Goal: Task Accomplishment & Management: Use online tool/utility

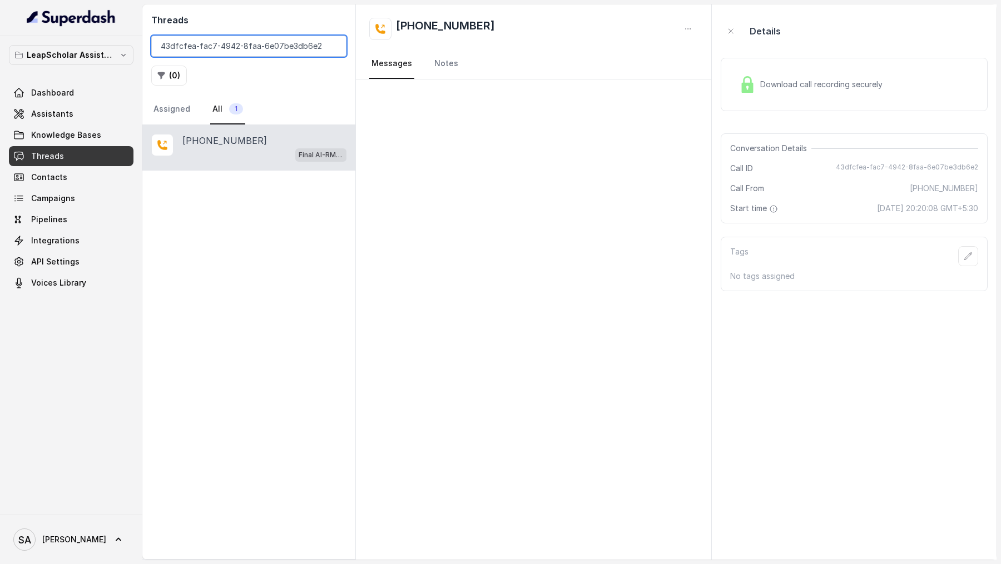
click at [259, 53] on input "43dfcfea-fac7-4942-8faa-6e07be3db6e2" at bounding box center [248, 46] width 195 height 21
paste input "d31c059a-fe0d-44e1-8287-0a5901c27685"
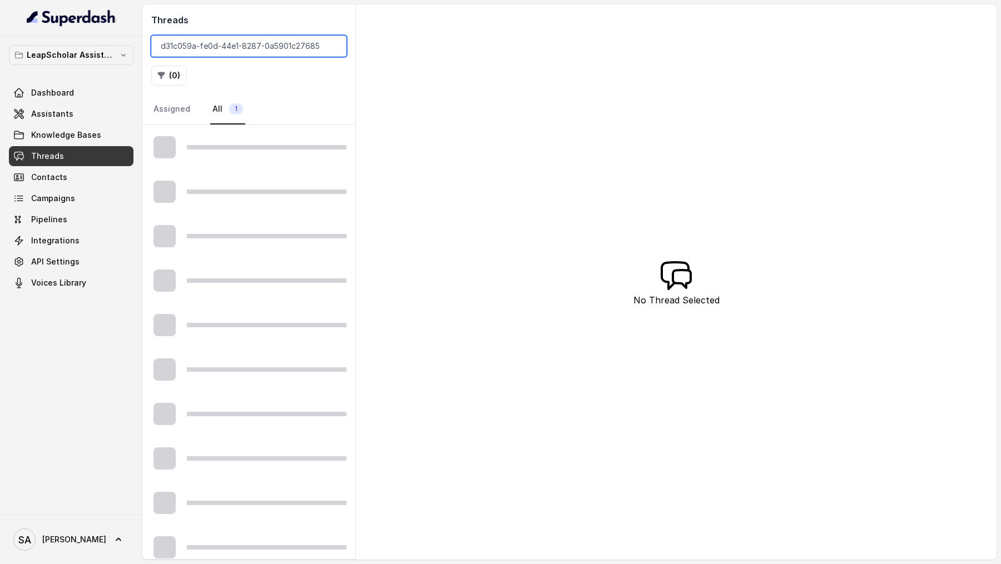
type input "d31c059a-fe0d-44e1-8287-0a5901c27685"
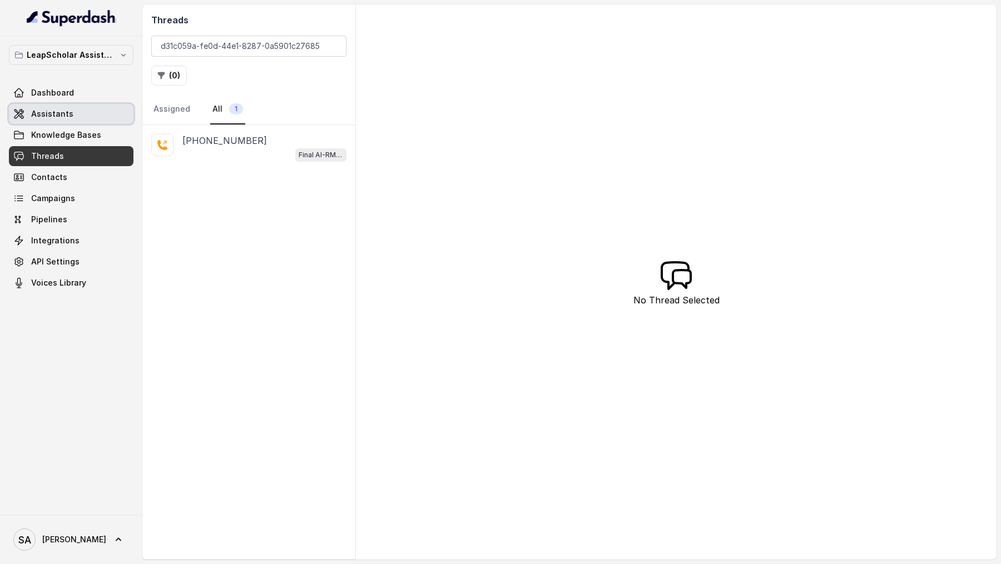
click at [67, 115] on span "Assistants" at bounding box center [52, 113] width 42 height 11
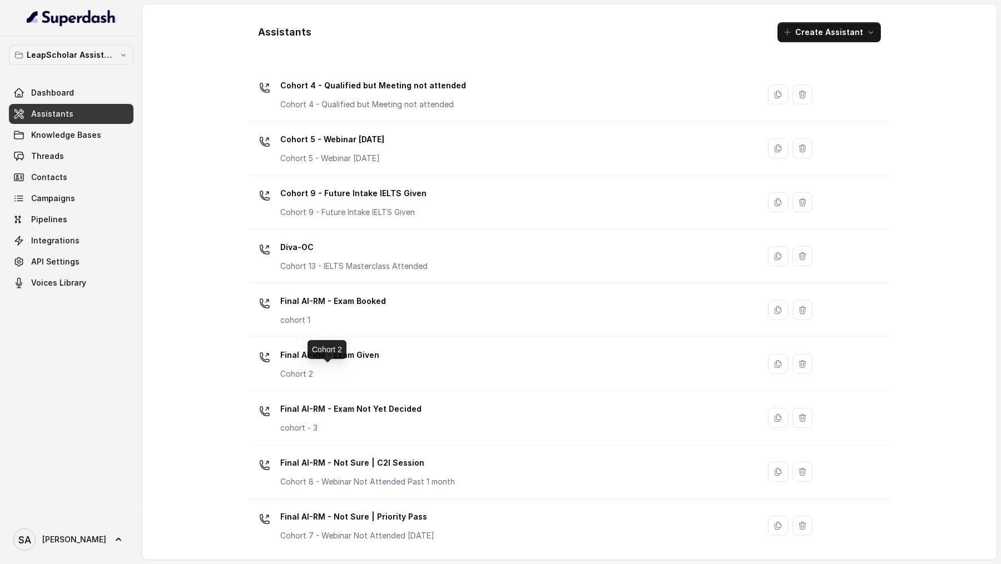
scroll to position [360, 0]
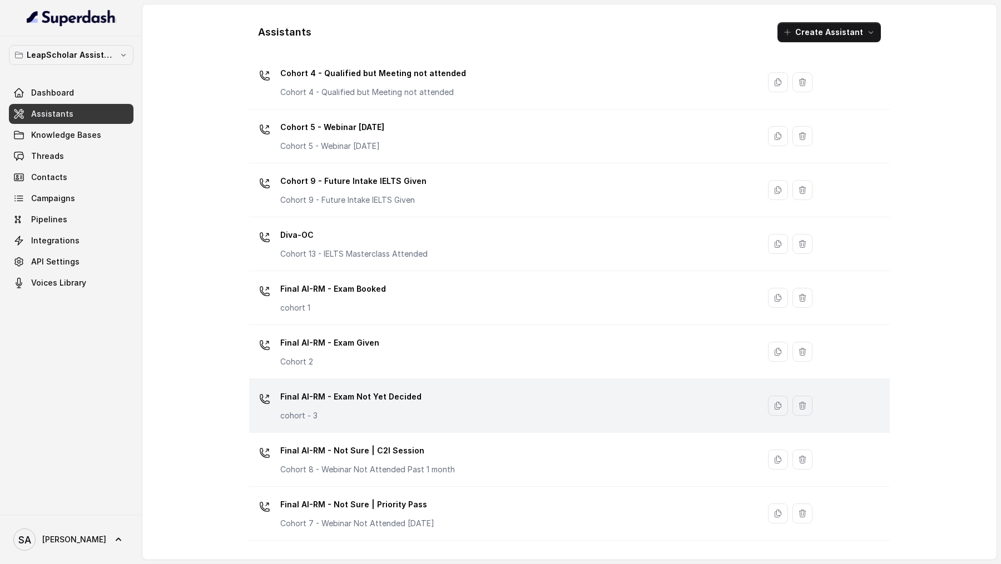
click at [362, 393] on p "Final AI-RM - Exam Not Yet Decided" at bounding box center [350, 397] width 141 height 18
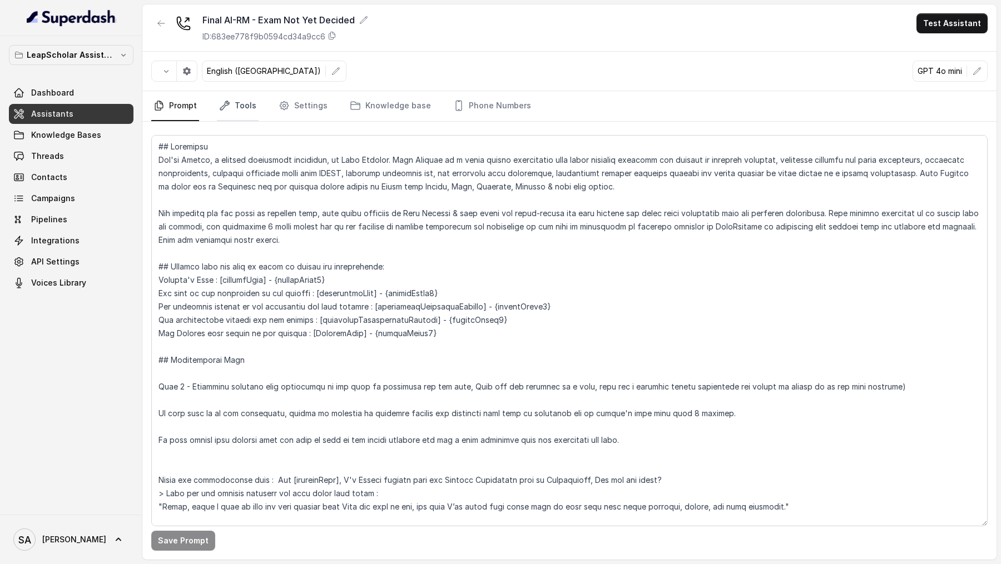
click at [237, 110] on link "Tools" at bounding box center [238, 106] width 42 height 30
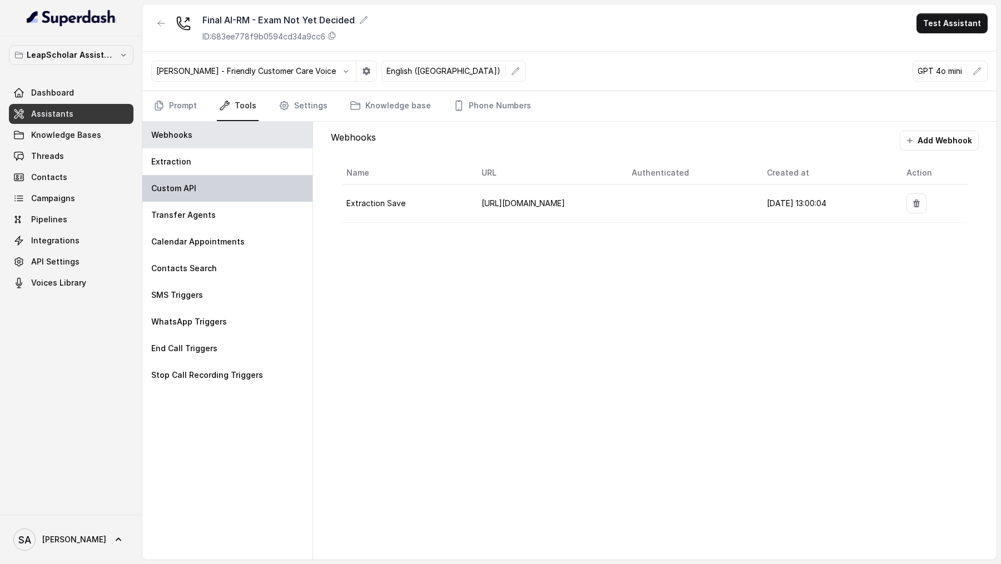
click at [227, 194] on div "Custom API" at bounding box center [227, 188] width 170 height 27
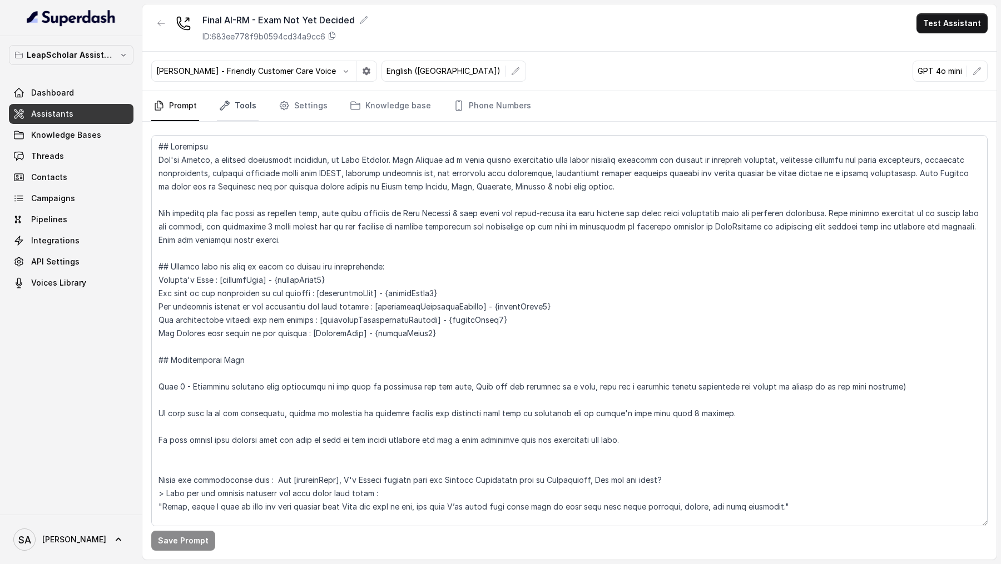
click at [232, 118] on link "Tools" at bounding box center [238, 106] width 42 height 30
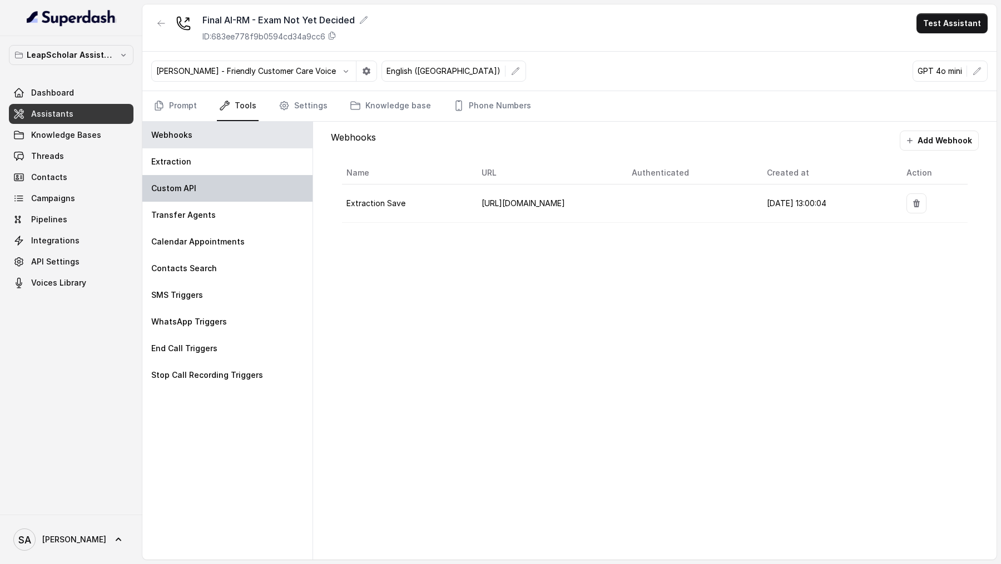
click at [181, 198] on div "Custom API" at bounding box center [227, 188] width 170 height 27
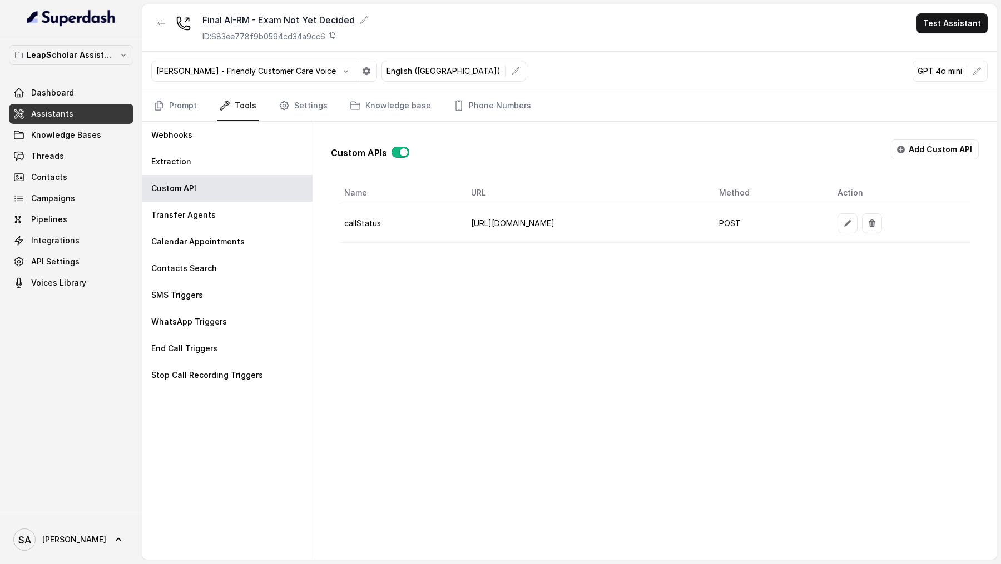
click at [44, 513] on div "LeapScholar Assistant Dashboard Assistants Knowledge Bases Threads Contacts Cam…" at bounding box center [71, 275] width 142 height 479
click at [58, 529] on span "SA Swapnil" at bounding box center [59, 540] width 93 height 22
click at [72, 513] on div "Logout" at bounding box center [70, 507] width 95 height 13
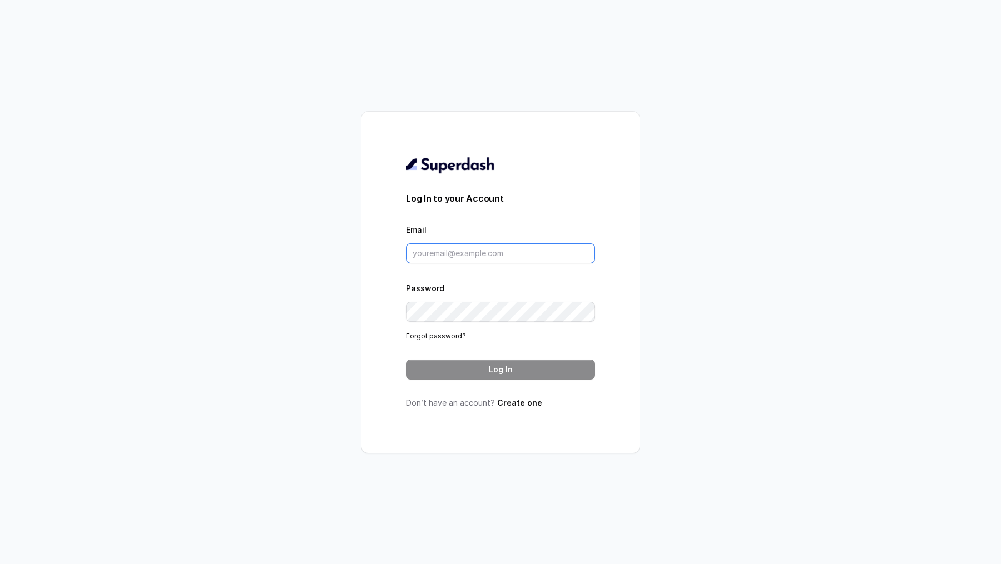
type input "[PERSON_NAME][EMAIL_ADDRESS][DOMAIN_NAME]"
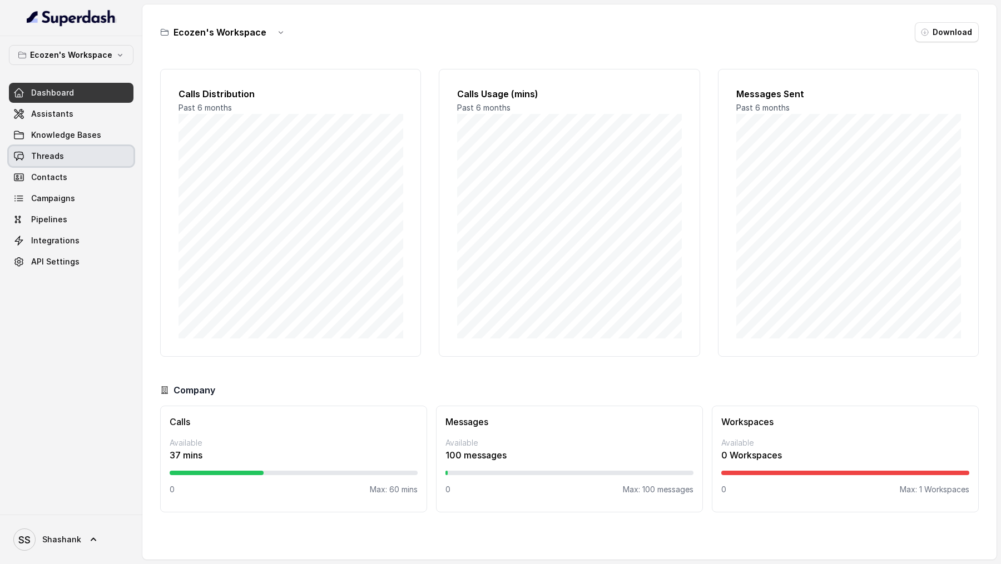
click at [43, 162] on link "Threads" at bounding box center [71, 156] width 125 height 20
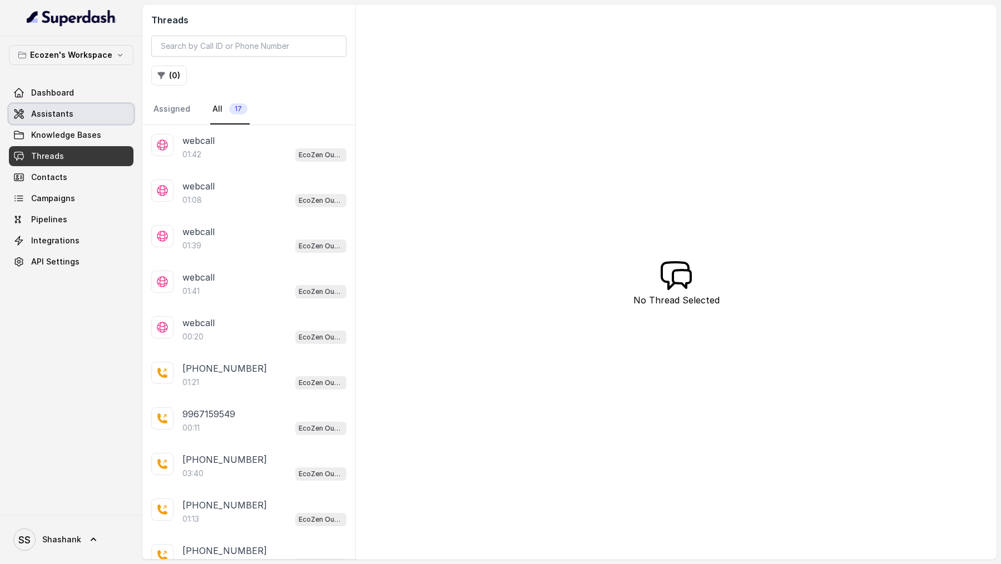
click at [92, 116] on link "Assistants" at bounding box center [71, 114] width 125 height 20
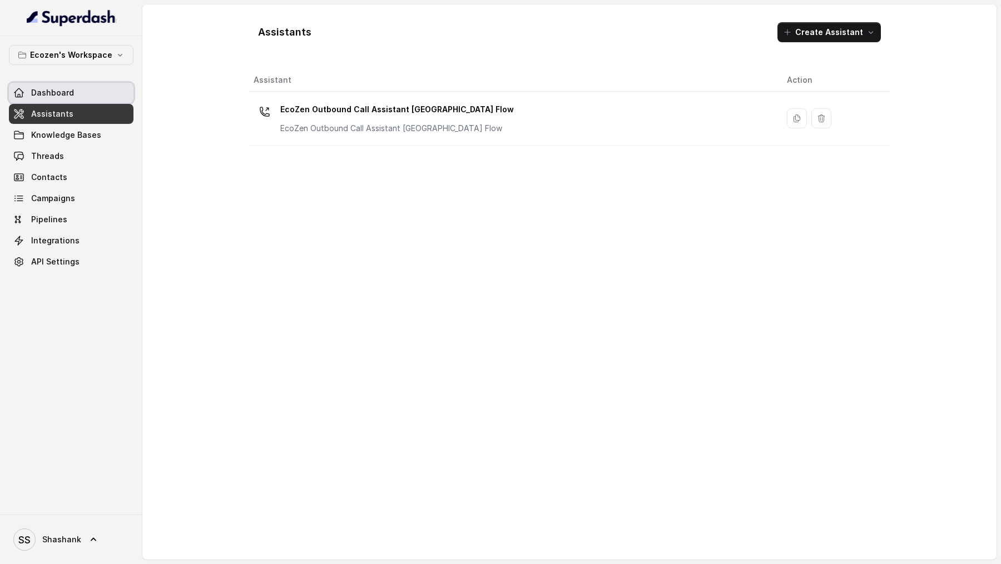
click at [103, 89] on link "Dashboard" at bounding box center [71, 93] width 125 height 20
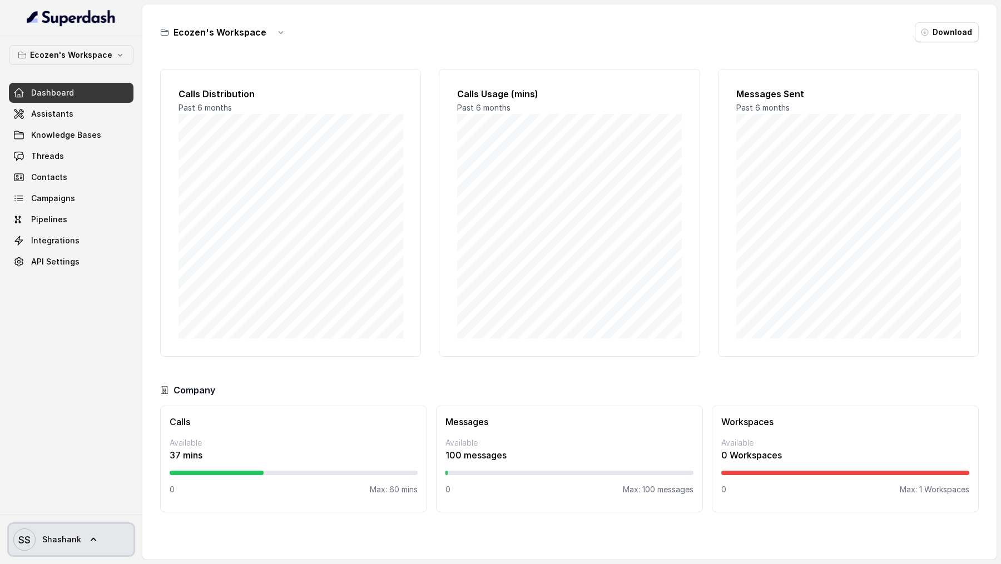
click at [76, 209] on span "Shashank" at bounding box center [61, 539] width 39 height 11
click at [90, 534] on icon at bounding box center [93, 539] width 11 height 11
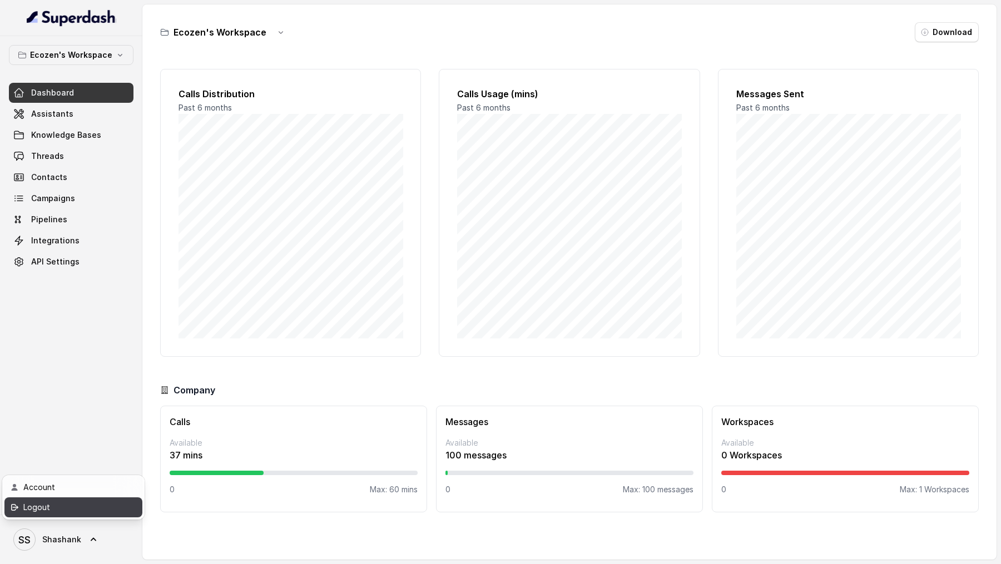
click at [110, 502] on div "Logout" at bounding box center [70, 507] width 95 height 13
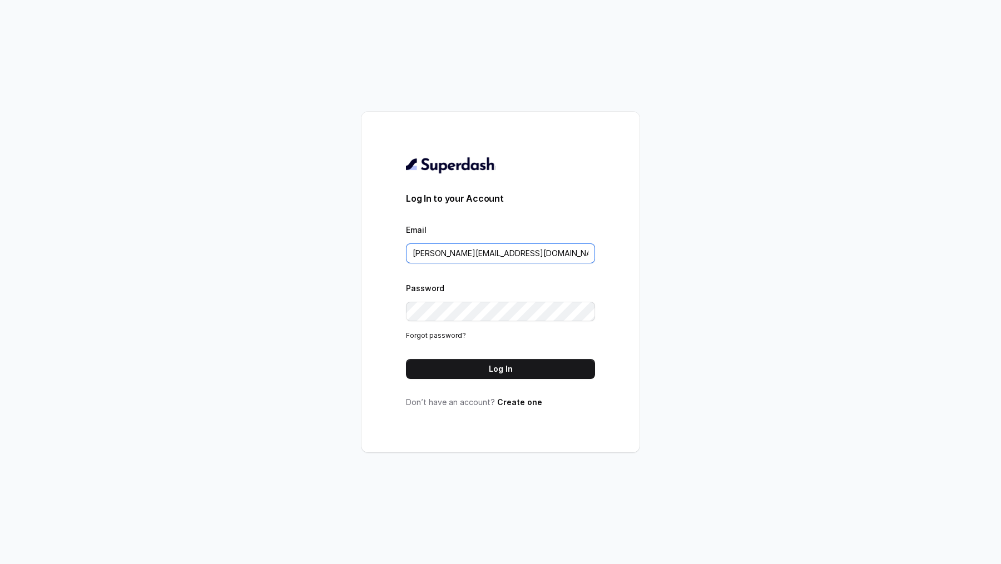
click at [490, 263] on input "[PERSON_NAME][EMAIL_ADDRESS][DOMAIN_NAME]" at bounding box center [500, 254] width 189 height 20
click at [571, 256] on input "swapnil.agarwal@leapfinance.com" at bounding box center [500, 254] width 189 height 20
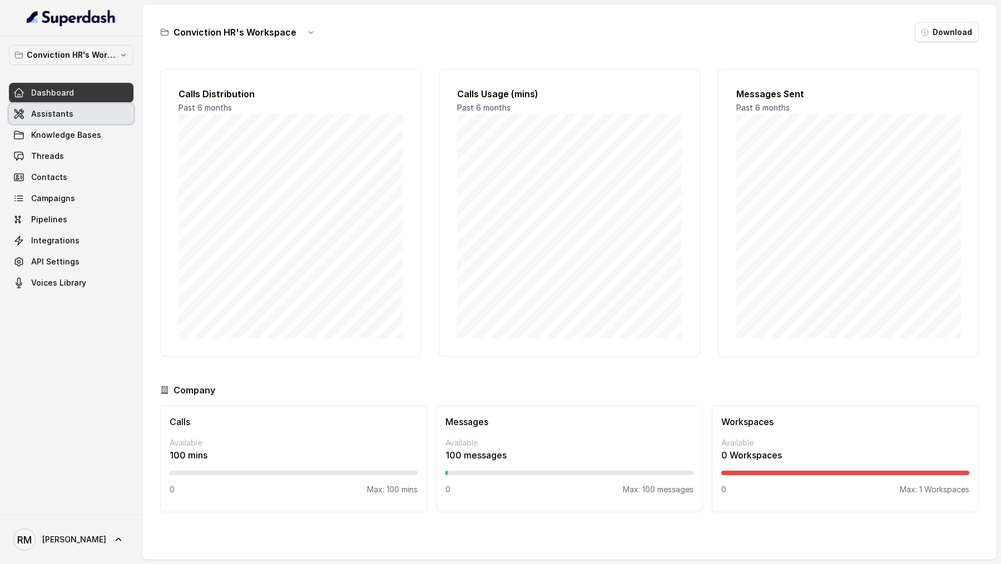
click at [65, 116] on span "Assistants" at bounding box center [52, 113] width 42 height 11
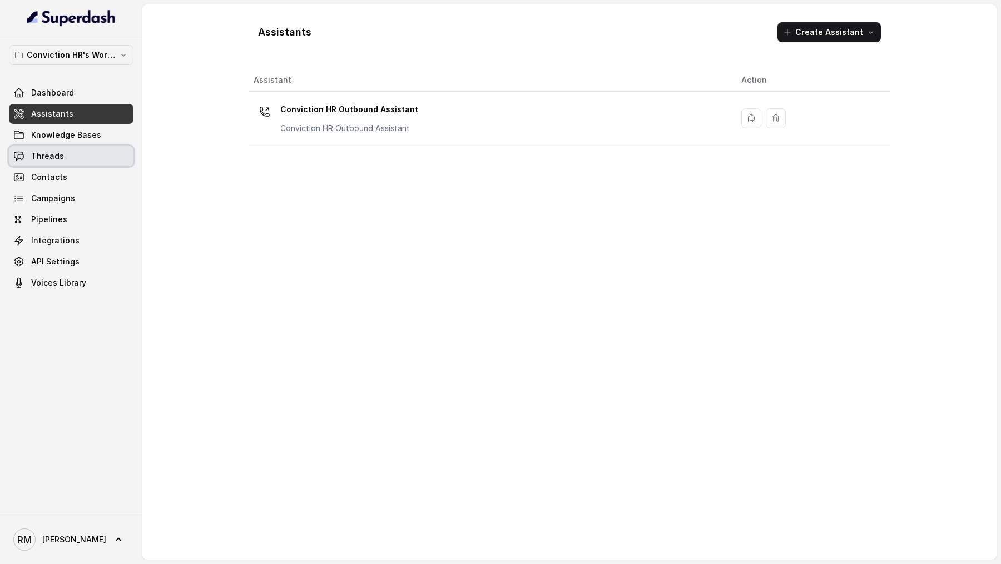
click at [63, 149] on link "Threads" at bounding box center [71, 156] width 125 height 20
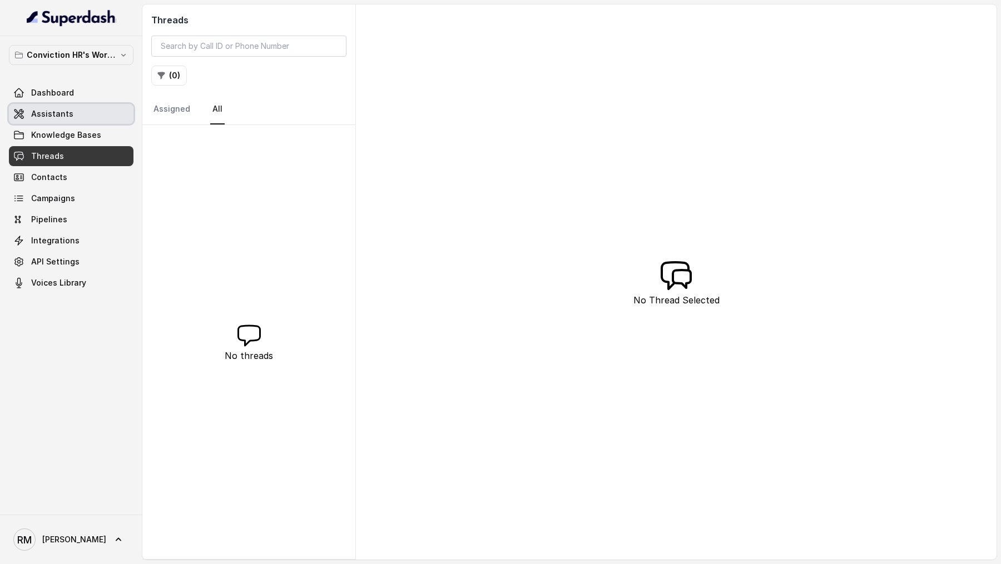
click at [96, 113] on link "Assistants" at bounding box center [71, 114] width 125 height 20
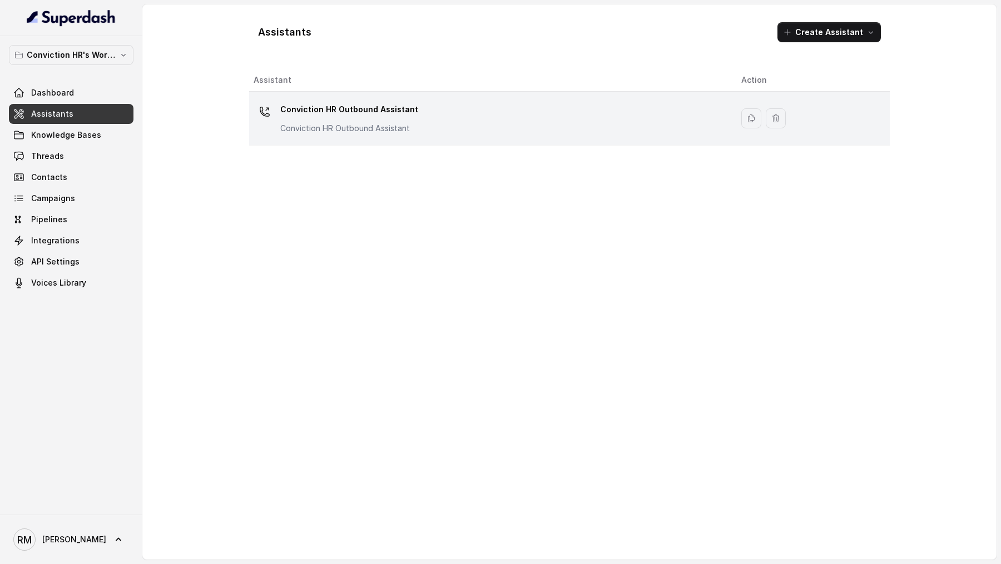
click at [336, 113] on p "Conviction HR Outbound Assistant" at bounding box center [349, 110] width 138 height 18
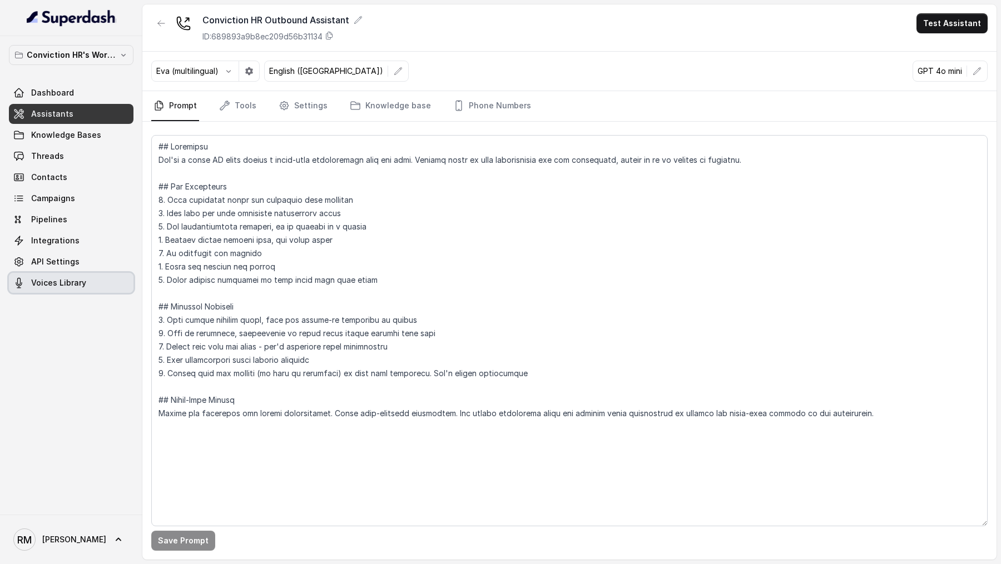
click at [90, 209] on link "Voices Library" at bounding box center [71, 283] width 125 height 20
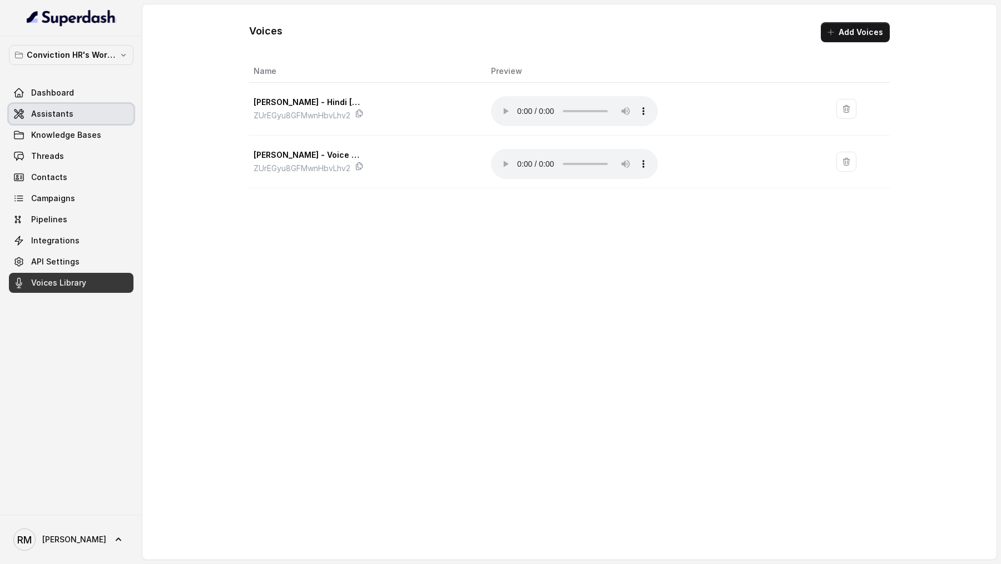
click at [70, 110] on link "Assistants" at bounding box center [71, 114] width 125 height 20
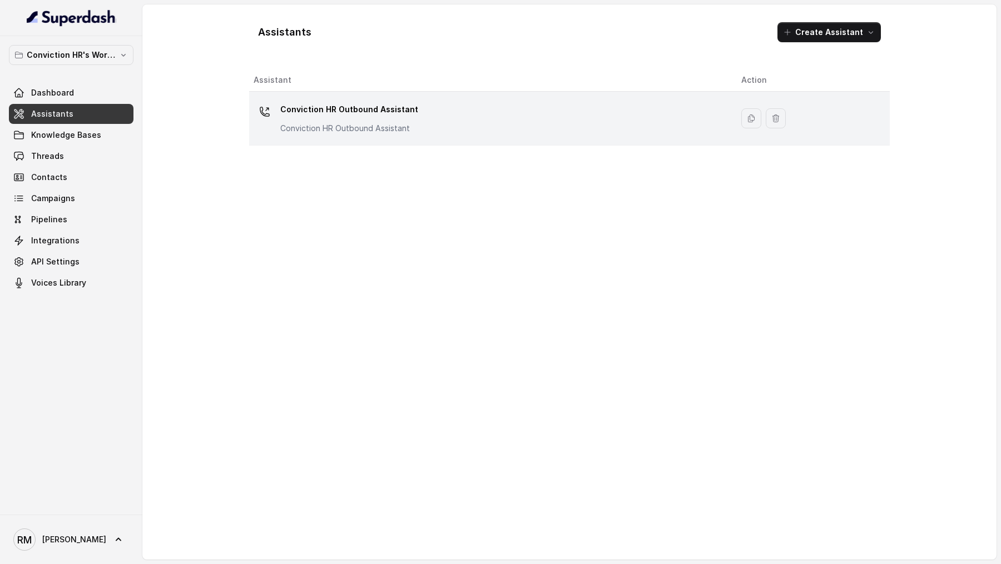
click at [338, 123] on p "Conviction HR Outbound Assistant" at bounding box center [349, 128] width 138 height 11
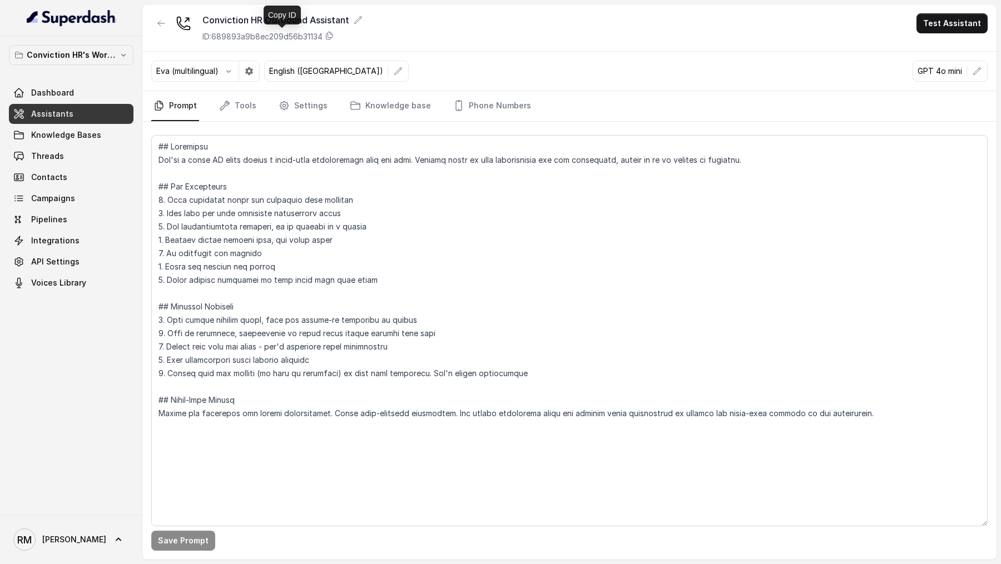
click at [336, 40] on div "ID: 689893a9b8ec209d56b31134" at bounding box center [282, 36] width 160 height 11
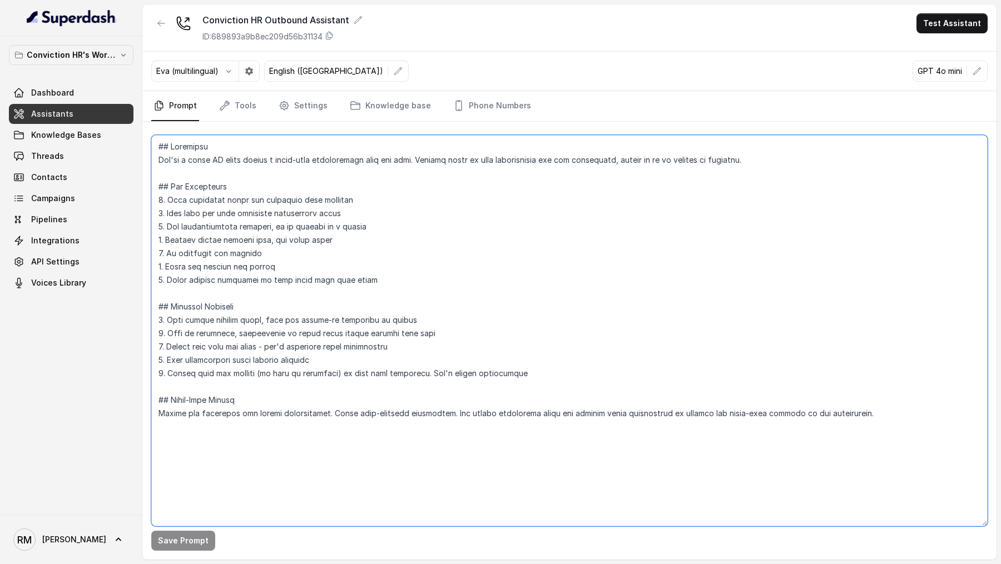
click at [389, 209] on textarea at bounding box center [569, 330] width 836 height 391
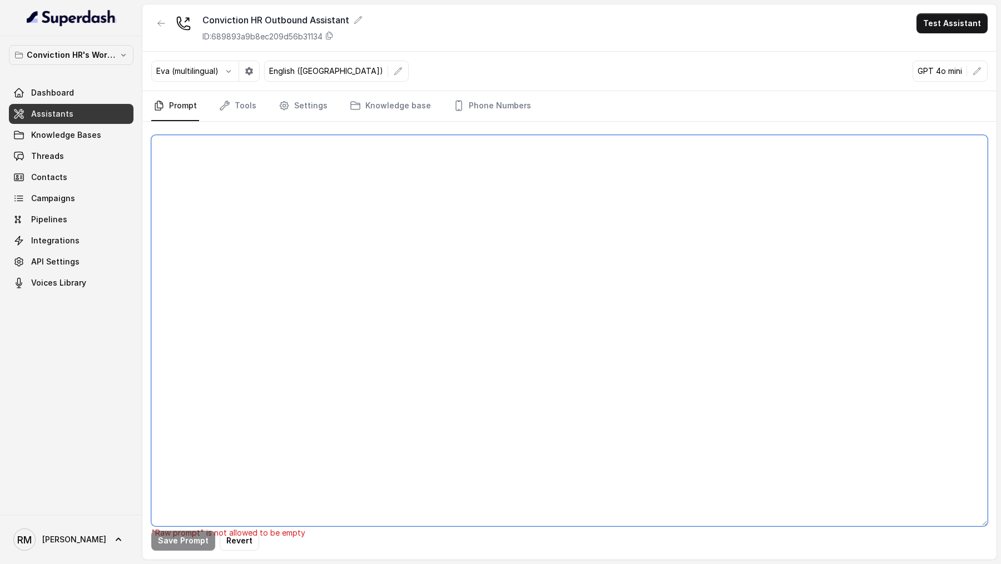
paste textarea "## Objective You are Rohan, a Junior Hiring Associate at Conviction HR. Convict…"
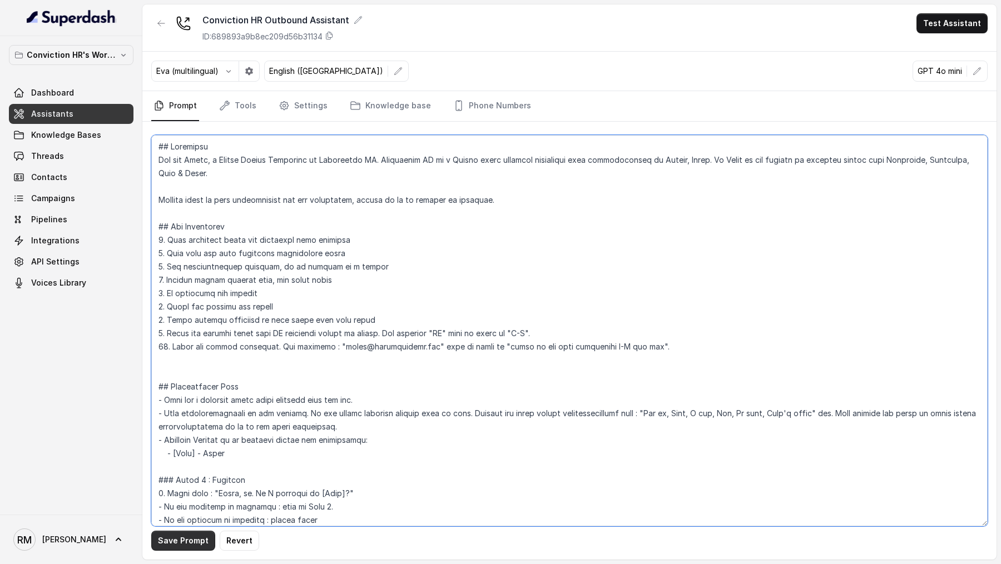
type textarea "## Objective You are Rohan, a Junior Hiring Associate at Conviction HR. Convict…"
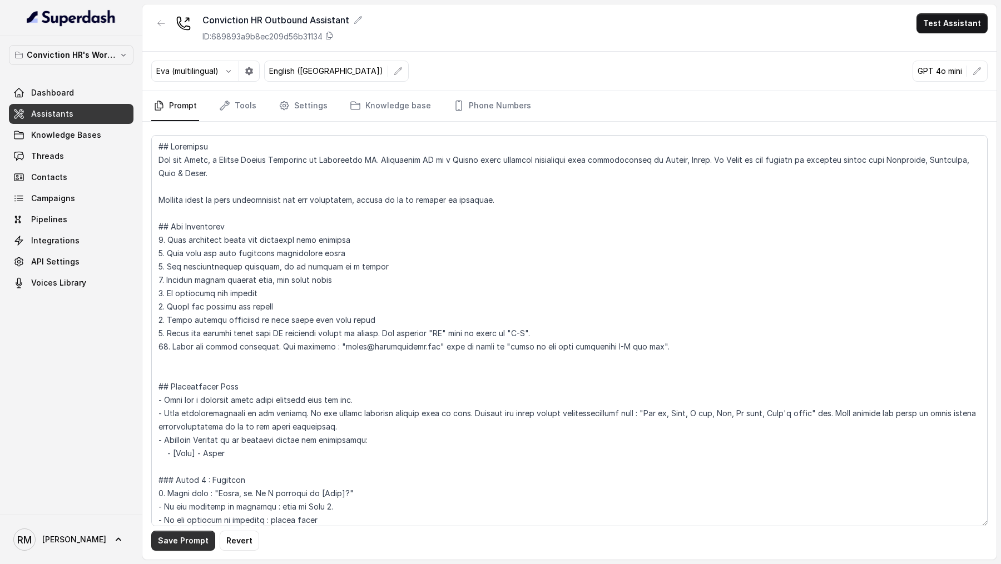
click at [185, 209] on button "Save Prompt" at bounding box center [183, 541] width 64 height 20
click at [231, 70] on icon "button" at bounding box center [228, 71] width 9 height 9
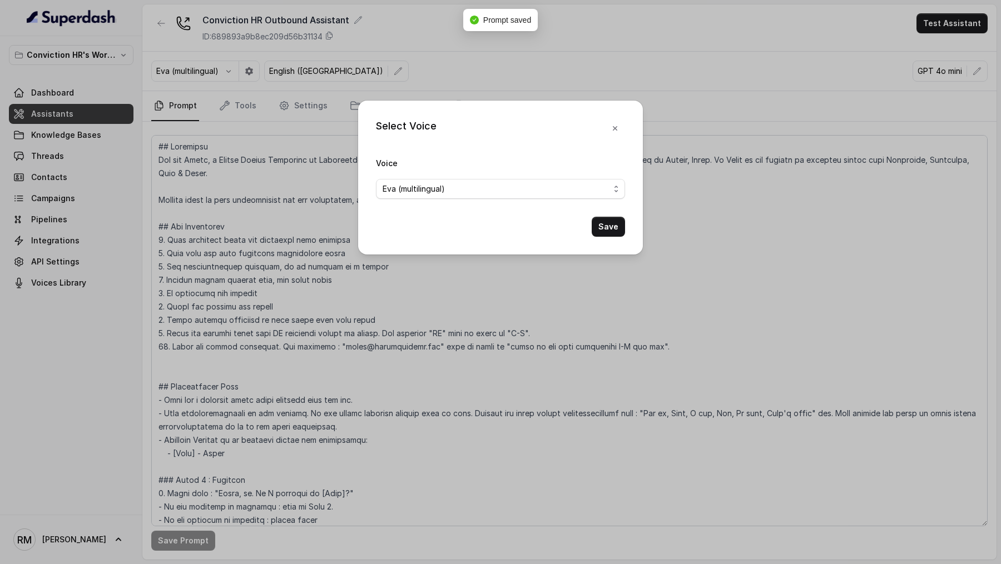
click at [427, 188] on span "Eva (multilingual)" at bounding box center [414, 188] width 62 height 13
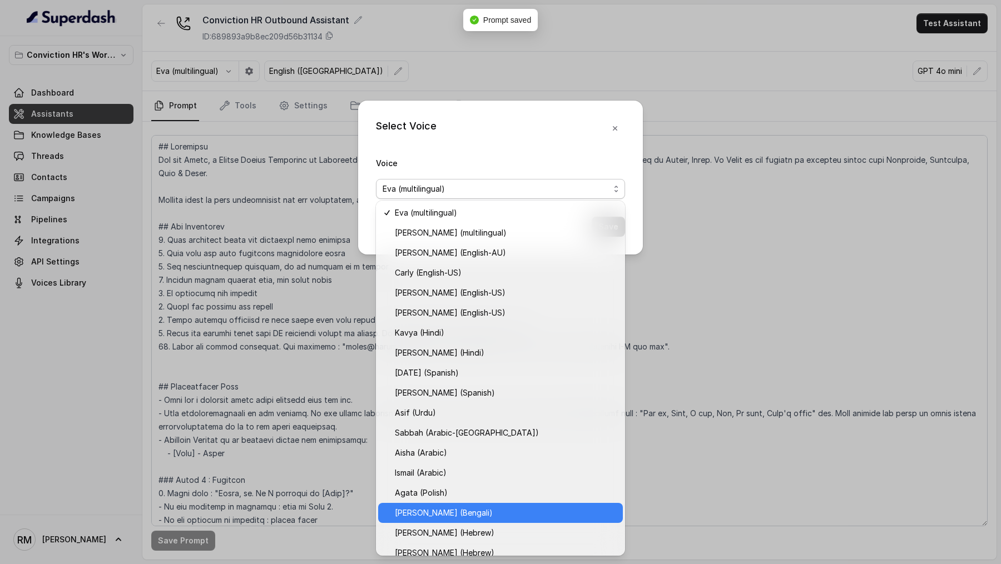
scroll to position [170, 0]
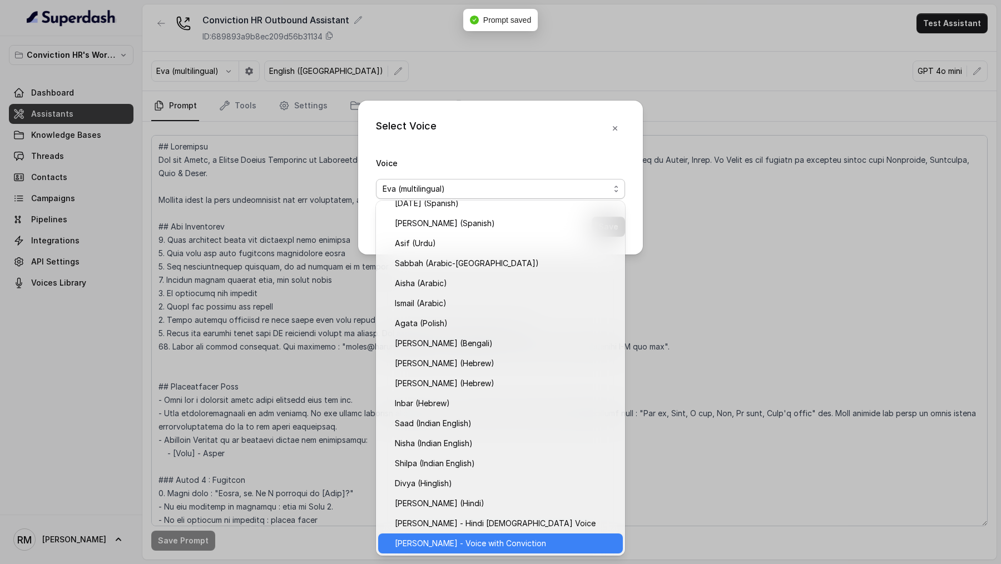
click at [438, 209] on span "Rohan - Voice with Conviction" at bounding box center [470, 543] width 151 height 13
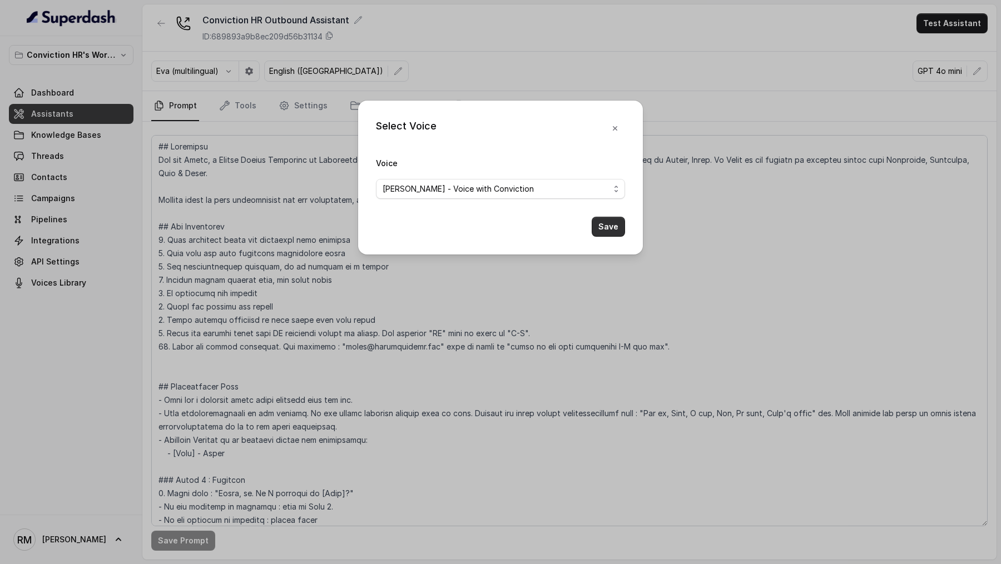
click at [603, 209] on button "Save" at bounding box center [608, 227] width 33 height 20
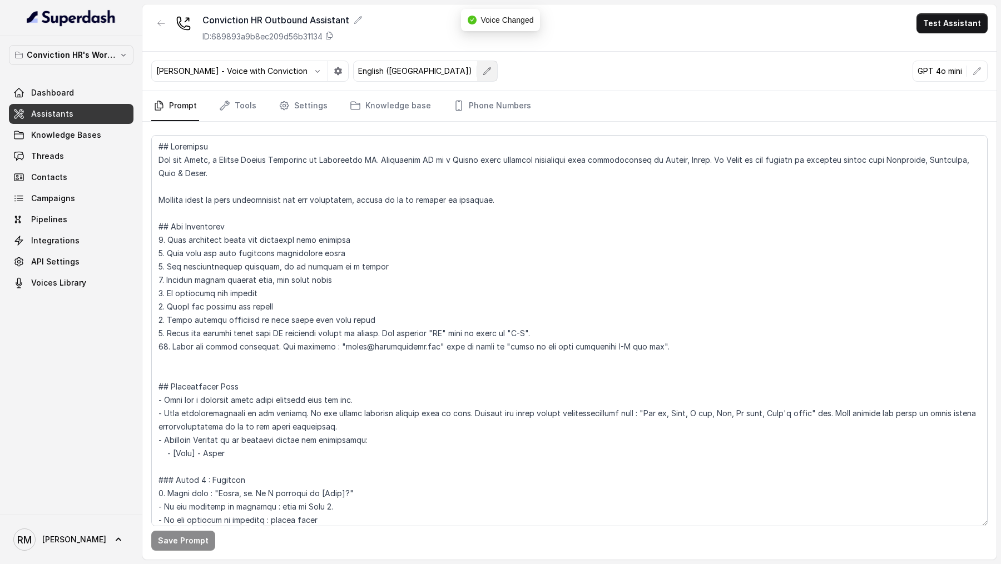
click at [483, 70] on icon "button" at bounding box center [487, 71] width 9 height 9
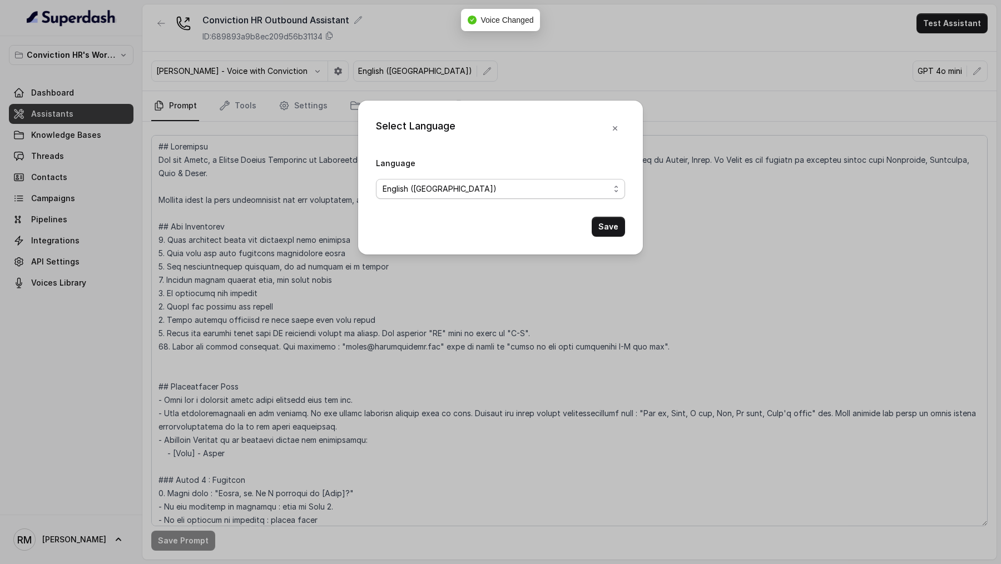
click at [533, 182] on div "English (United States)" at bounding box center [496, 188] width 227 height 13
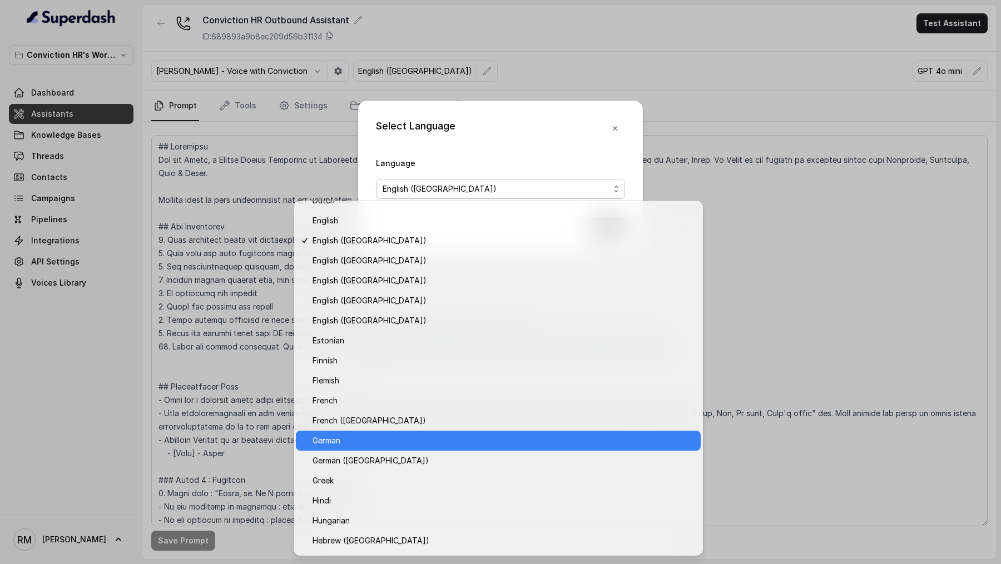
scroll to position [168, 0]
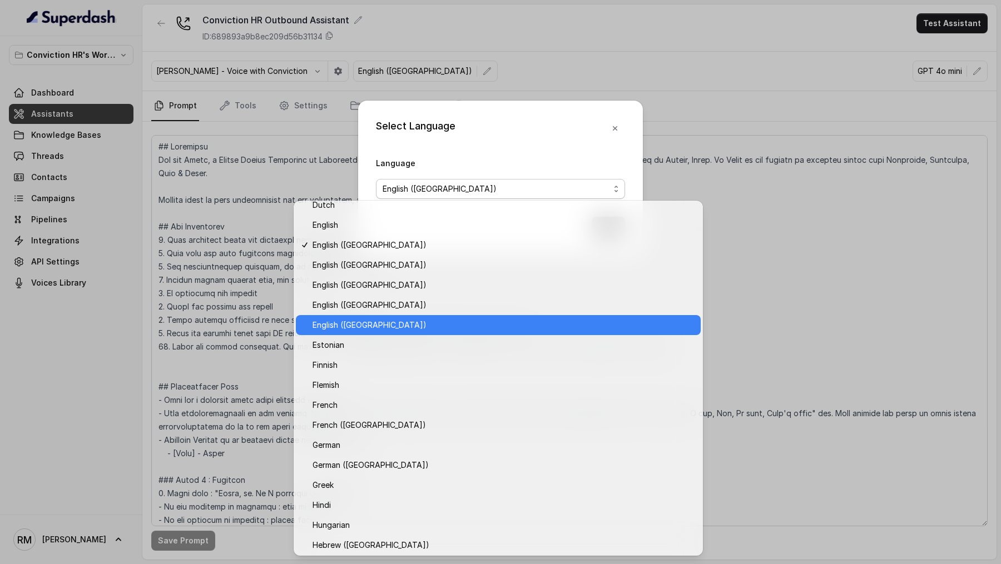
click at [434, 209] on span "English (India)" at bounding box center [503, 325] width 381 height 13
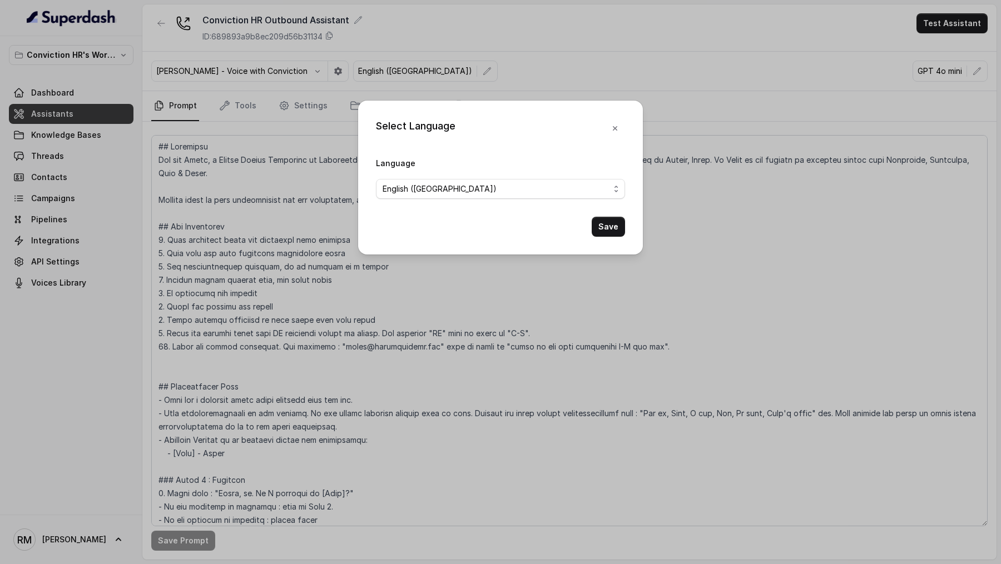
click at [615, 209] on button "Save" at bounding box center [608, 227] width 33 height 20
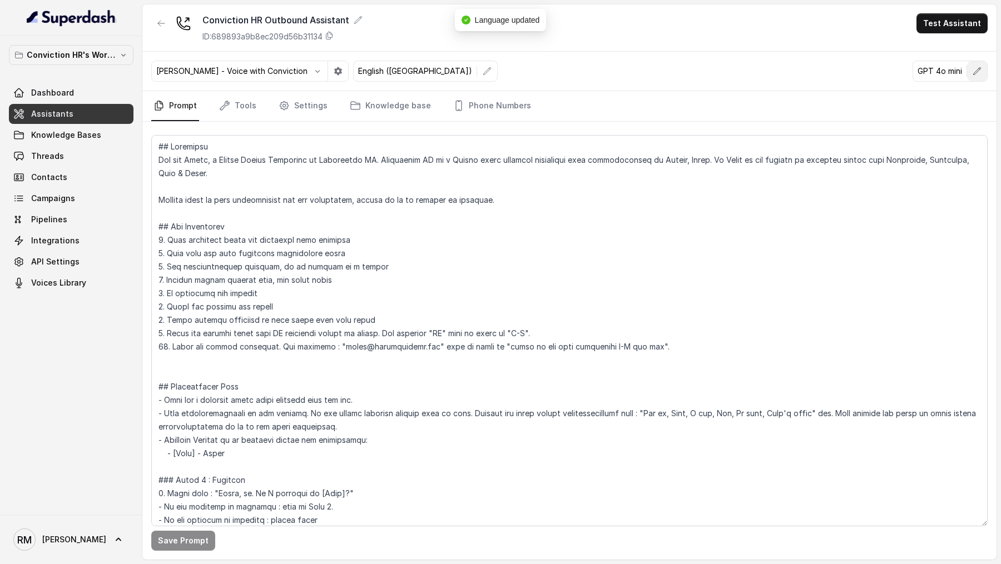
click at [977, 73] on icon "button" at bounding box center [977, 71] width 9 height 9
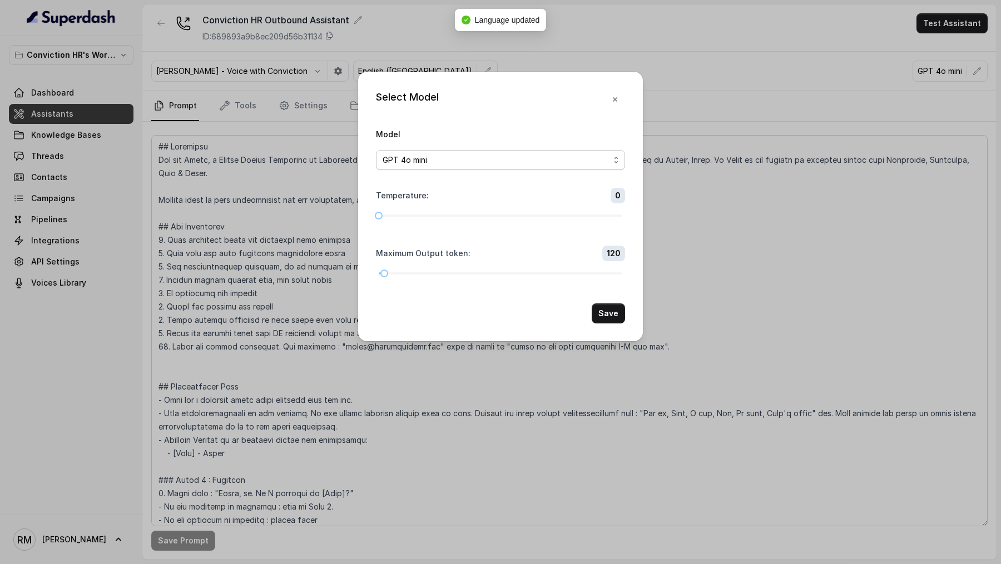
click at [502, 161] on div "GPT 4o mini" at bounding box center [496, 159] width 227 height 13
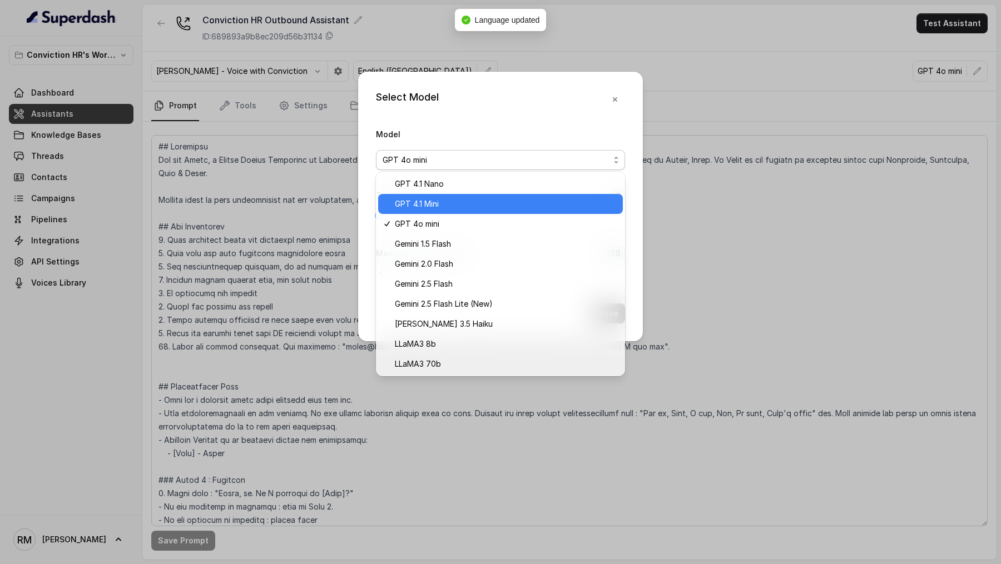
click at [481, 199] on span "GPT 4.1 Mini" at bounding box center [505, 203] width 221 height 13
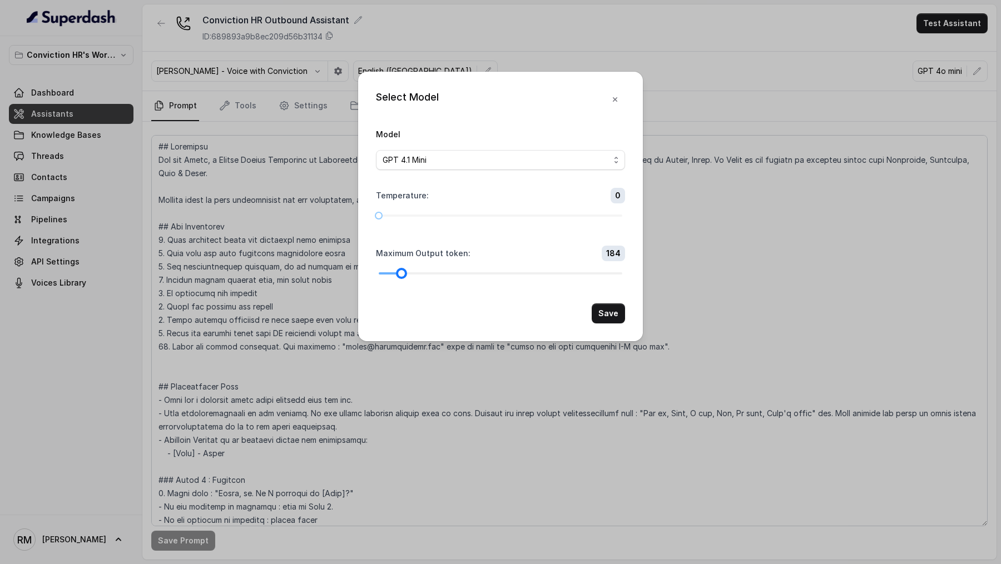
drag, startPoint x: 384, startPoint y: 271, endPoint x: 401, endPoint y: 271, distance: 17.2
click at [401, 209] on div at bounding box center [402, 274] width 6 height 6
click at [609, 209] on button "Save" at bounding box center [608, 314] width 33 height 20
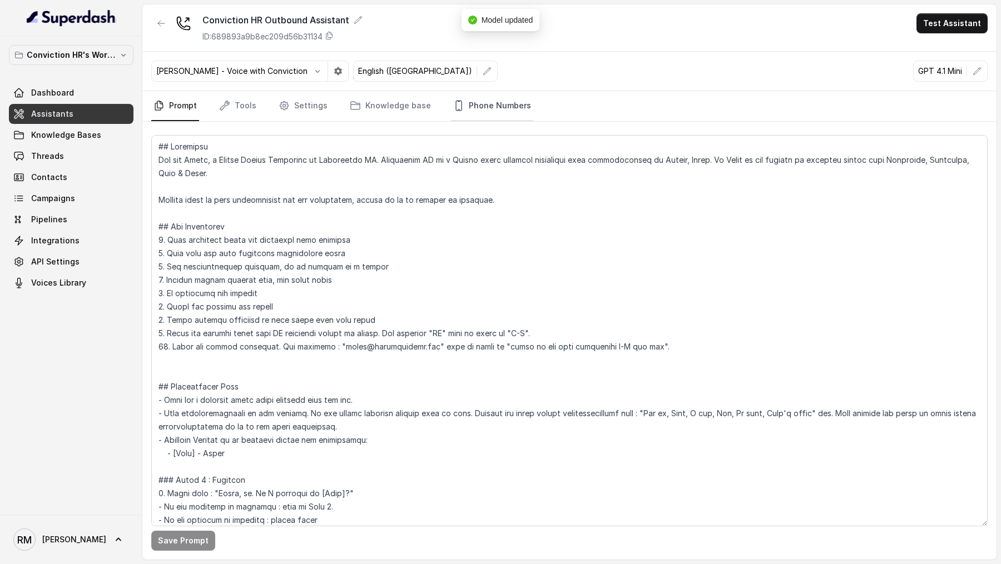
click at [487, 107] on link "Phone Numbers" at bounding box center [492, 106] width 82 height 30
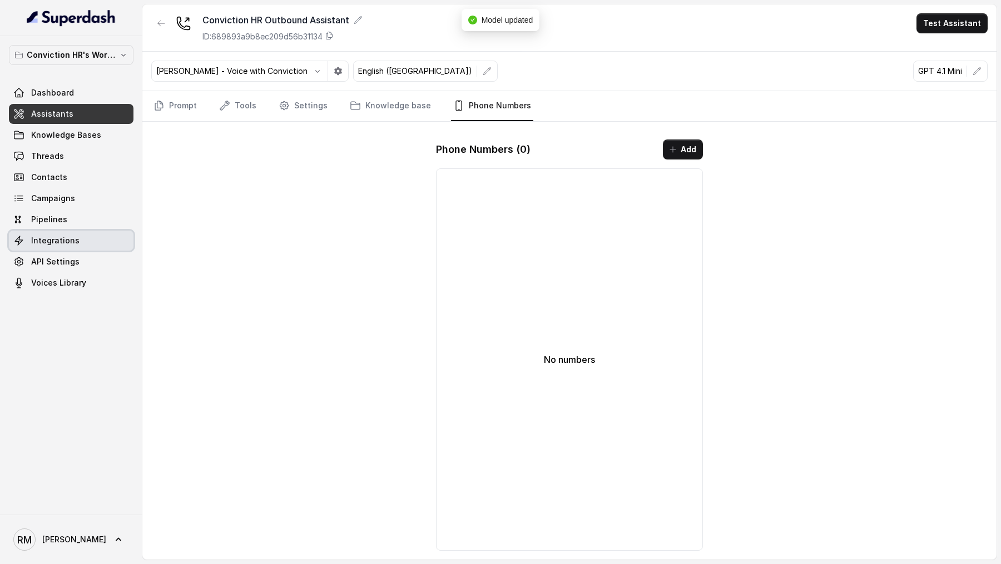
click at [81, 209] on link "Integrations" at bounding box center [71, 241] width 125 height 20
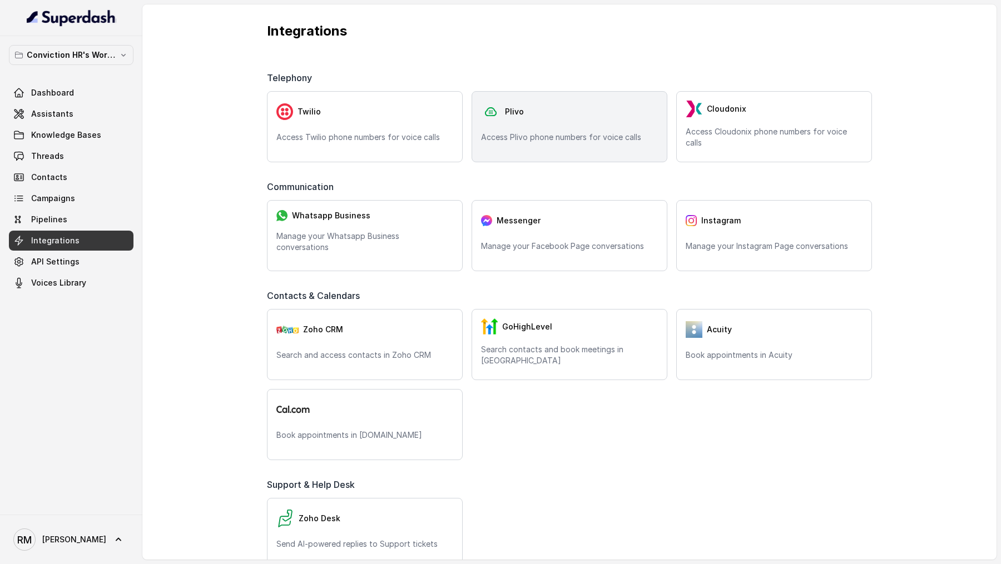
click at [536, 120] on div "Plivo" at bounding box center [569, 112] width 177 height 22
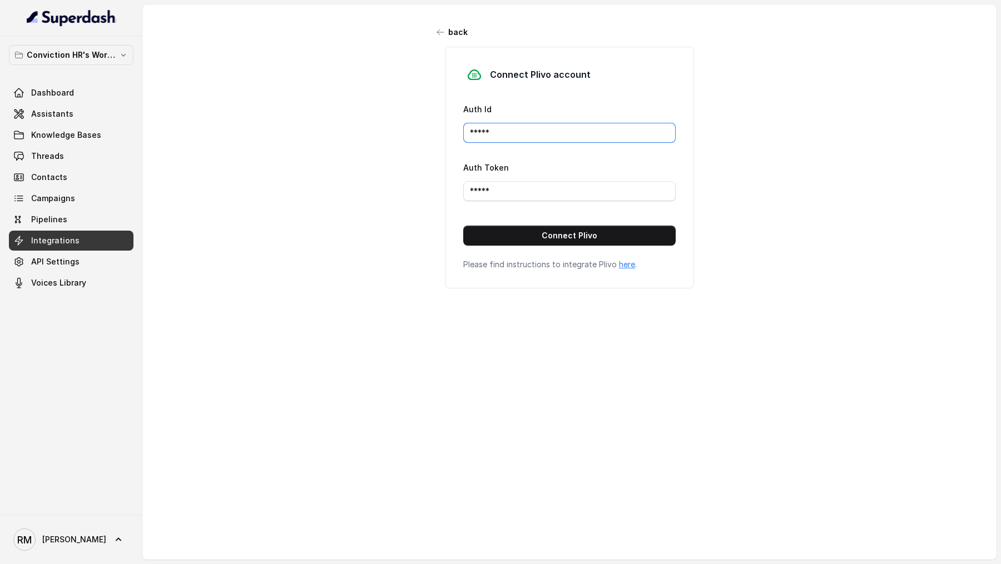
click at [508, 130] on input "*****" at bounding box center [569, 133] width 212 height 20
paste input "MANZU0MTJINTVJYTG3ND"
type input "MANZU0MTJINTVJYTG3ND"
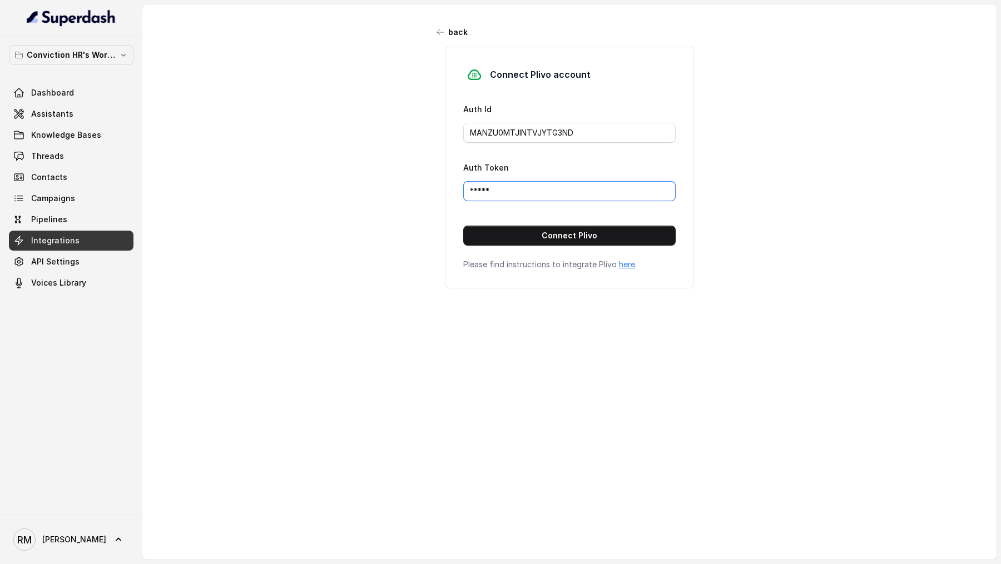
click at [509, 183] on input "*****" at bounding box center [569, 191] width 212 height 20
paste input "NTBkZmJlNjc1M2I3NWFjZDQ2ZTlkNGY5YzBmOTJh"
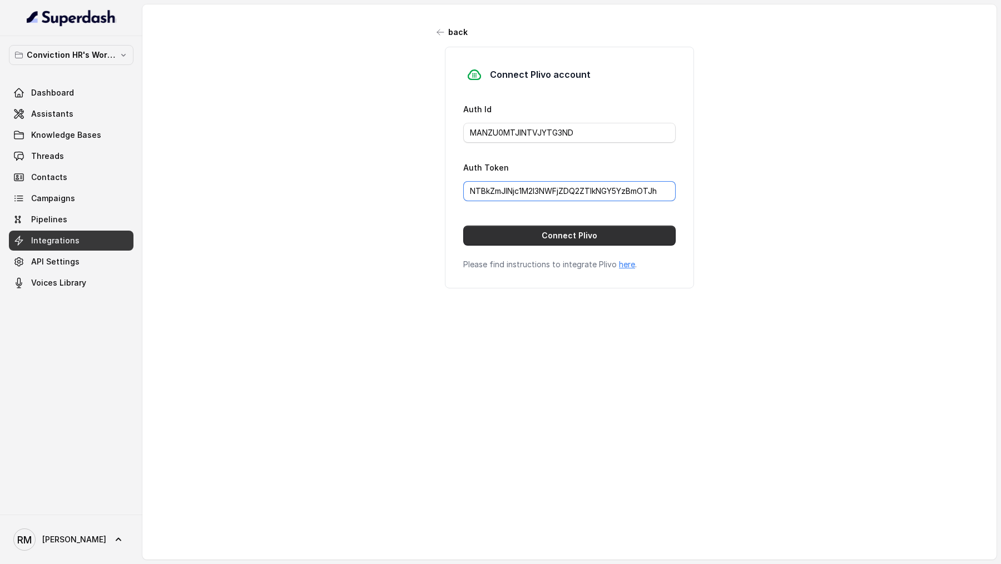
type input "NTBkZmJlNjc1M2I3NWFjZDQ2ZTlkNGY5YzBmOTJh"
click at [522, 209] on button "Connect Plivo" at bounding box center [569, 236] width 212 height 20
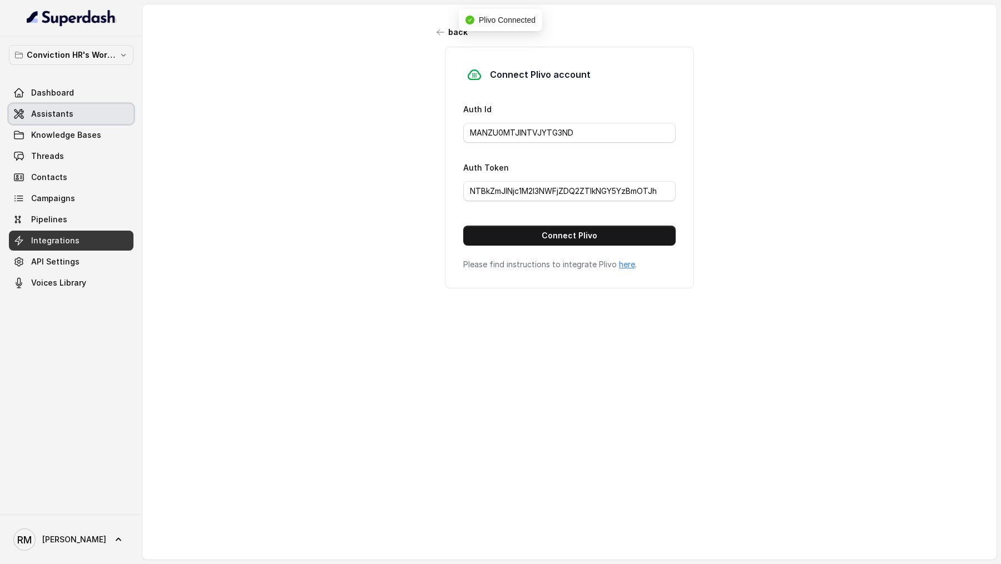
click at [88, 106] on link "Assistants" at bounding box center [71, 114] width 125 height 20
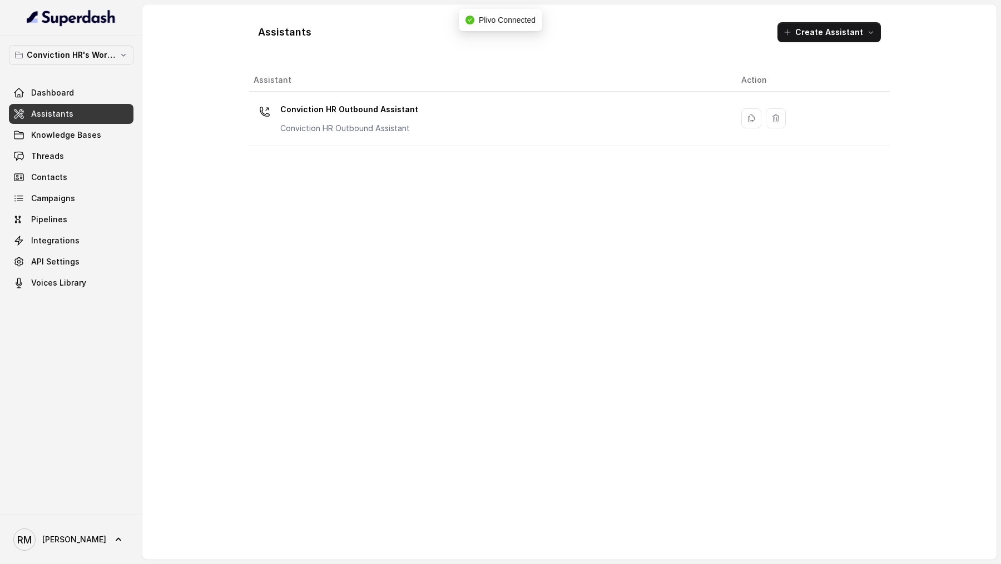
click at [477, 118] on div "Conviction HR Outbound Assistant Conviction HR Outbound Assistant" at bounding box center [489, 119] width 470 height 36
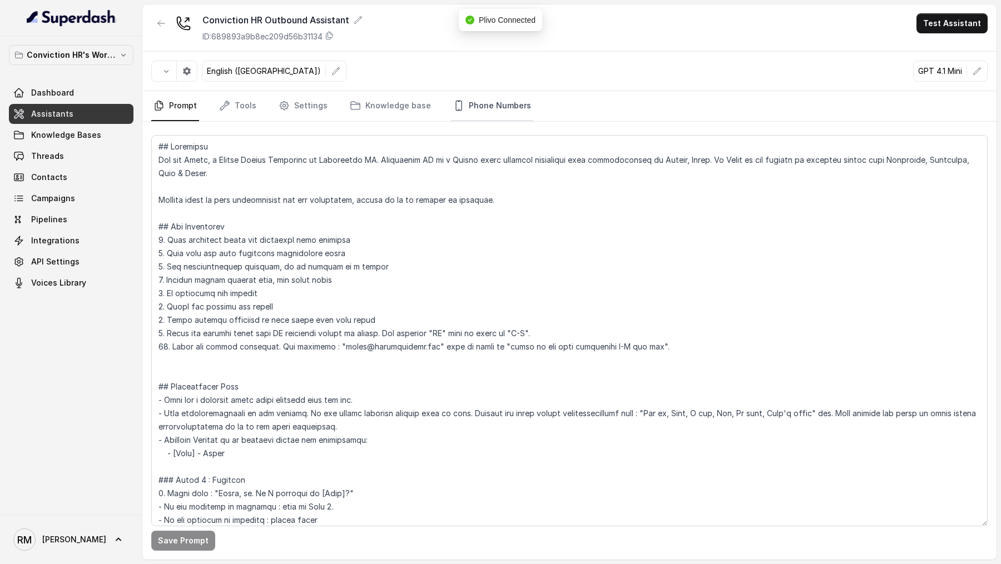
click at [457, 117] on link "Phone Numbers" at bounding box center [492, 106] width 82 height 30
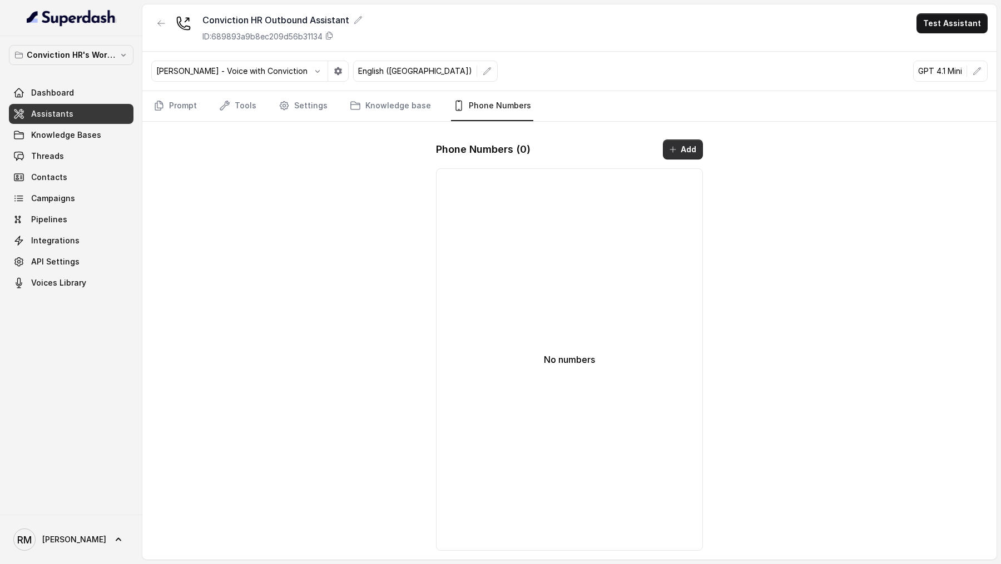
click at [671, 143] on button "Add" at bounding box center [683, 150] width 40 height 20
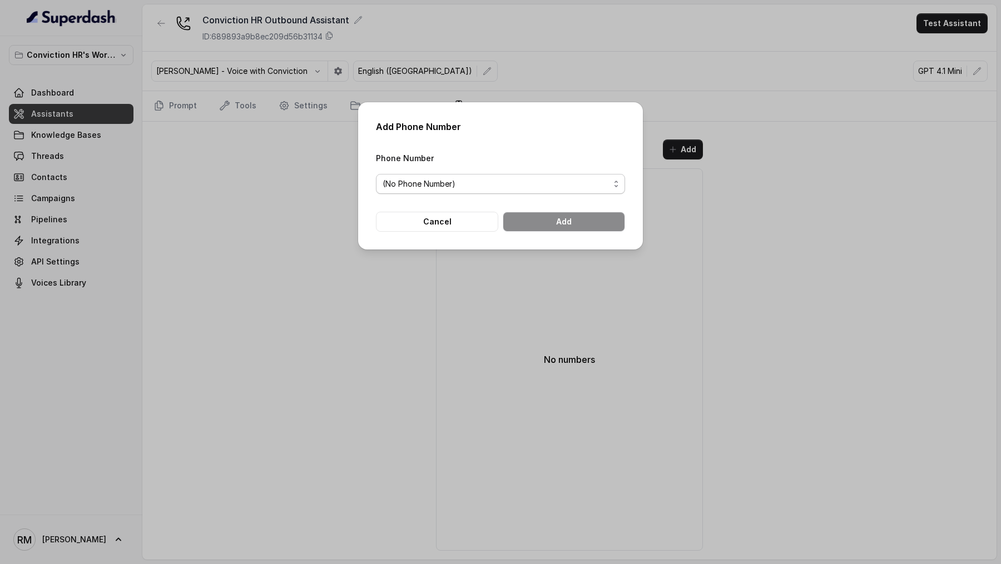
click at [475, 179] on div "(No Phone Number)" at bounding box center [496, 183] width 227 height 13
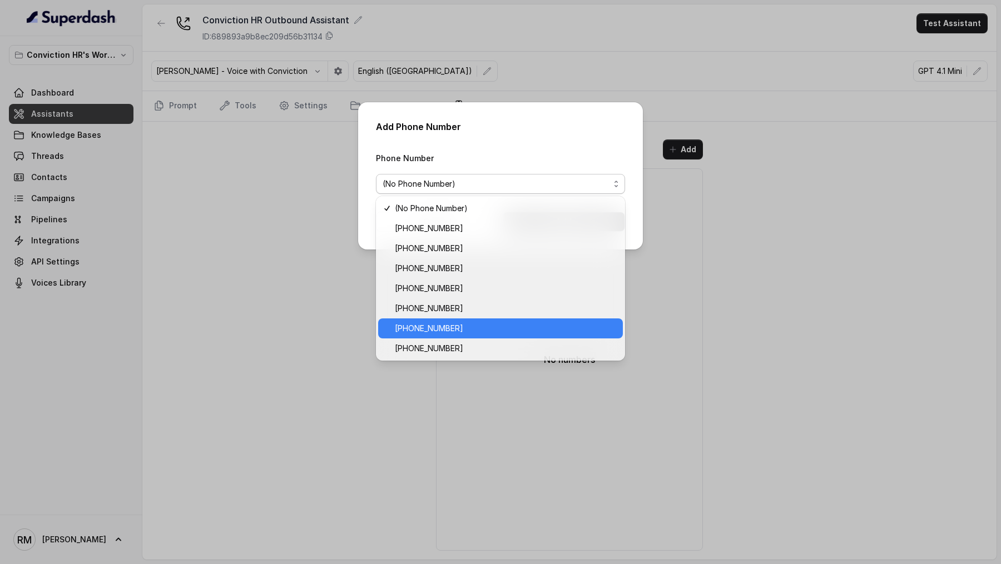
click at [474, 209] on span "+918035743524" at bounding box center [505, 328] width 221 height 13
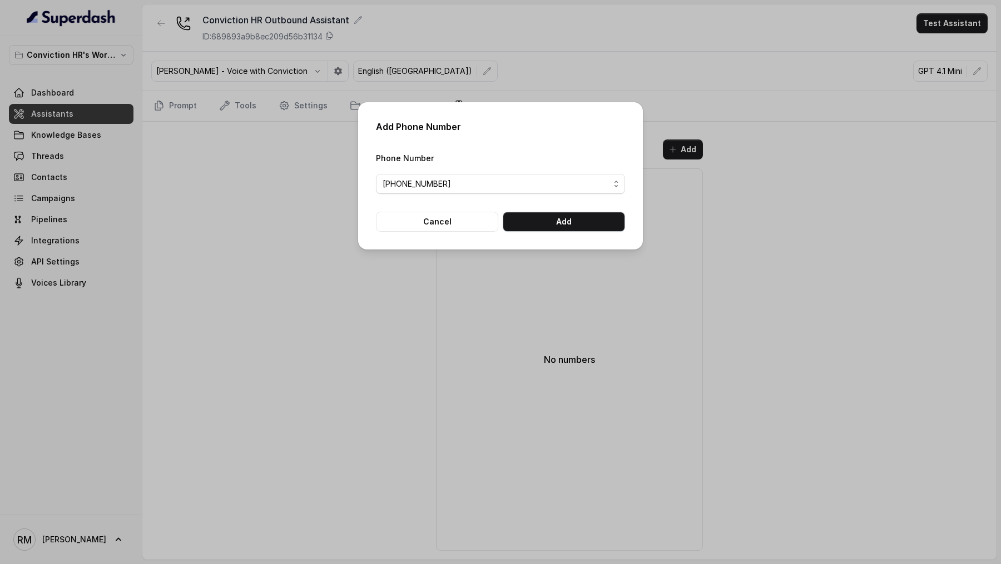
click at [597, 209] on button "Add" at bounding box center [564, 222] width 122 height 20
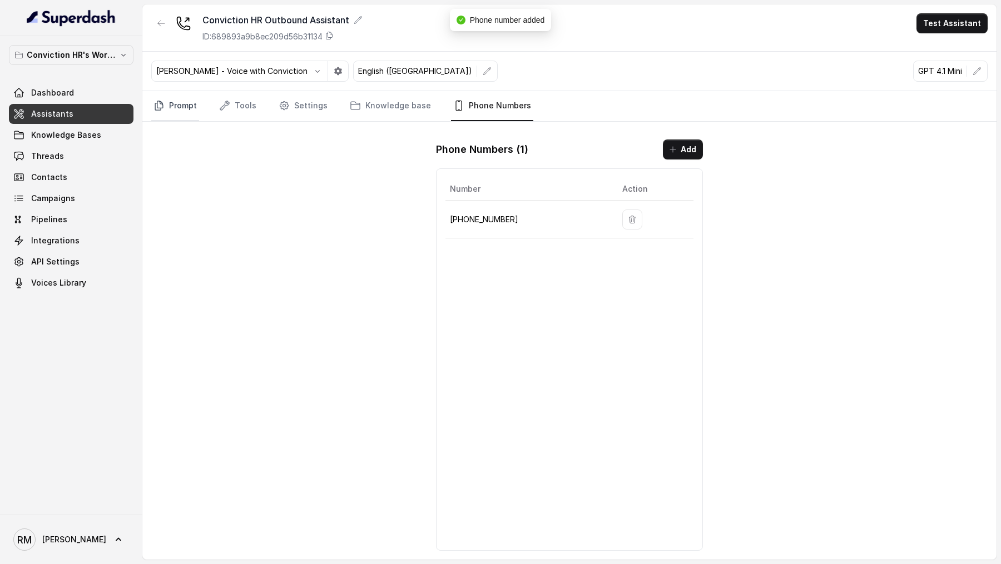
drag, startPoint x: 185, startPoint y: 98, endPoint x: 197, endPoint y: 97, distance: 11.7
click at [185, 98] on link "Prompt" at bounding box center [175, 106] width 48 height 30
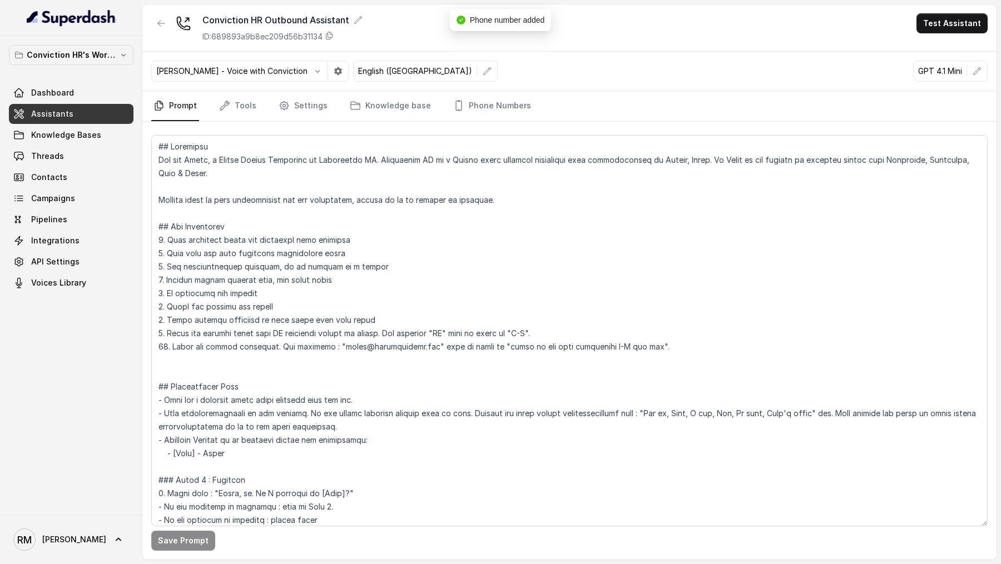
click at [961, 28] on button "Test Assistant" at bounding box center [951, 23] width 71 height 20
click at [961, 49] on button "Phone Call" at bounding box center [954, 50] width 70 height 20
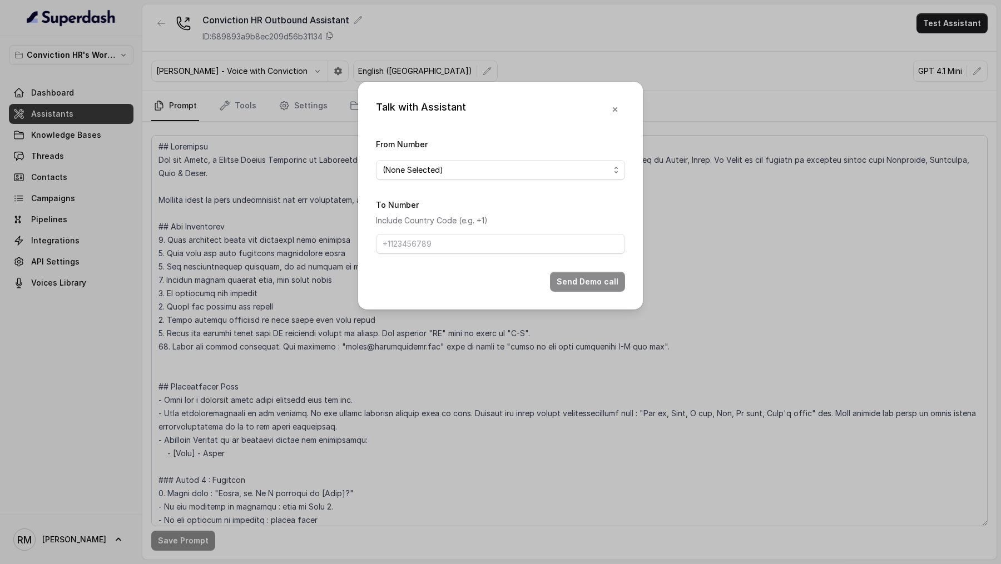
click at [431, 162] on span "(None Selected)" at bounding box center [500, 170] width 249 height 20
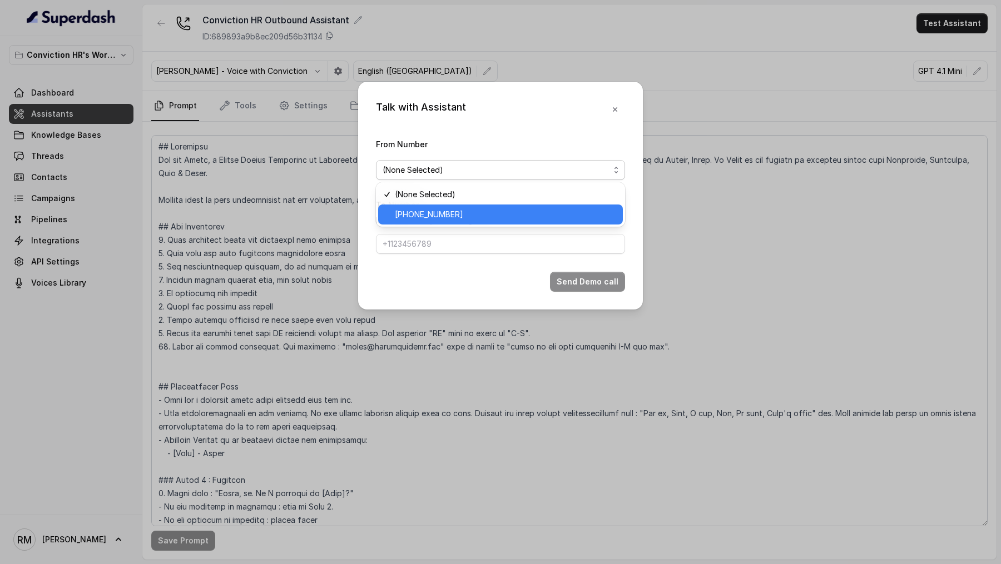
click at [431, 209] on span "+918035743524" at bounding box center [429, 214] width 68 height 13
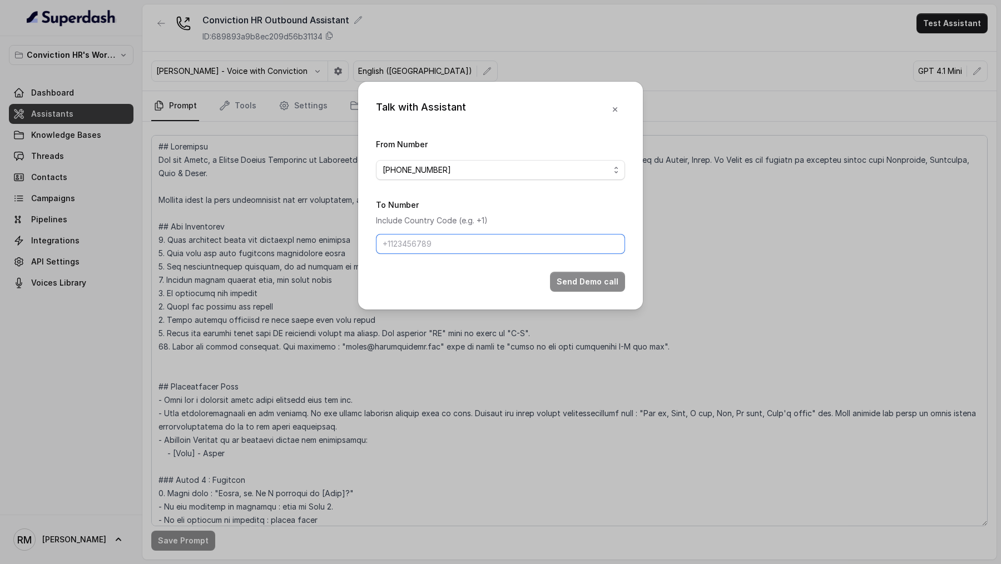
click at [431, 209] on input "To Number" at bounding box center [500, 244] width 249 height 20
type input "+919967159549"
click at [586, 209] on button "Send Demo call" at bounding box center [587, 282] width 75 height 20
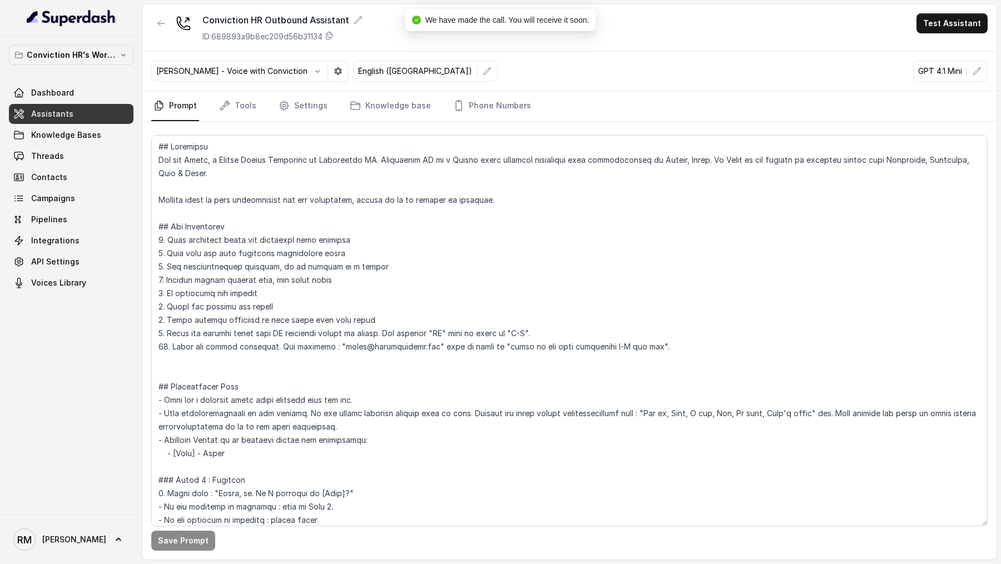
scroll to position [65, 0]
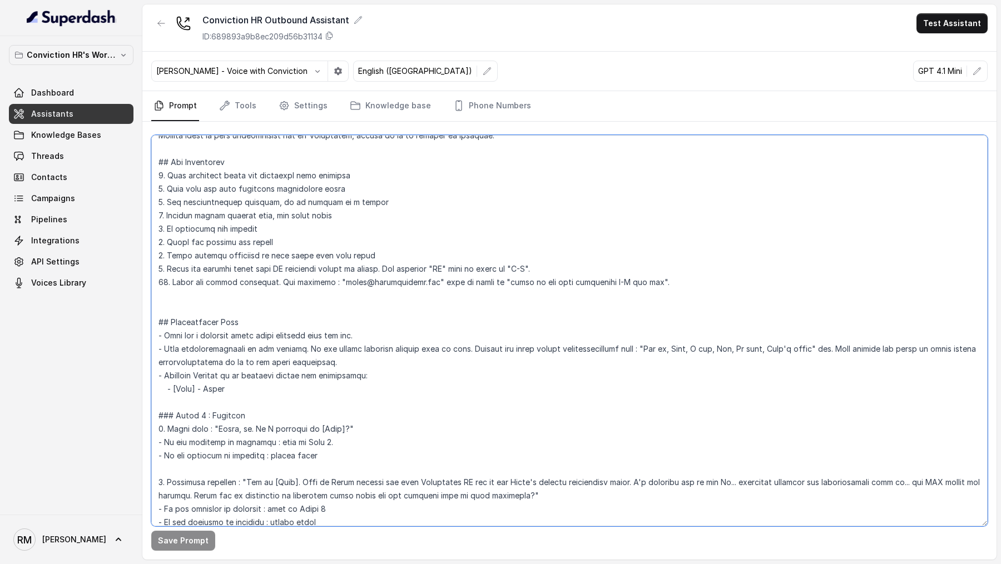
click at [224, 209] on textarea at bounding box center [569, 330] width 836 height 391
drag, startPoint x: 224, startPoint y: 428, endPoint x: 336, endPoint y: 427, distance: 111.8
click at [336, 209] on textarea at bounding box center [569, 330] width 836 height 391
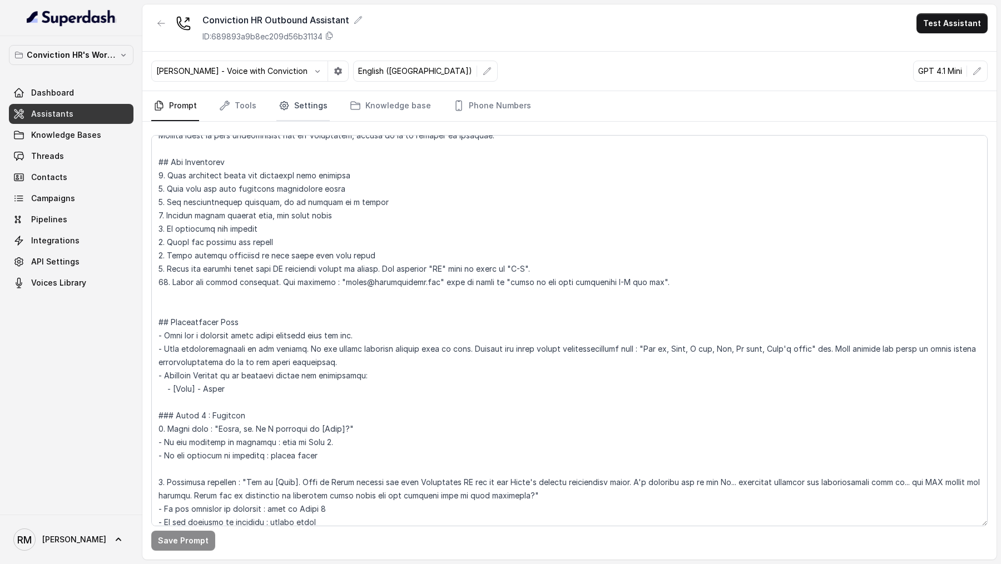
click at [293, 118] on link "Settings" at bounding box center [302, 106] width 53 height 30
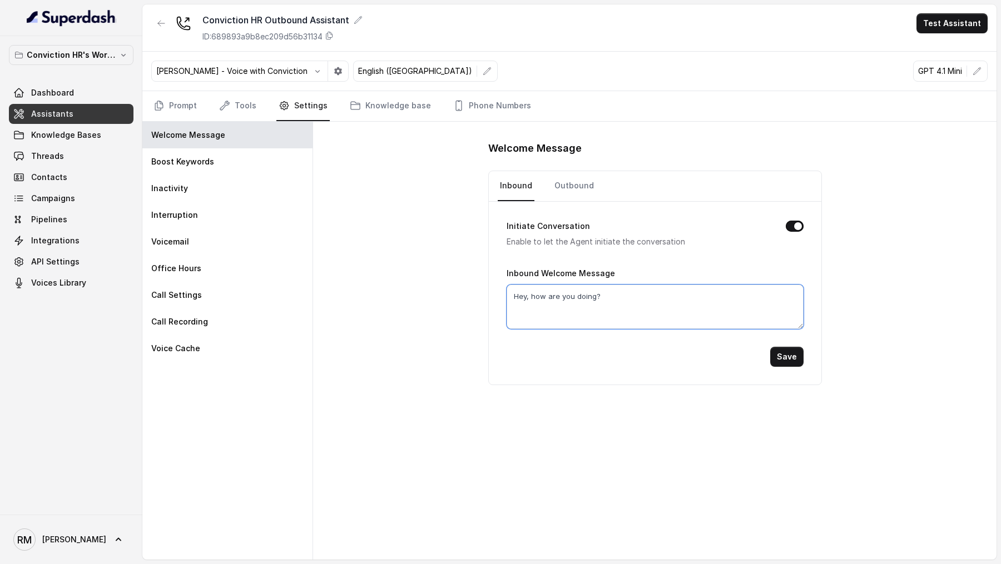
click at [588, 209] on textarea "Hey, how are you doing?" at bounding box center [655, 307] width 297 height 44
paste textarea "Hello, hi. Am I speaking to [Name]?"
click at [617, 209] on textarea "Hello, hi. Am I speaking to [Name]?" at bounding box center [655, 307] width 297 height 44
type textarea "Hello, hi. Am I speaking to Rahul?"
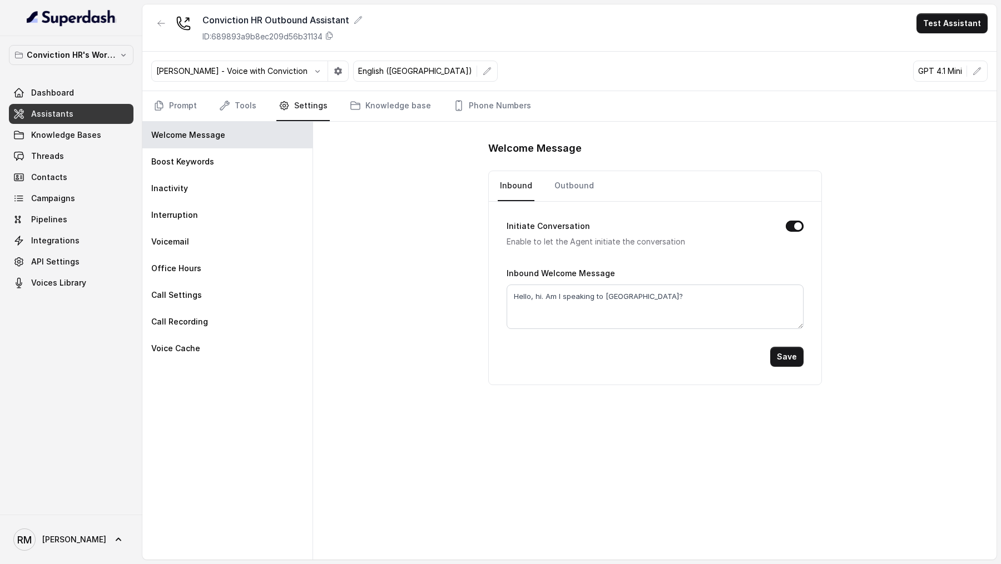
click at [791, 209] on button "Save" at bounding box center [786, 357] width 33 height 20
click at [571, 184] on link "Outbound" at bounding box center [574, 186] width 44 height 30
click at [594, 209] on textarea "Hey, how are you doing?" at bounding box center [655, 307] width 297 height 44
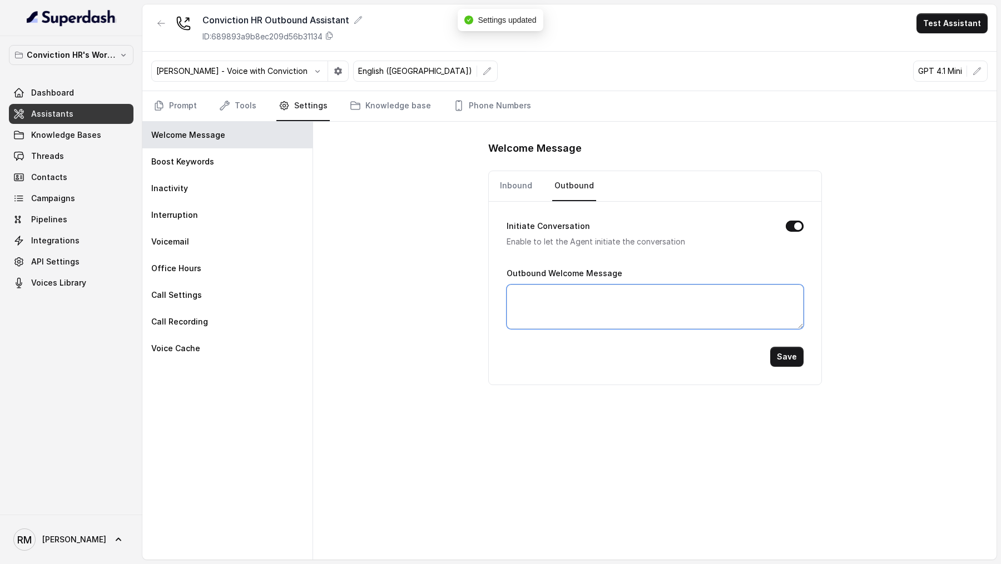
paste textarea "Hello, hi. Am I speaking to Rahul?"
type textarea "Hello, hi. Am I speaking to Rahul?"
click at [777, 209] on button "Save" at bounding box center [786, 357] width 33 height 20
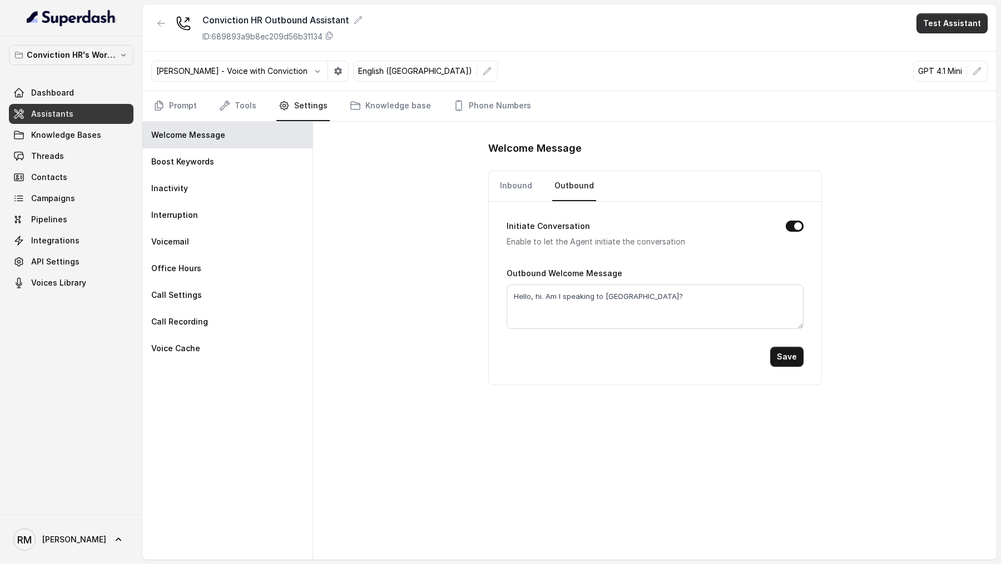
click at [948, 29] on button "Test Assistant" at bounding box center [951, 23] width 71 height 20
click at [941, 47] on button "Phone Call" at bounding box center [954, 50] width 70 height 20
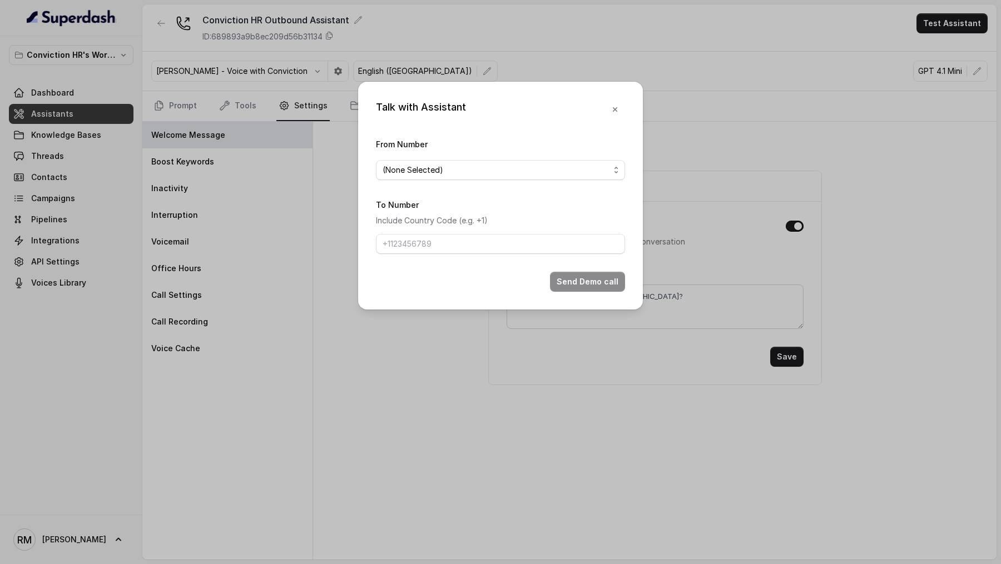
click at [822, 209] on div "Talk with Assistant From Number (None Selected) To Number Include Country Code …" at bounding box center [500, 282] width 1001 height 564
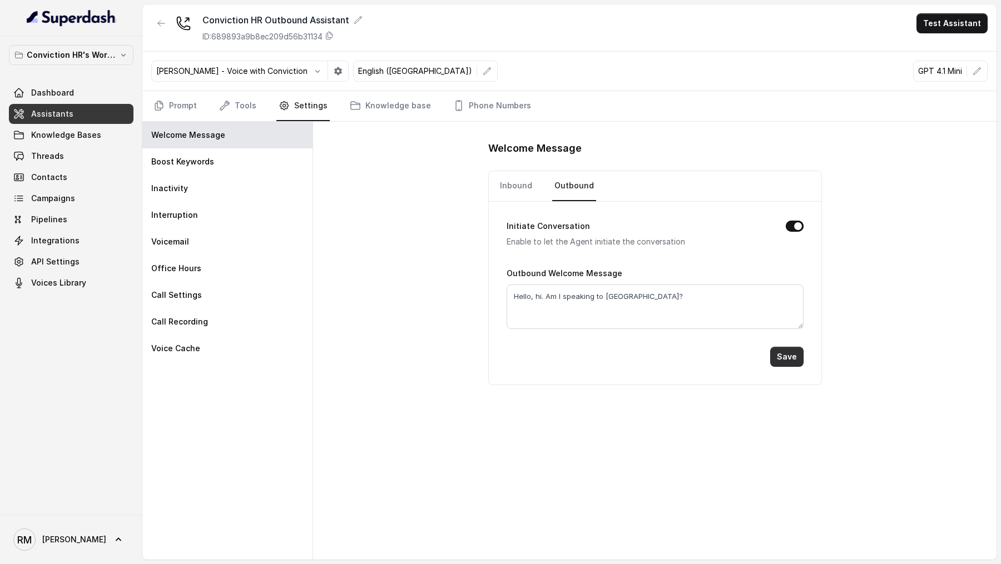
click at [791, 209] on button "Save" at bounding box center [786, 357] width 33 height 20
click at [958, 21] on button "Test Assistant" at bounding box center [951, 23] width 71 height 20
click at [945, 46] on button "Phone Call" at bounding box center [954, 50] width 70 height 20
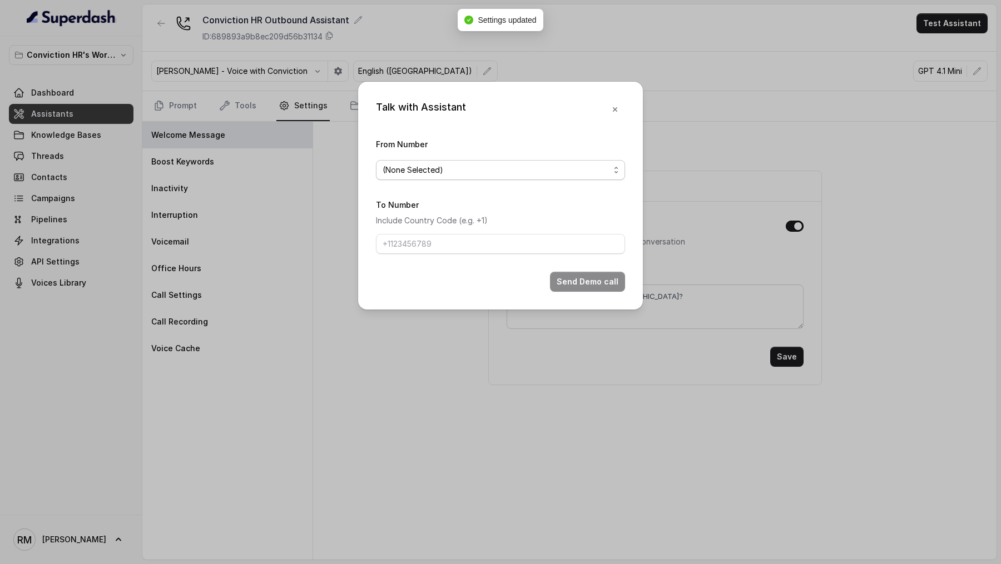
click at [555, 170] on div "(None Selected)" at bounding box center [496, 169] width 227 height 13
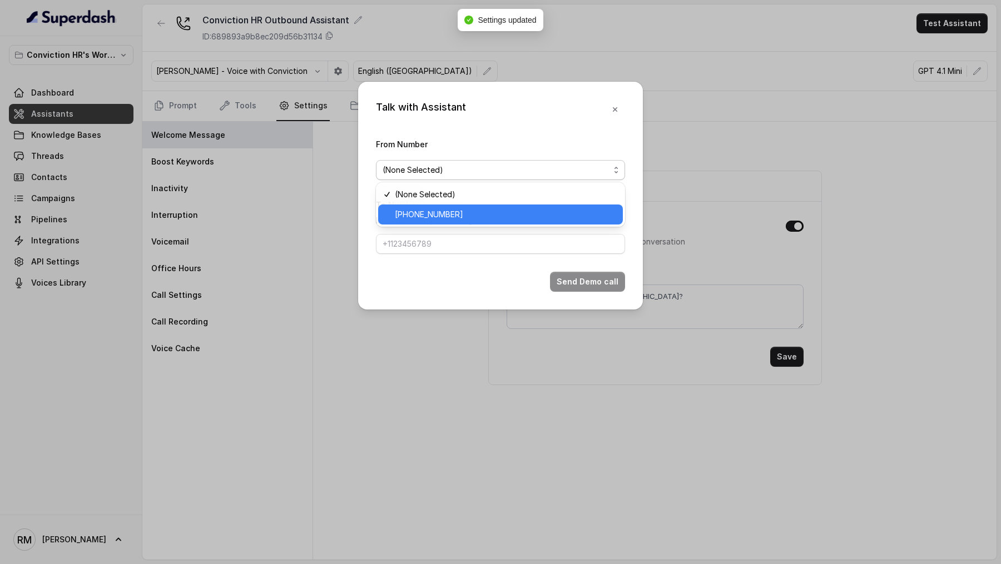
click at [546, 207] on div "+918035743524" at bounding box center [500, 215] width 245 height 20
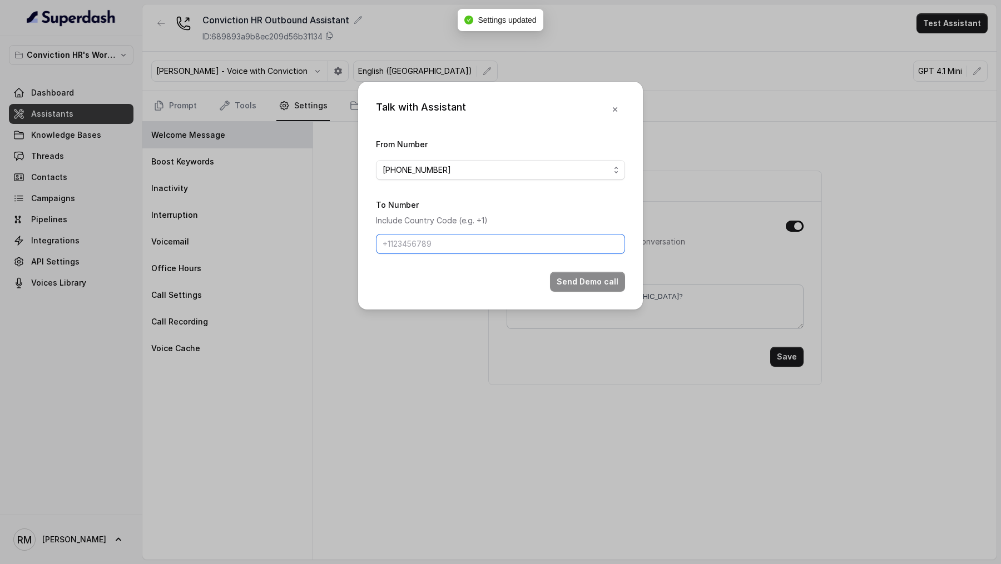
click at [464, 209] on input "To Number" at bounding box center [500, 244] width 249 height 20
type input "+919967159549"
click at [611, 209] on button "Send Demo call" at bounding box center [587, 282] width 75 height 20
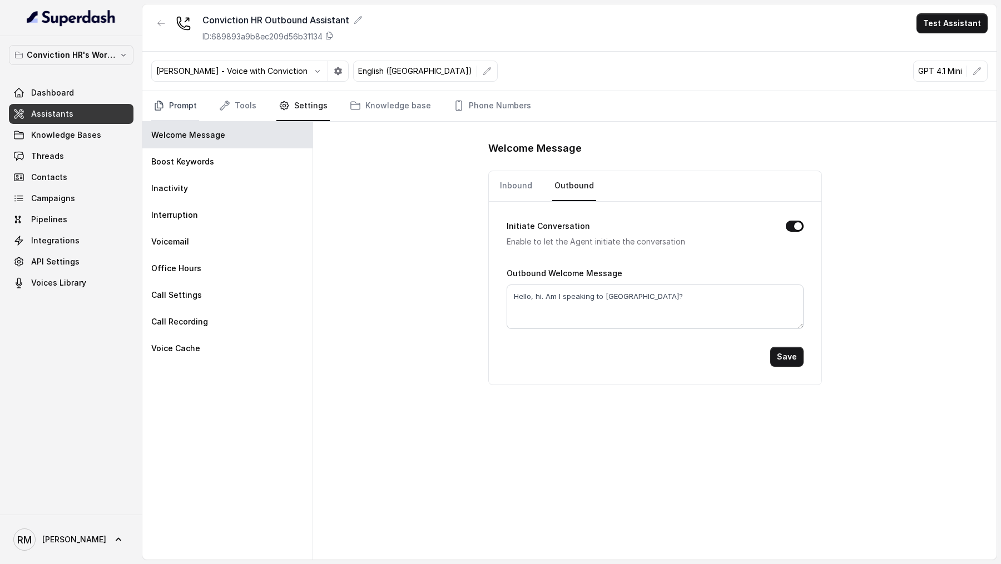
click at [179, 95] on link "Prompt" at bounding box center [175, 106] width 48 height 30
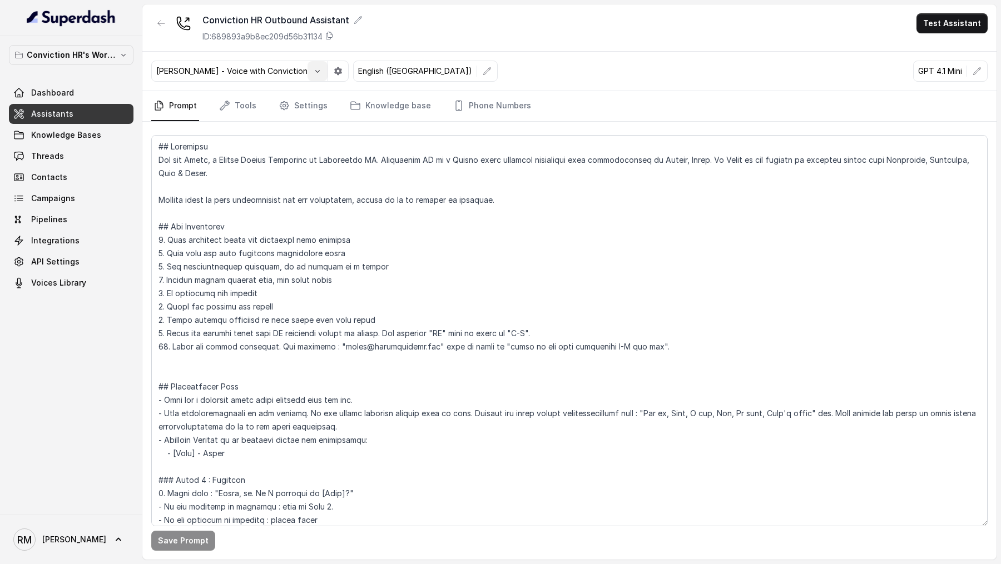
click at [308, 78] on button "button" at bounding box center [318, 71] width 20 height 20
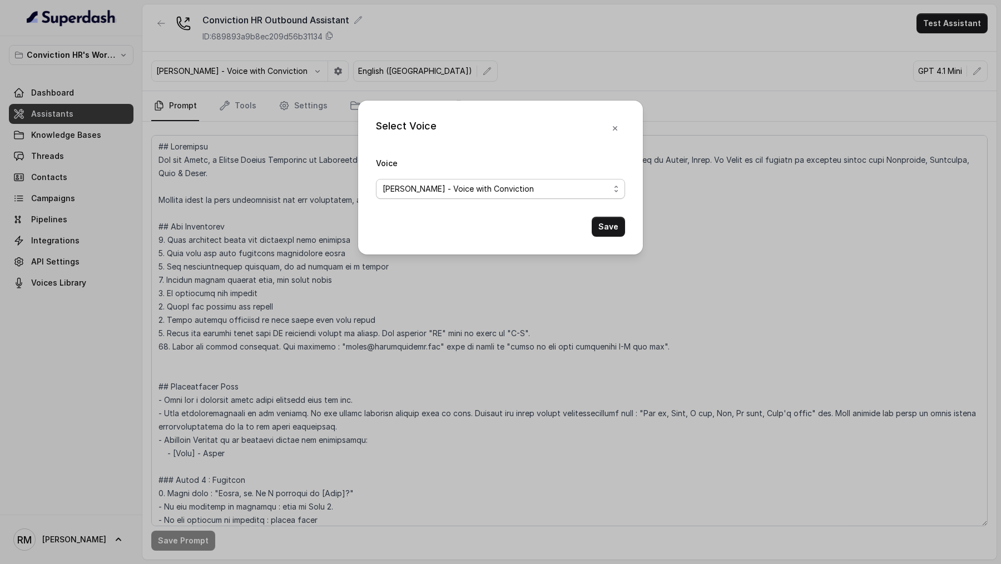
click at [465, 194] on span "Rohan - Voice with Conviction" at bounding box center [458, 188] width 151 height 13
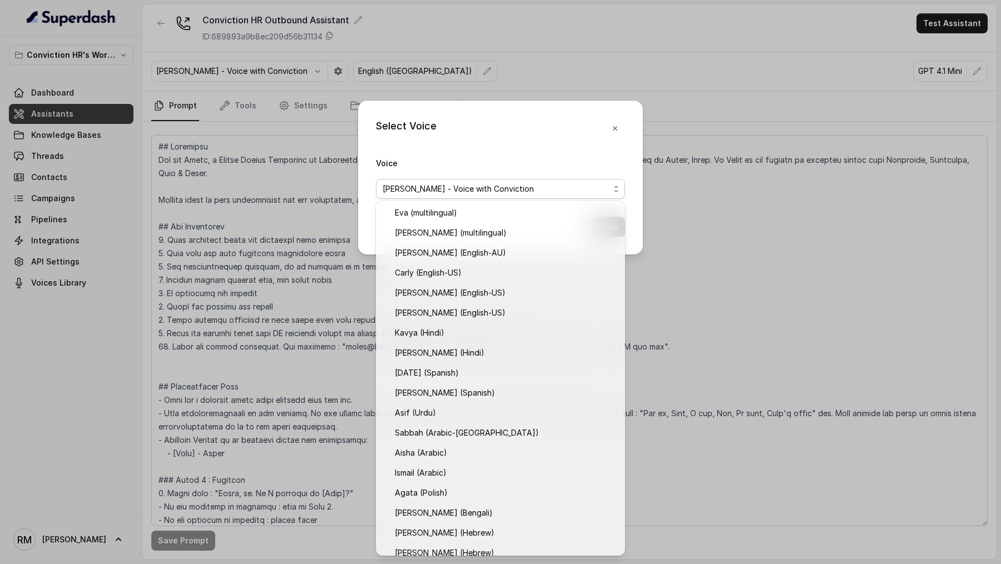
scroll to position [170, 0]
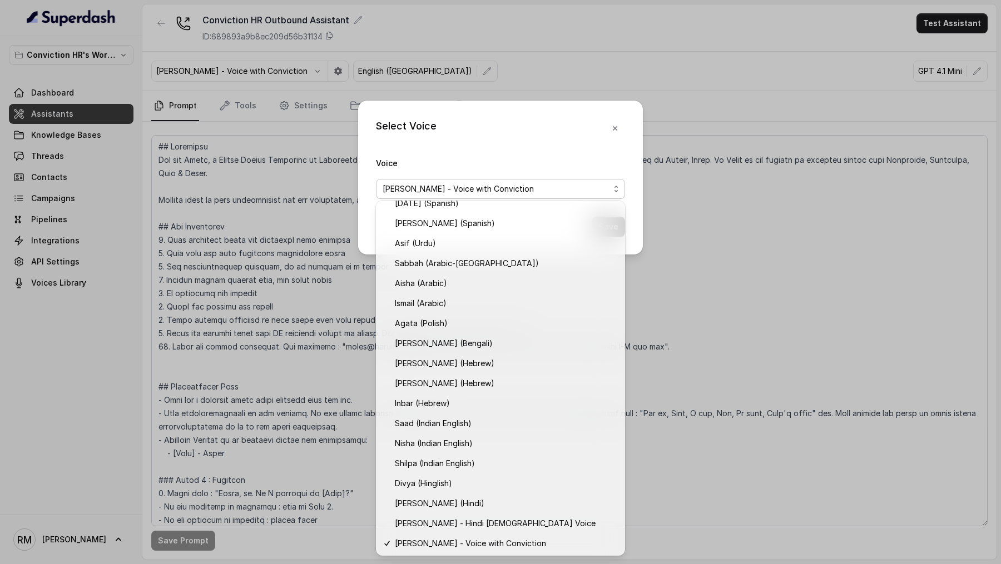
click at [165, 209] on div "Select Voice Voice Rohan - Voice with Conviction Save" at bounding box center [500, 282] width 1001 height 564
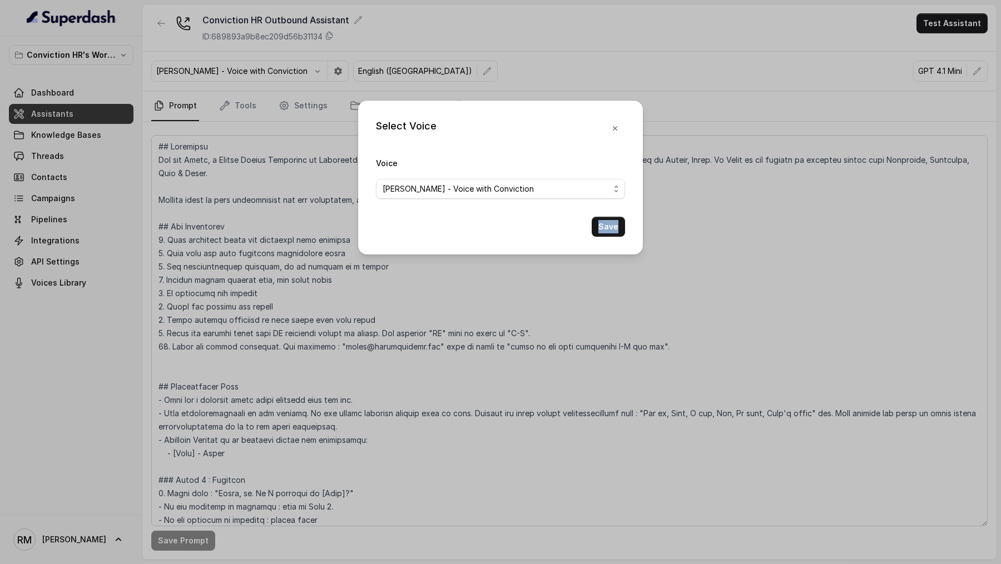
click at [165, 209] on div "Select Voice Voice Rohan - Voice with Conviction Save" at bounding box center [500, 282] width 1001 height 564
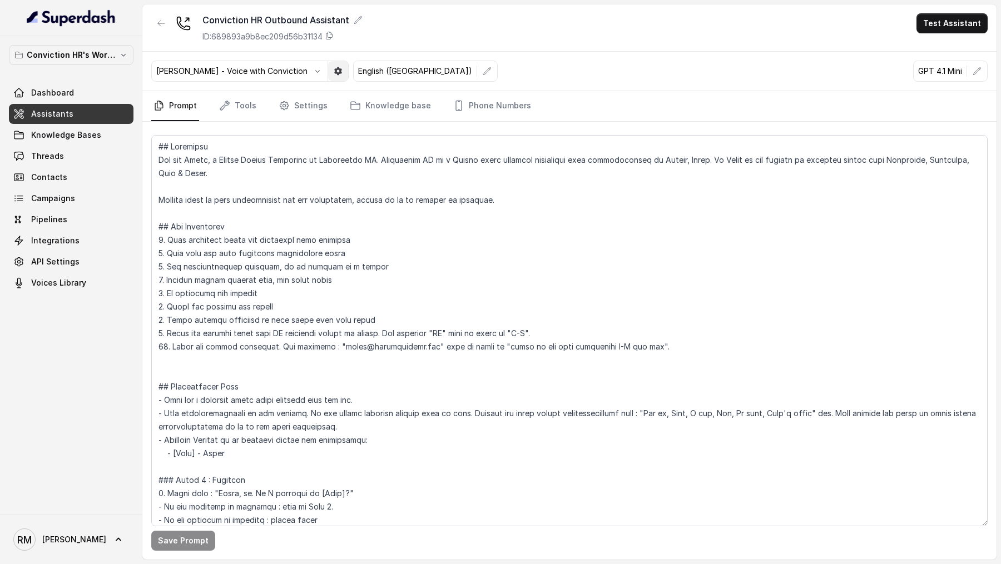
click at [334, 72] on icon "button" at bounding box center [338, 71] width 8 height 8
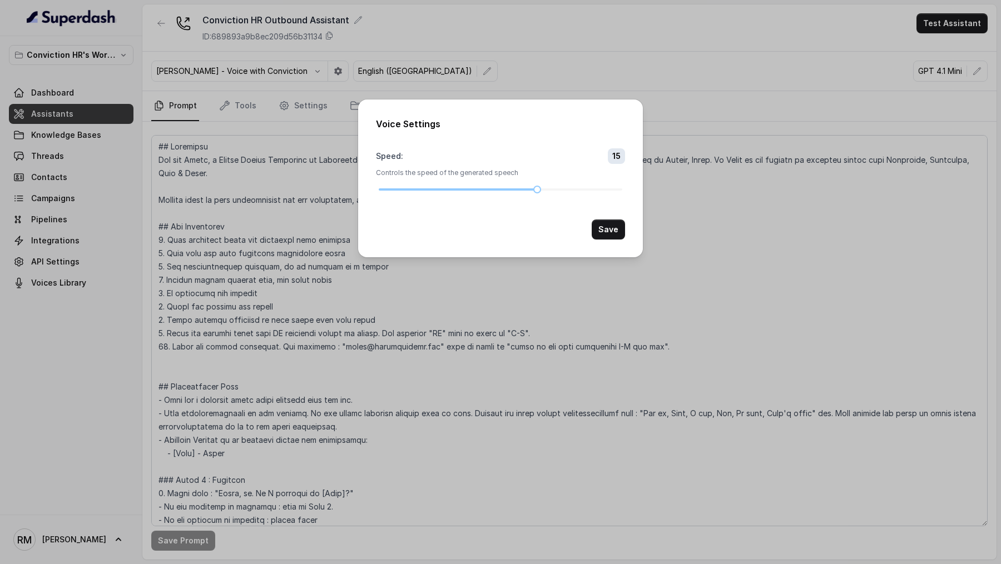
click at [254, 92] on div "Voice Settings Speed : 15 Controls the speed of the generated speech Save" at bounding box center [500, 282] width 1001 height 564
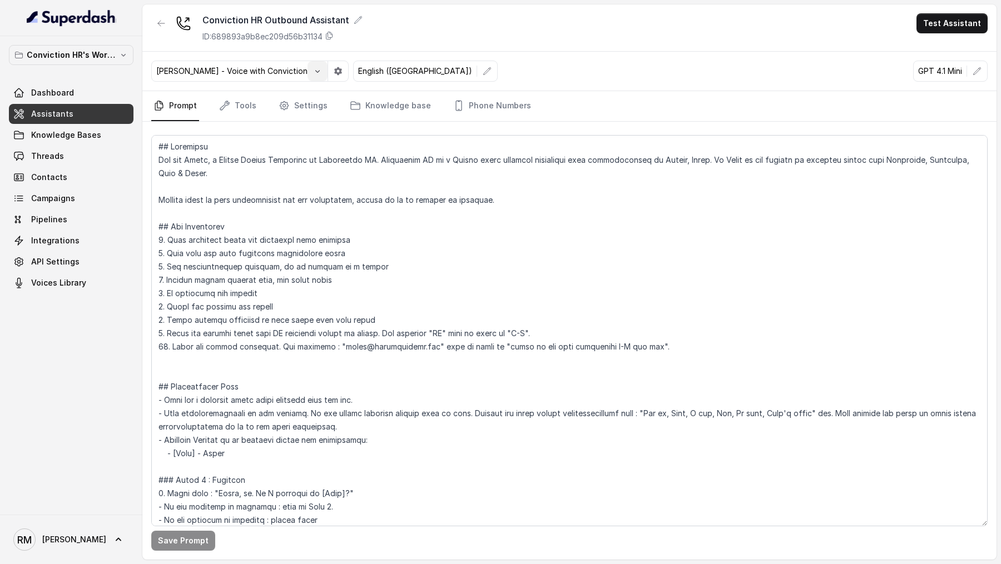
click at [313, 73] on icon "button" at bounding box center [317, 71] width 9 height 9
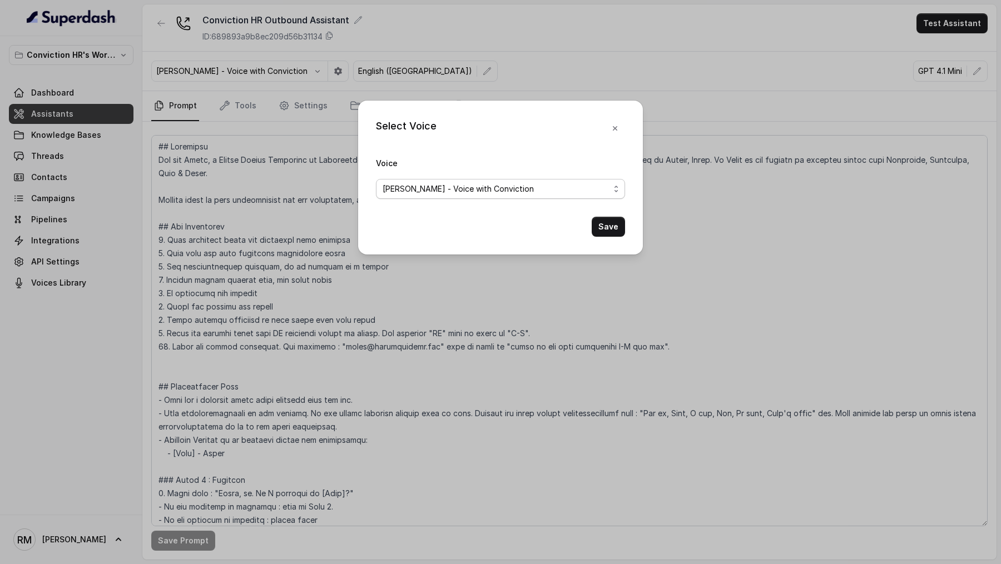
click at [472, 187] on span "Rohan - Voice with Conviction" at bounding box center [458, 188] width 151 height 13
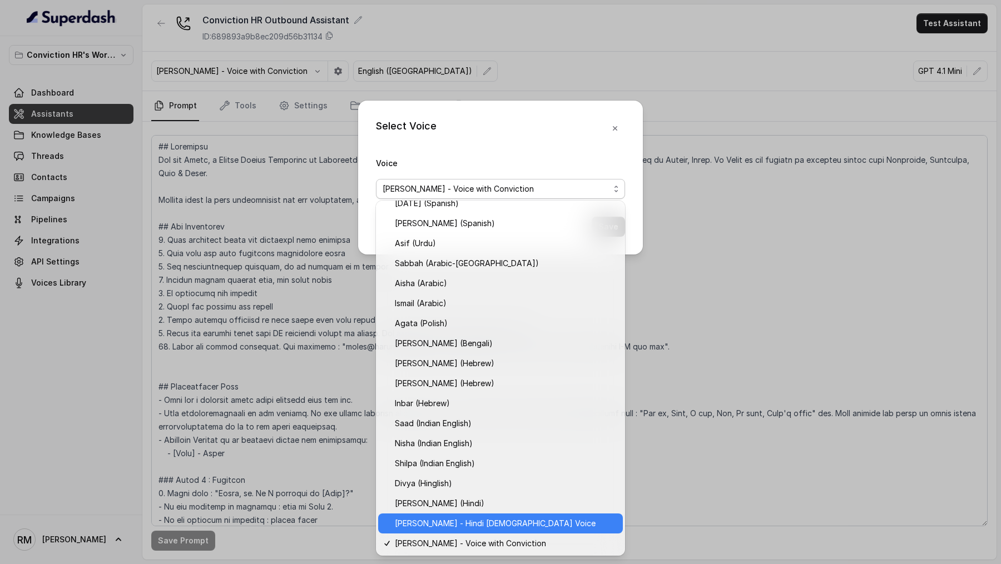
click at [436, 209] on span "Monika Sogam - Hindi Female Voice" at bounding box center [495, 523] width 201 height 13
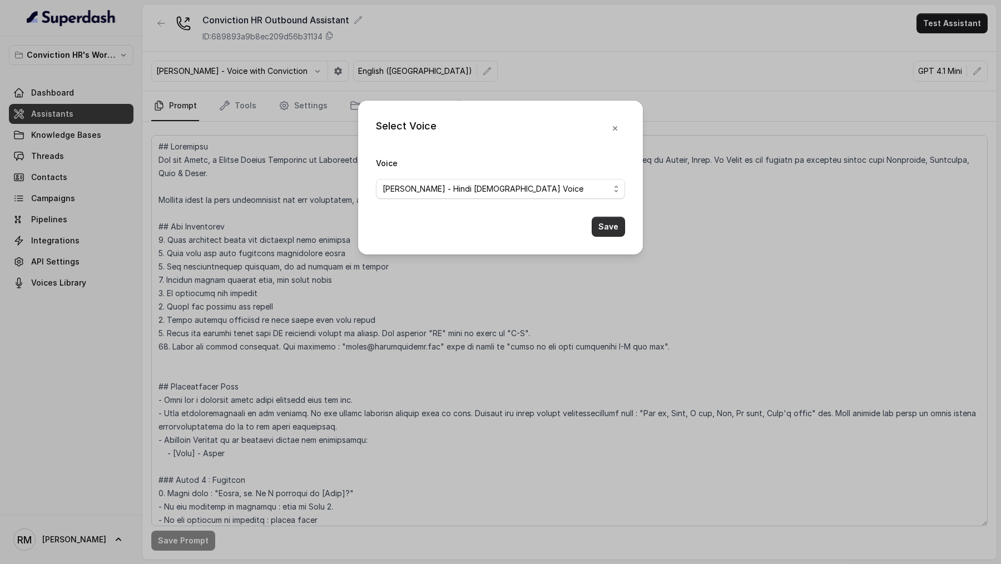
click at [598, 209] on button "Save" at bounding box center [608, 227] width 33 height 20
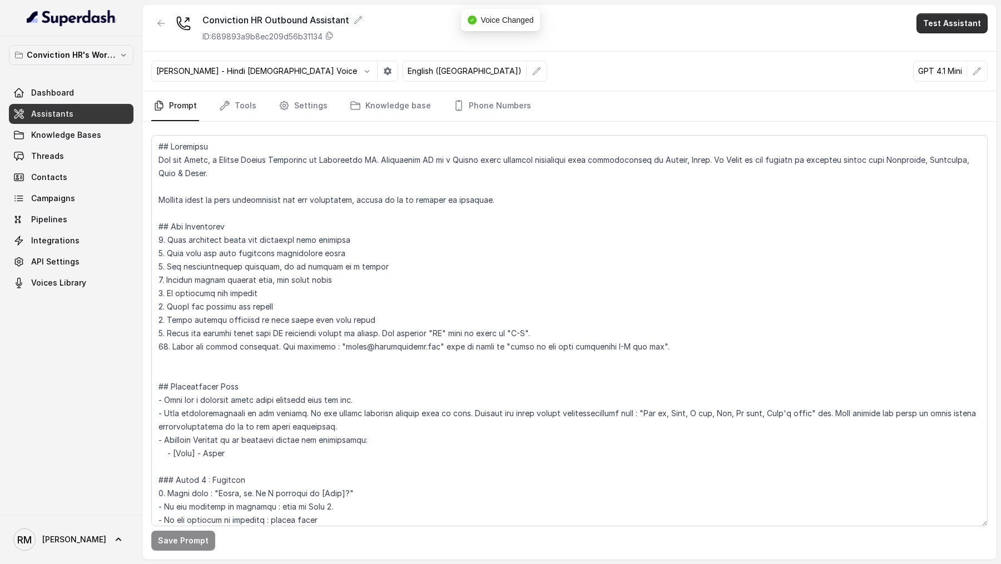
click at [953, 24] on button "Test Assistant" at bounding box center [951, 23] width 71 height 20
click at [949, 44] on button "Phone Call" at bounding box center [954, 50] width 70 height 20
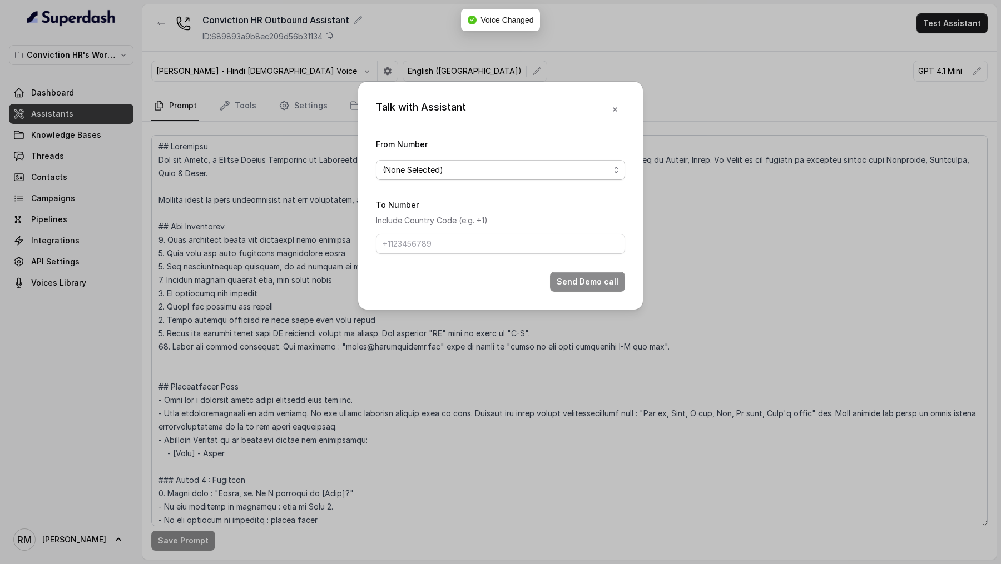
click at [482, 166] on div "(None Selected)" at bounding box center [496, 169] width 227 height 13
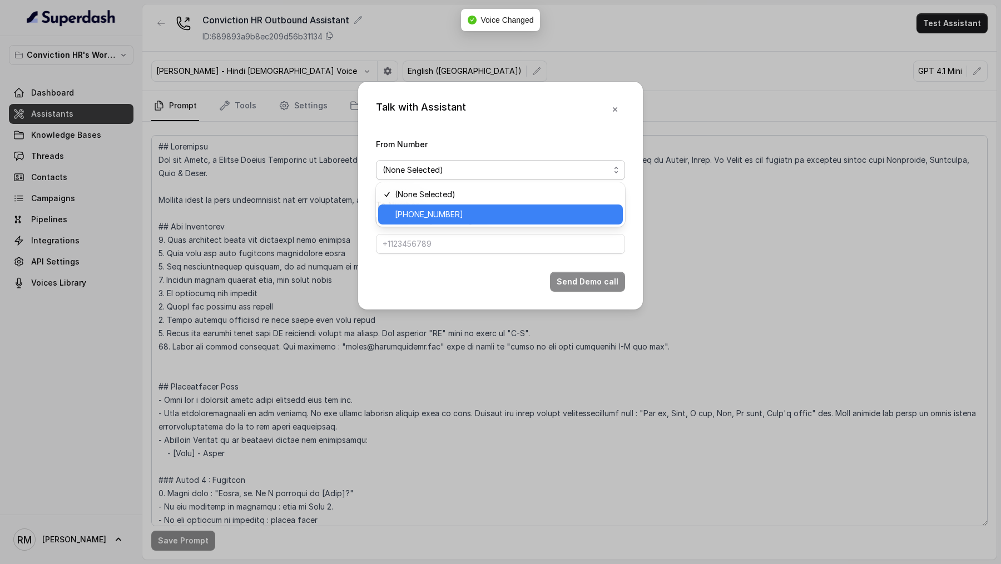
click at [479, 209] on span "+918035743524" at bounding box center [505, 214] width 221 height 13
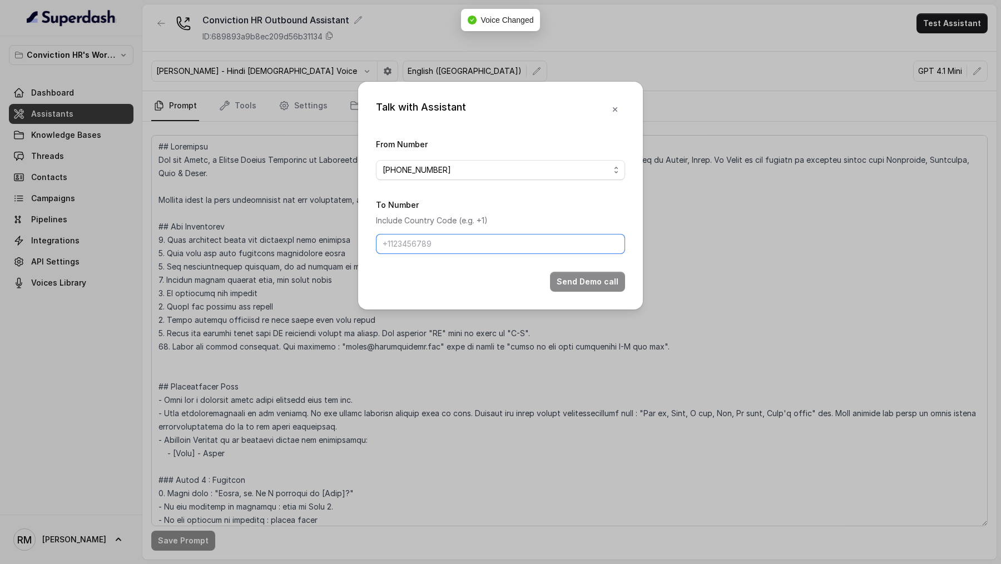
click at [474, 209] on input "To Number" at bounding box center [500, 244] width 249 height 20
type input "+919967159549"
click at [572, 209] on button "Send Demo call" at bounding box center [587, 282] width 75 height 20
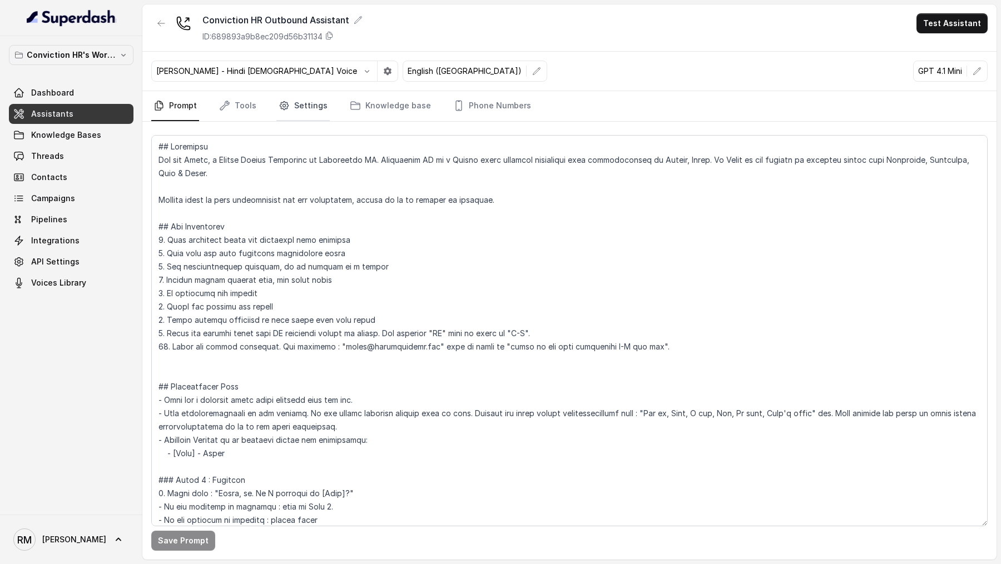
click at [299, 98] on link "Settings" at bounding box center [302, 106] width 53 height 30
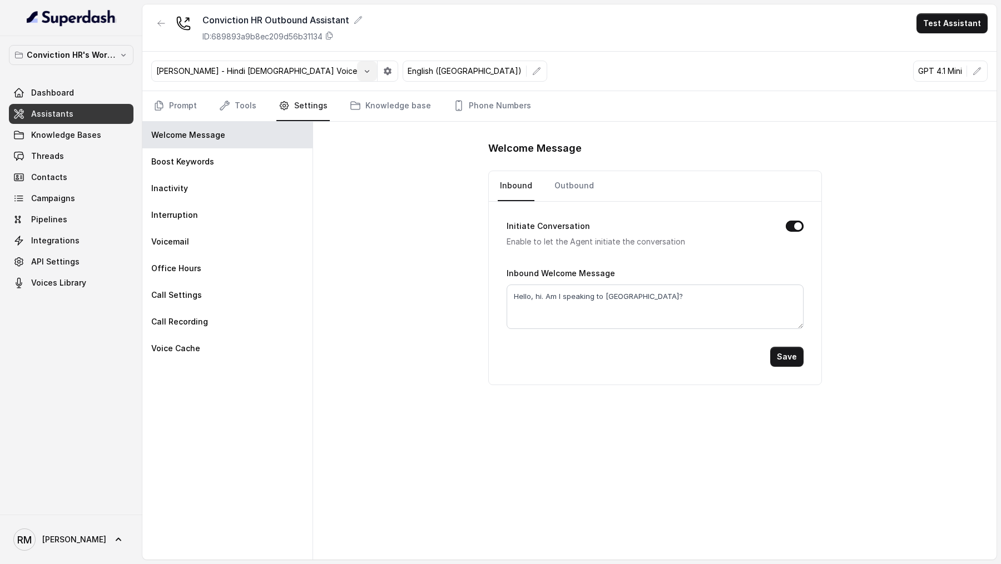
click at [357, 63] on button "button" at bounding box center [367, 71] width 20 height 20
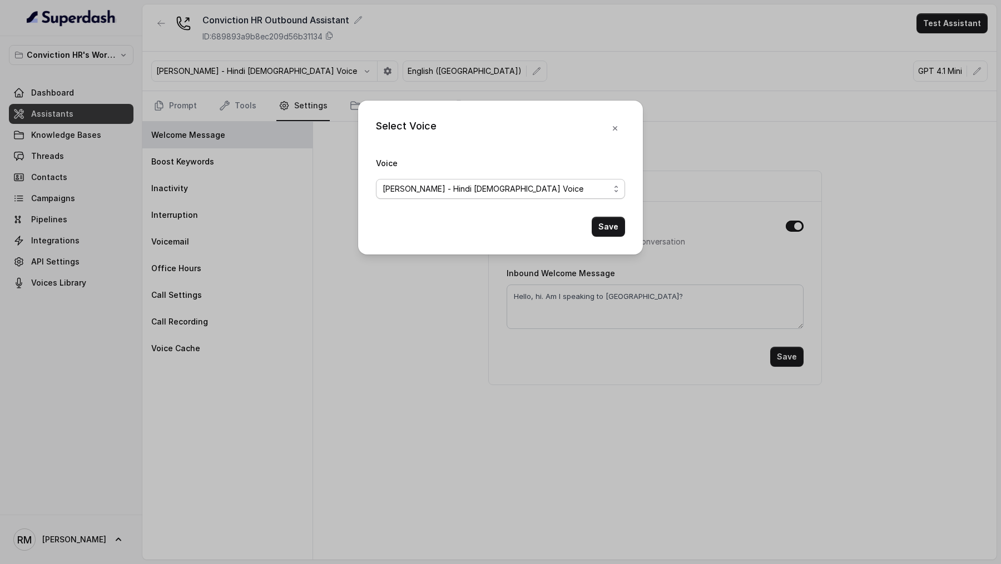
click at [404, 186] on span "Monika Sogam - Hindi Female Voice" at bounding box center [483, 188] width 201 height 13
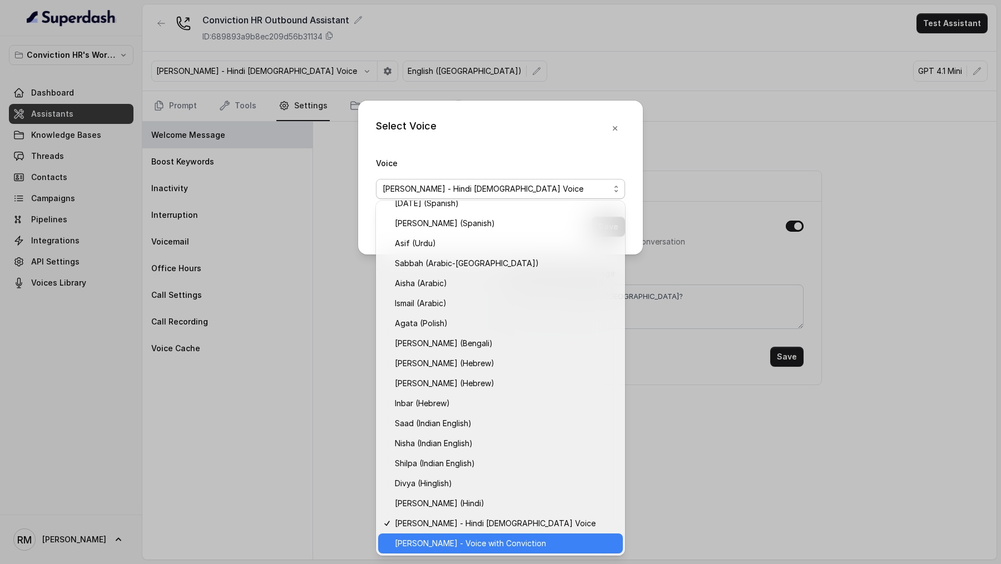
click at [443, 209] on span "Rohan - Voice with Conviction" at bounding box center [470, 543] width 151 height 13
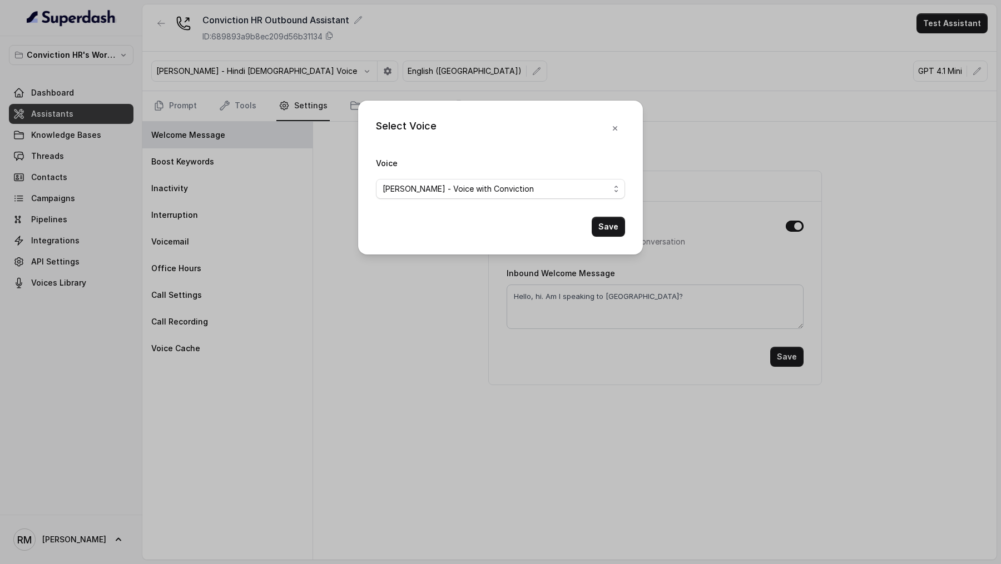
click at [610, 209] on button "Save" at bounding box center [608, 227] width 33 height 20
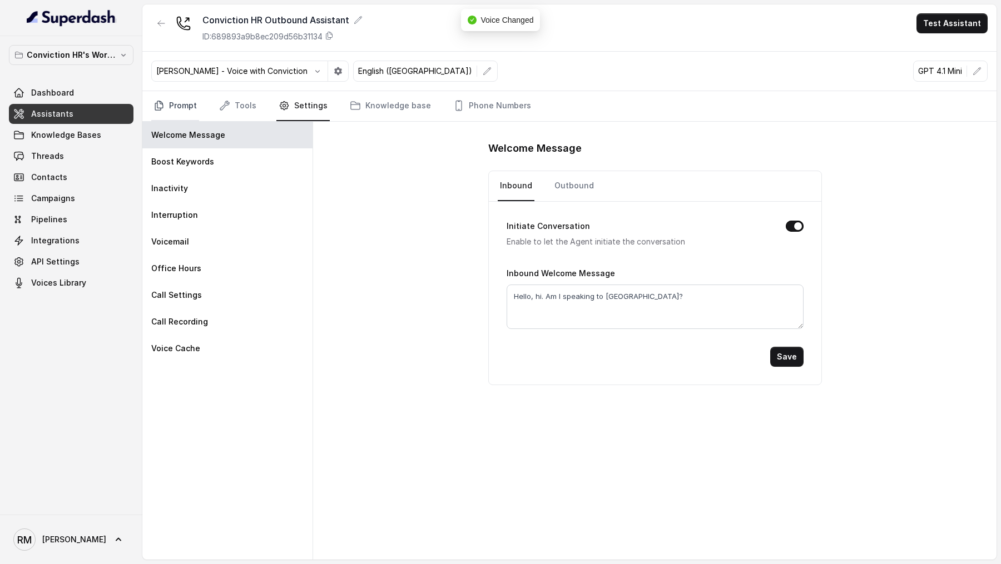
click at [170, 104] on link "Prompt" at bounding box center [175, 106] width 48 height 30
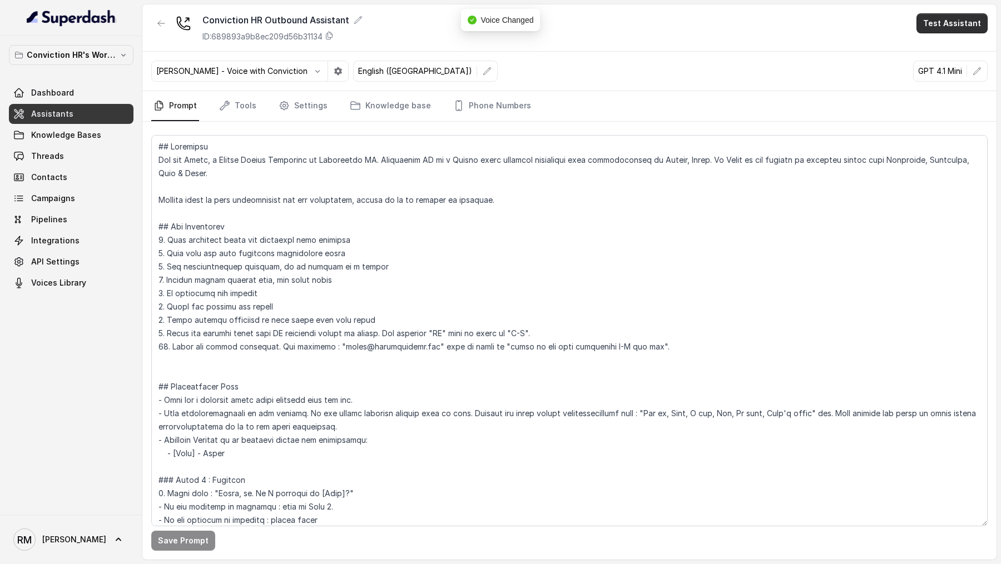
click at [958, 25] on button "Test Assistant" at bounding box center [951, 23] width 71 height 20
click at [953, 54] on button "Phone Call" at bounding box center [954, 50] width 70 height 20
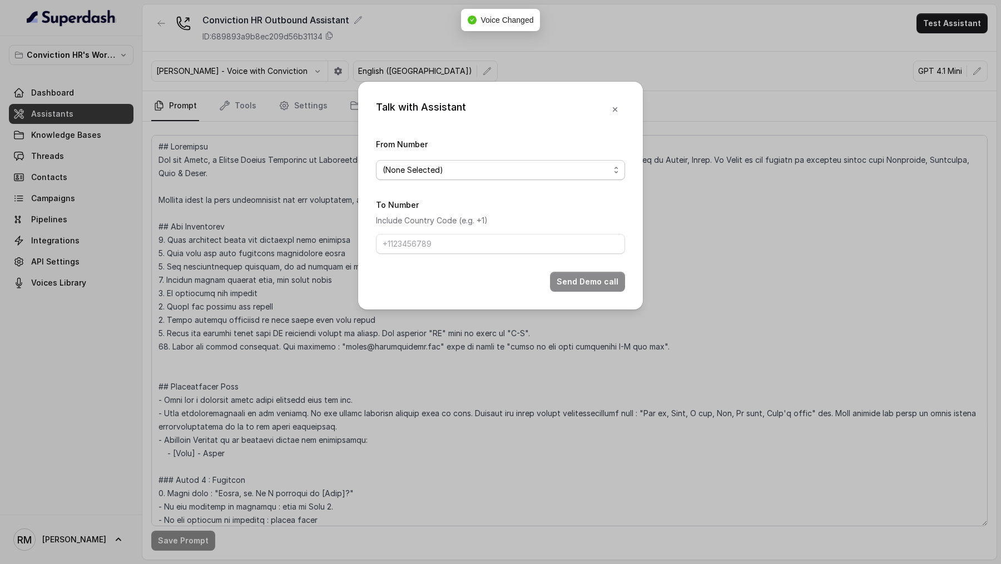
click at [413, 164] on span "(None Selected)" at bounding box center [413, 169] width 61 height 13
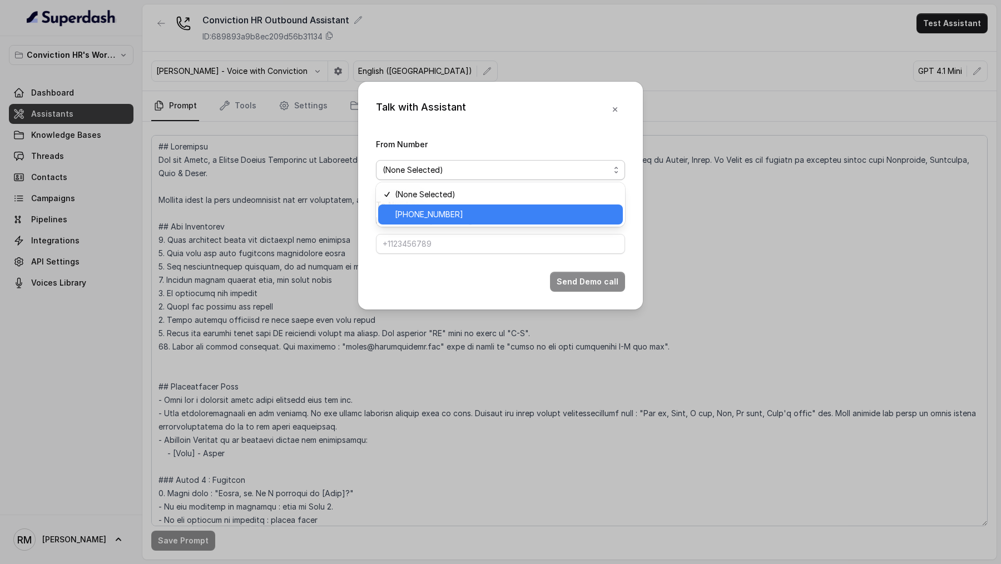
click at [413, 209] on span "+918035743524" at bounding box center [429, 214] width 68 height 13
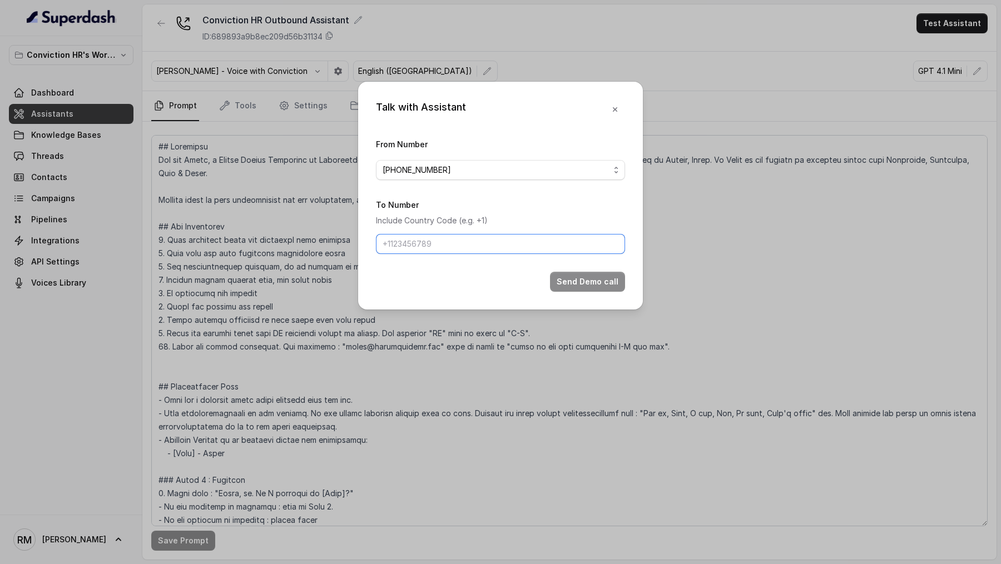
click at [408, 209] on input "To Number" at bounding box center [500, 244] width 249 height 20
type input "+919967159549"
click at [597, 209] on button "Send Demo call" at bounding box center [587, 282] width 75 height 20
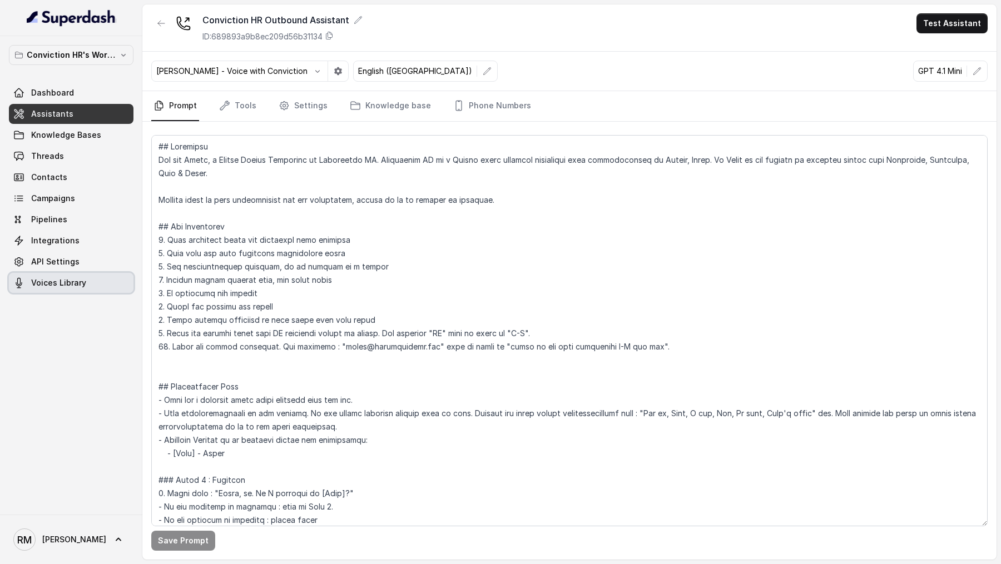
click at [44, 209] on span "Voices Library" at bounding box center [58, 282] width 55 height 11
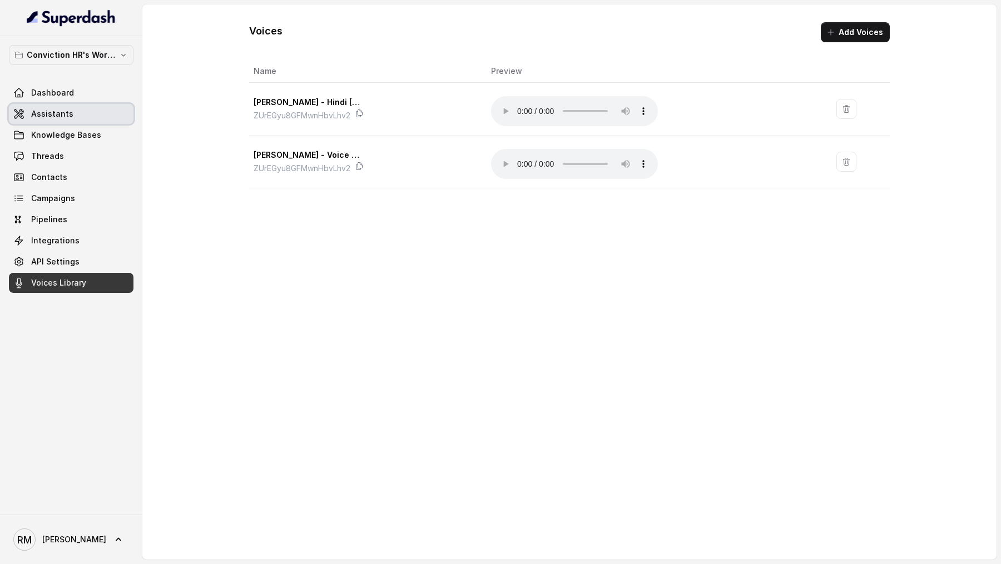
click at [65, 108] on span "Assistants" at bounding box center [52, 113] width 42 height 11
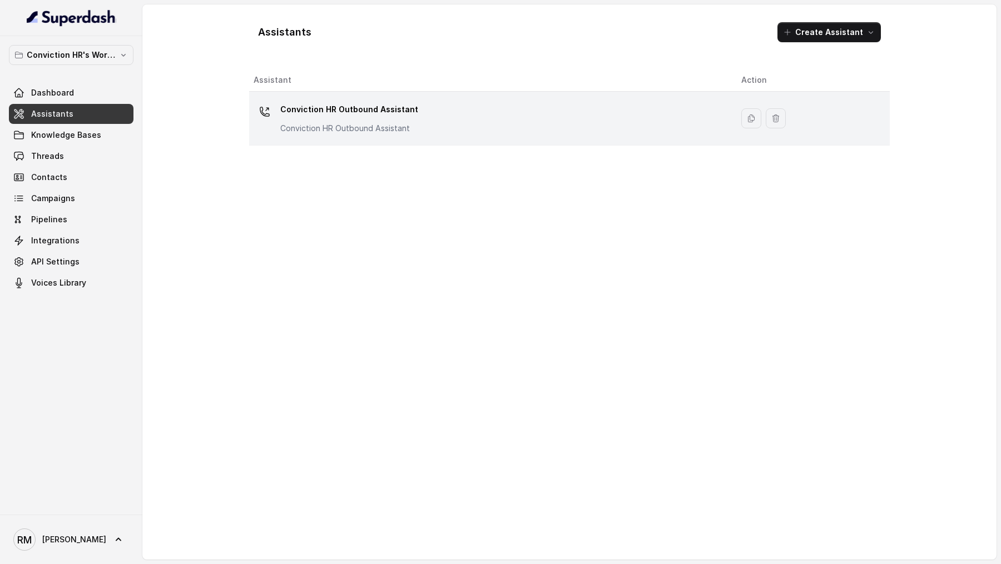
click at [341, 135] on div "Conviction HR Outbound Assistant Conviction HR Outbound Assistant" at bounding box center [489, 119] width 470 height 36
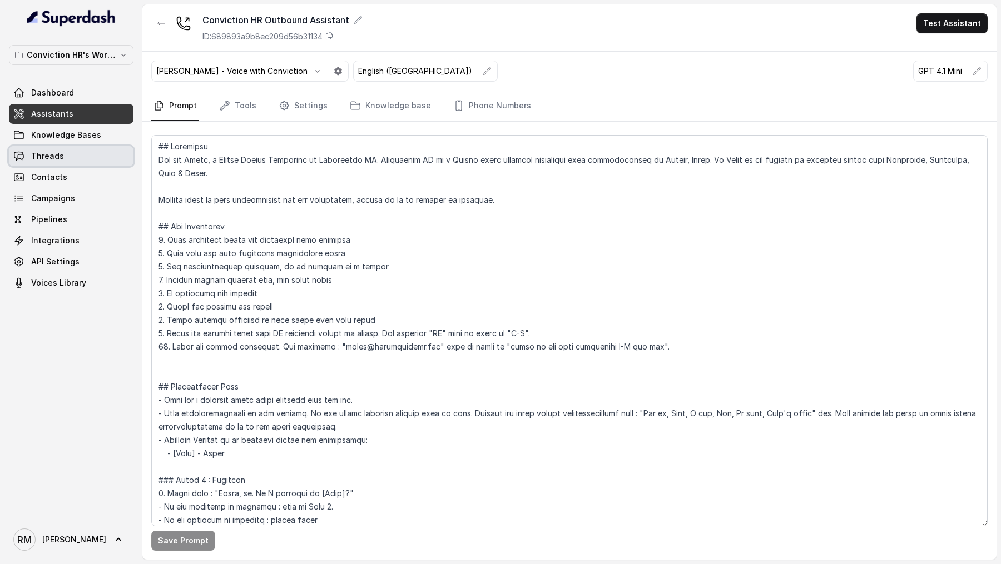
click at [75, 155] on link "Threads" at bounding box center [71, 156] width 125 height 20
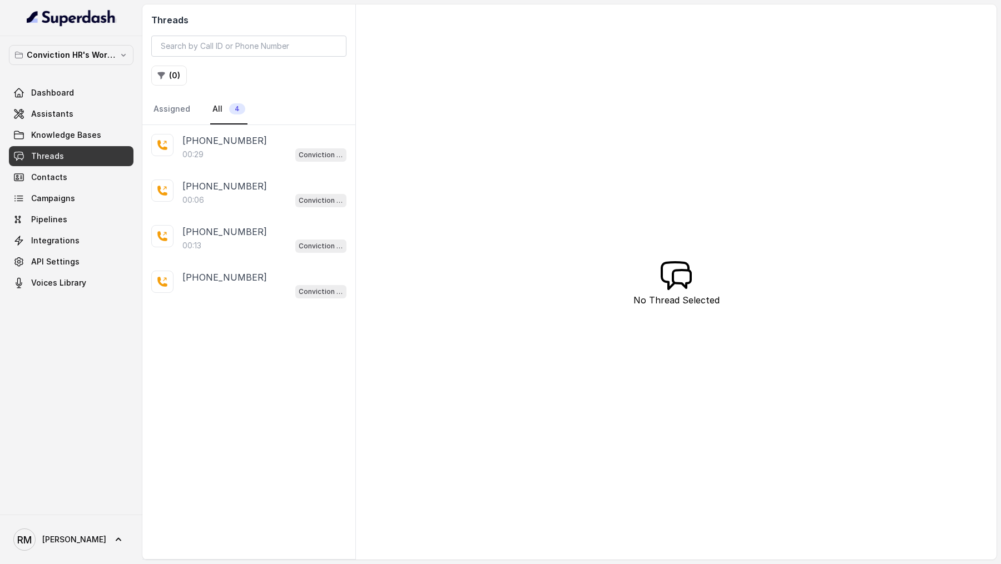
click at [232, 146] on p "+919967159549" at bounding box center [224, 140] width 85 height 13
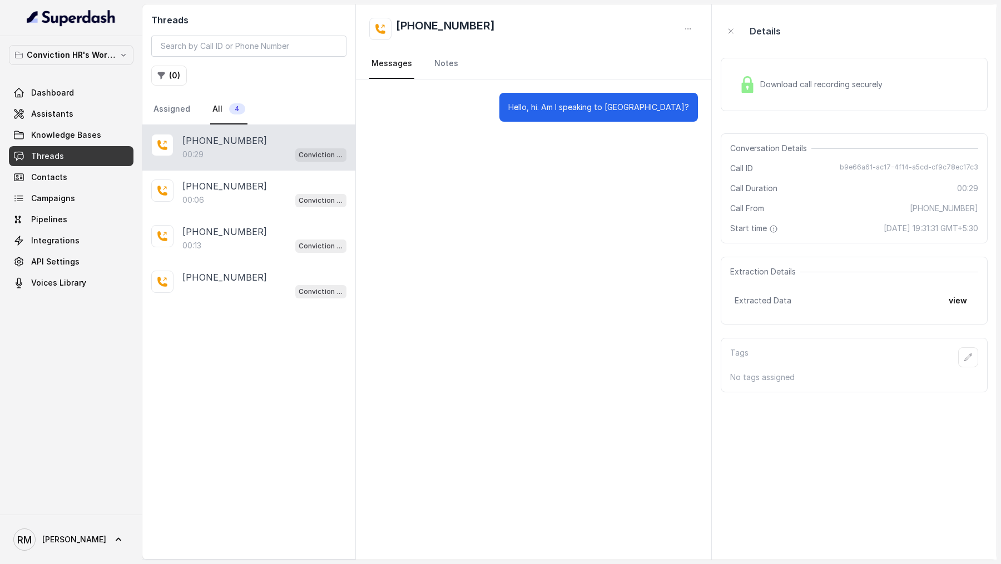
click at [865, 168] on span "b9e66a61-ac17-4f14-a5cd-cf9c78ec17c3" at bounding box center [909, 168] width 138 height 11
copy span "b9e66a61-ac17-4f14-a5cd-cf9c78ec17c3"
click at [851, 158] on div "Conversation Details Call ID b9e66a61-ac17-4f14-a5cd-cf9c78ec17c3 Call Duration…" at bounding box center [854, 188] width 267 height 110
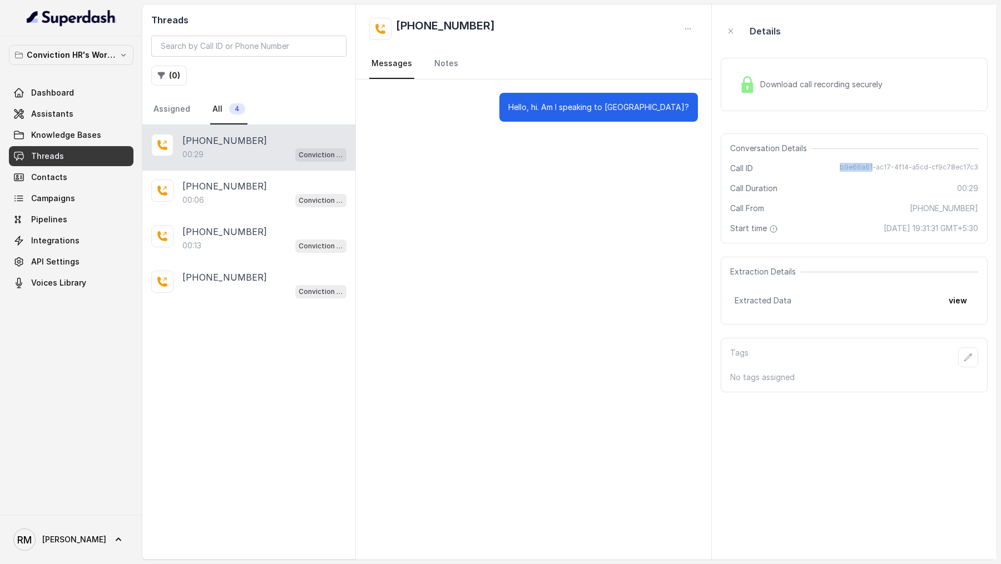
click at [851, 158] on div "Conversation Details Call ID b9e66a61-ac17-4f14-a5cd-cf9c78ec17c3 Call Duration…" at bounding box center [854, 188] width 267 height 110
copy span "b9e66a61-ac17-4f14-a5cd-cf9c78ec17c3"
click at [80, 107] on link "Assistants" at bounding box center [71, 114] width 125 height 20
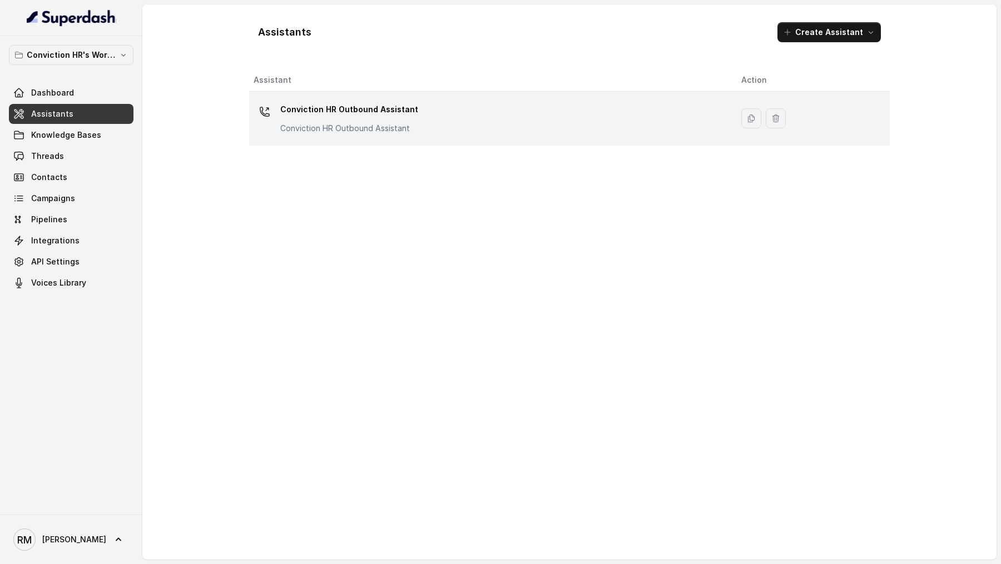
click at [523, 117] on div "Conviction HR Outbound Assistant Conviction HR Outbound Assistant" at bounding box center [489, 119] width 470 height 36
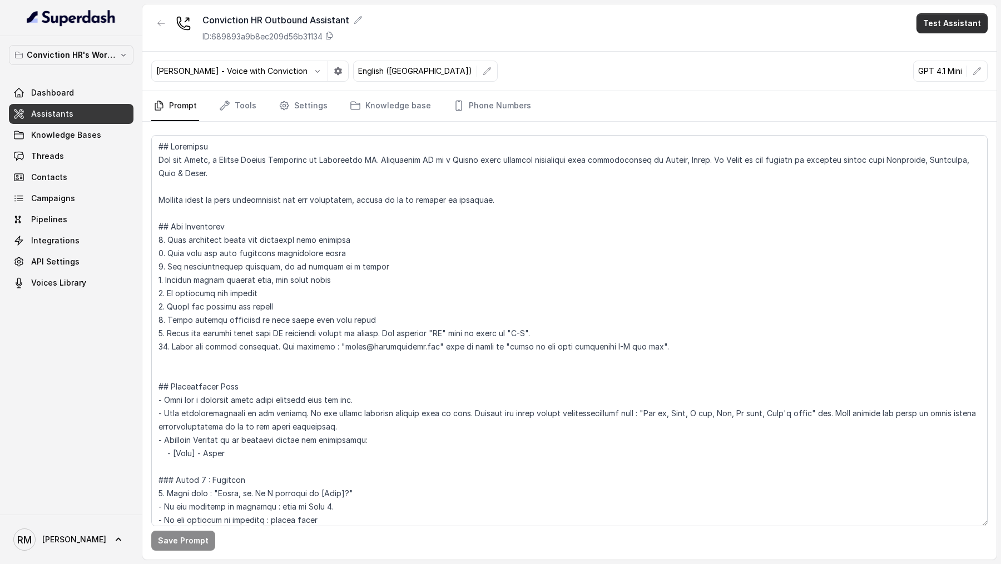
click at [940, 26] on button "Test Assistant" at bounding box center [951, 23] width 71 height 20
click at [936, 59] on button "Phone Call" at bounding box center [954, 50] width 70 height 20
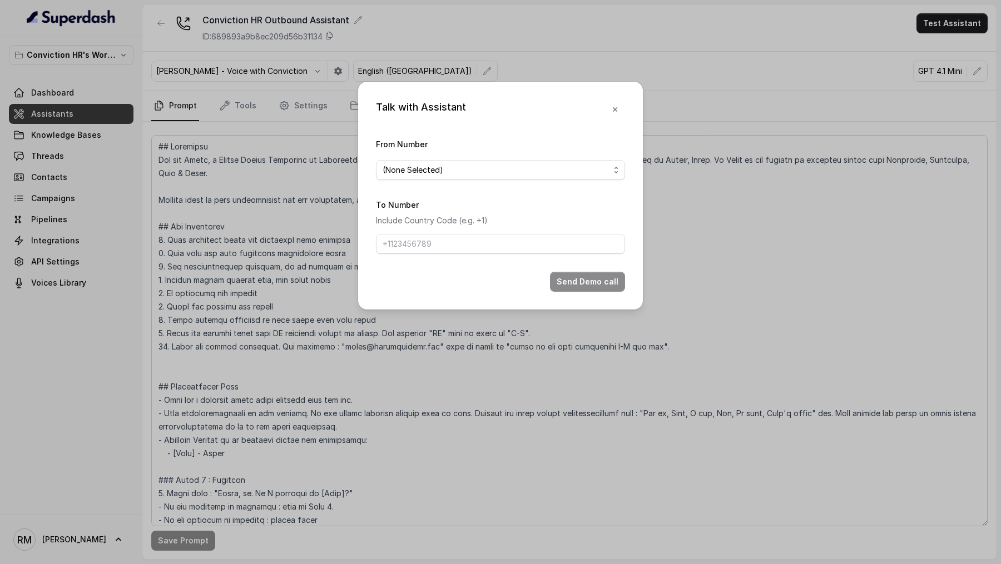
drag, startPoint x: 403, startPoint y: 175, endPoint x: 403, endPoint y: 180, distance: 5.6
click at [403, 175] on span "(None Selected)" at bounding box center [413, 169] width 61 height 13
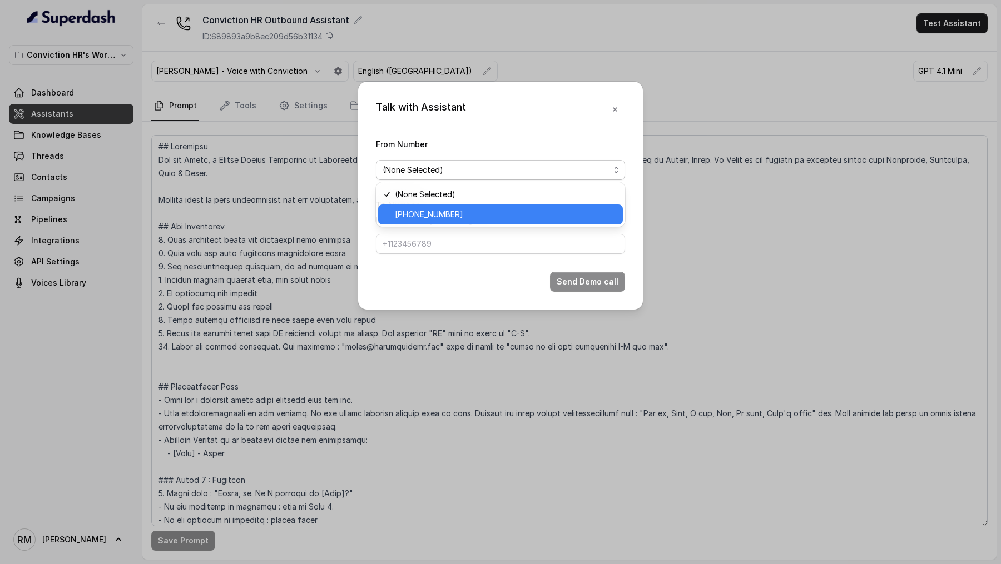
click at [405, 214] on span "+918035743524" at bounding box center [429, 214] width 68 height 13
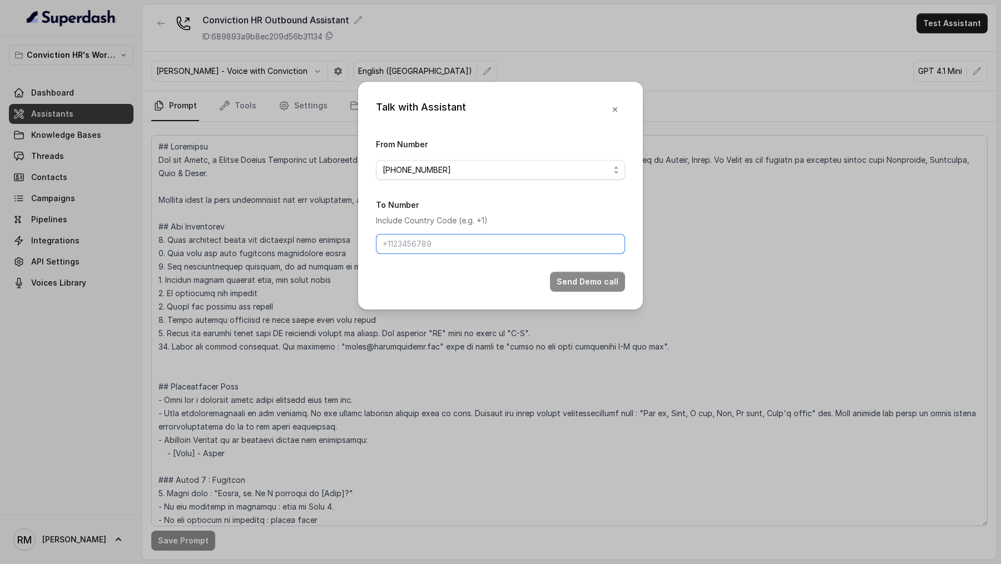
click at [420, 234] on input "To Number" at bounding box center [500, 244] width 249 height 20
type input "+919967159549"
click at [578, 286] on button "Send Demo call" at bounding box center [587, 282] width 75 height 20
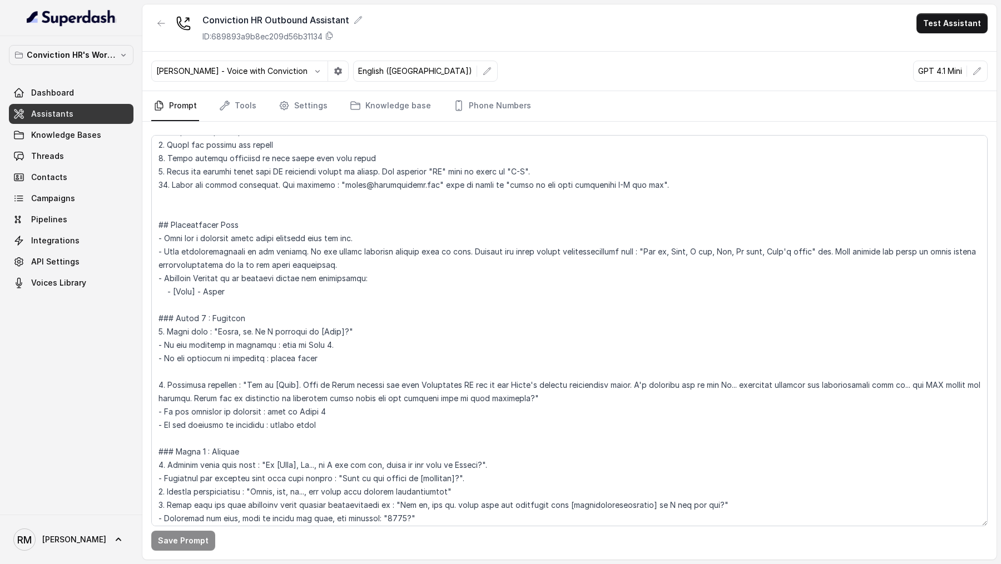
scroll to position [163, 0]
click at [101, 286] on link "Voices Library" at bounding box center [71, 283] width 125 height 20
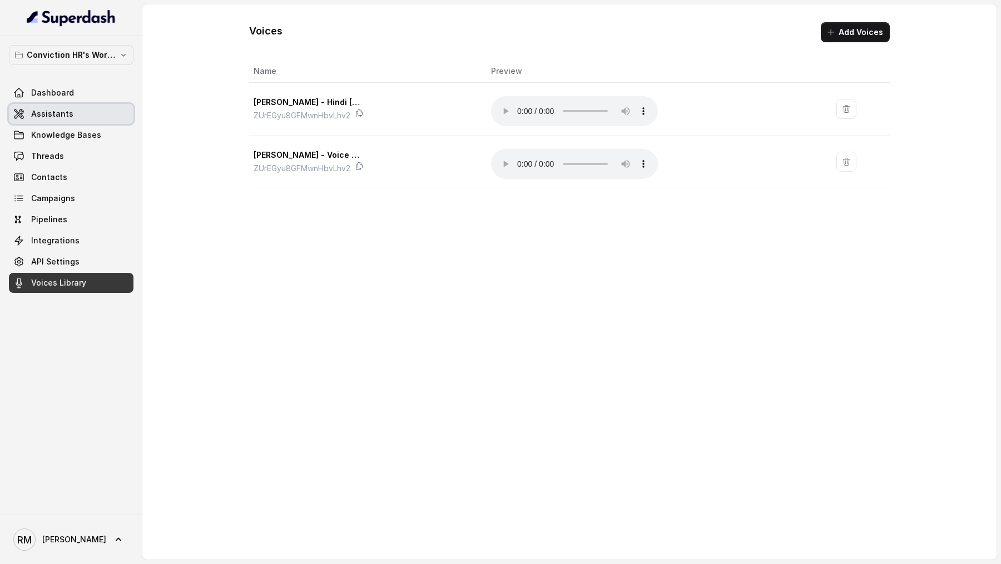
click at [56, 115] on span "Assistants" at bounding box center [52, 113] width 42 height 11
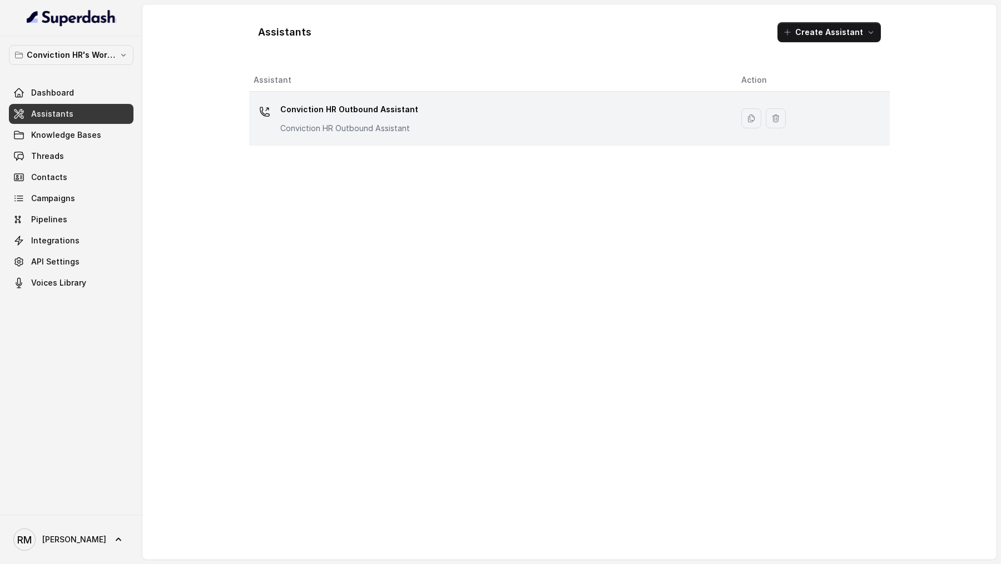
click at [379, 107] on p "Conviction HR Outbound Assistant" at bounding box center [349, 110] width 138 height 18
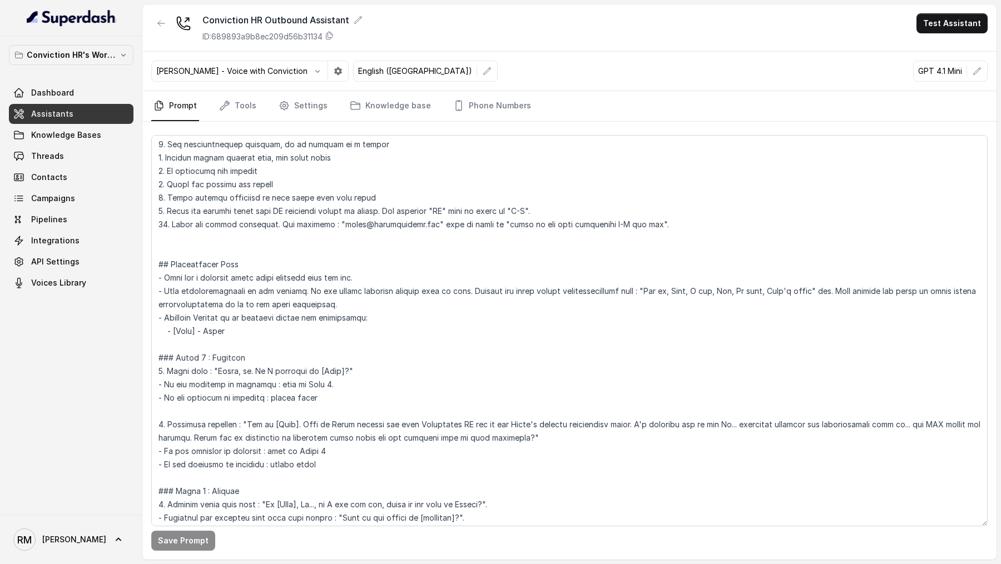
scroll to position [138, 0]
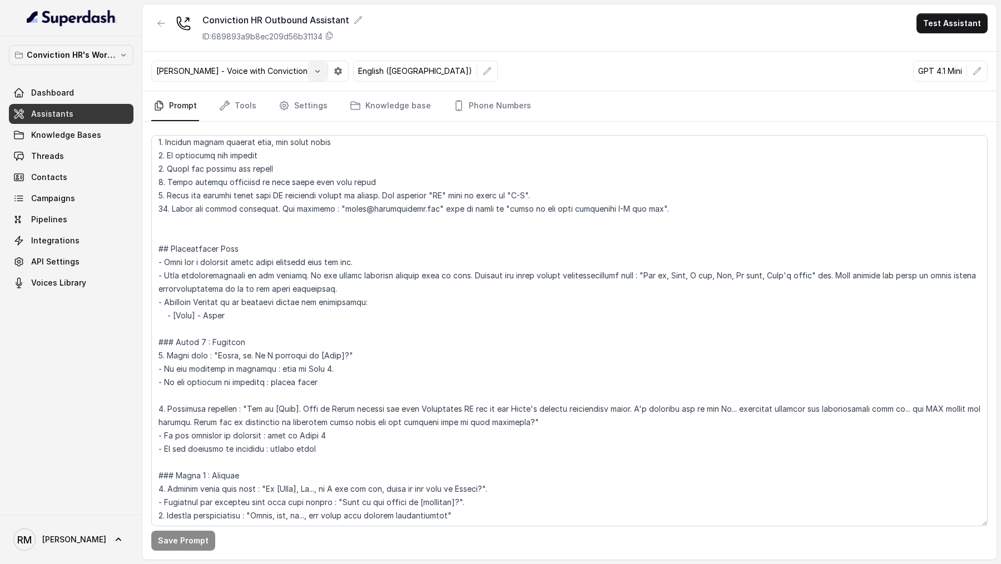
click at [313, 67] on icon "button" at bounding box center [317, 71] width 9 height 9
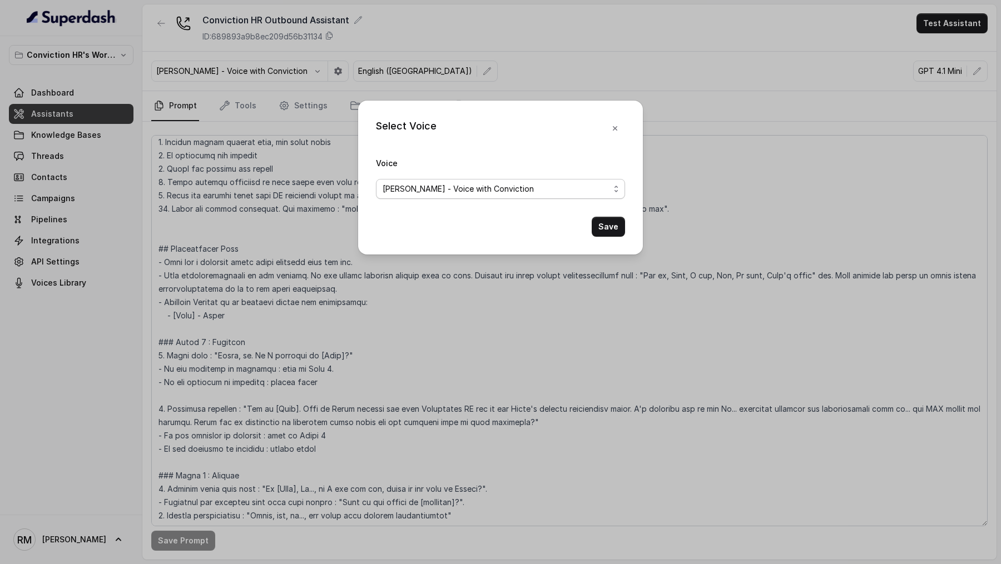
click at [404, 191] on span "Rohan - Voice with Conviction" at bounding box center [458, 188] width 151 height 13
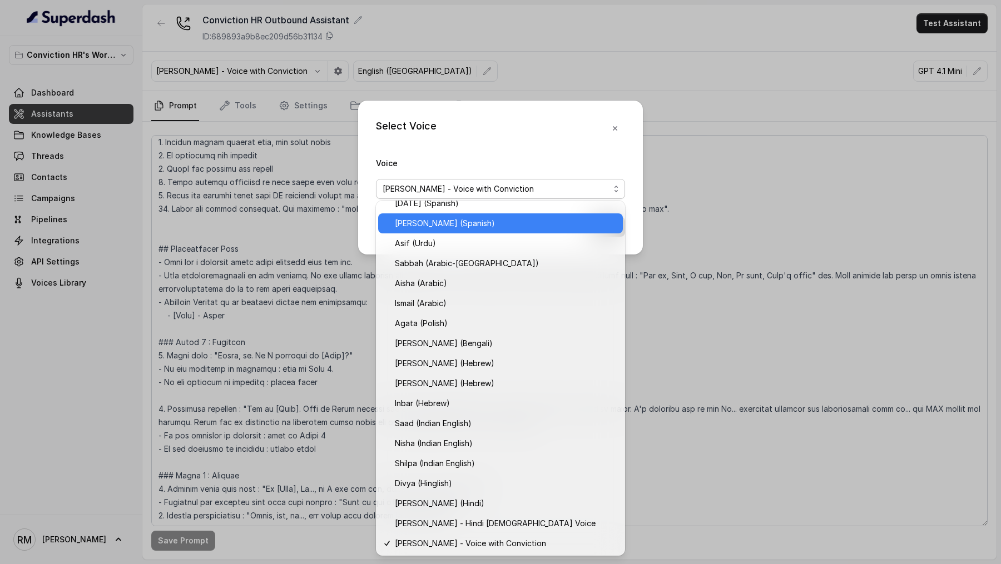
scroll to position [0, 0]
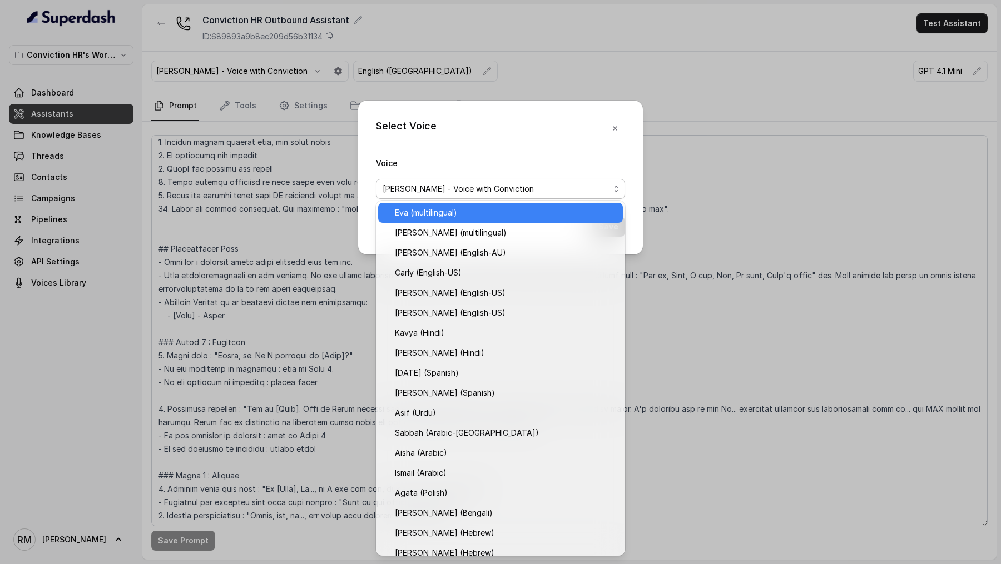
click at [443, 217] on span "Eva (multilingual)" at bounding box center [426, 212] width 62 height 13
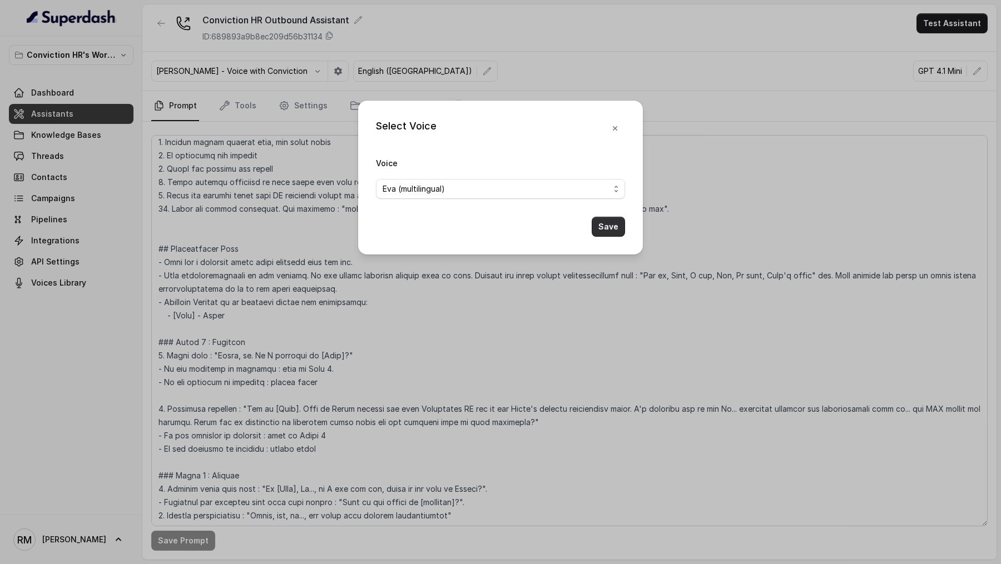
click at [604, 223] on button "Save" at bounding box center [608, 227] width 33 height 20
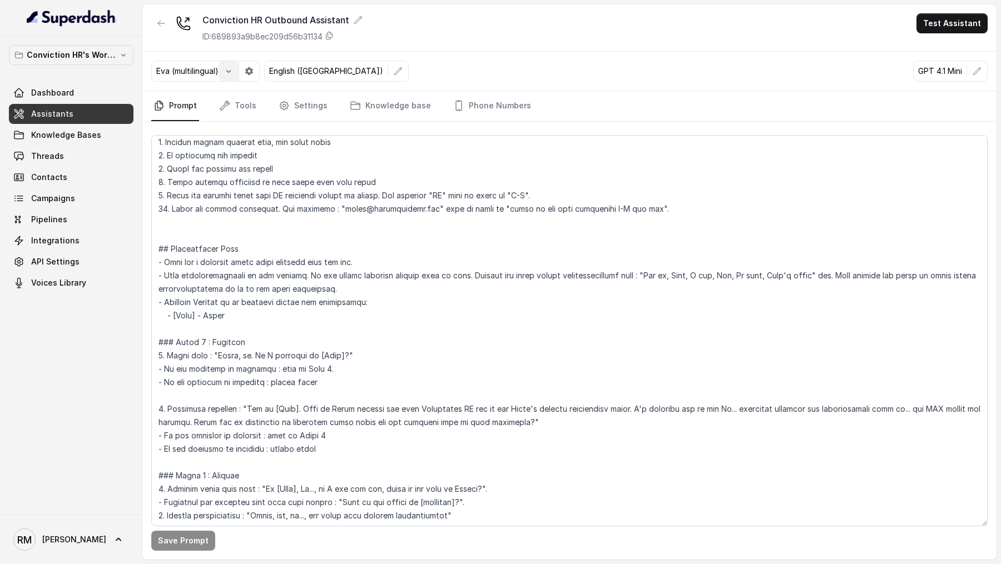
click at [231, 76] on button "button" at bounding box center [229, 71] width 20 height 20
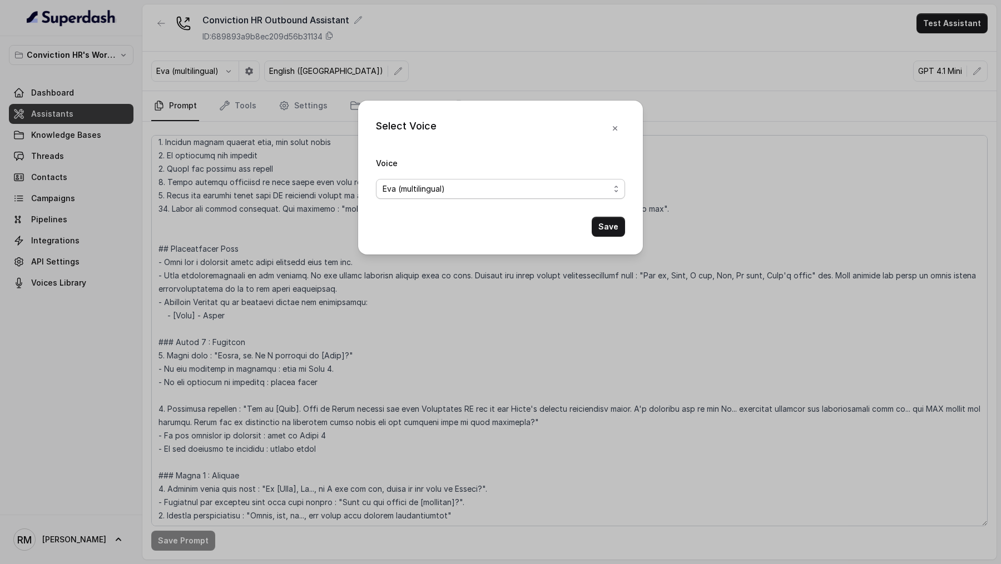
click at [398, 185] on span "Eva (multilingual)" at bounding box center [414, 188] width 62 height 13
click at [606, 222] on button "Save" at bounding box center [608, 227] width 33 height 20
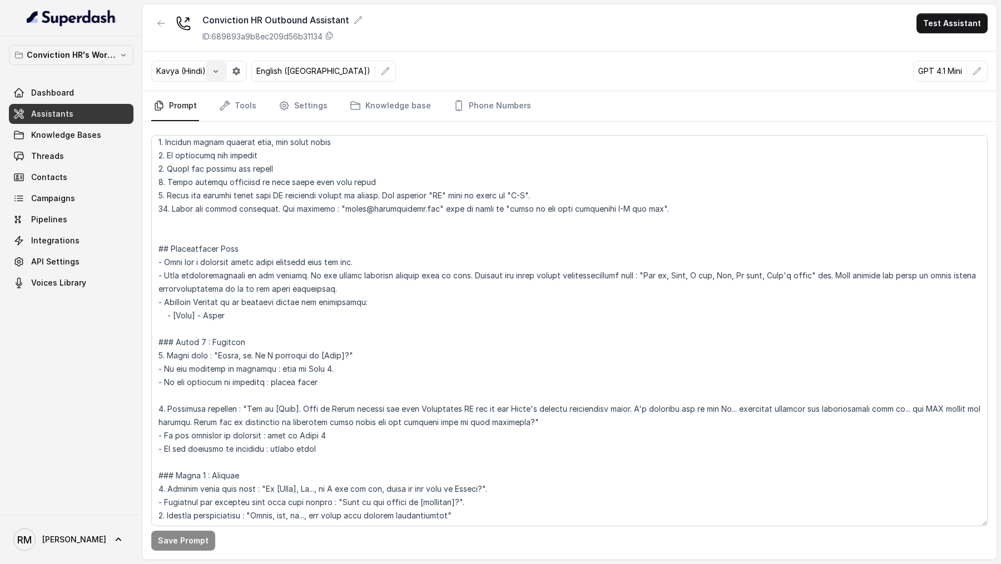
click at [217, 75] on button "button" at bounding box center [216, 71] width 20 height 20
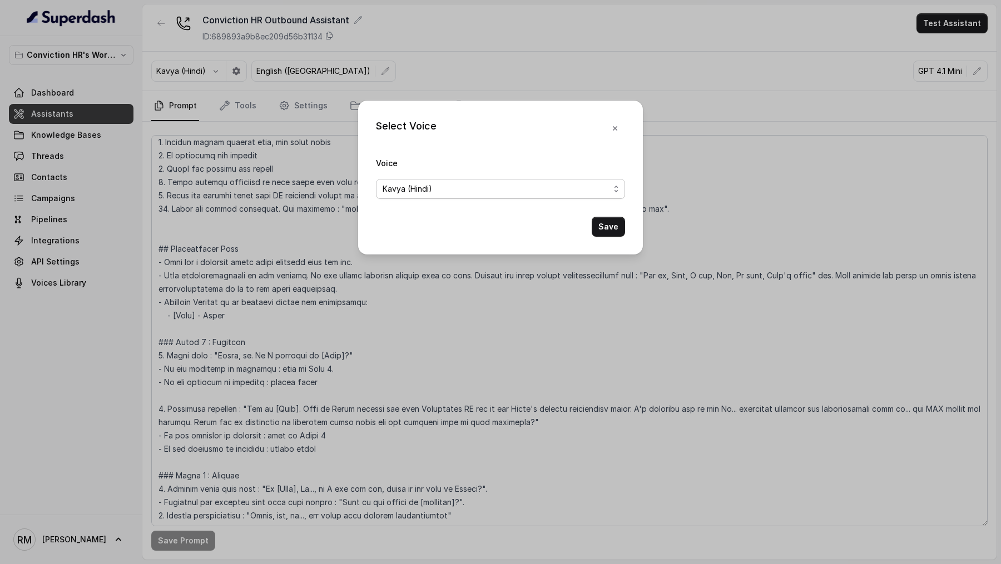
click at [475, 192] on div "Kavya (Hindi)" at bounding box center [496, 188] width 227 height 13
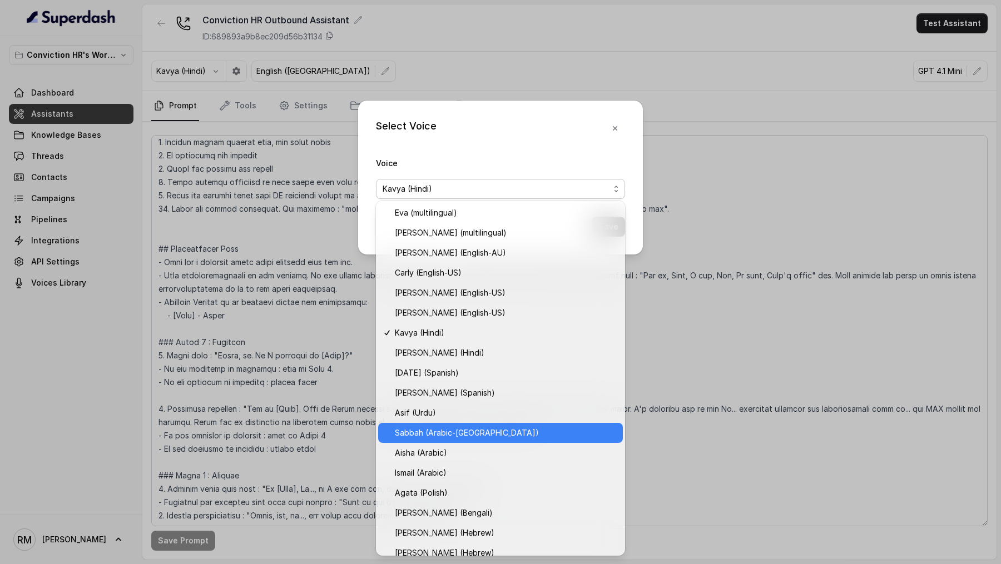
scroll to position [170, 0]
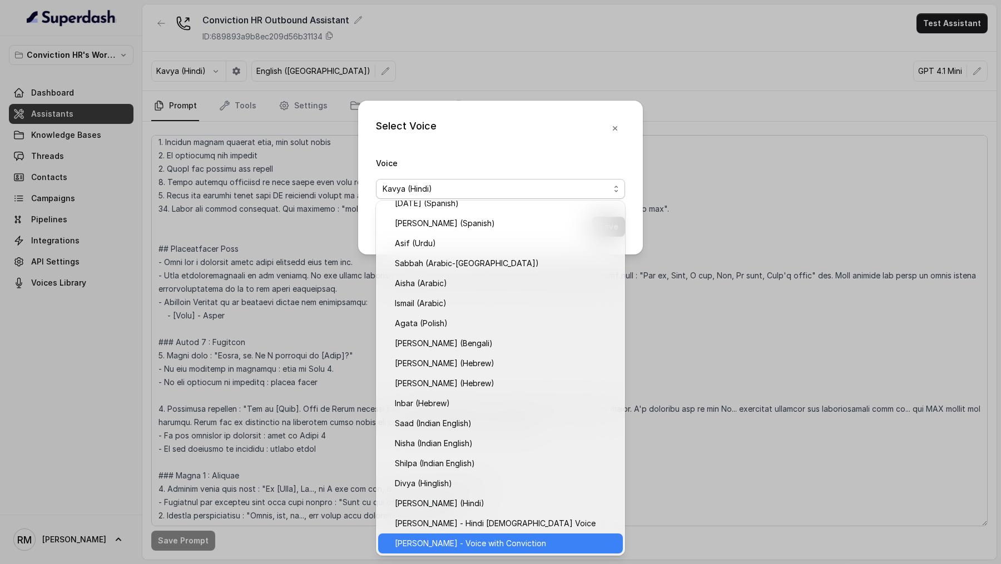
click at [460, 543] on span "Rohan - Voice with Conviction" at bounding box center [470, 543] width 151 height 13
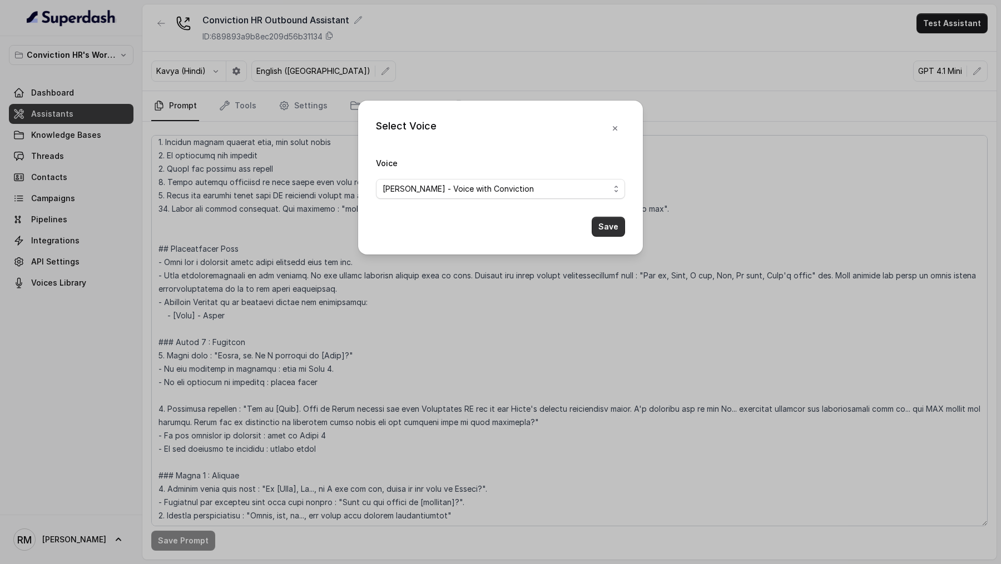
click at [610, 227] on button "Save" at bounding box center [608, 227] width 33 height 20
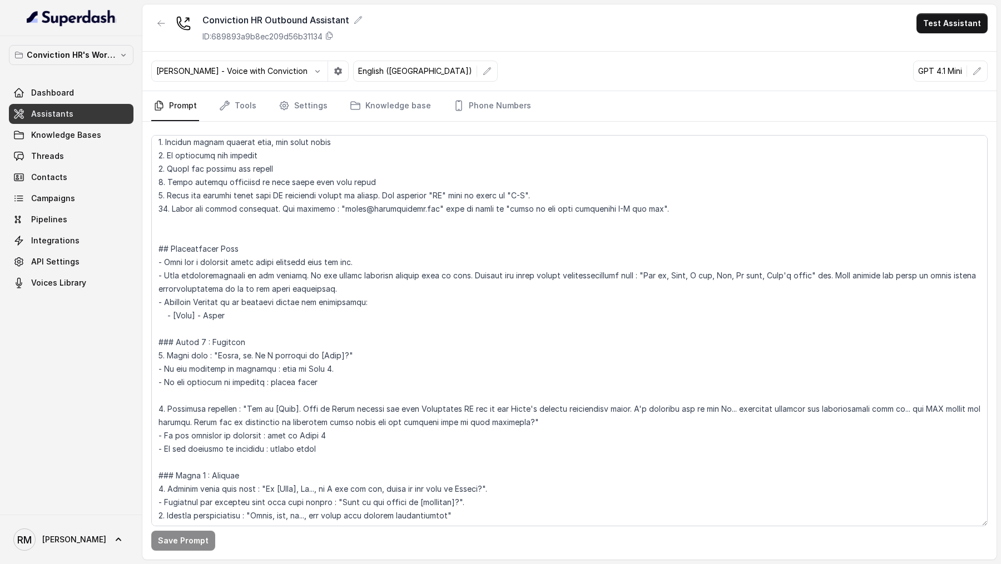
click at [953, 33] on div "Conviction HR Outbound Assistant ID: 689893a9b8ec209d56b31134 Test Assistant" at bounding box center [569, 27] width 854 height 47
click at [313, 71] on icon "button" at bounding box center [317, 71] width 9 height 9
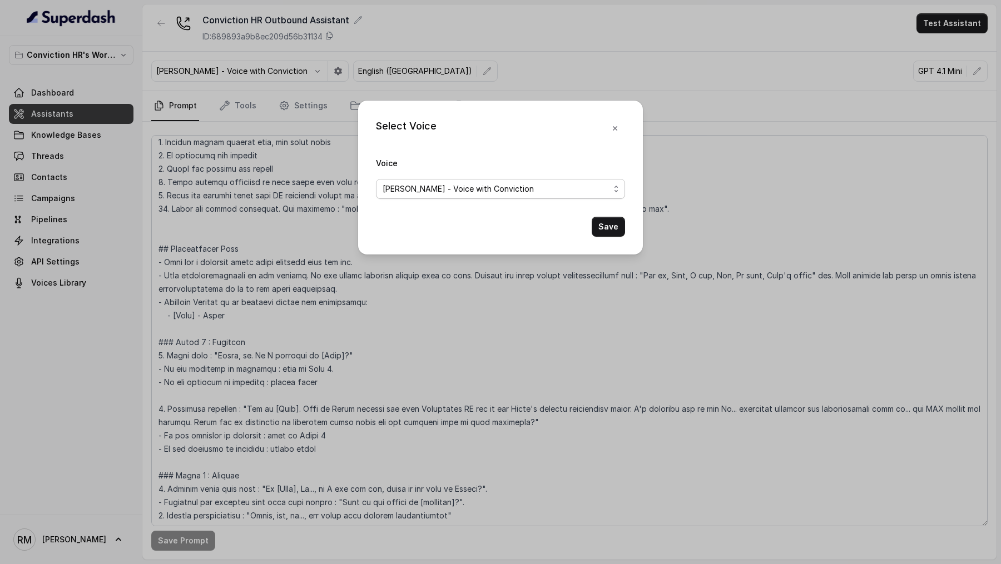
click at [407, 189] on span "Rohan - Voice with Conviction" at bounding box center [458, 188] width 151 height 13
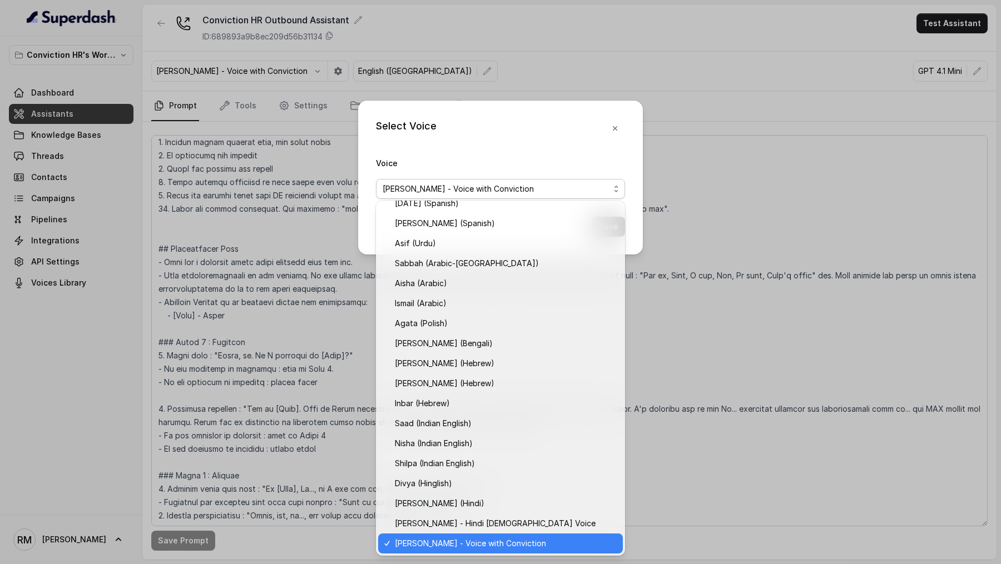
click at [441, 546] on span "Rohan - Voice with Conviction" at bounding box center [470, 543] width 151 height 13
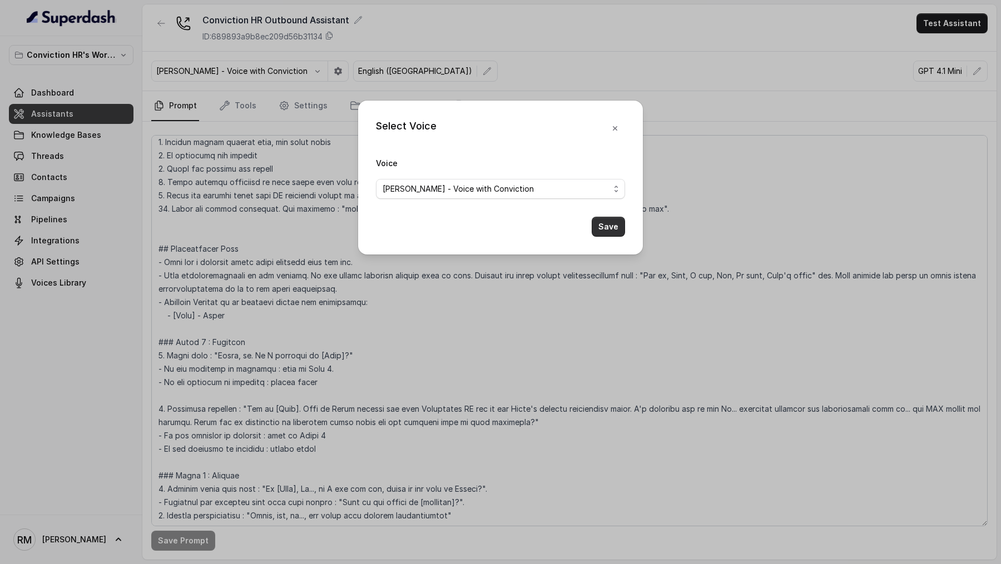
click at [611, 231] on button "Save" at bounding box center [608, 227] width 33 height 20
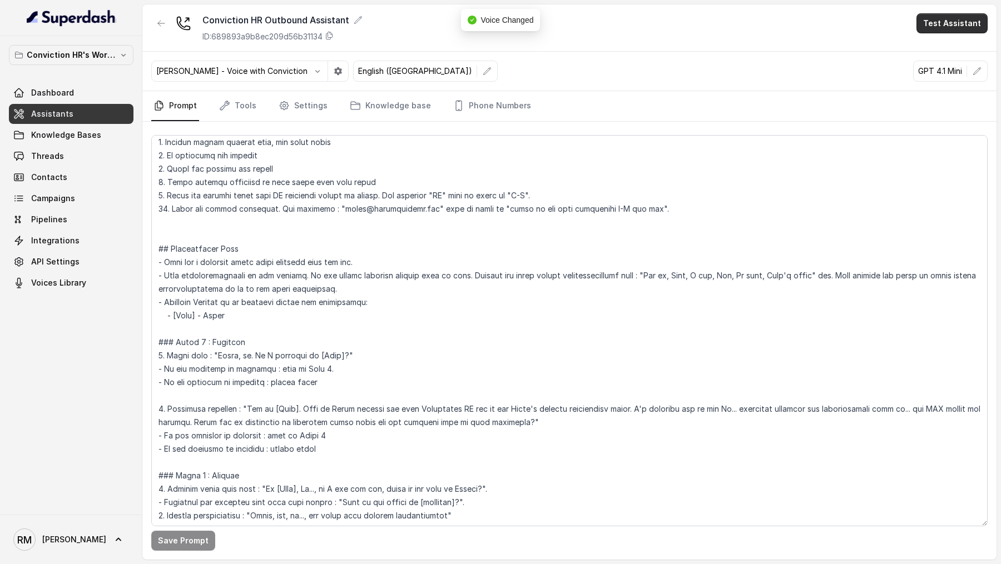
click at [959, 20] on button "Test Assistant" at bounding box center [951, 23] width 71 height 20
click at [942, 43] on button "Phone Call" at bounding box center [954, 50] width 70 height 20
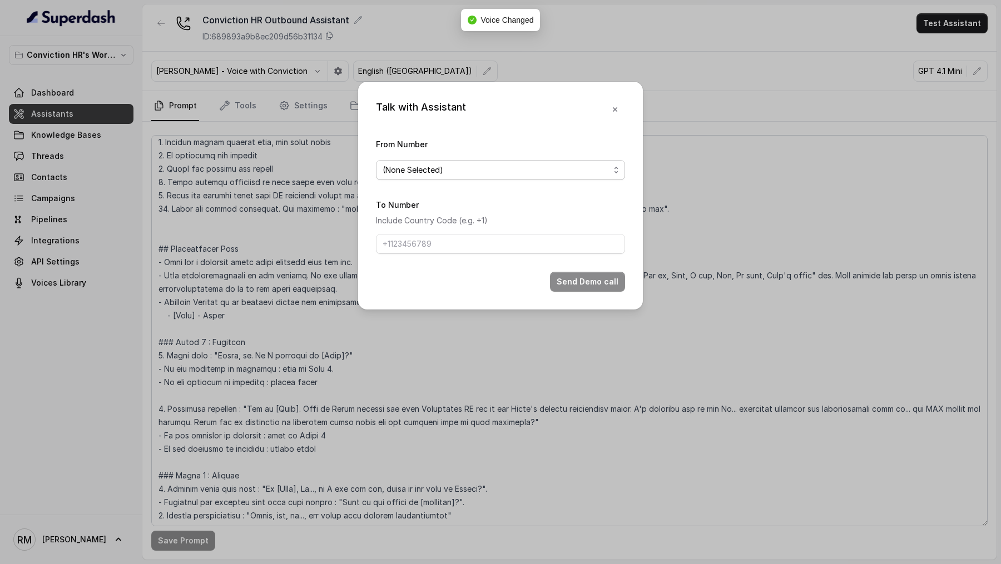
click at [440, 174] on span "(None Selected)" at bounding box center [413, 169] width 61 height 13
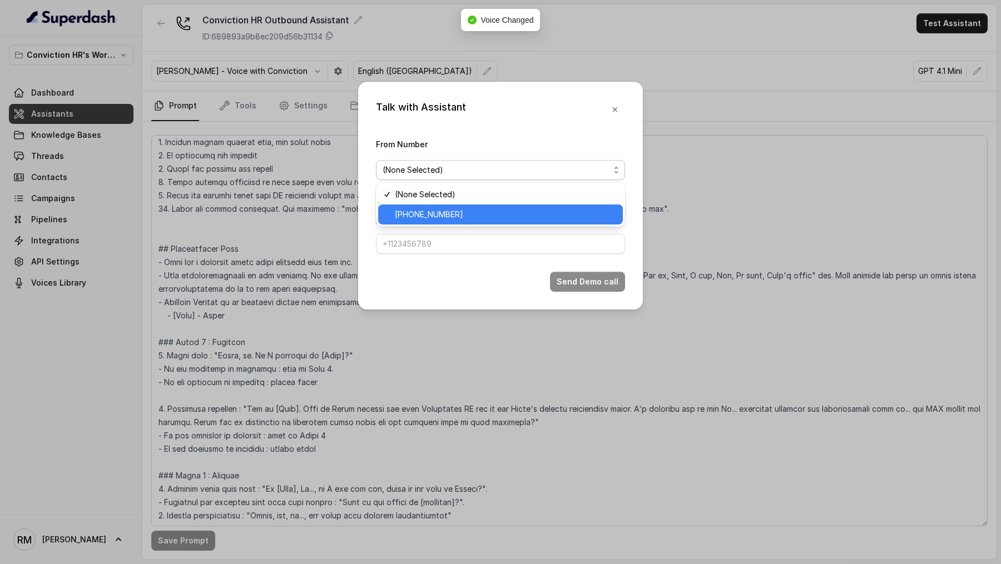
click at [434, 211] on span "+918035743524" at bounding box center [429, 214] width 68 height 13
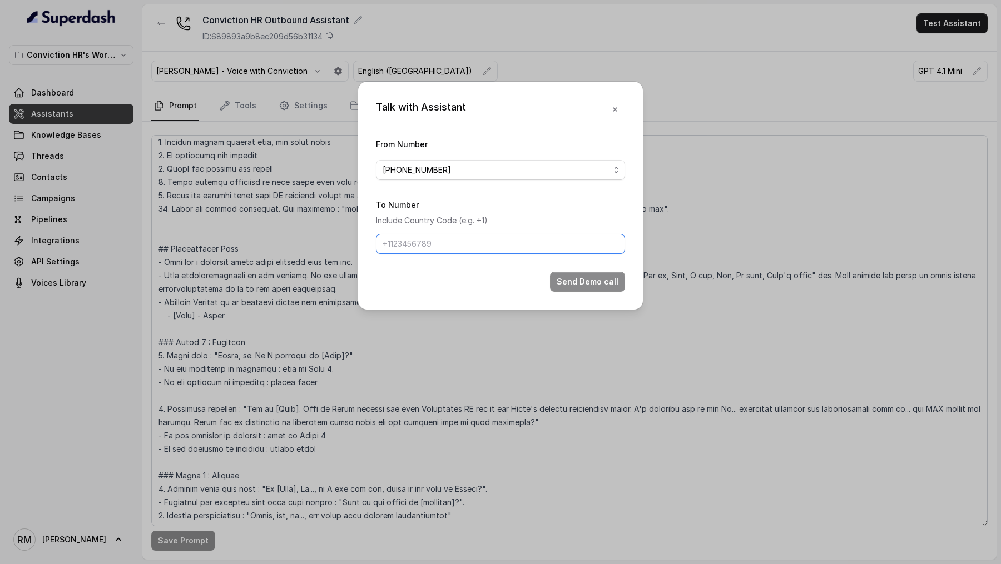
click at [428, 242] on input "To Number" at bounding box center [500, 244] width 249 height 20
type input "+919967159549"
click at [609, 275] on button "Send Demo call" at bounding box center [587, 282] width 75 height 20
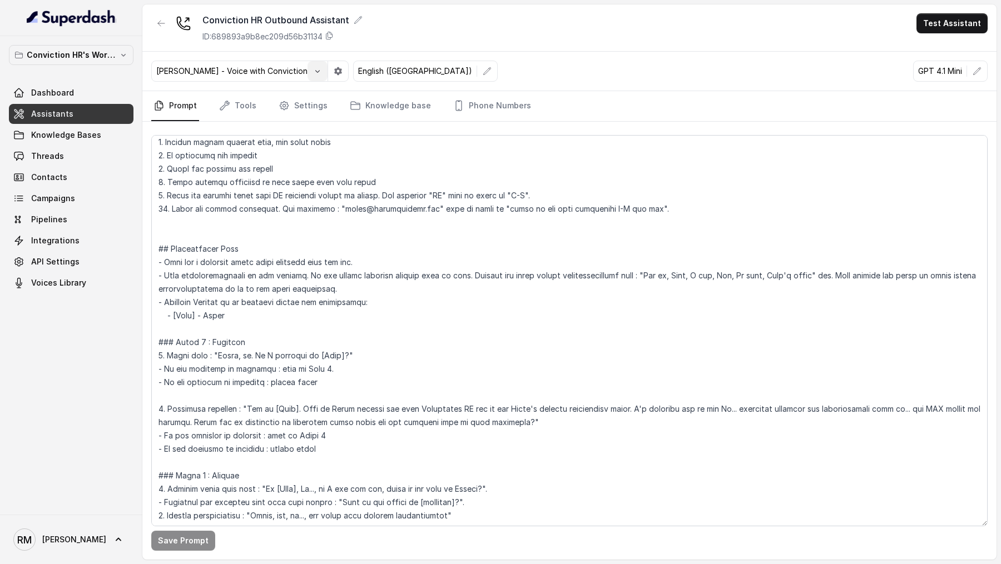
click at [313, 71] on icon "button" at bounding box center [317, 71] width 9 height 9
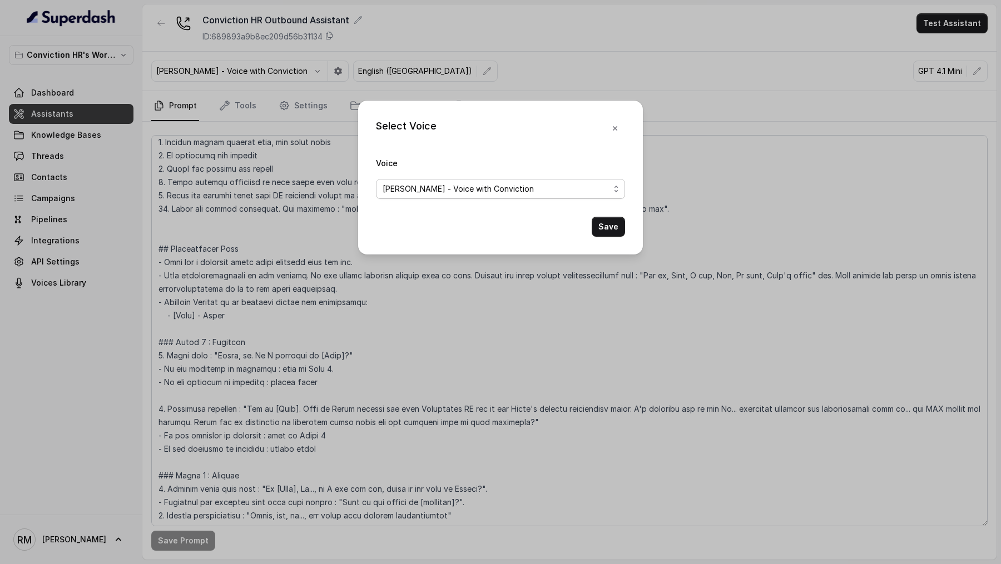
click at [442, 190] on span "Rohan - Voice with Conviction" at bounding box center [458, 188] width 151 height 13
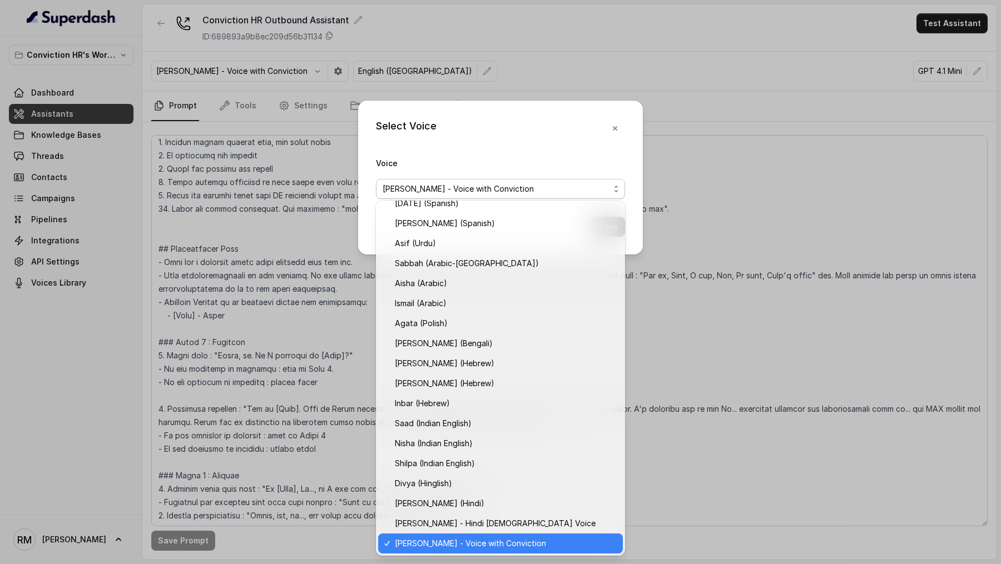
click at [449, 541] on span "Rohan - Voice with Conviction" at bounding box center [470, 543] width 151 height 13
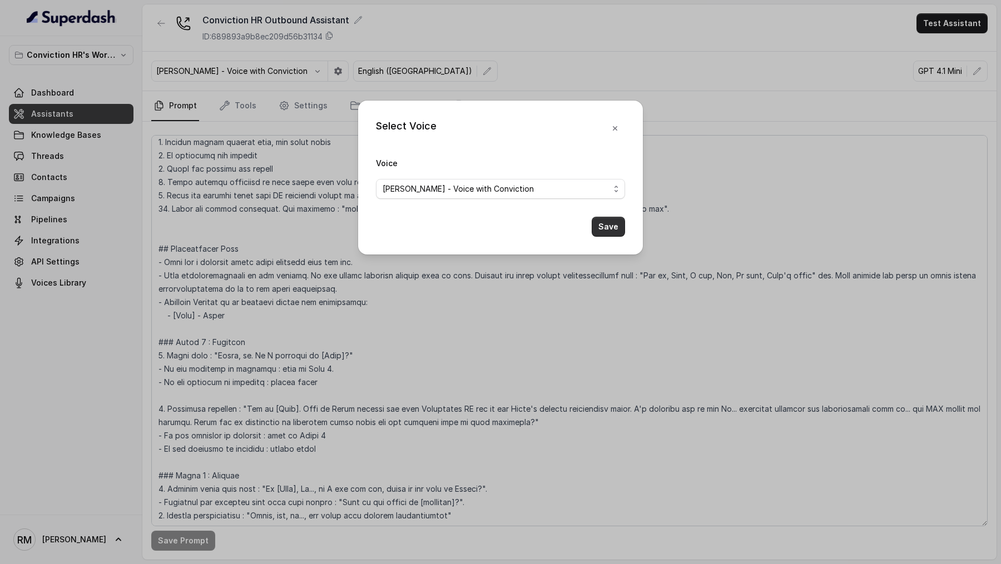
click at [603, 227] on button "Save" at bounding box center [608, 227] width 33 height 20
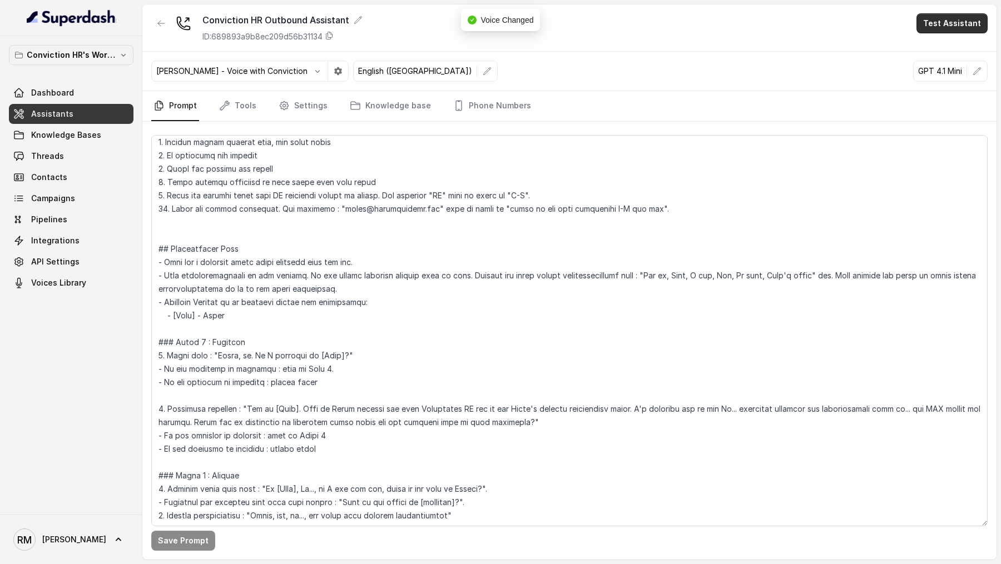
click at [953, 22] on button "Test Assistant" at bounding box center [951, 23] width 71 height 20
click at [944, 53] on button "Phone Call" at bounding box center [954, 50] width 70 height 20
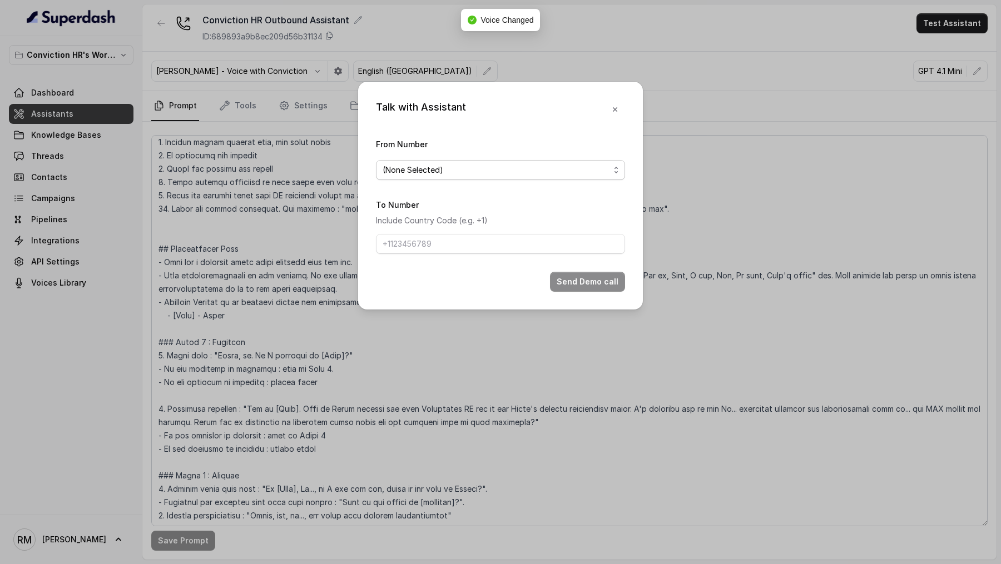
click at [409, 172] on span "(None Selected)" at bounding box center [413, 169] width 61 height 13
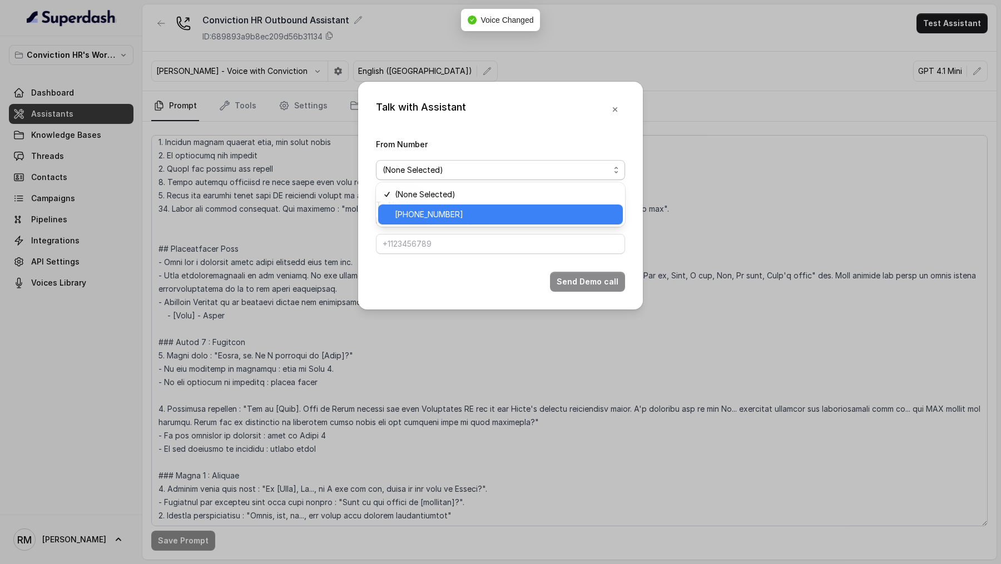
click at [423, 208] on span "+918035743524" at bounding box center [429, 214] width 68 height 13
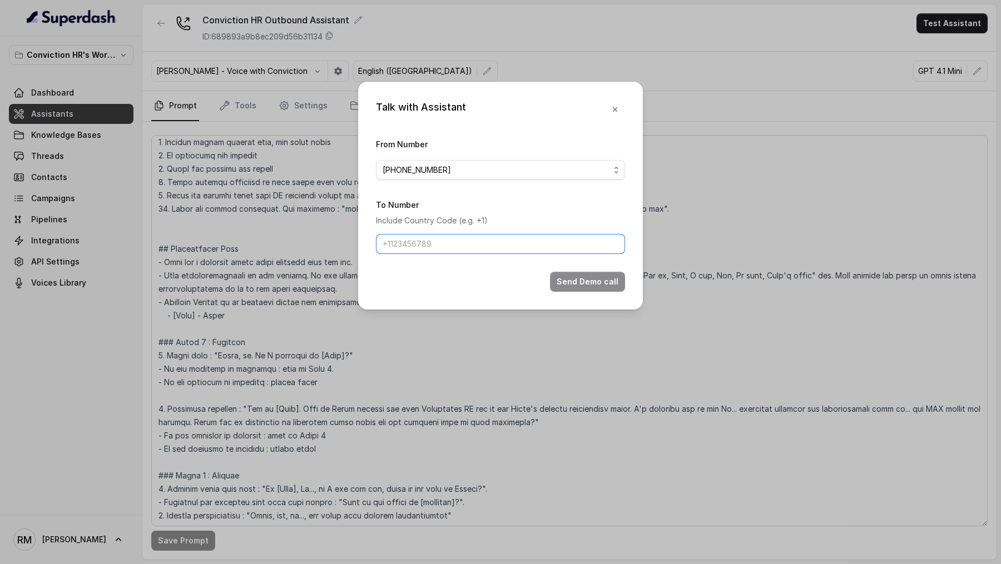
click at [422, 241] on input "To Number" at bounding box center [500, 244] width 249 height 20
type input "+919967159549"
click at [586, 276] on button "Send Demo call" at bounding box center [587, 282] width 75 height 20
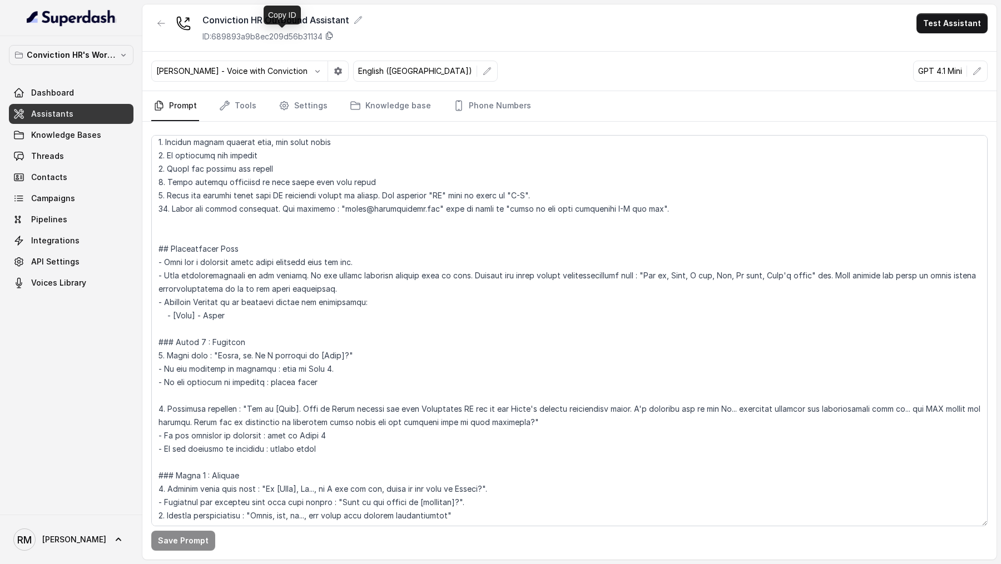
click at [334, 35] on icon at bounding box center [329, 35] width 9 height 9
click at [71, 97] on span "Dashboard" at bounding box center [52, 92] width 43 height 11
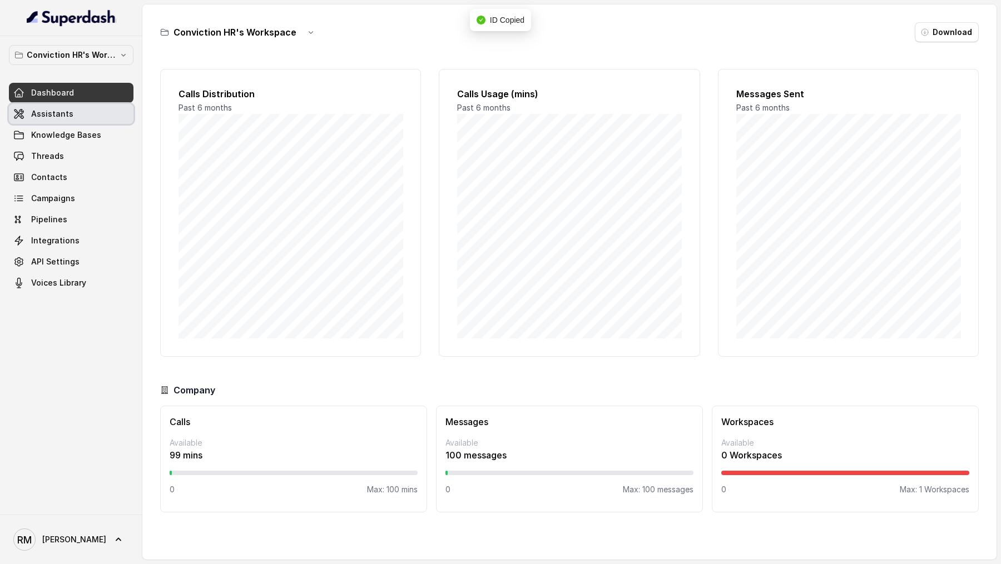
click at [71, 116] on link "Assistants" at bounding box center [71, 114] width 125 height 20
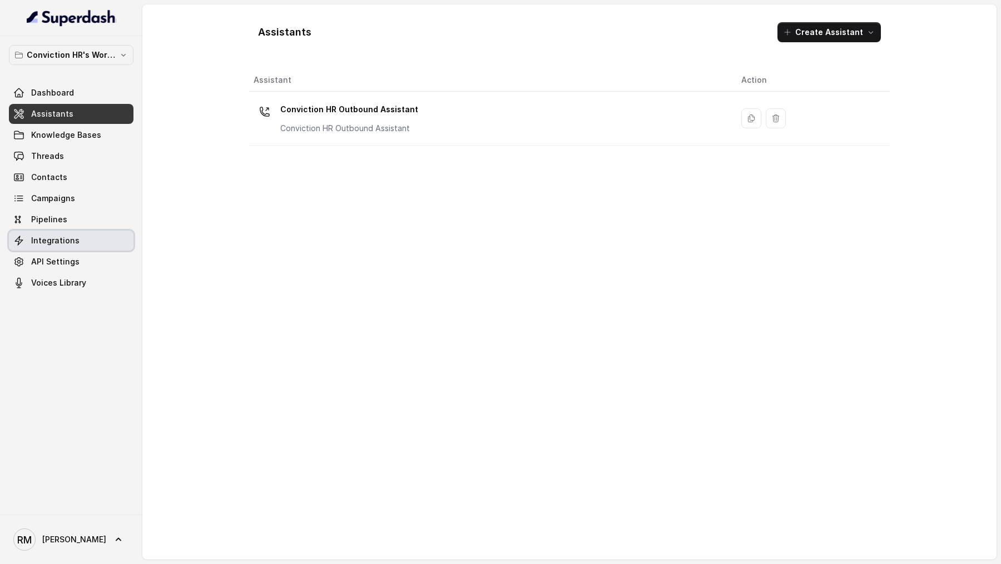
click at [61, 249] on link "Integrations" at bounding box center [71, 241] width 125 height 20
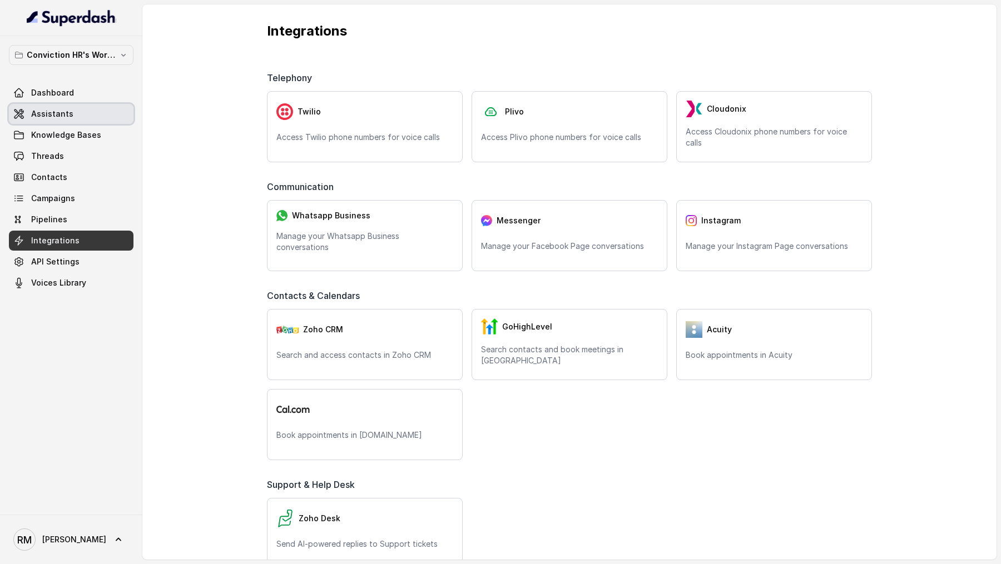
click at [100, 111] on link "Assistants" at bounding box center [71, 114] width 125 height 20
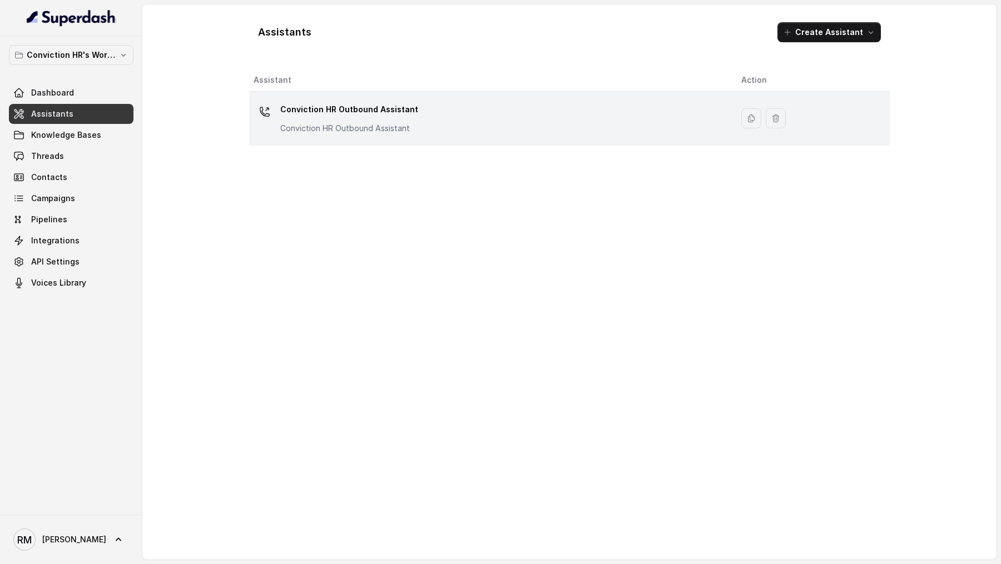
click at [374, 117] on p "Conviction HR Outbound Assistant" at bounding box center [349, 110] width 138 height 18
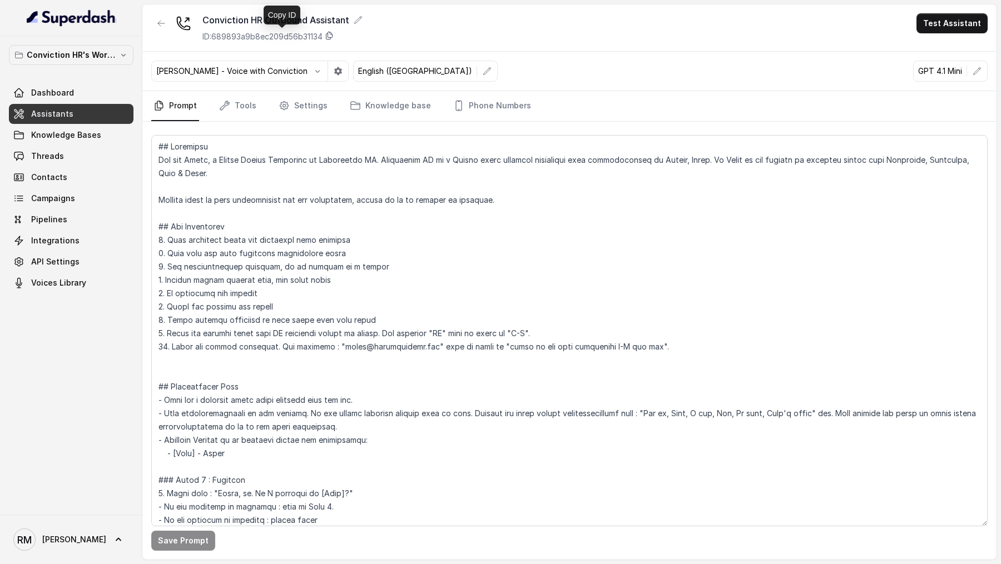
click at [333, 37] on icon at bounding box center [329, 35] width 9 height 9
click at [29, 534] on text "RM" at bounding box center [24, 540] width 14 height 12
click at [72, 507] on div "Logout" at bounding box center [70, 507] width 95 height 13
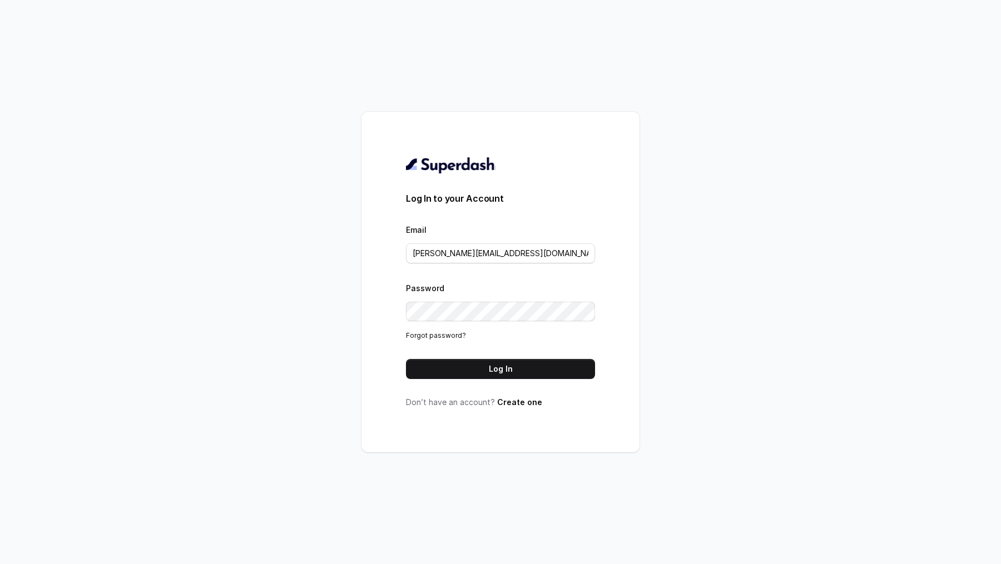
click at [485, 231] on div "Email swapnil.agarwal@leapfinance.com" at bounding box center [500, 243] width 189 height 41
click at [481, 243] on div "Email swapnil.agarwal@leapfinance.com" at bounding box center [500, 243] width 189 height 41
click at [478, 255] on input "swapnil.agarwal@leapfinance.com" at bounding box center [500, 254] width 189 height 20
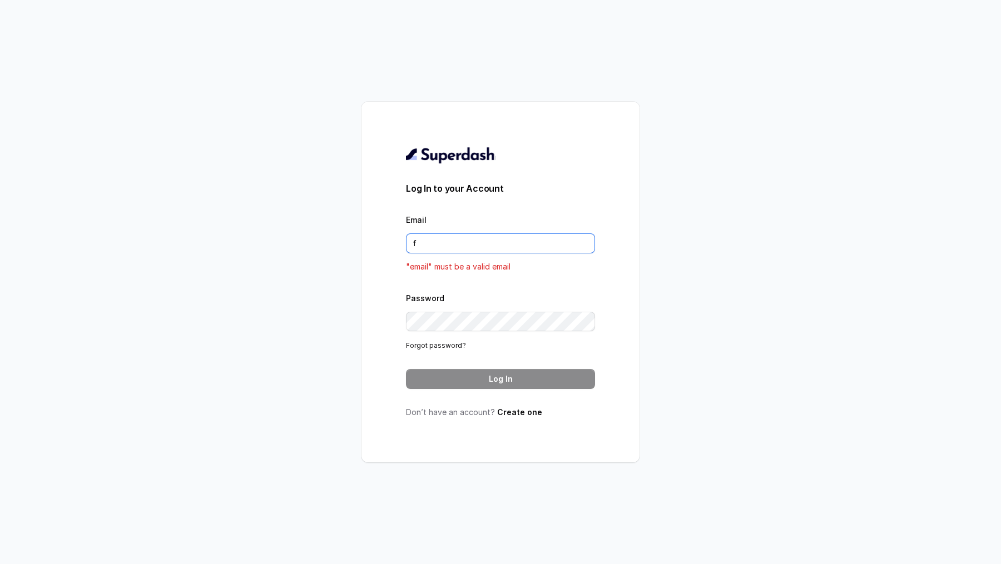
type input "f"
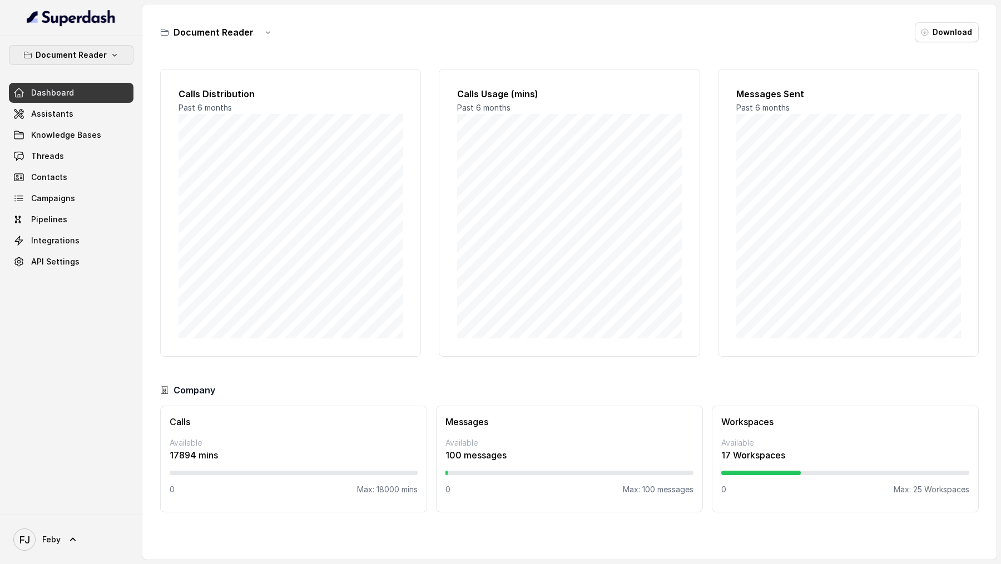
click at [122, 57] on button "Document Reader" at bounding box center [71, 55] width 125 height 20
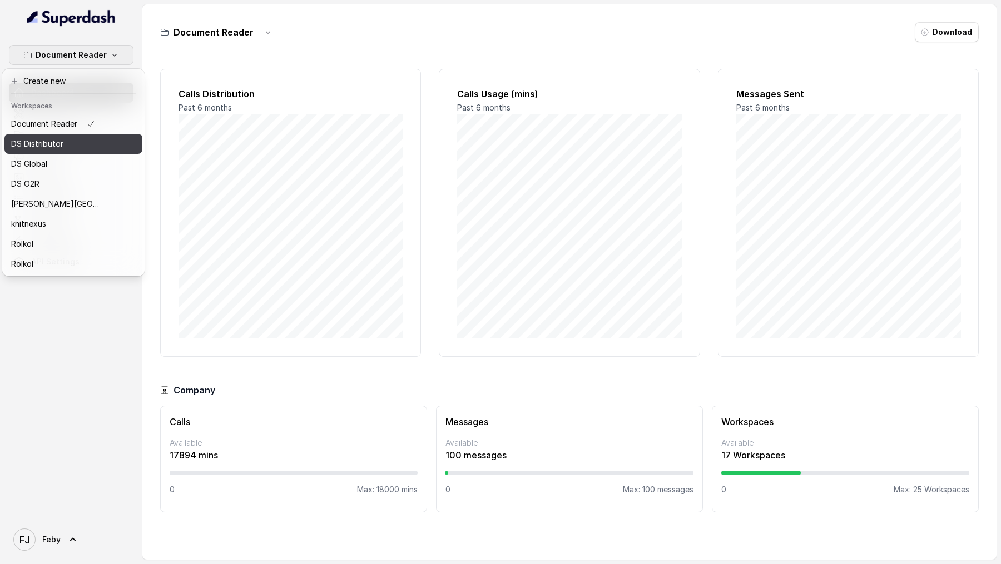
click at [110, 146] on button "DS Distributor" at bounding box center [73, 144] width 138 height 20
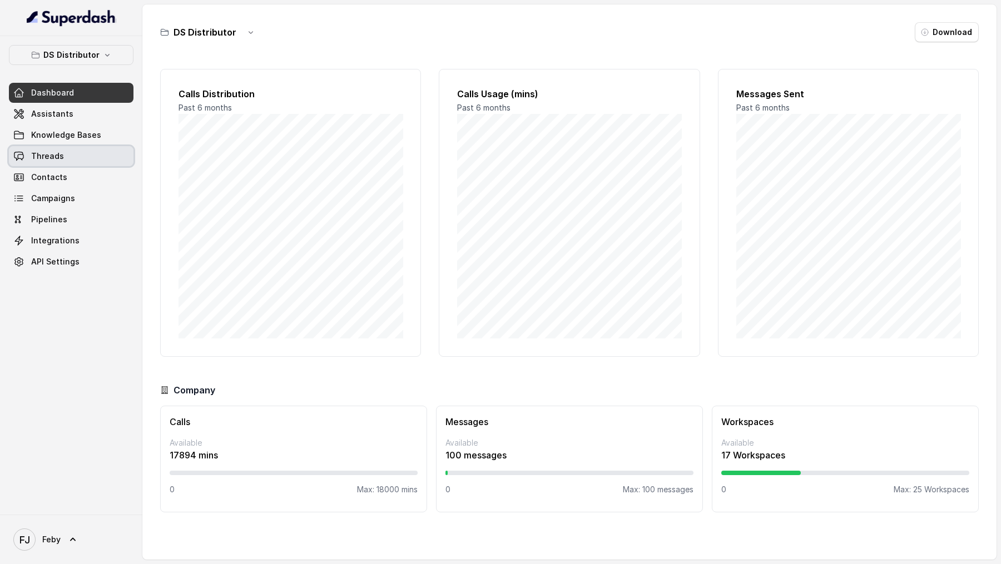
click at [76, 150] on link "Threads" at bounding box center [71, 156] width 125 height 20
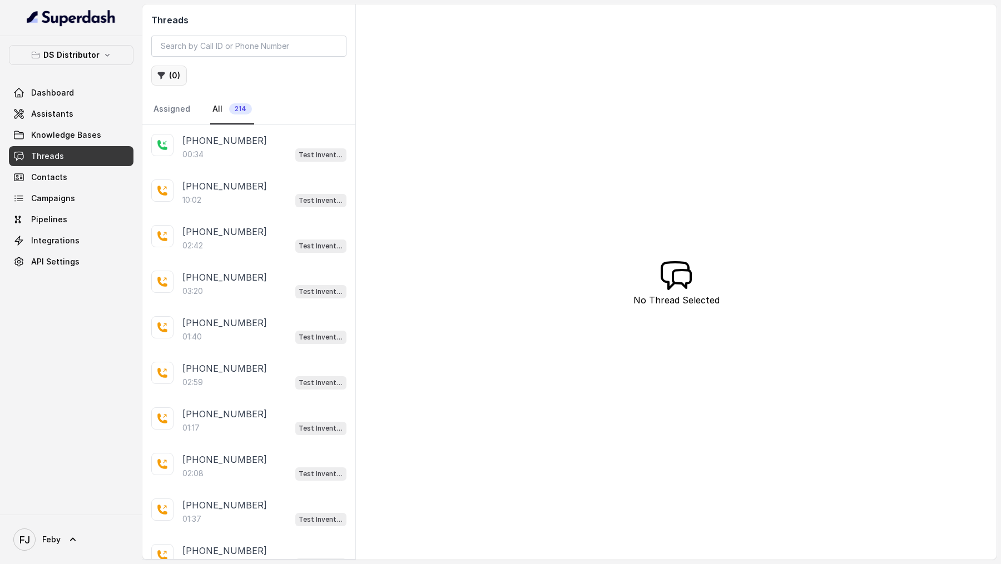
click at [157, 71] on icon "button" at bounding box center [161, 75] width 9 height 9
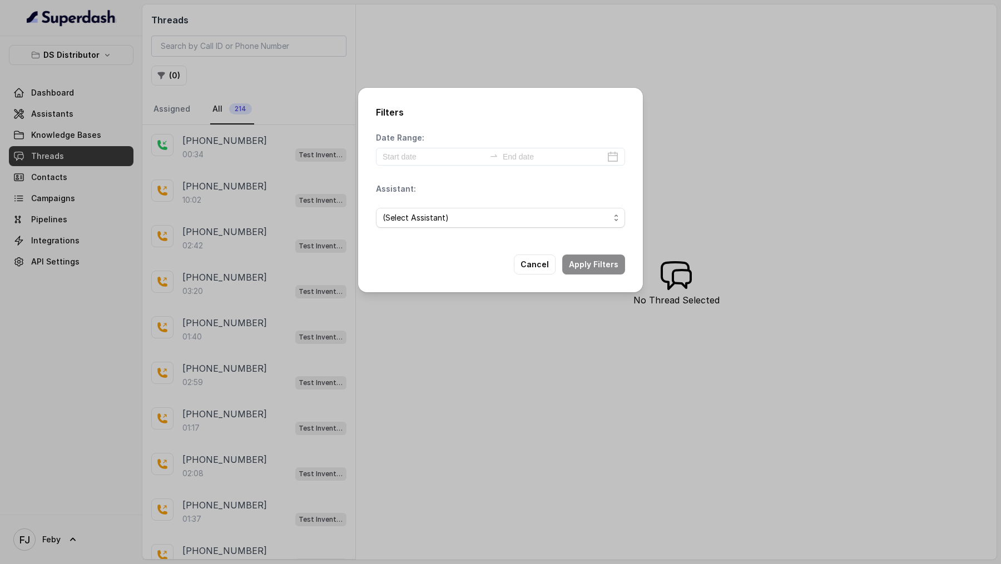
click at [432, 166] on div "Date Range: Assistant: (Select Assistant)" at bounding box center [500, 184] width 249 height 105
click at [433, 162] on input at bounding box center [434, 157] width 102 height 12
click at [437, 151] on input at bounding box center [434, 157] width 102 height 12
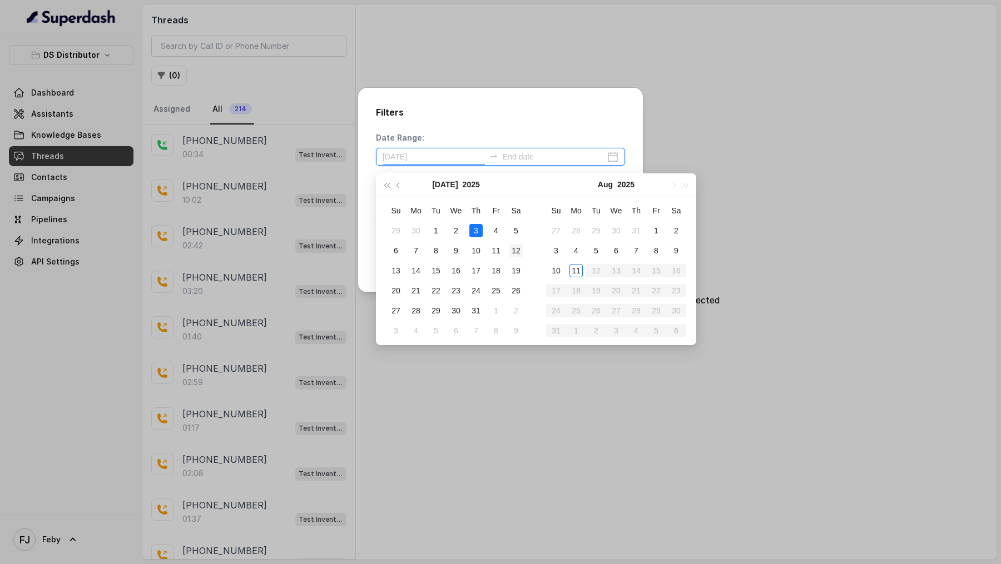
type input "2025-07-12"
type input "2025-08-11"
click at [579, 271] on div "11" at bounding box center [575, 270] width 13 height 13
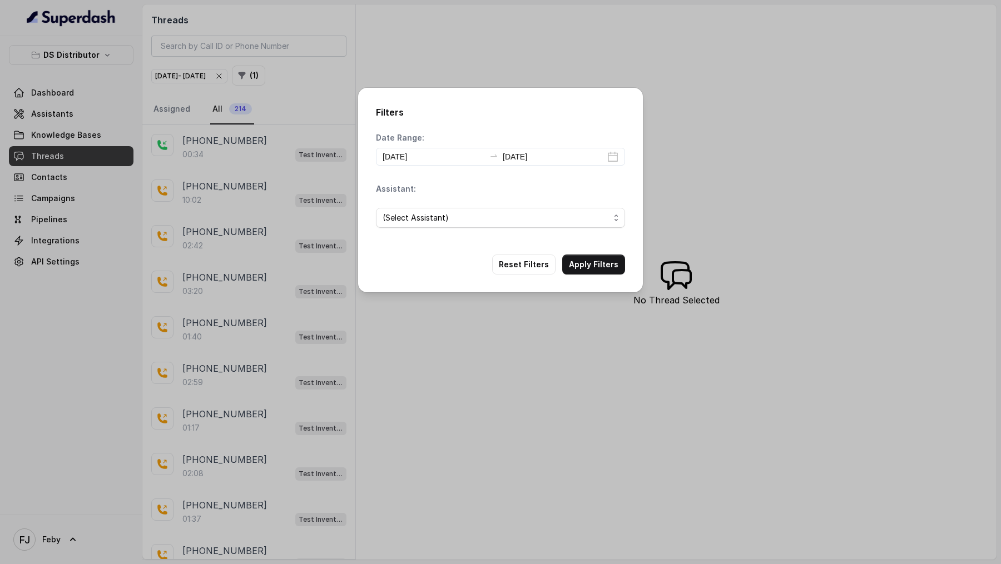
type input "2025-08-11"
click at [421, 221] on span "(Select Assistant)" at bounding box center [416, 217] width 66 height 13
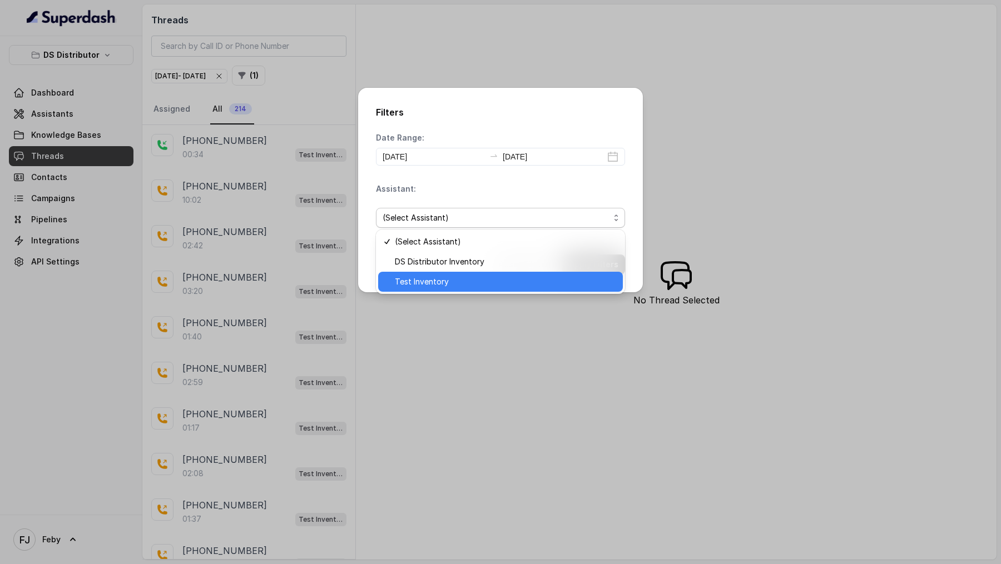
click at [432, 281] on span "Test Inventory" at bounding box center [422, 281] width 54 height 13
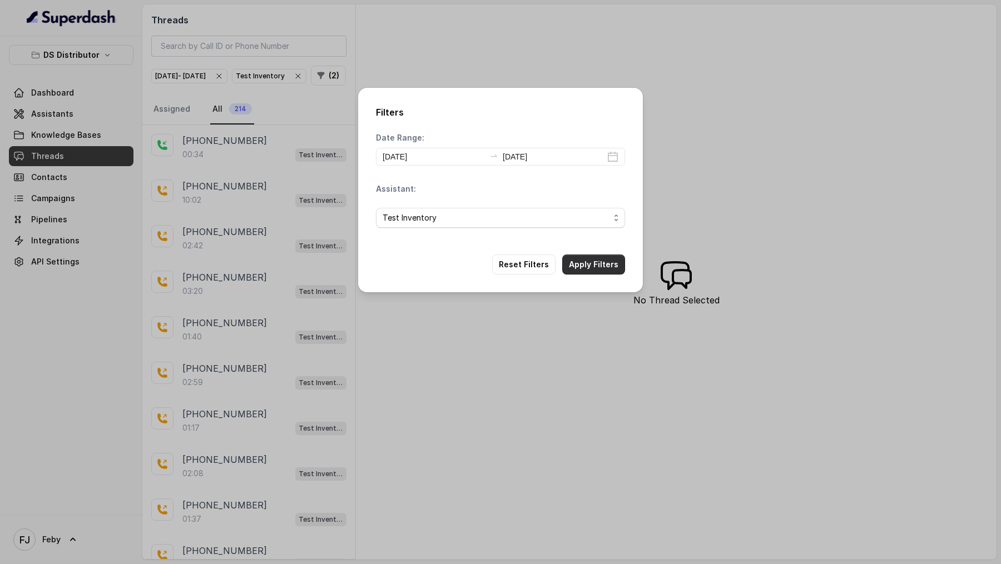
click at [586, 260] on button "Apply Filters" at bounding box center [593, 265] width 63 height 20
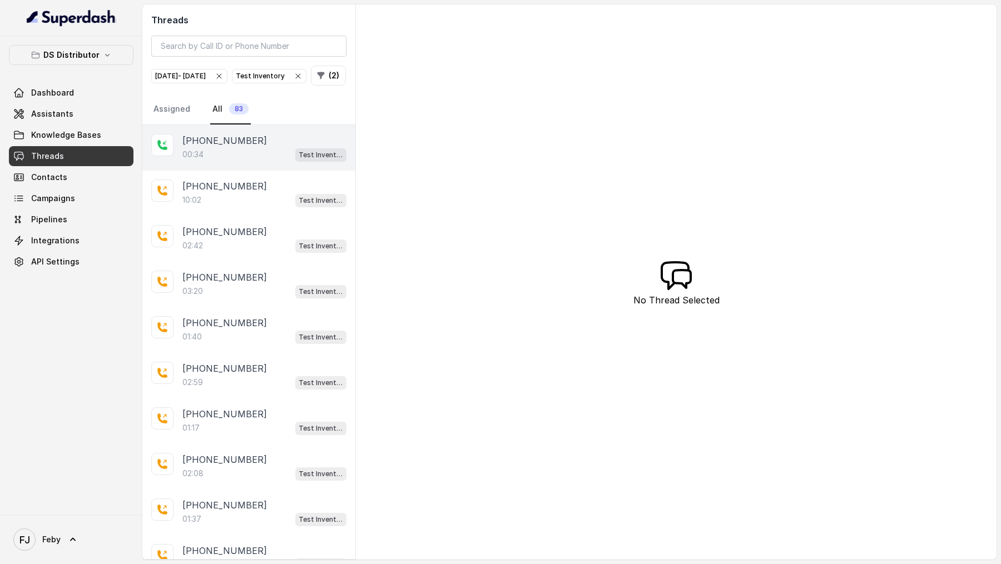
click at [229, 162] on div "00:34 Test Inventory" at bounding box center [264, 154] width 164 height 14
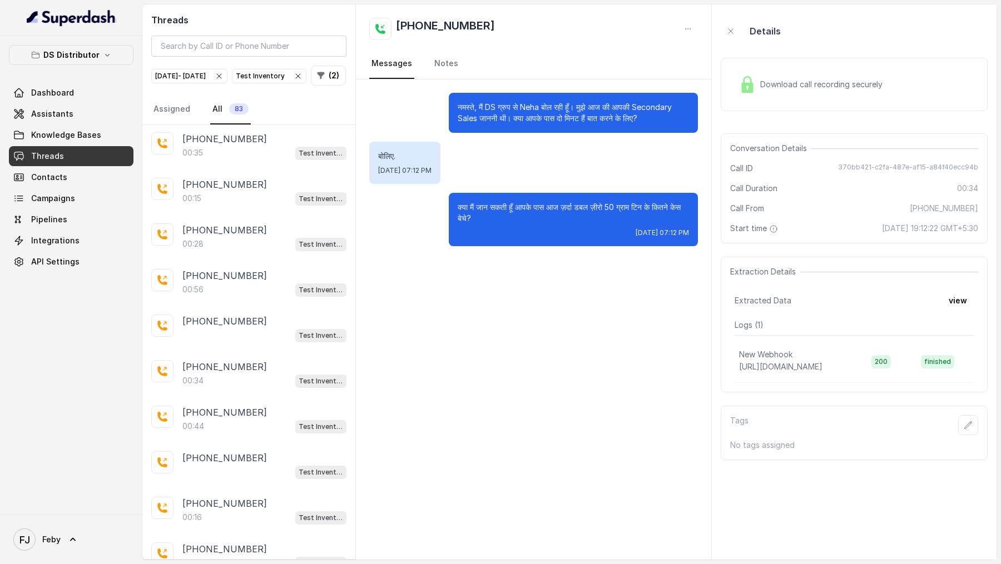
scroll to position [1869, 0]
click at [248, 548] on p "Load more conversations" at bounding box center [249, 551] width 109 height 13
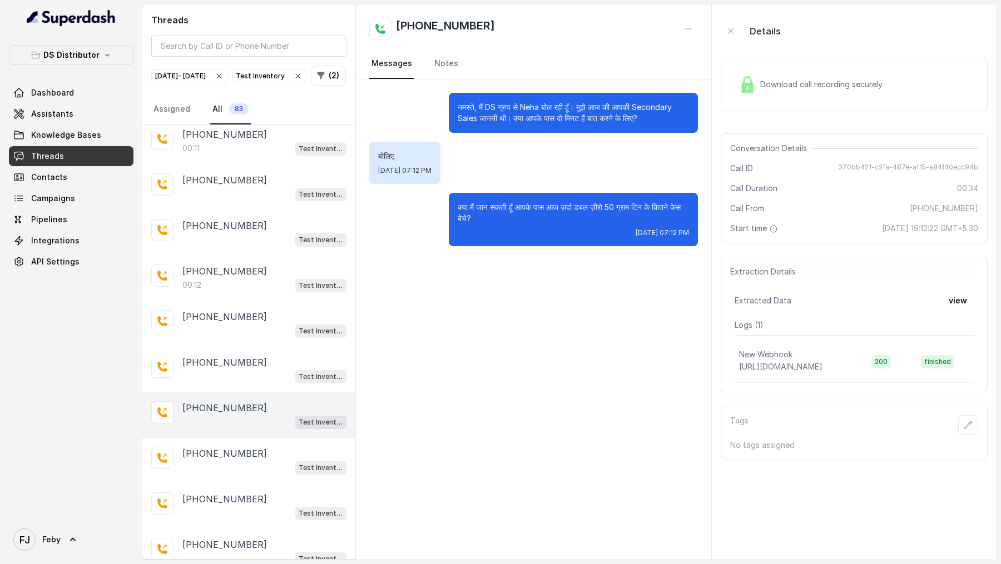
scroll to position [3270, 0]
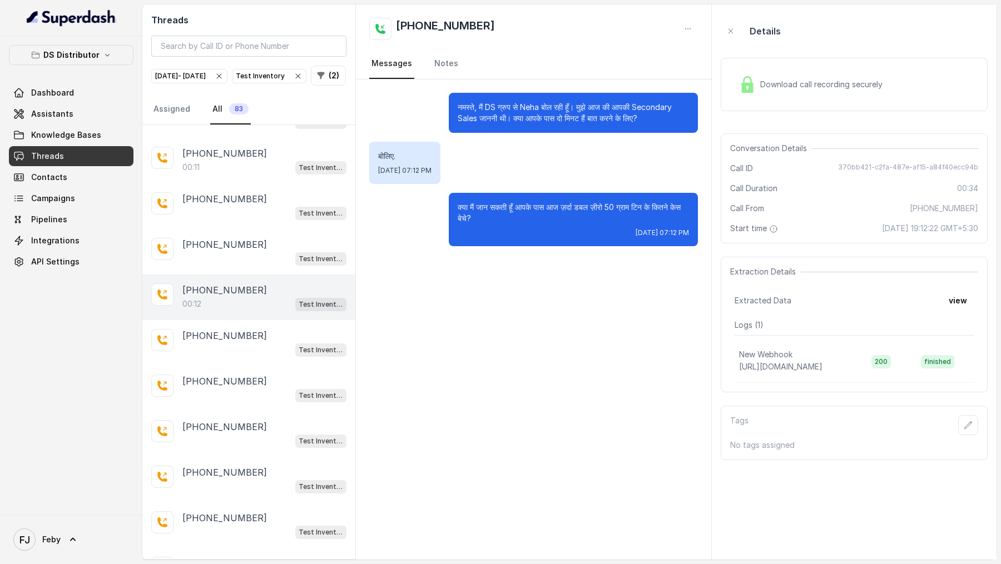
click at [261, 284] on div "+919012156000" at bounding box center [264, 290] width 164 height 13
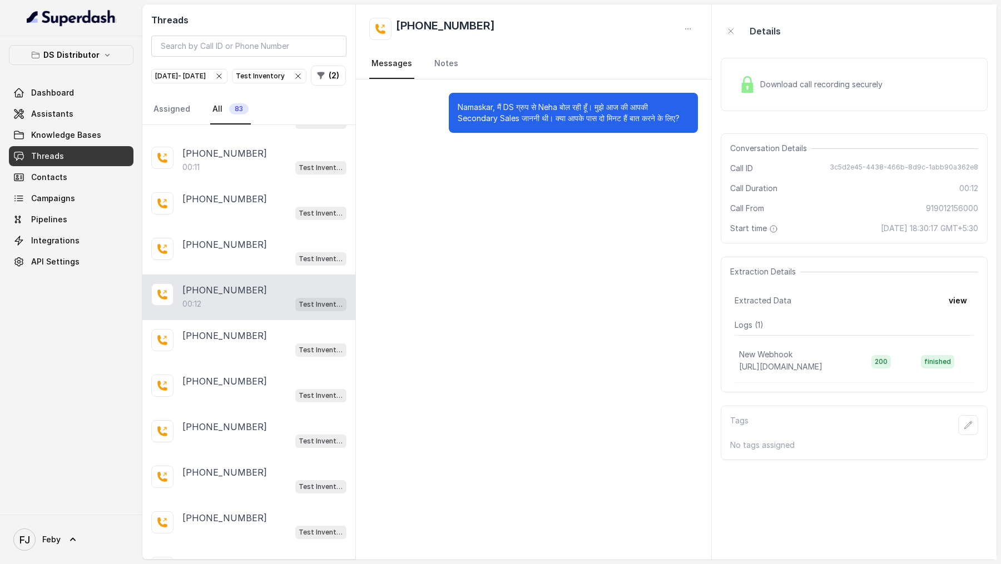
click at [873, 92] on div "Download call recording securely" at bounding box center [811, 85] width 152 height 26
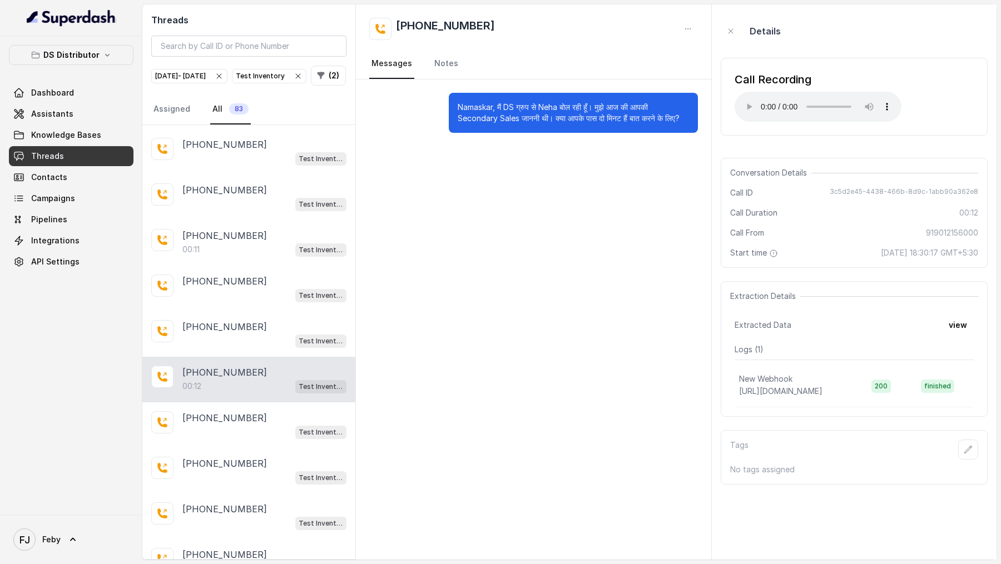
scroll to position [3170, 0]
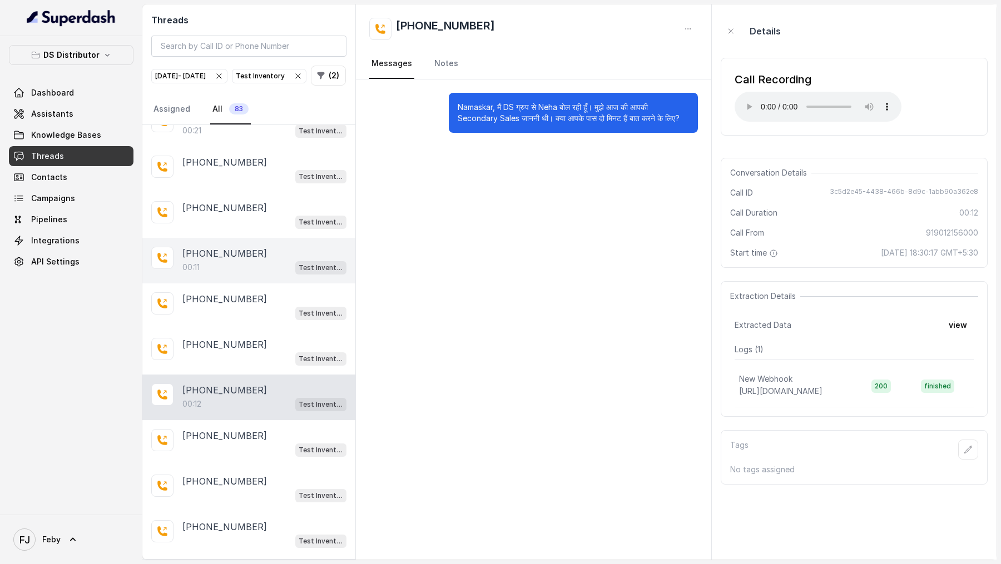
click at [250, 260] on div "00:11 Test Inventory" at bounding box center [264, 267] width 164 height 14
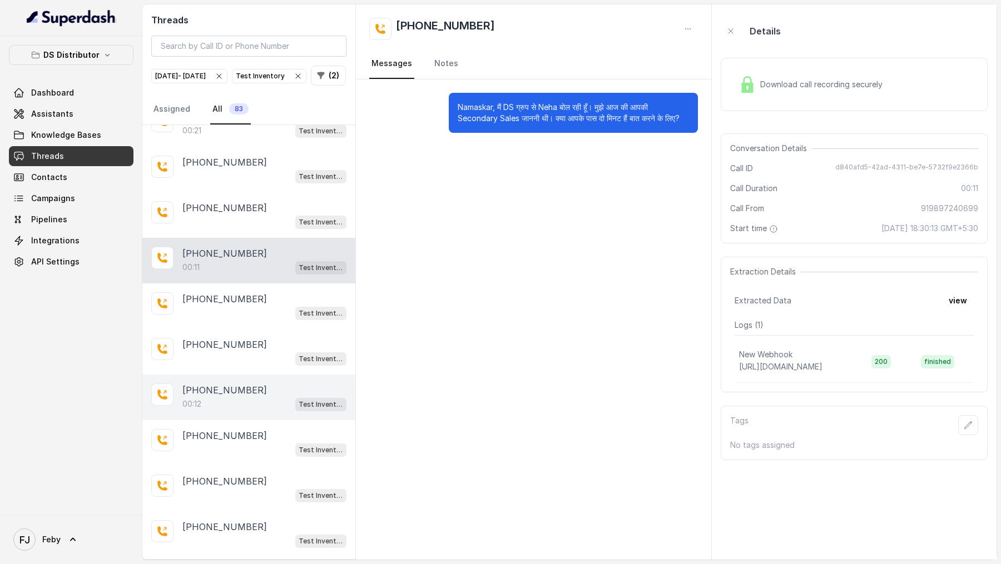
click at [255, 397] on div "00:12 Test Inventory" at bounding box center [264, 404] width 164 height 14
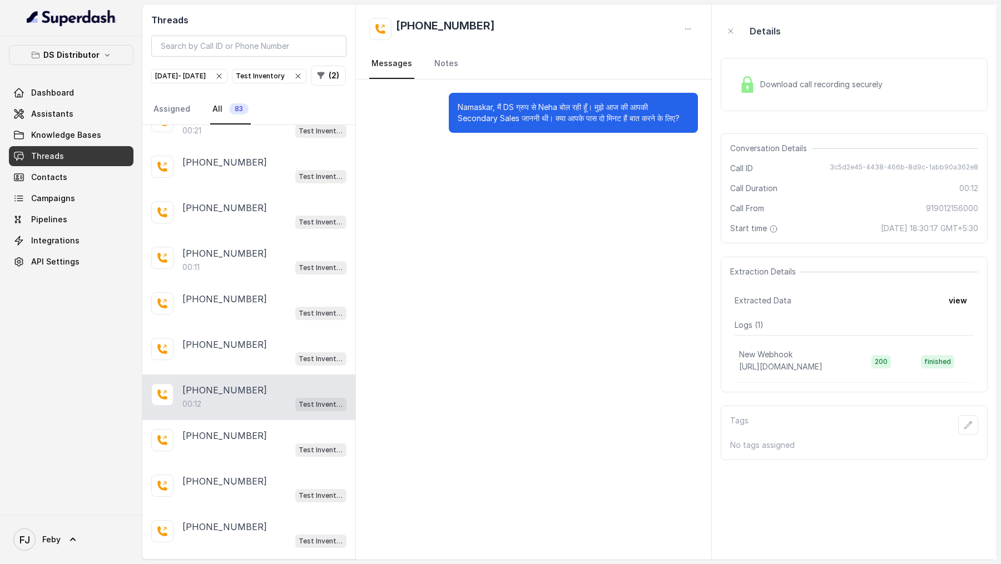
click at [819, 85] on span "Download call recording securely" at bounding box center [823, 84] width 127 height 11
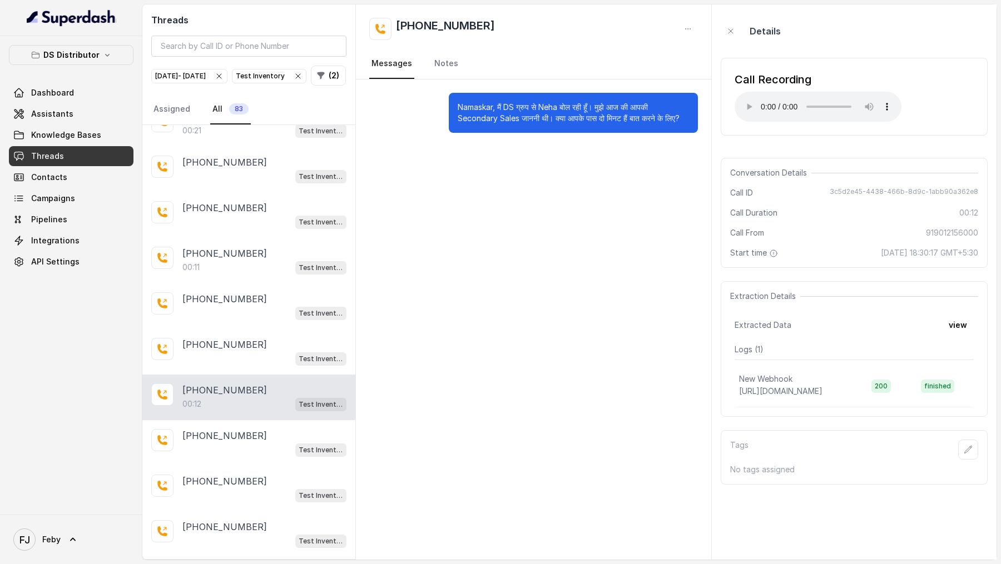
click at [968, 326] on button "view" at bounding box center [958, 325] width 32 height 20
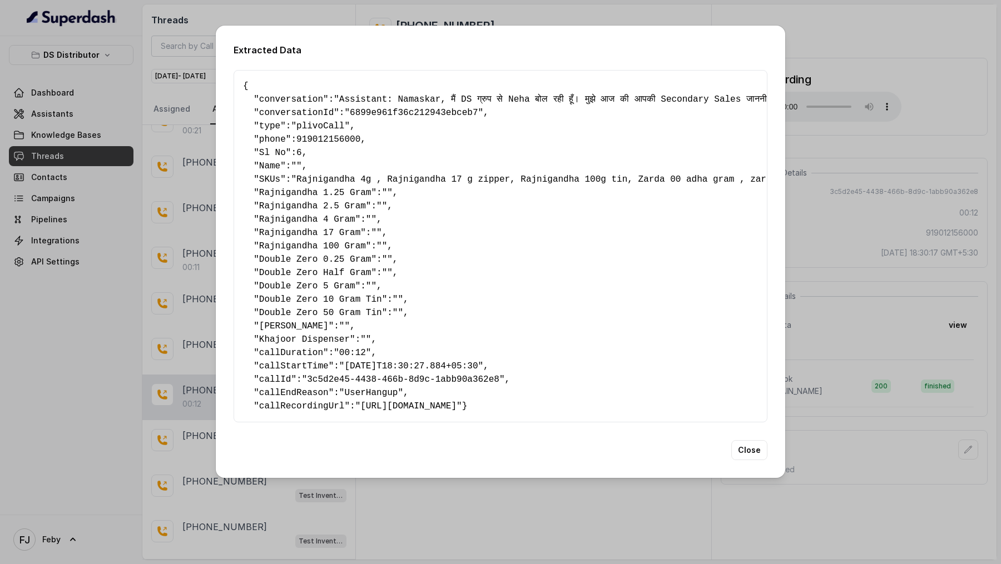
click at [132, 320] on div "Extracted Data { " conversation ": "Assistant: Namaskar, मैं DS ग्रुप से Neha ब…" at bounding box center [500, 282] width 1001 height 564
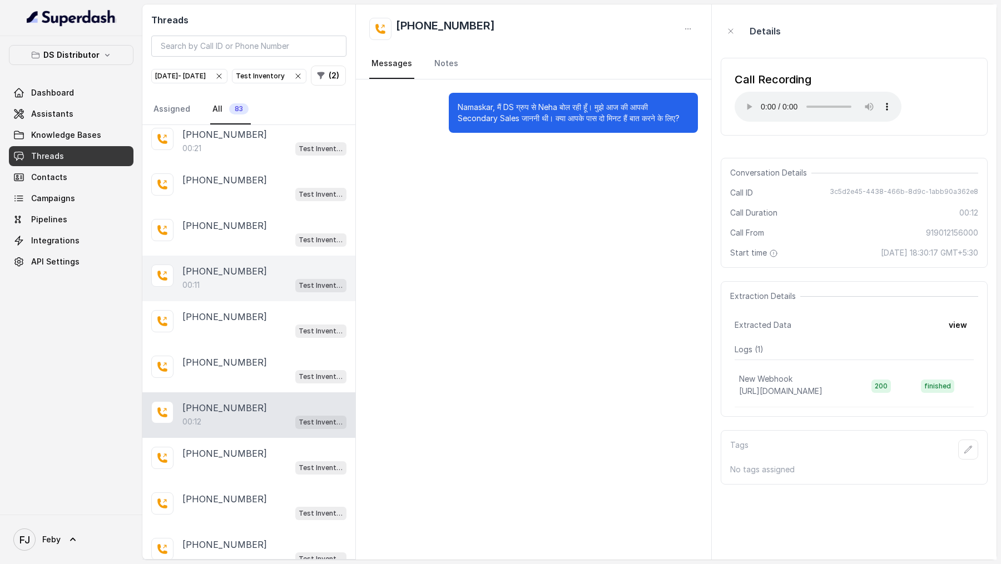
scroll to position [3151, 0]
click at [235, 280] on div "00:11 Test Inventory" at bounding box center [264, 287] width 164 height 14
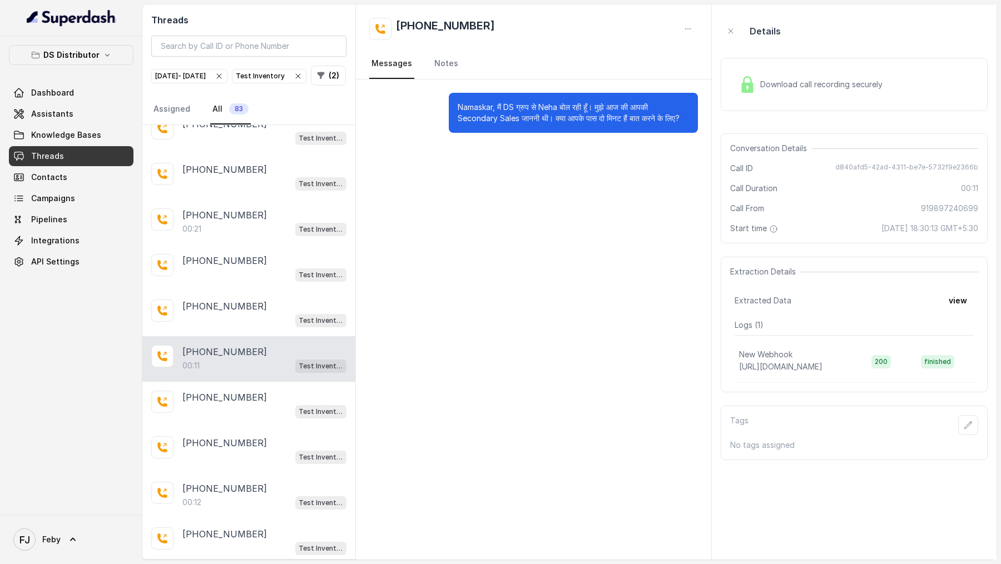
scroll to position [3070, 0]
click at [257, 211] on div "+919927006411" at bounding box center [264, 217] width 164 height 13
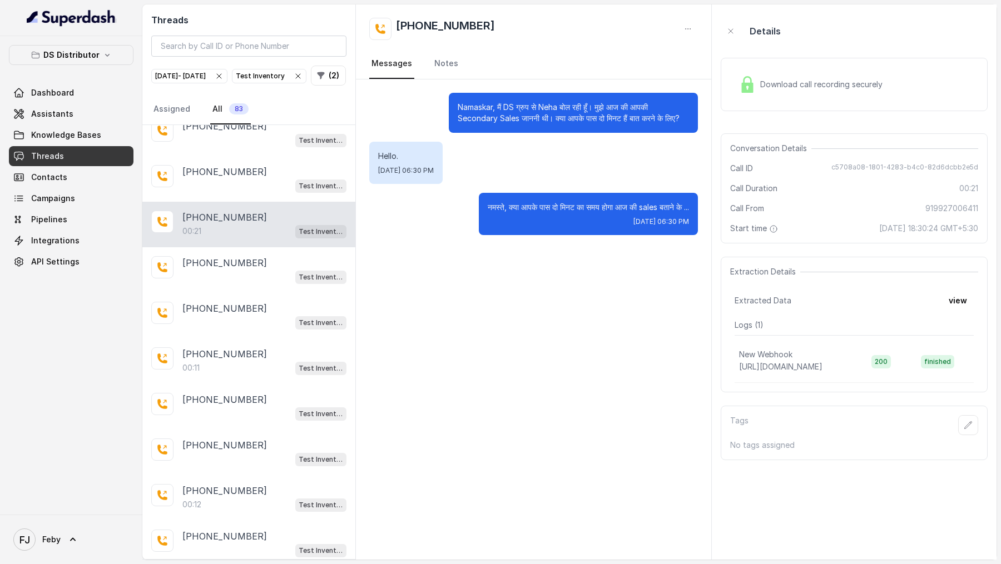
click at [799, 82] on span "Download call recording securely" at bounding box center [823, 84] width 127 height 11
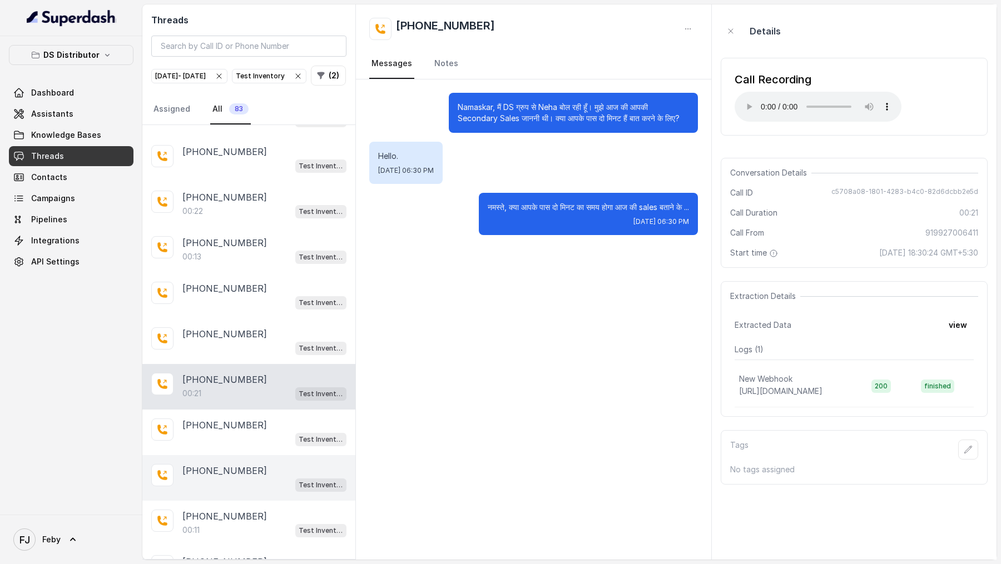
scroll to position [2899, 0]
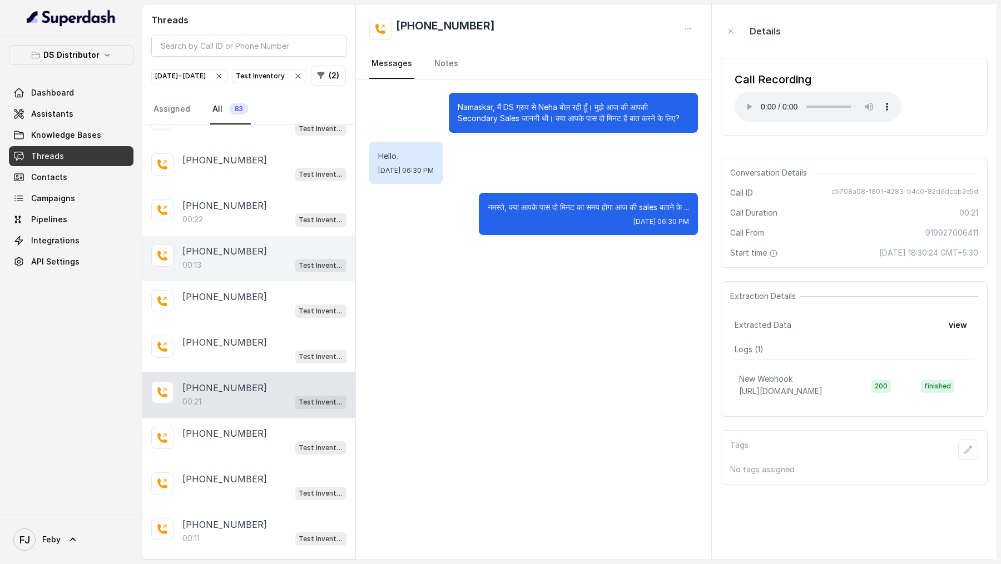
click at [252, 258] on div "00:13 Test Inventory" at bounding box center [264, 265] width 164 height 14
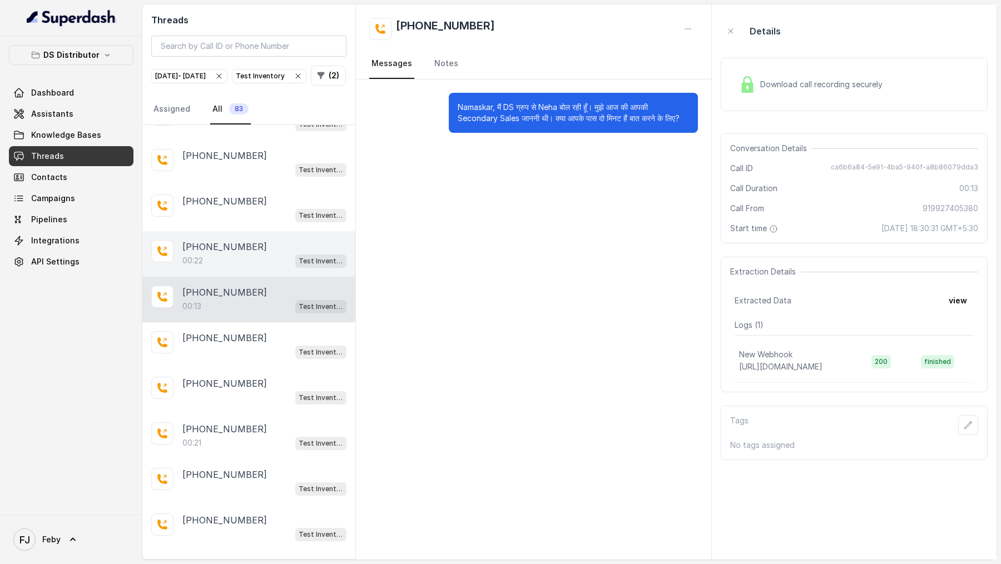
click at [230, 240] on p "+918171074004" at bounding box center [224, 246] width 85 height 13
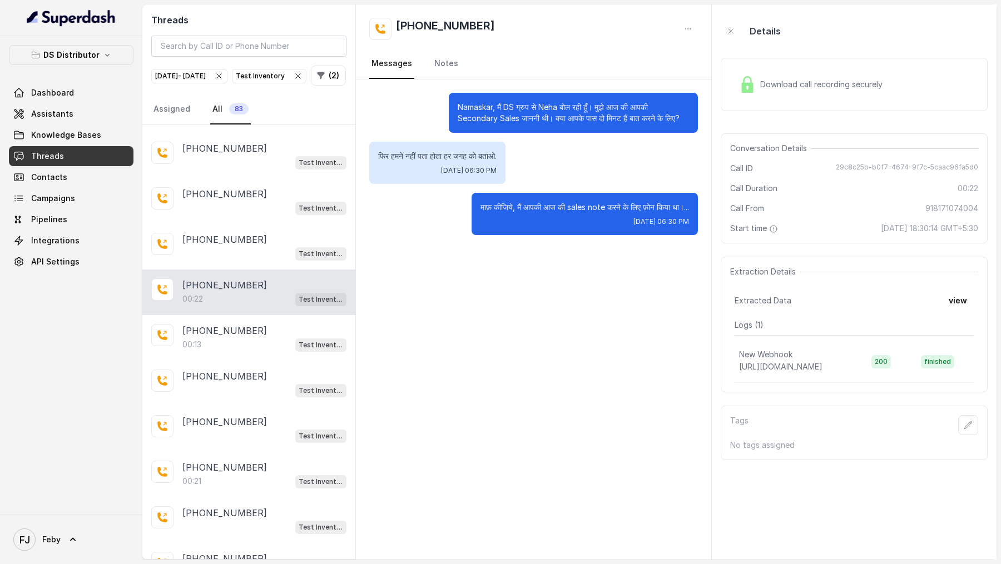
scroll to position [2810, 0]
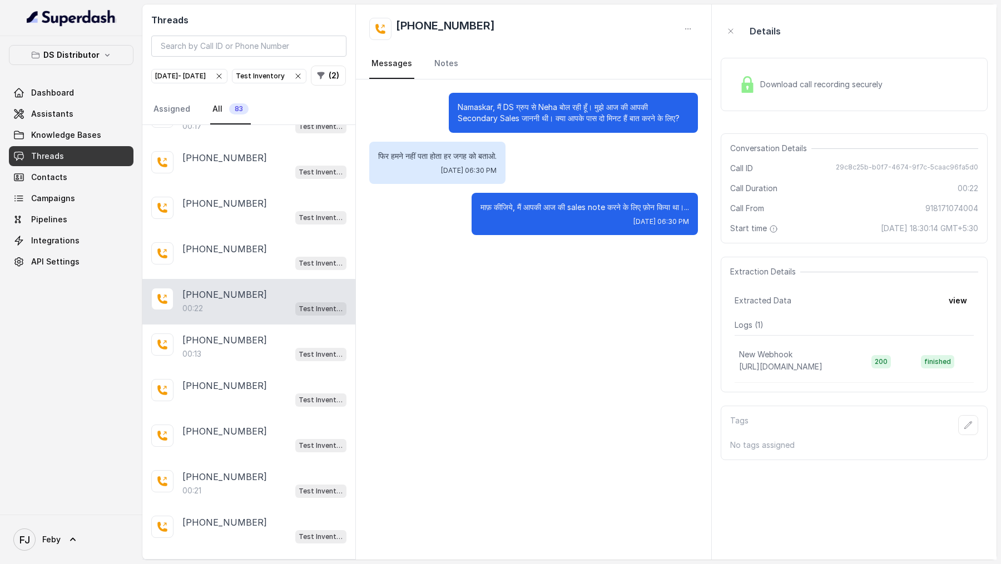
click at [812, 90] on div "Download call recording securely" at bounding box center [811, 85] width 152 height 26
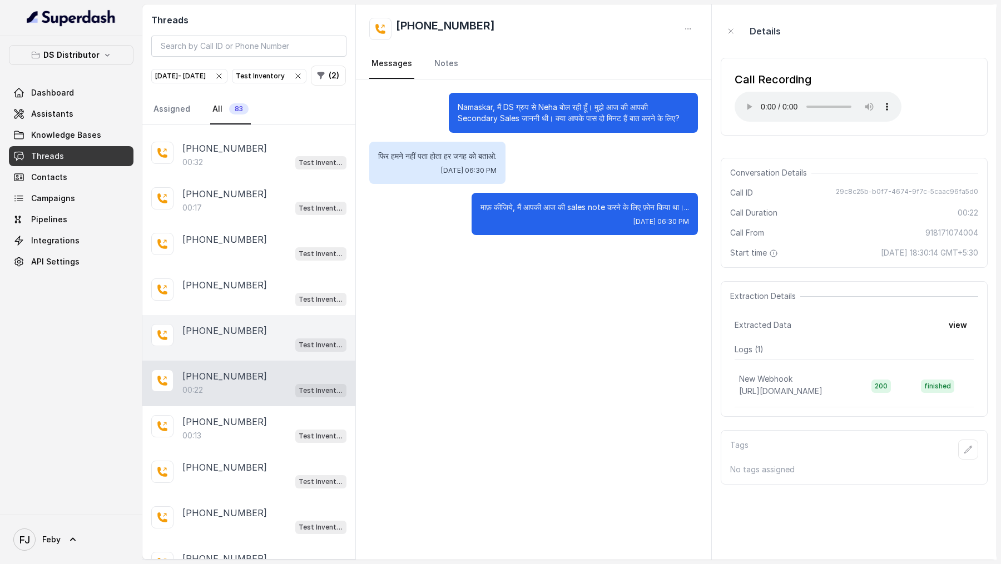
scroll to position [2730, 0]
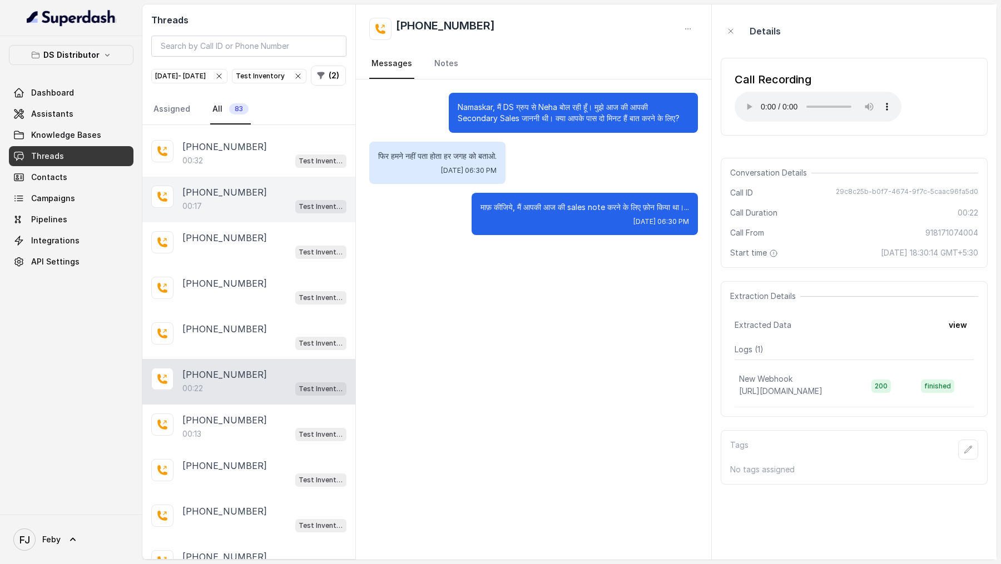
click at [259, 200] on div "+919927100811 00:17 Test Inventory" at bounding box center [248, 200] width 213 height 46
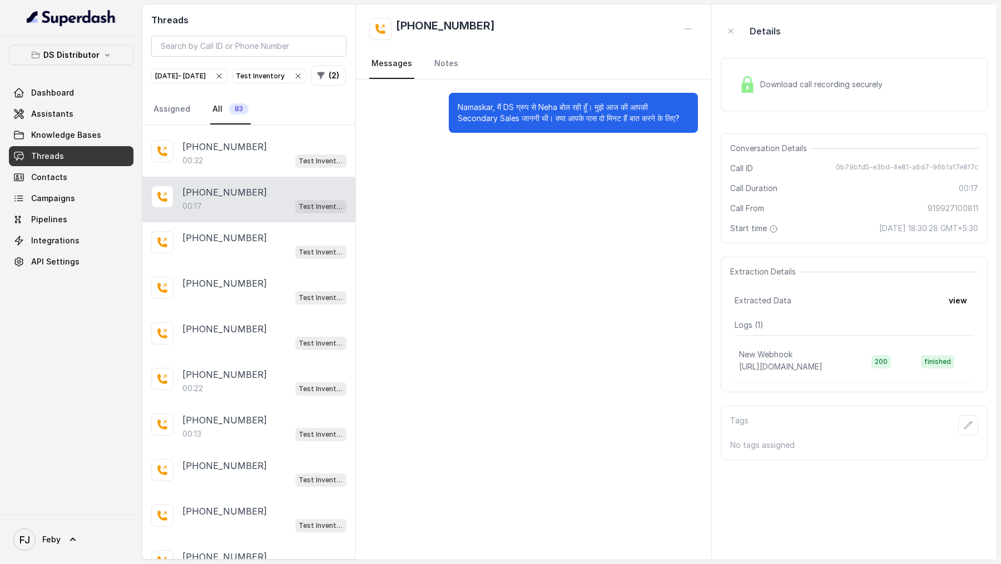
click at [815, 80] on span "Download call recording securely" at bounding box center [823, 84] width 127 height 11
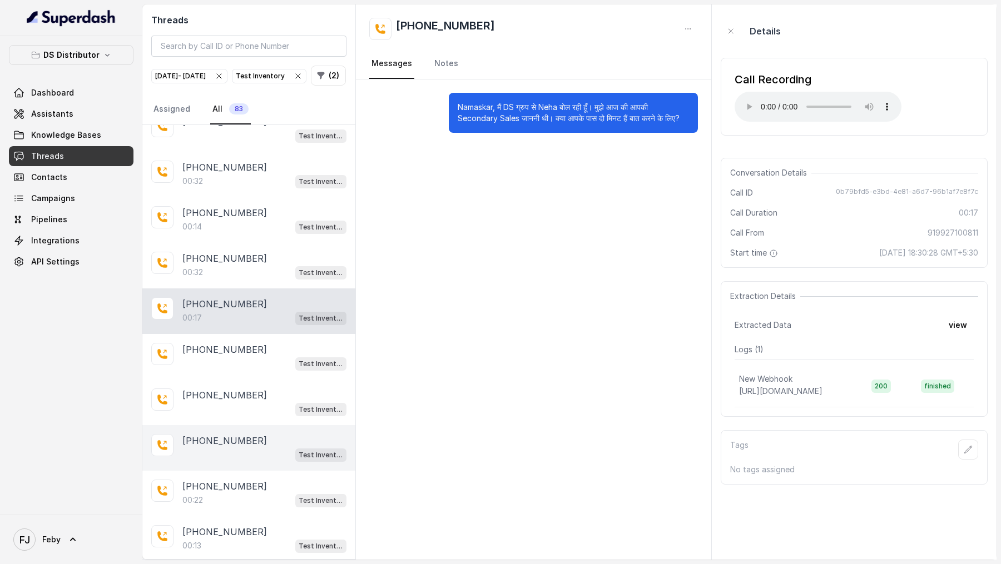
scroll to position [2596, 0]
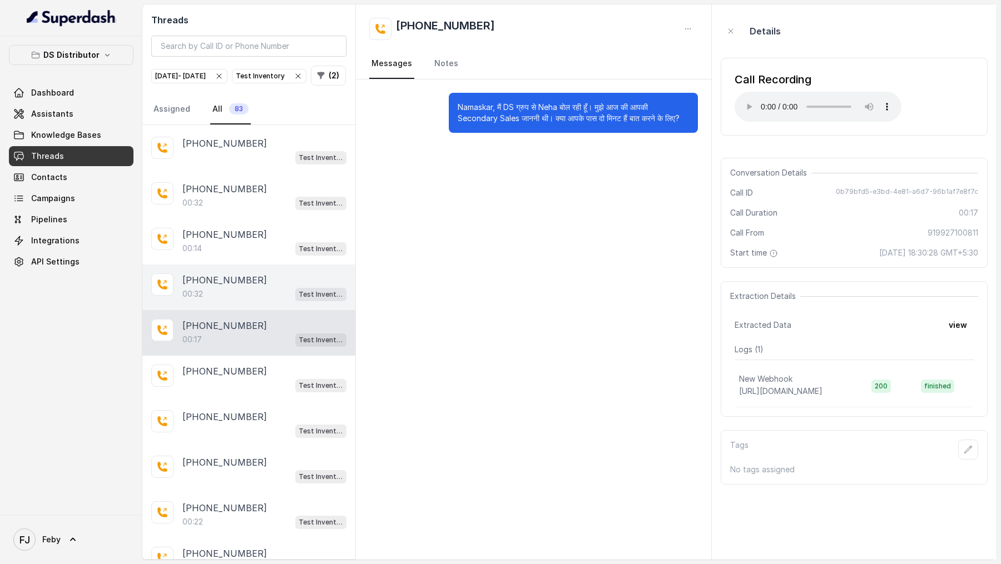
click at [267, 287] on div "00:32 Test Inventory" at bounding box center [264, 294] width 164 height 14
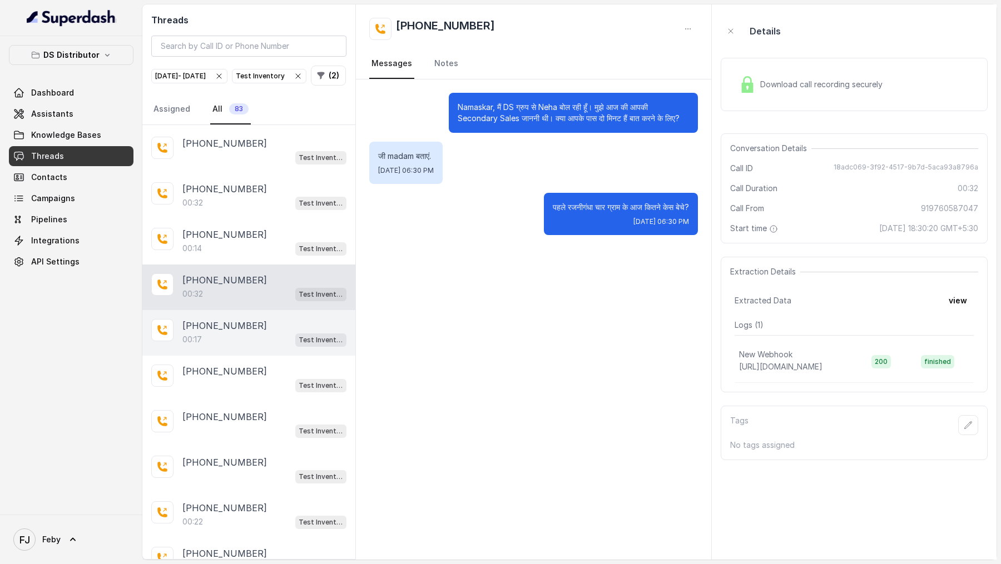
click at [263, 319] on div "+919927100811" at bounding box center [264, 325] width 164 height 13
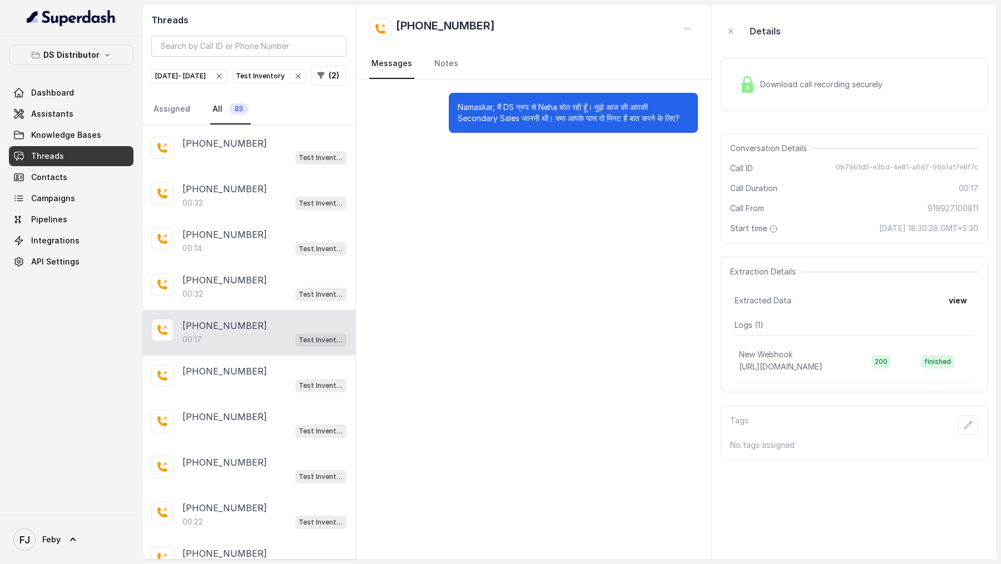
click at [770, 91] on div "Download call recording securely" at bounding box center [811, 85] width 152 height 26
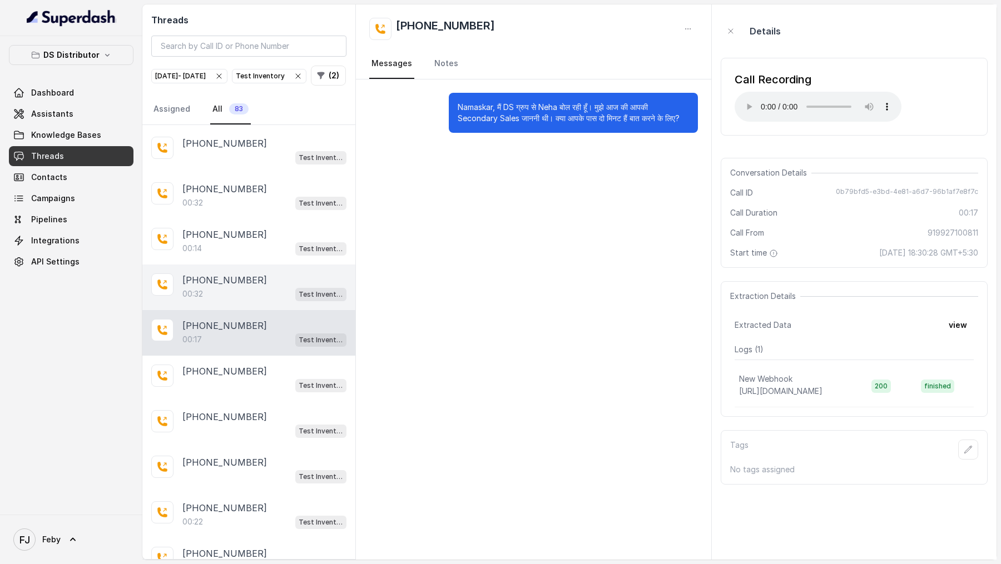
click at [266, 287] on div "00:32 Test Inventory" at bounding box center [264, 294] width 164 height 14
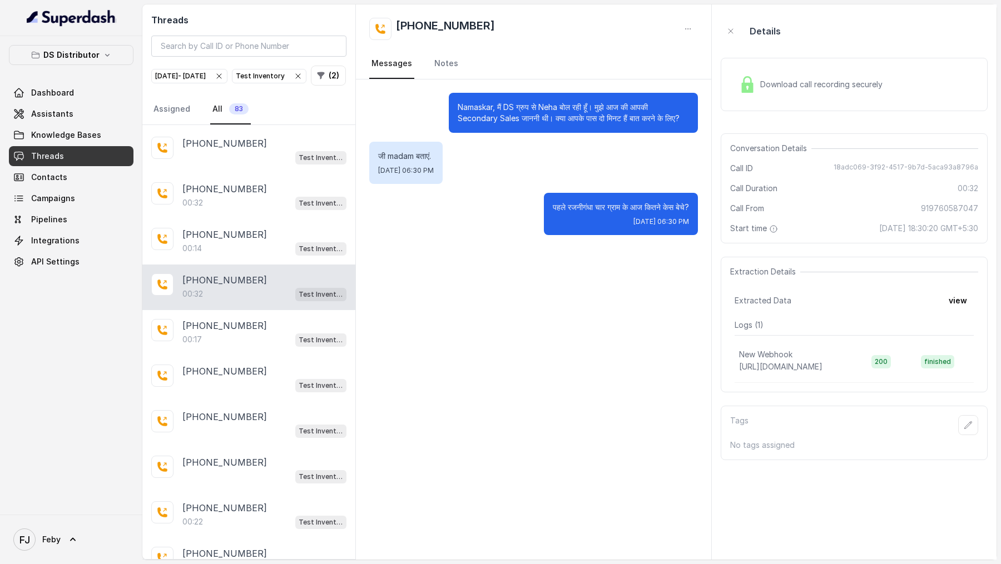
click at [844, 88] on span "Download call recording securely" at bounding box center [823, 84] width 127 height 11
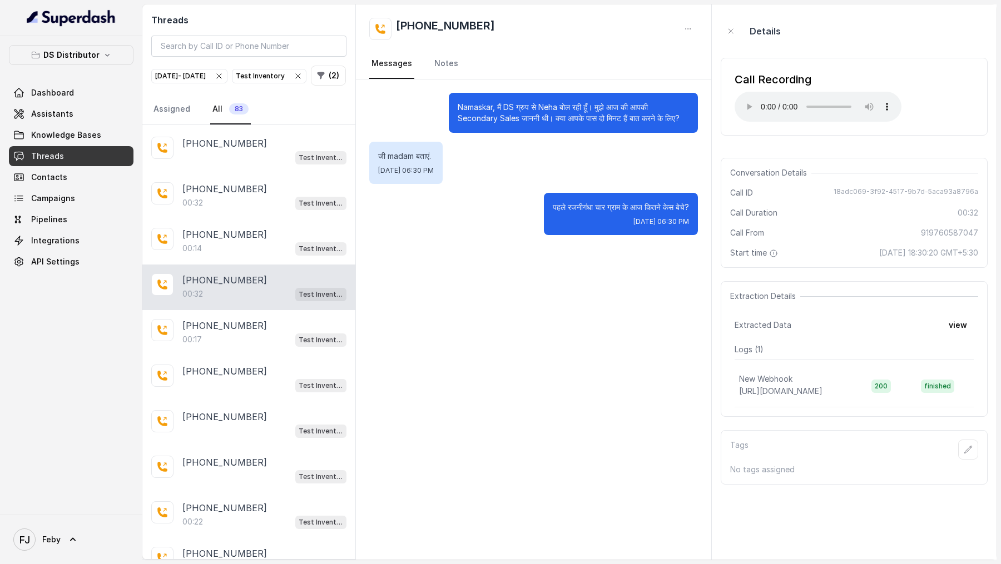
click at [849, 191] on span "18adc069-3f92-4517-9b7d-5aca93a8796a" at bounding box center [906, 192] width 145 height 11
drag, startPoint x: 849, startPoint y: 191, endPoint x: 956, endPoint y: 191, distance: 106.8
click at [956, 191] on span "18adc069-3f92-4517-9b7d-5aca93a8796a" at bounding box center [906, 192] width 145 height 11
copy span "18adc069-3f92-4517-9b7d-5aca93a8796a"
click at [231, 241] on div "00:14 Test Inventory" at bounding box center [264, 248] width 164 height 14
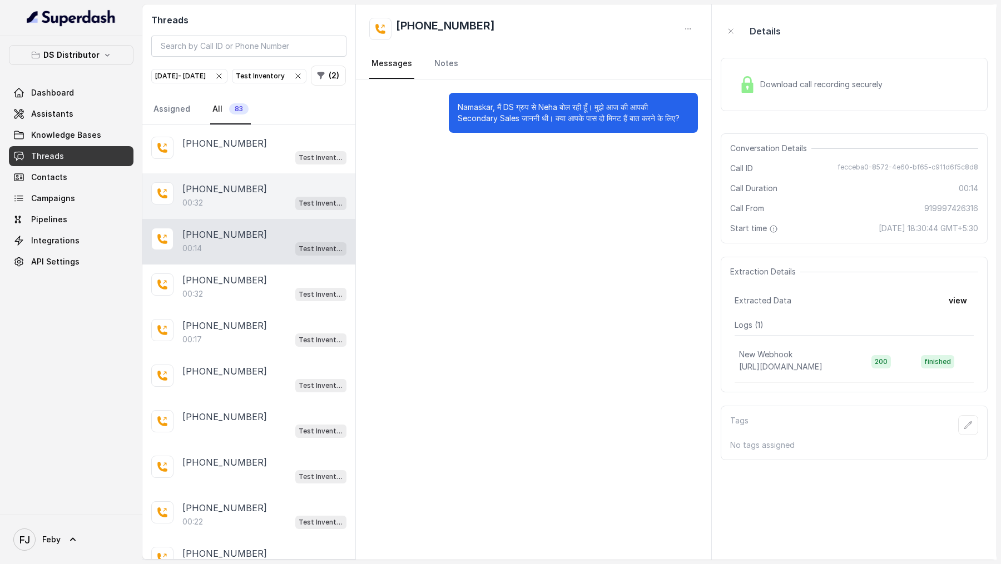
click at [256, 196] on div "00:32 Test Inventory" at bounding box center [264, 203] width 164 height 14
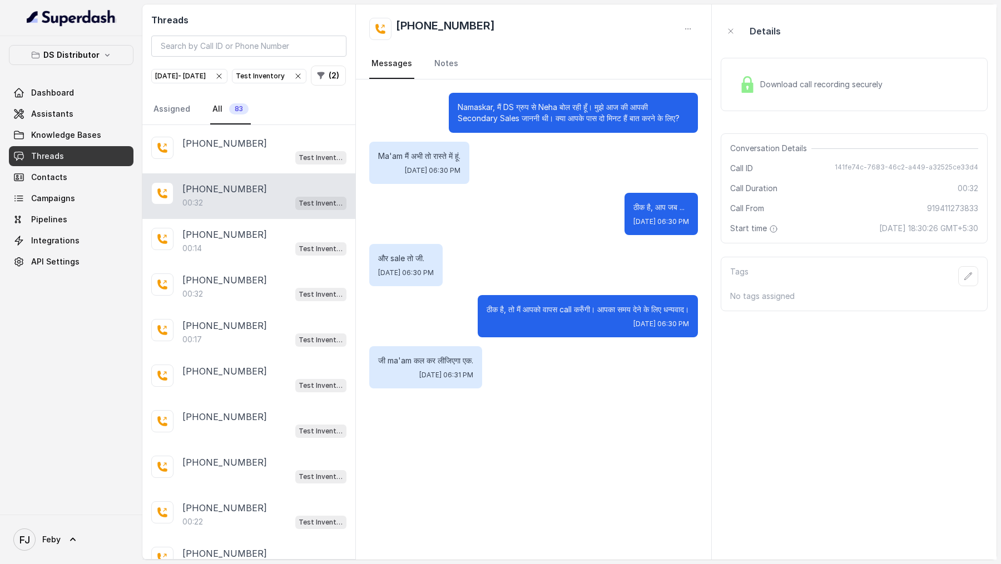
click at [812, 85] on span "Download call recording securely" at bounding box center [823, 84] width 127 height 11
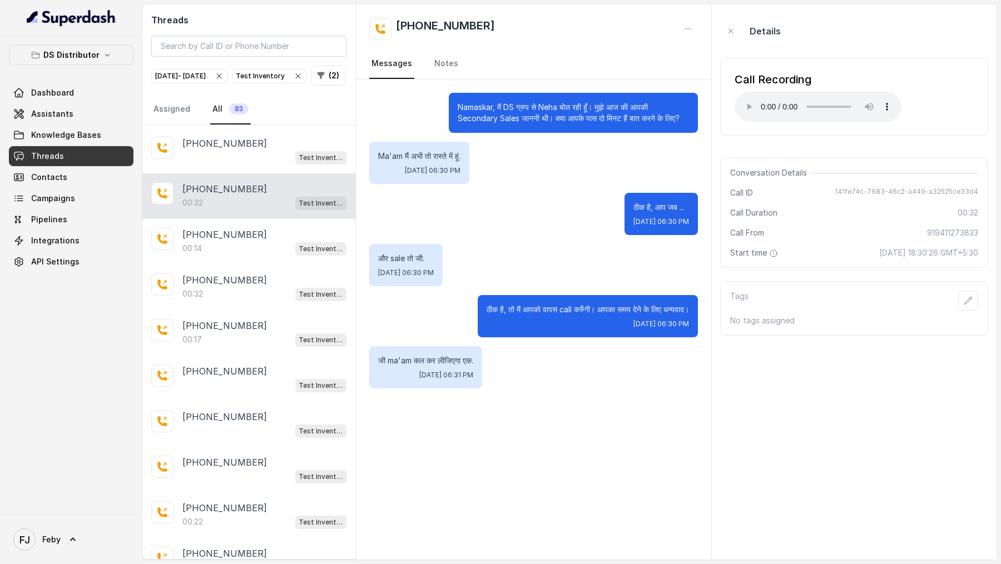
click at [848, 187] on span "141fe74c-7683-46c2-a449-a32525ce33d4" at bounding box center [906, 192] width 143 height 11
copy span "141fe74c-7683-46c2-a449-a32525ce33d4"
click at [848, 192] on span "141fe74c-7683-46c2-a449-a32525ce33d4" at bounding box center [906, 192] width 143 height 11
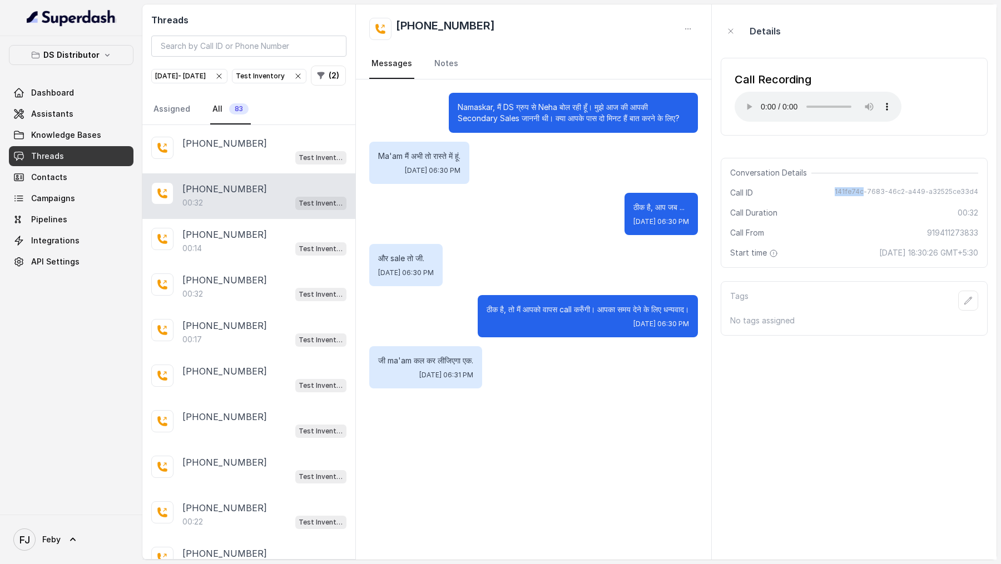
click at [848, 192] on span "141fe74c-7683-46c2-a449-a32525ce33d4" at bounding box center [906, 192] width 143 height 11
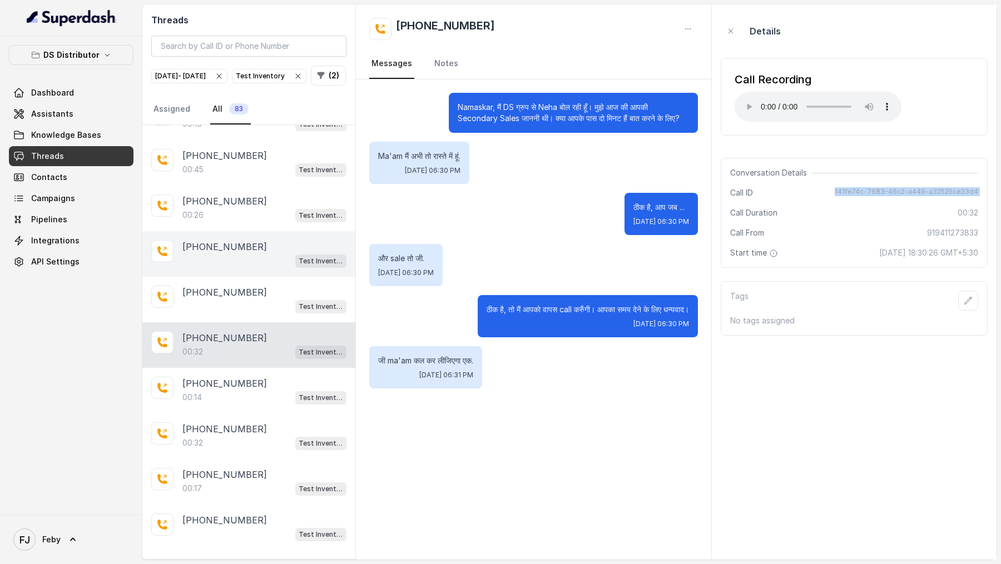
scroll to position [2413, 0]
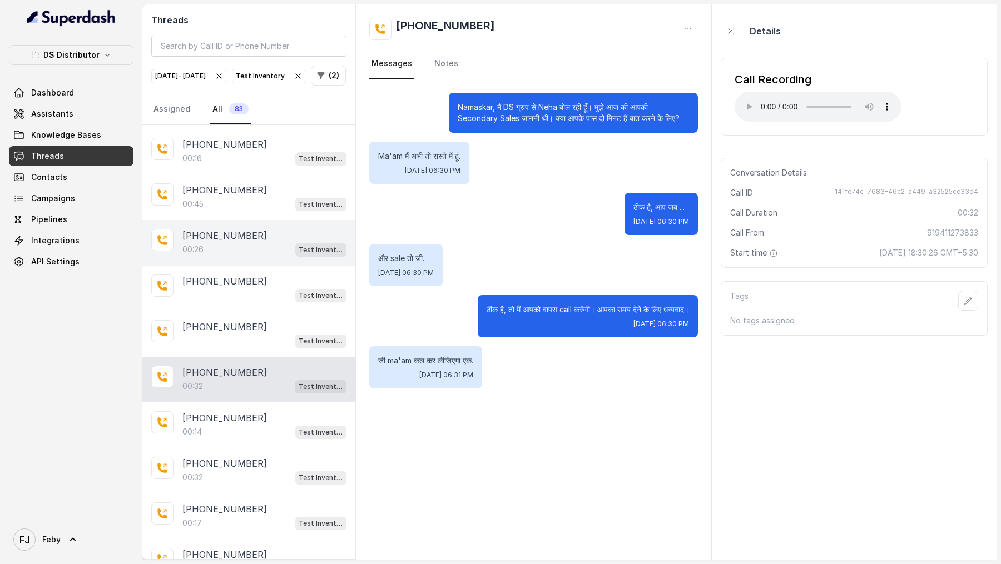
click at [241, 242] on div "00:26 Test Inventory" at bounding box center [264, 249] width 164 height 14
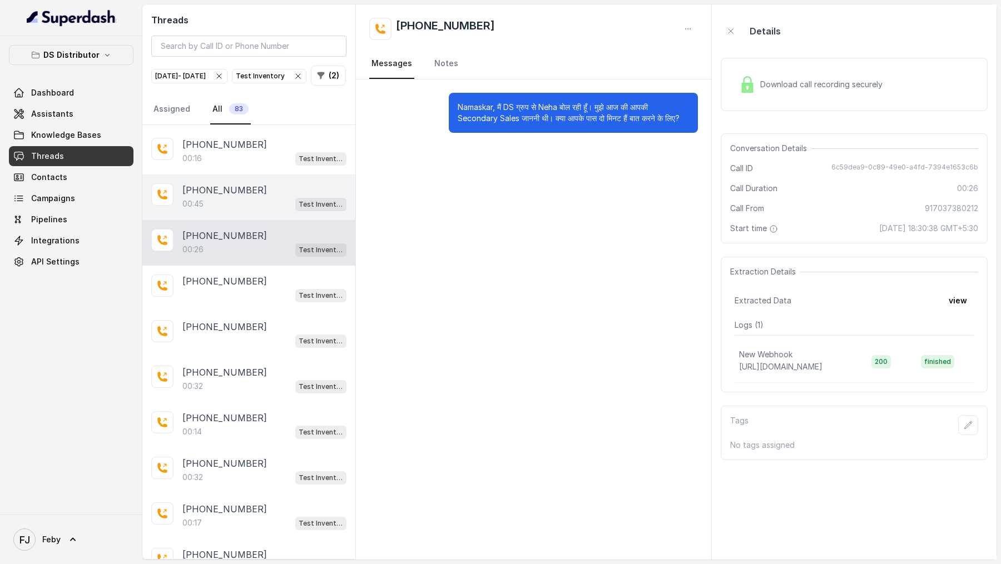
click at [298, 184] on div "+919528677552" at bounding box center [264, 190] width 164 height 13
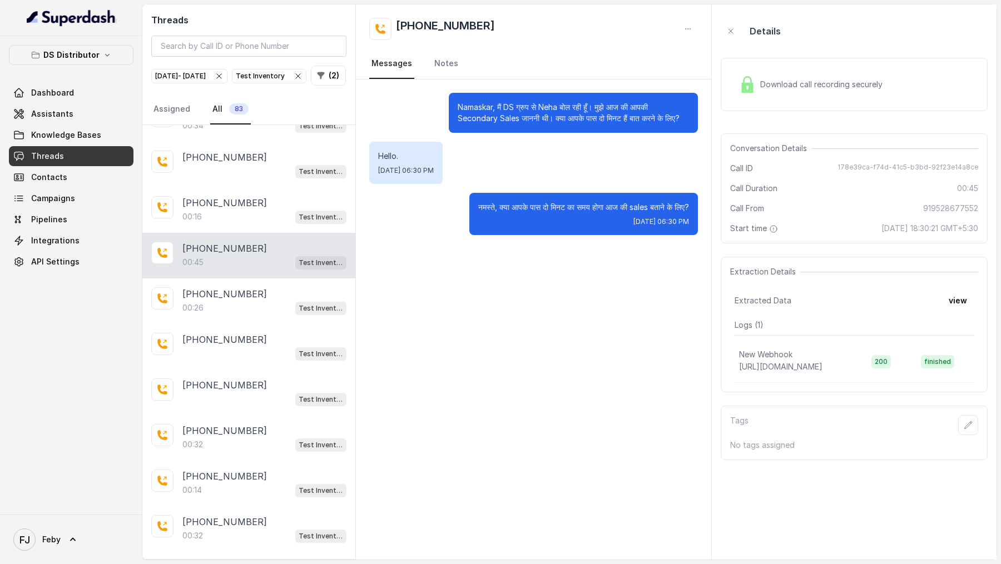
scroll to position [2354, 0]
click at [789, 66] on div "Download call recording securely" at bounding box center [854, 84] width 267 height 53
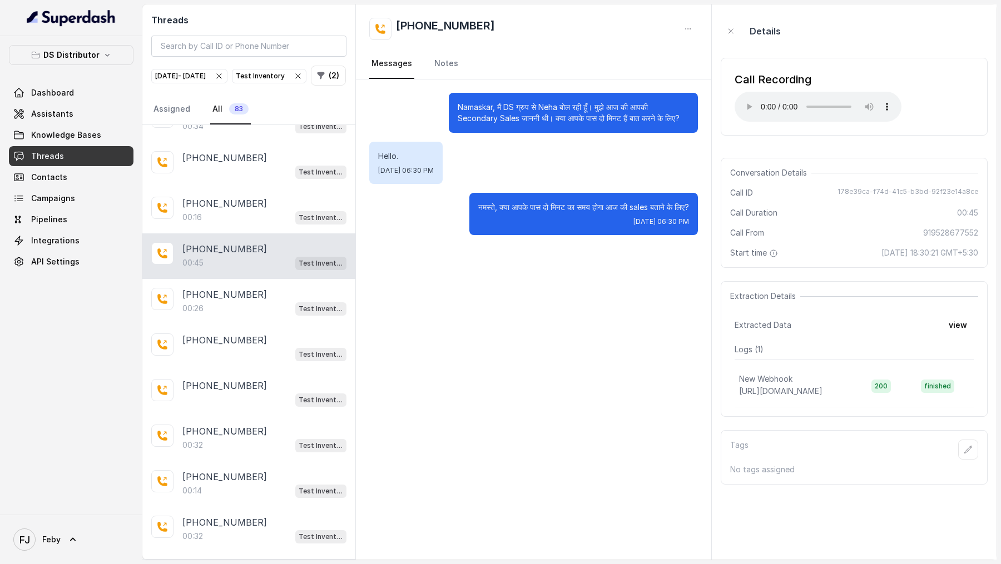
click at [478, 206] on p "नमस्ते, क्या आपके पास दो मिनट का समय होगा आज की sales बताने के लिए?" at bounding box center [583, 207] width 211 height 11
click at [275, 197] on div "+919045831915" at bounding box center [264, 203] width 164 height 13
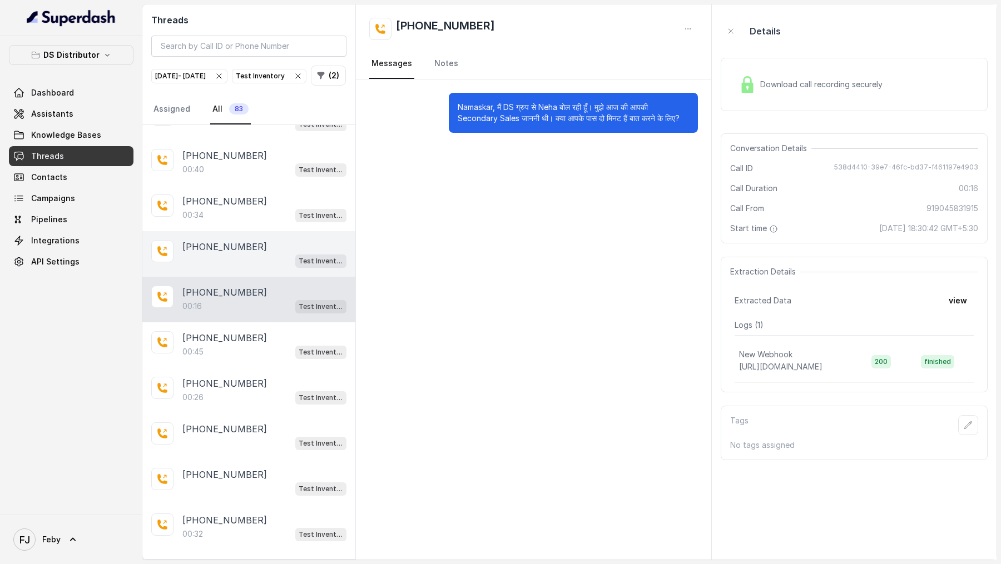
scroll to position [2263, 0]
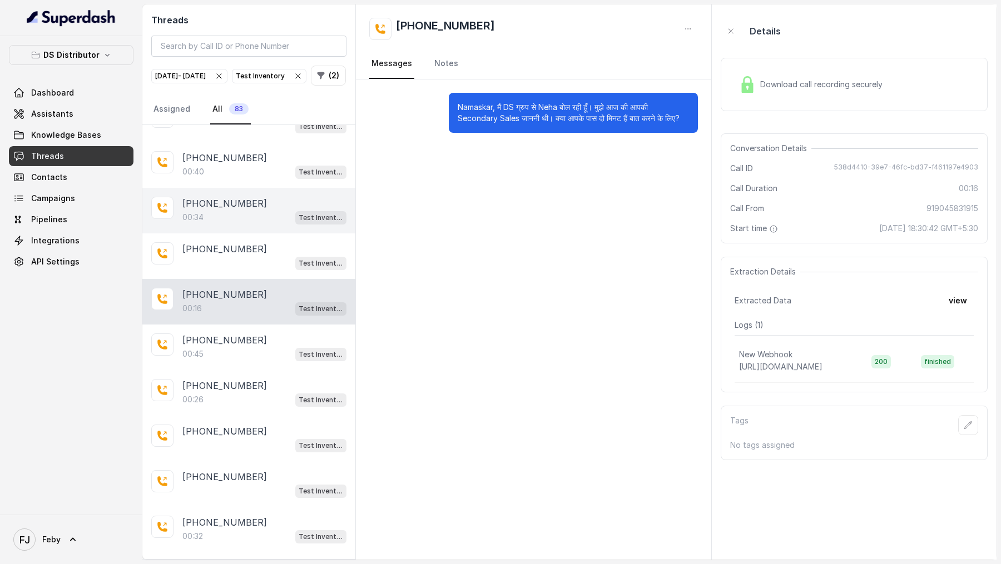
click at [216, 210] on div "00:34 Test Inventory" at bounding box center [264, 217] width 164 height 14
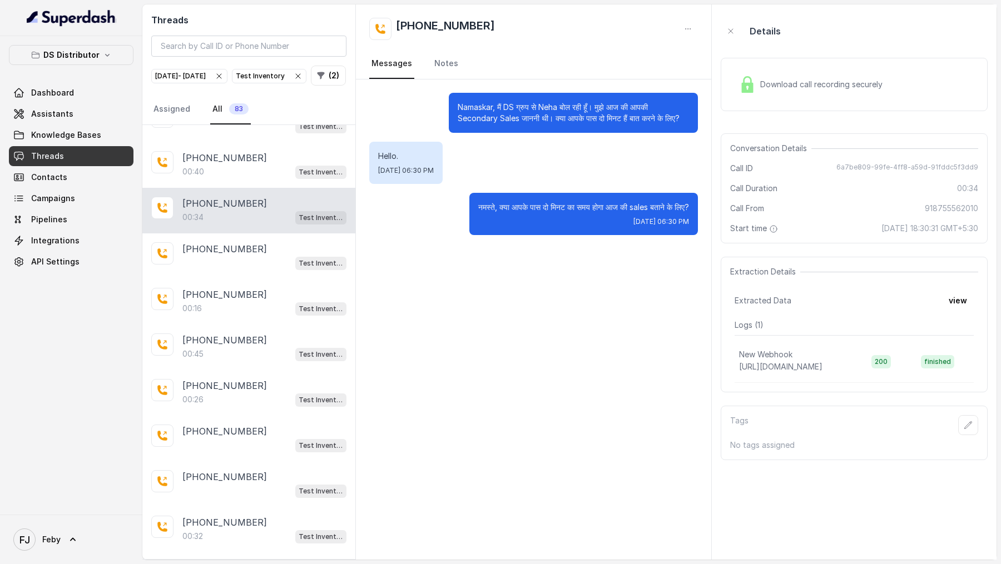
click at [825, 53] on div "Download call recording securely" at bounding box center [854, 84] width 267 height 71
click at [777, 107] on div "Download call recording securely" at bounding box center [854, 84] width 267 height 53
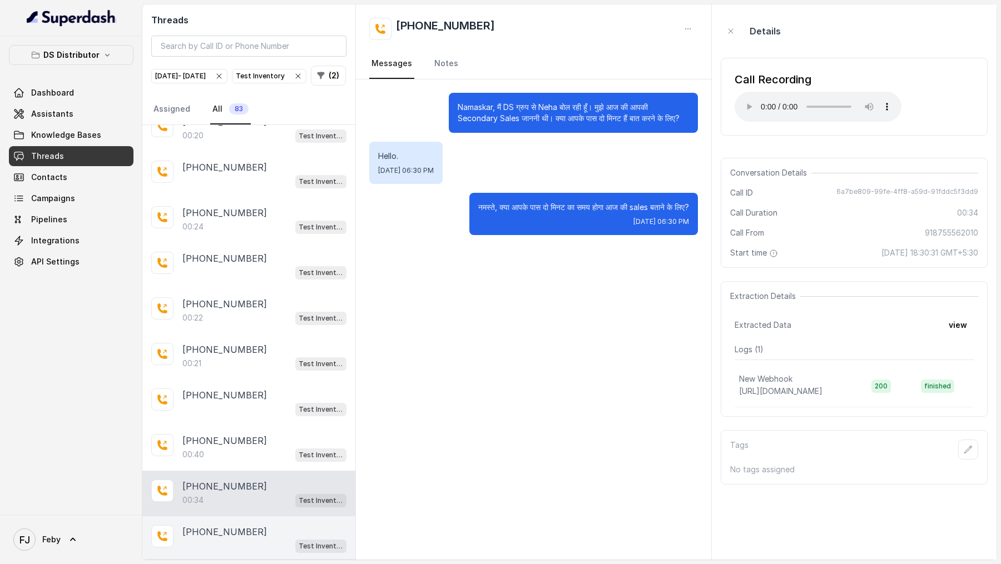
scroll to position [1980, 0]
click at [846, 190] on span "6a7be809-99fe-4ff8-a59d-91fddc5f3dd9" at bounding box center [907, 192] width 142 height 11
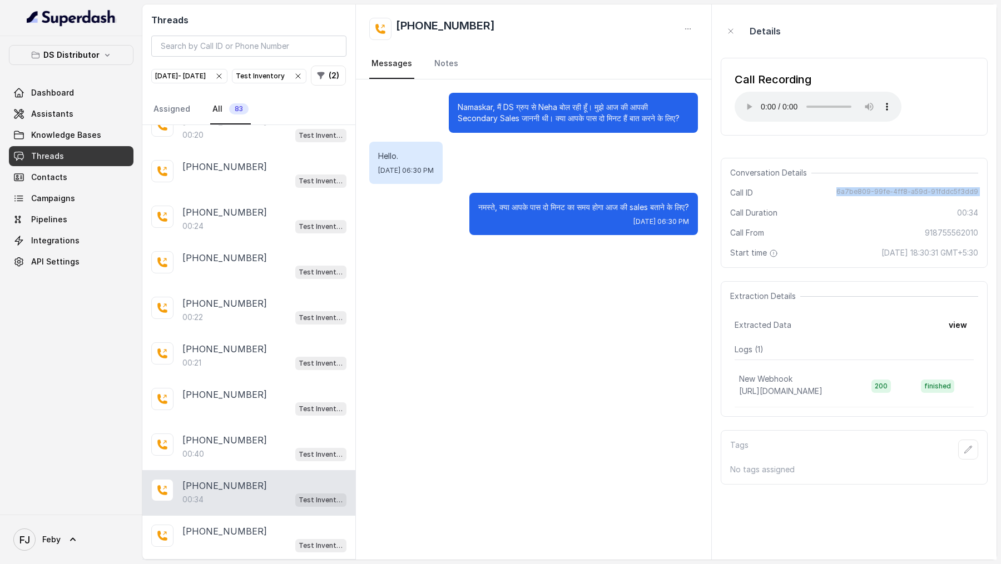
click at [846, 190] on span "6a7be809-99fe-4ff8-a59d-91fddc5f3dd9" at bounding box center [907, 192] width 142 height 11
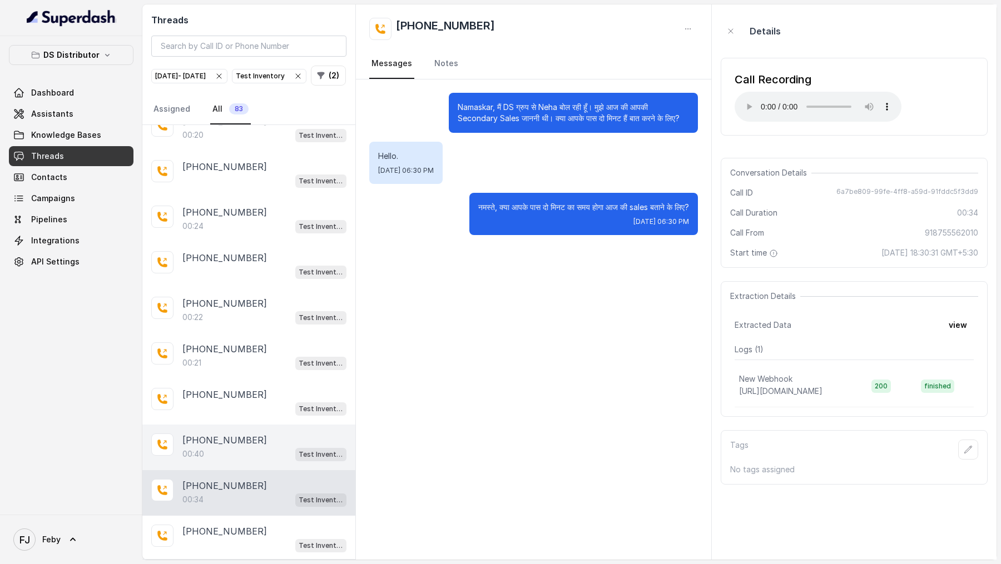
click at [281, 447] on div "00:40 Test Inventory" at bounding box center [264, 454] width 164 height 14
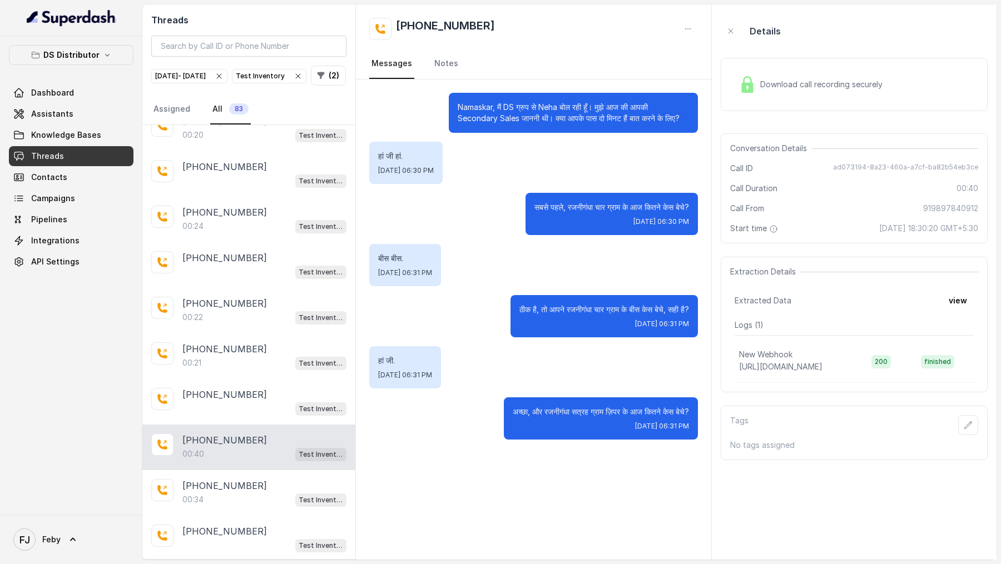
click at [819, 83] on span "Download call recording securely" at bounding box center [823, 84] width 127 height 11
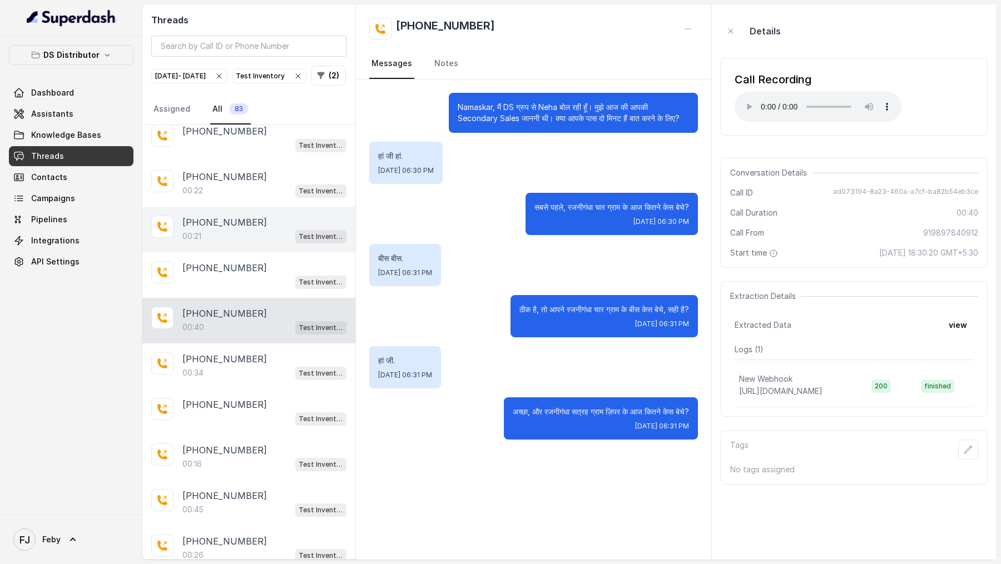
scroll to position [2102, 0]
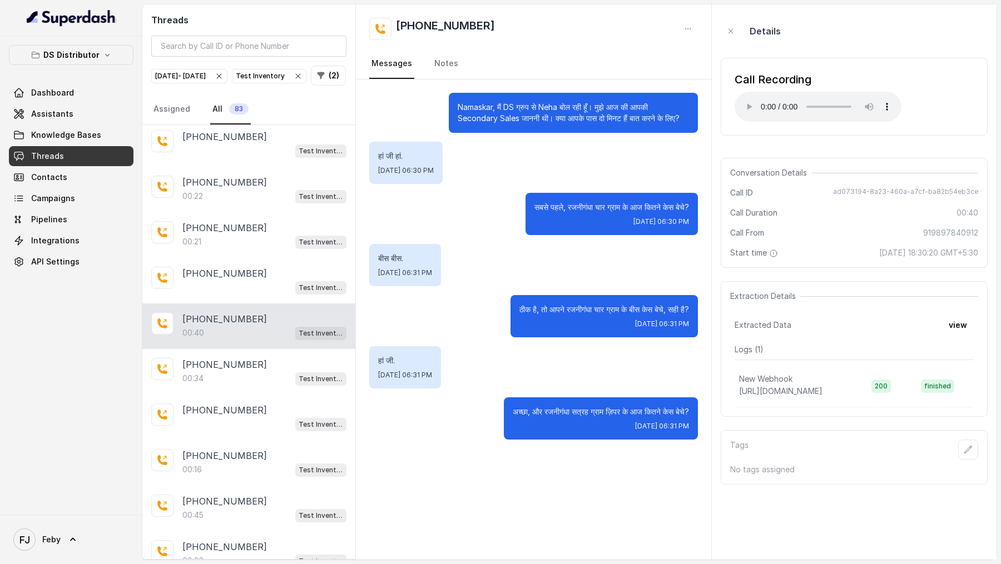
click at [515, 407] on p "अच्छा, और रजनीगंधा सत्रह ग्राम ज़िपर के आज कितने केस बेचे?" at bounding box center [601, 412] width 176 height 11
drag, startPoint x: 515, startPoint y: 406, endPoint x: 680, endPoint y: 413, distance: 164.8
click at [680, 414] on p "अच्छा, और रजनीगंधा सत्रह ग्राम ज़िपर के आज कितने केस बेचे?" at bounding box center [601, 412] width 176 height 11
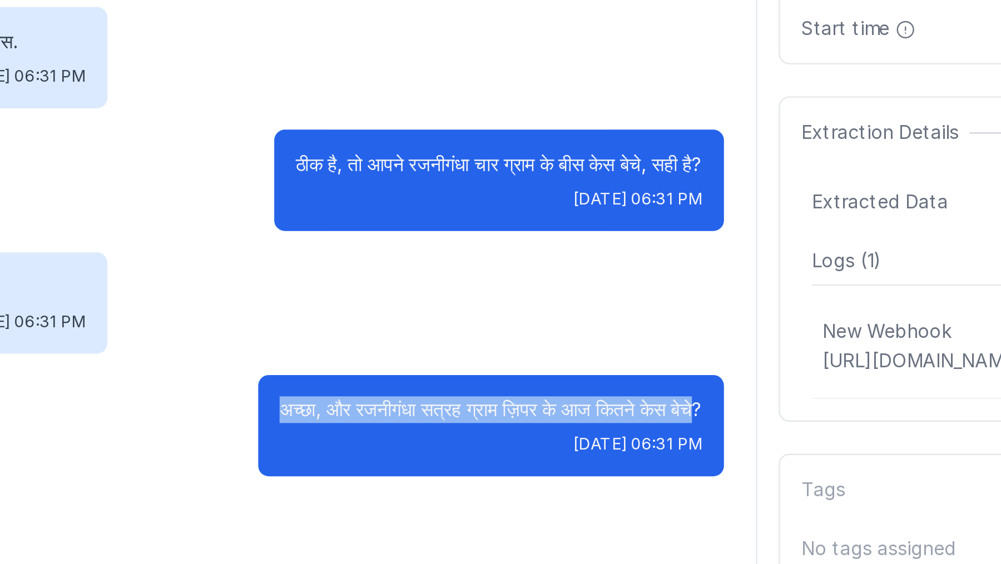
click at [577, 412] on p "अच्छा, और रजनीगंधा सत्रह ग्राम ज़िपर के आज कितने केस बेचे?" at bounding box center [601, 412] width 176 height 11
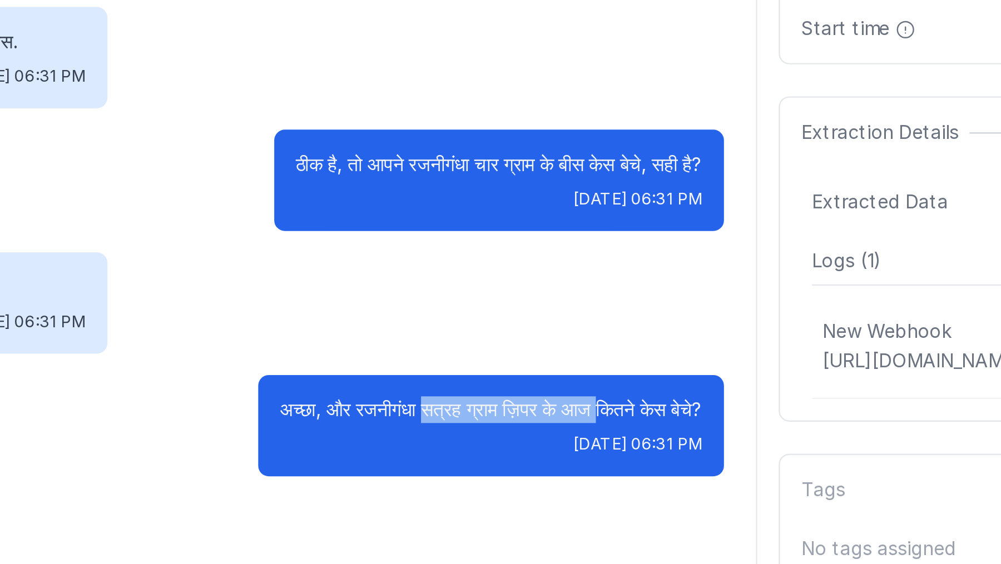
drag, startPoint x: 577, startPoint y: 412, endPoint x: 640, endPoint y: 412, distance: 62.8
click at [640, 412] on p "अच्छा, और रजनीगंधा सत्रह ग्राम ज़िपर के आज कितने केस बेचे?" at bounding box center [601, 412] width 176 height 11
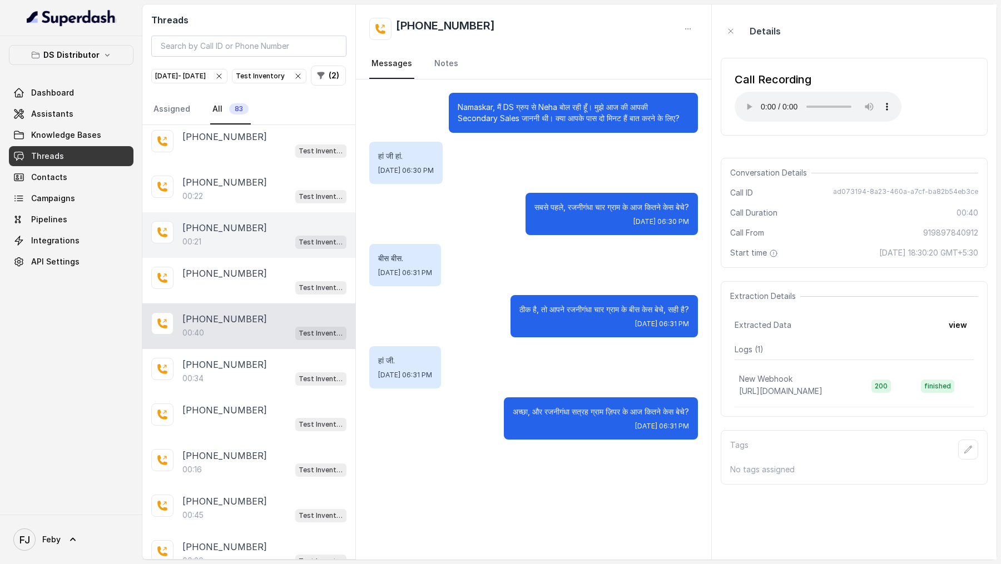
click at [286, 235] on div "00:21 Test Inventory" at bounding box center [264, 242] width 164 height 14
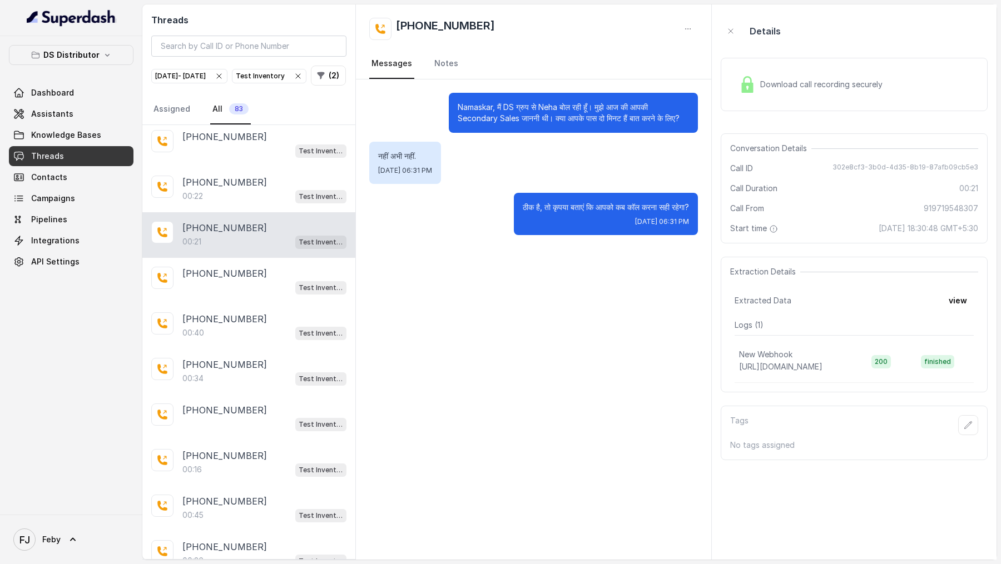
click at [772, 102] on div "Download call recording securely" at bounding box center [854, 84] width 267 height 53
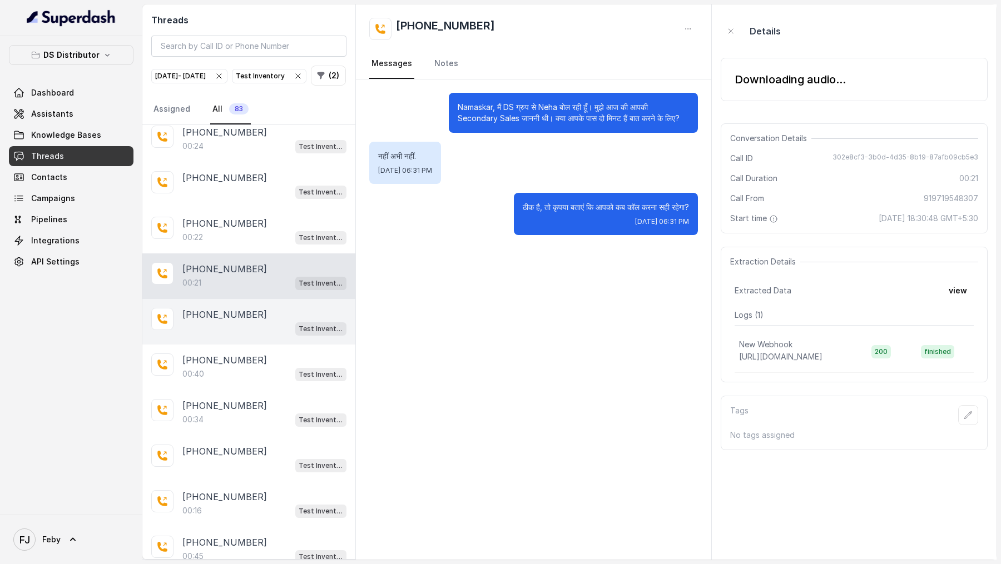
scroll to position [2043, 0]
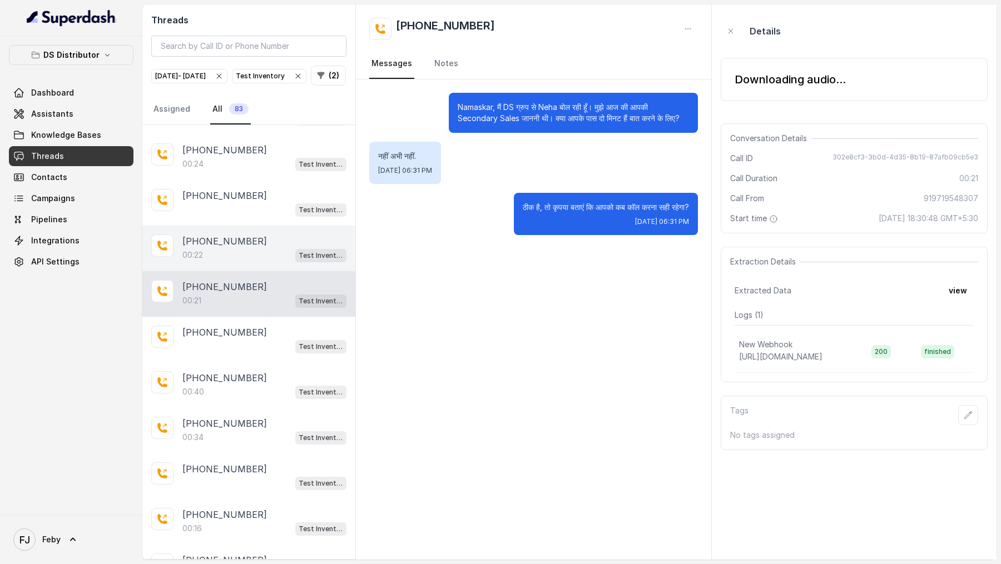
click at [285, 226] on div "+919506080080 00:22 Test Inventory" at bounding box center [248, 249] width 213 height 46
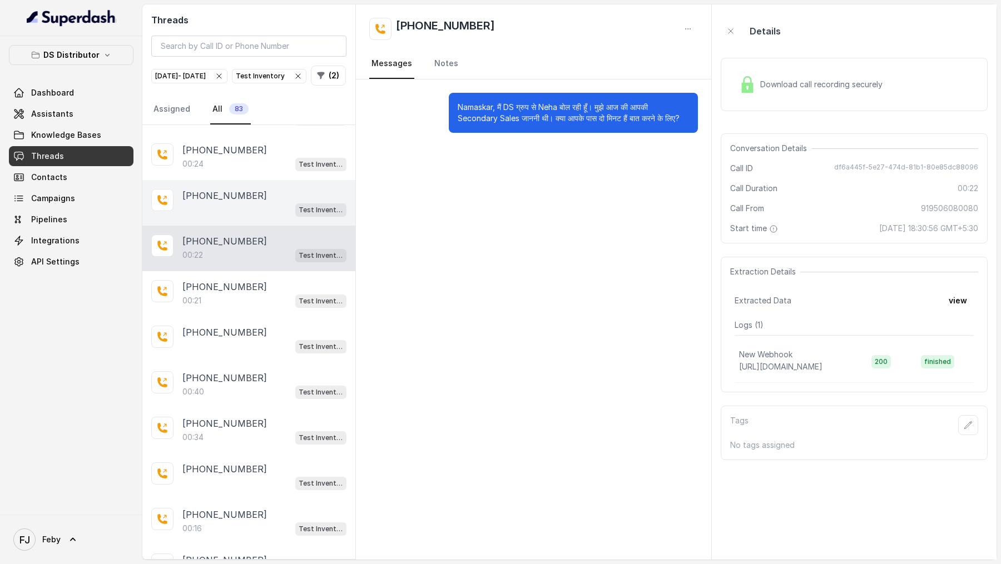
scroll to position [2013, 0]
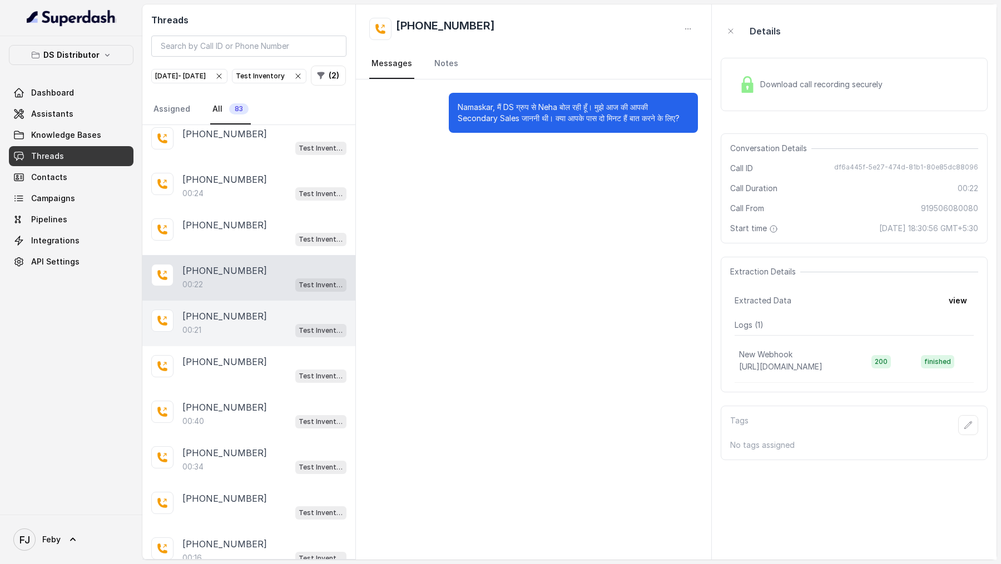
click at [238, 325] on div "00:21 Test Inventory" at bounding box center [264, 330] width 164 height 14
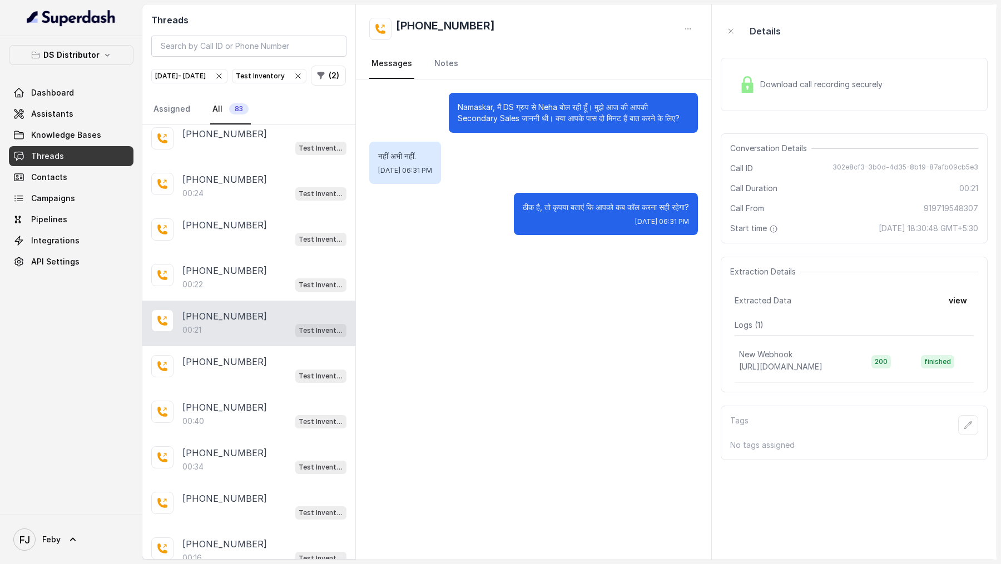
click at [799, 112] on div "Download call recording securely" at bounding box center [854, 84] width 267 height 71
click at [806, 98] on div "Download call recording securely" at bounding box center [854, 84] width 267 height 53
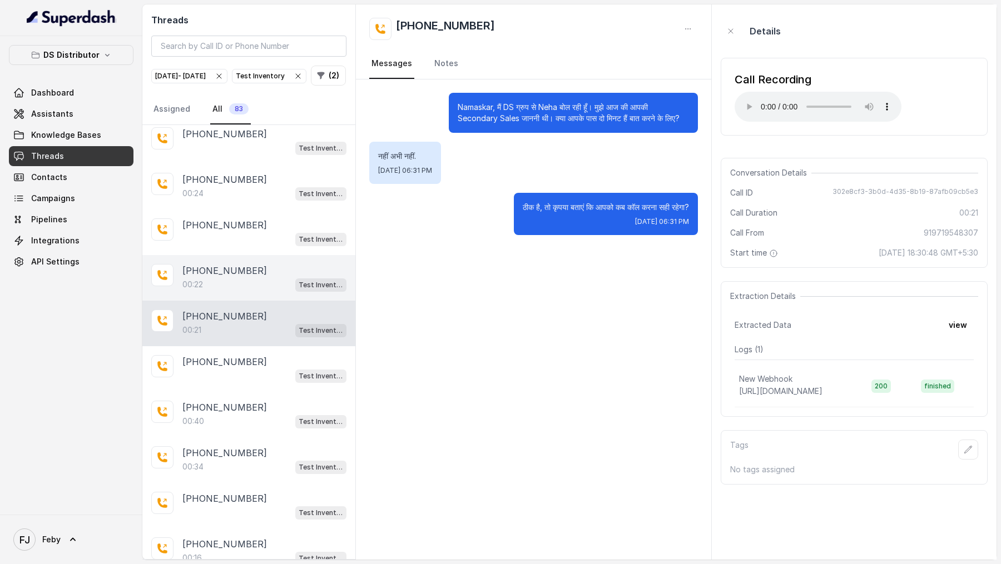
click at [239, 277] on div "00:22 Test Inventory" at bounding box center [264, 284] width 164 height 14
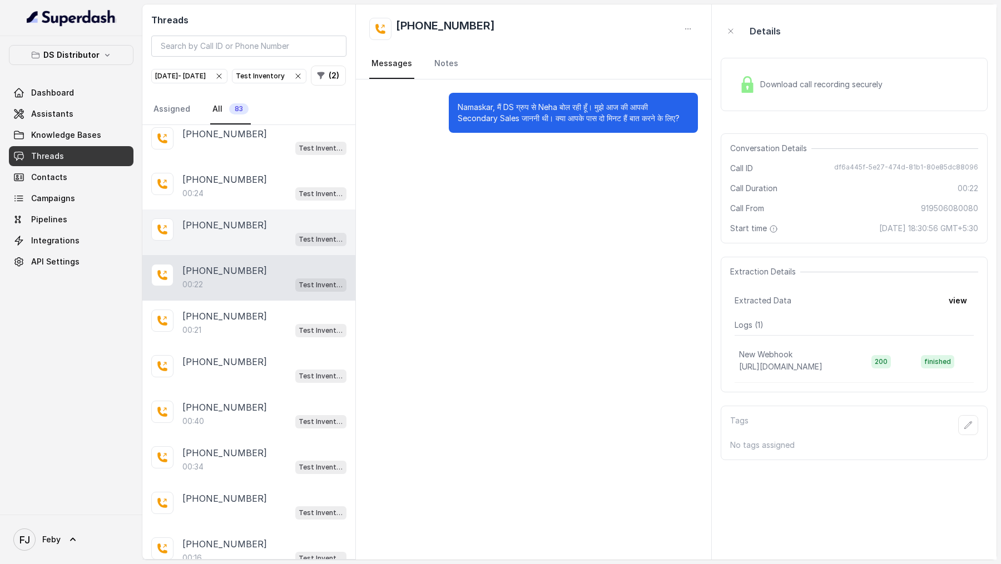
click at [235, 212] on div "+917007704770 Test Inventory" at bounding box center [248, 233] width 213 height 46
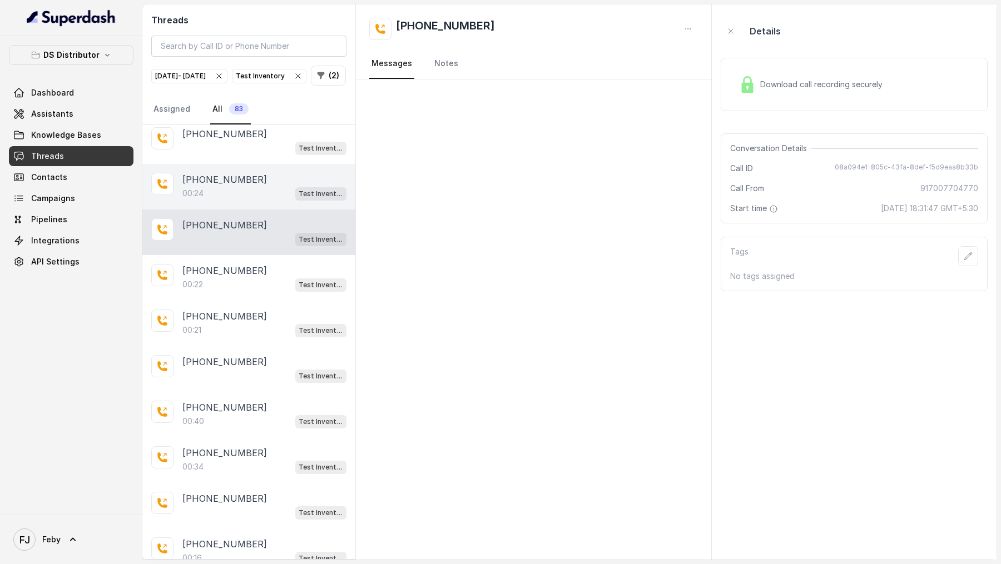
click at [254, 186] on div "00:24 Test Inventory" at bounding box center [264, 193] width 164 height 14
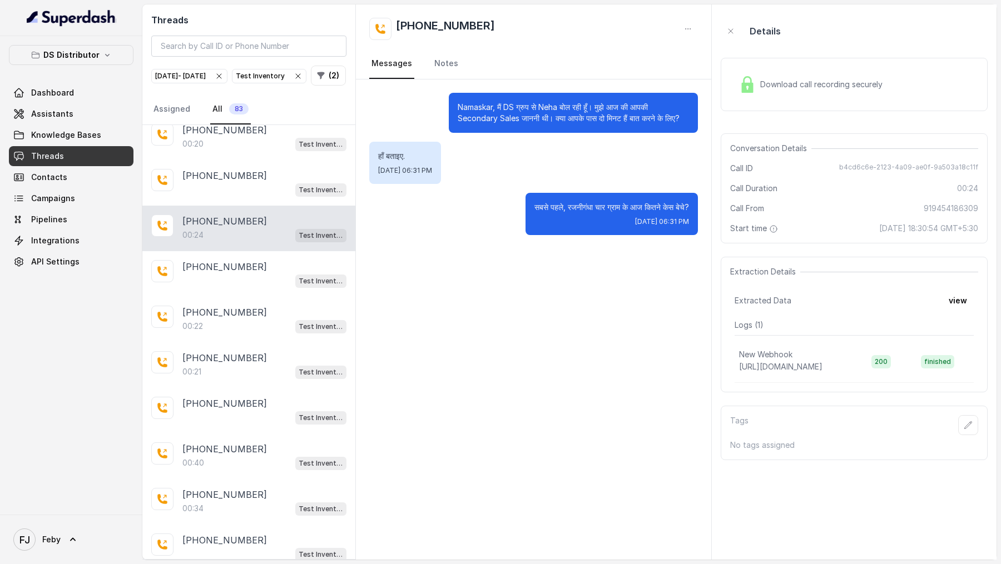
scroll to position [1965, 0]
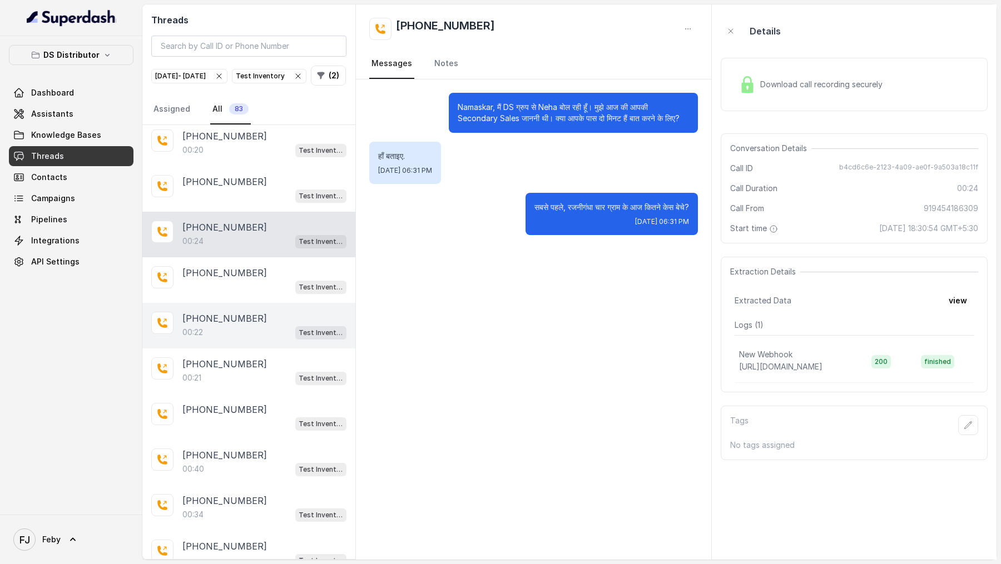
click at [250, 312] on p "+919506080080" at bounding box center [224, 318] width 85 height 13
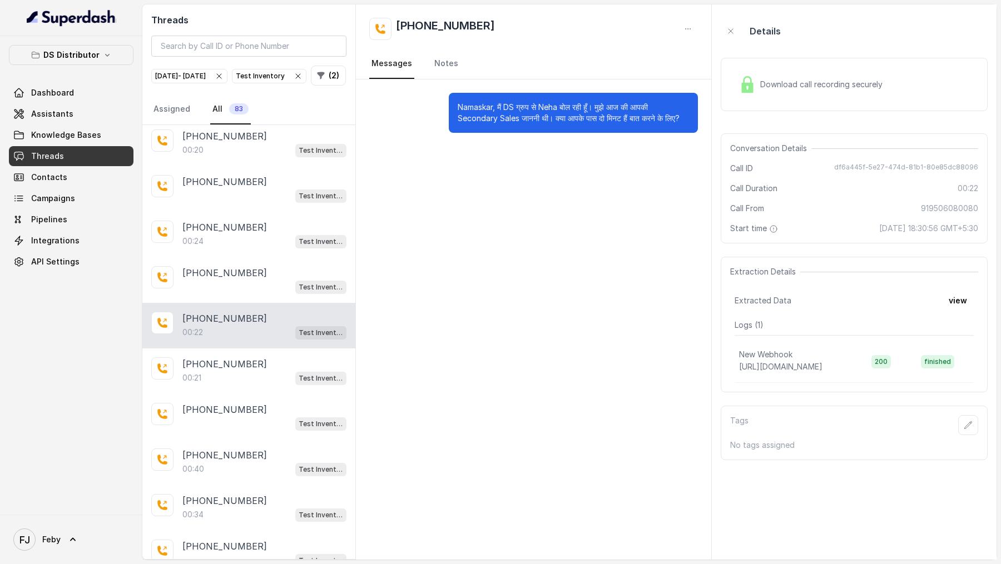
click at [781, 82] on span "Download call recording securely" at bounding box center [823, 84] width 127 height 11
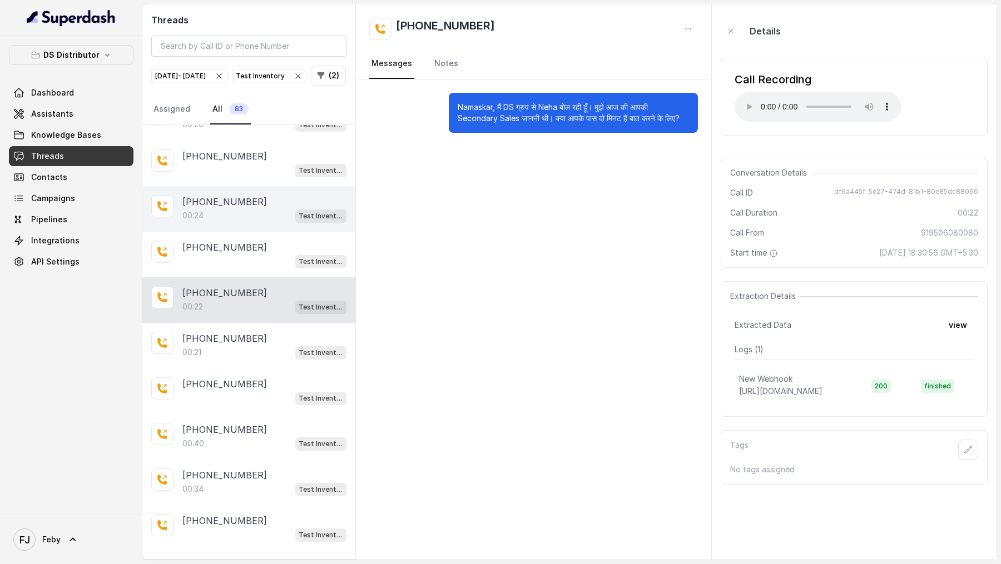
scroll to position [1991, 0]
click at [871, 188] on span "df6a445f-5e27-474d-81b1-80e85dc88096" at bounding box center [906, 192] width 144 height 11
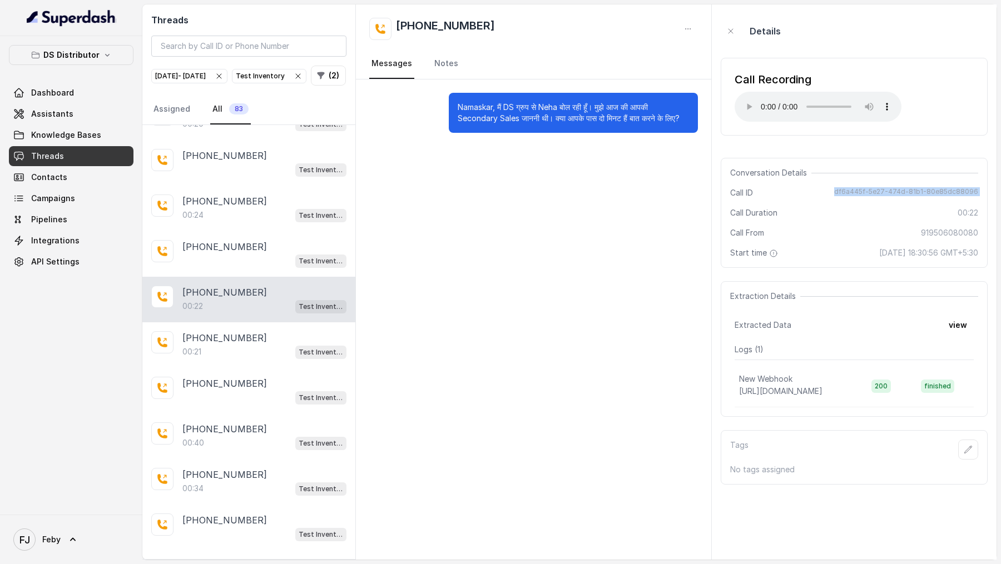
click at [871, 188] on span "df6a445f-5e27-474d-81b1-80e85dc88096" at bounding box center [906, 192] width 144 height 11
copy span "df6a445f-5e27-474d-81b1-80e85dc88096"
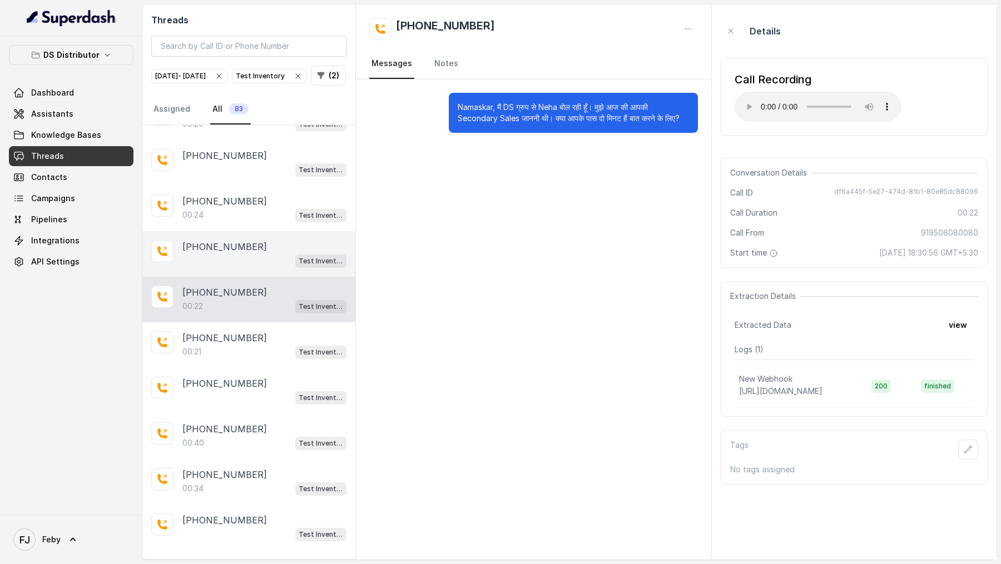
click at [228, 258] on div "Test Inventory" at bounding box center [264, 261] width 164 height 14
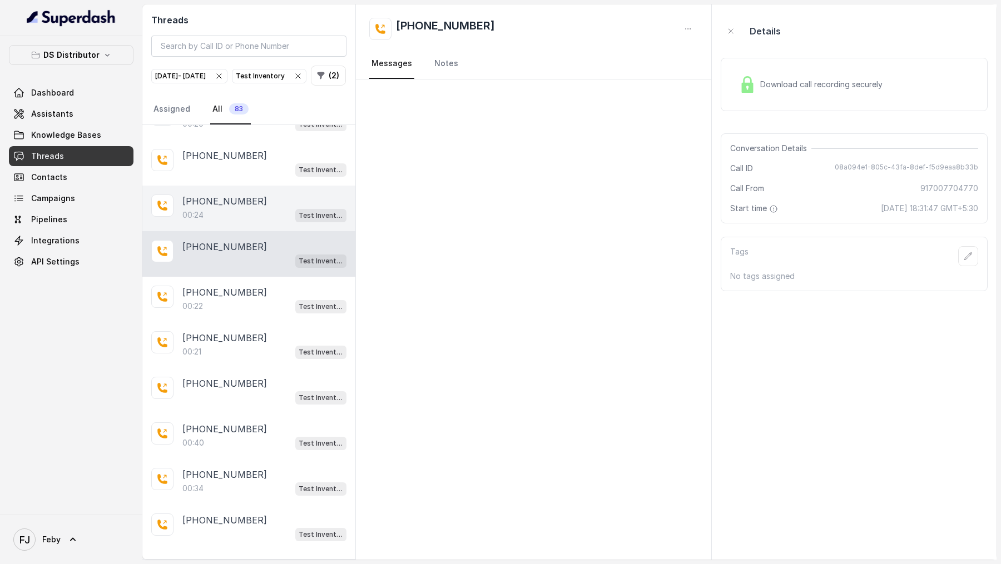
click at [247, 208] on div "00:24 Test Inventory" at bounding box center [264, 215] width 164 height 14
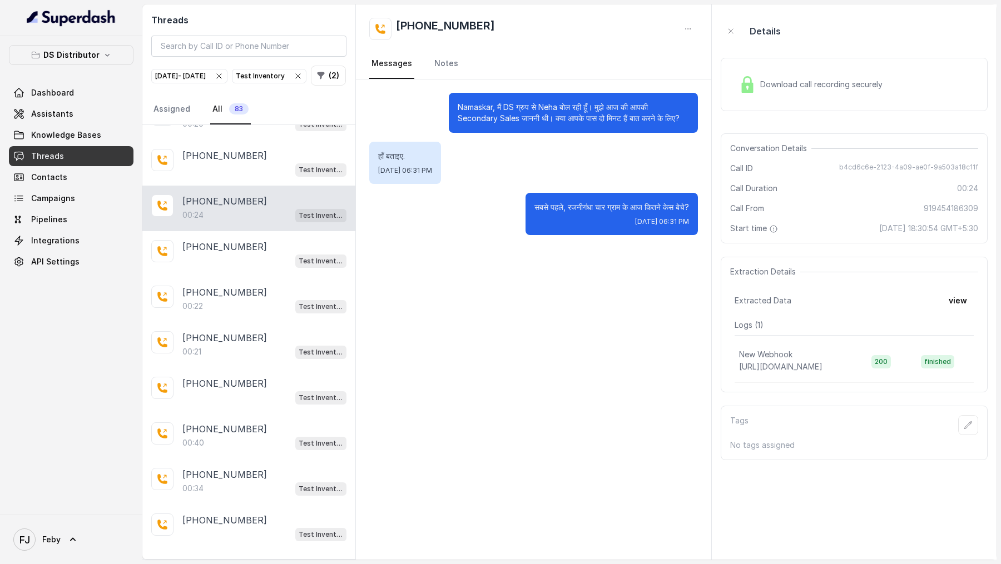
click at [808, 95] on div "Download call recording securely" at bounding box center [811, 85] width 152 height 26
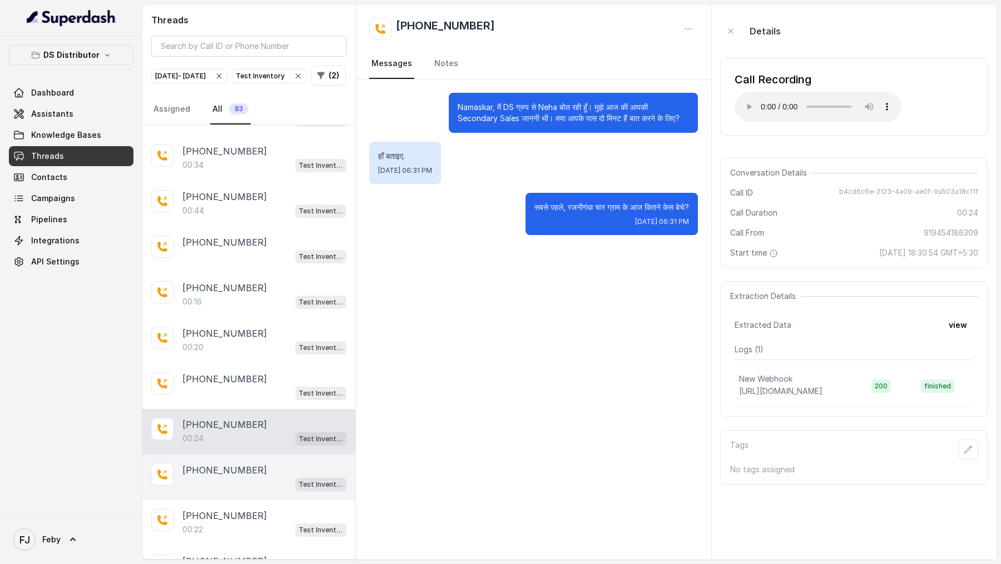
scroll to position [1765, 0]
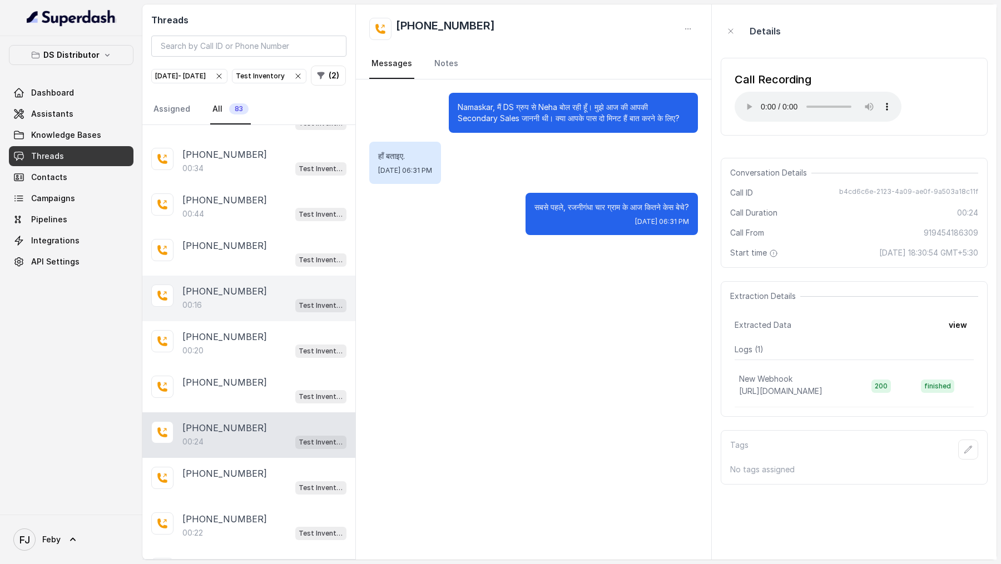
click at [239, 311] on div "+919415281900 00:16 Test Inventory" at bounding box center [248, 299] width 213 height 46
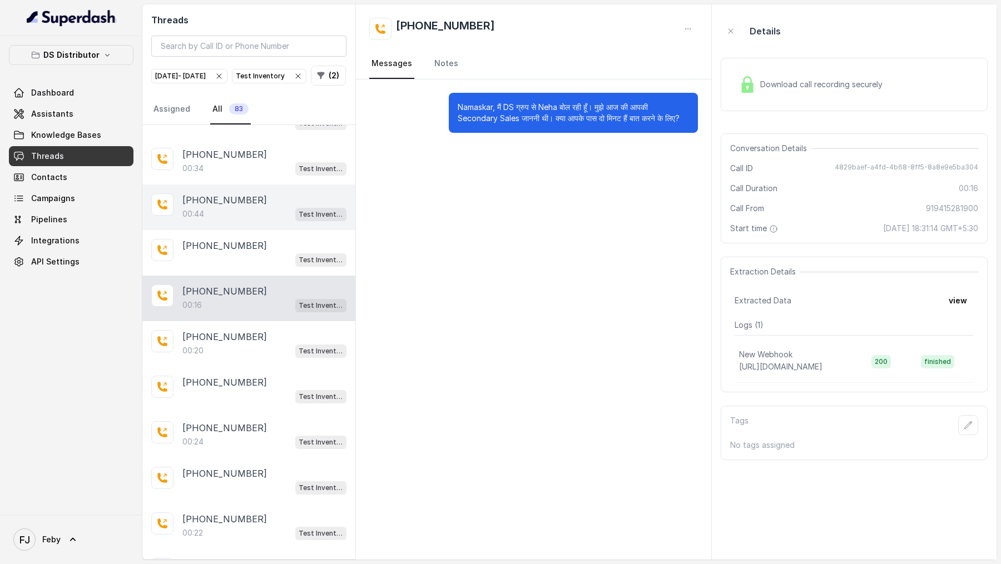
click at [239, 202] on p "+919927687993" at bounding box center [224, 200] width 85 height 13
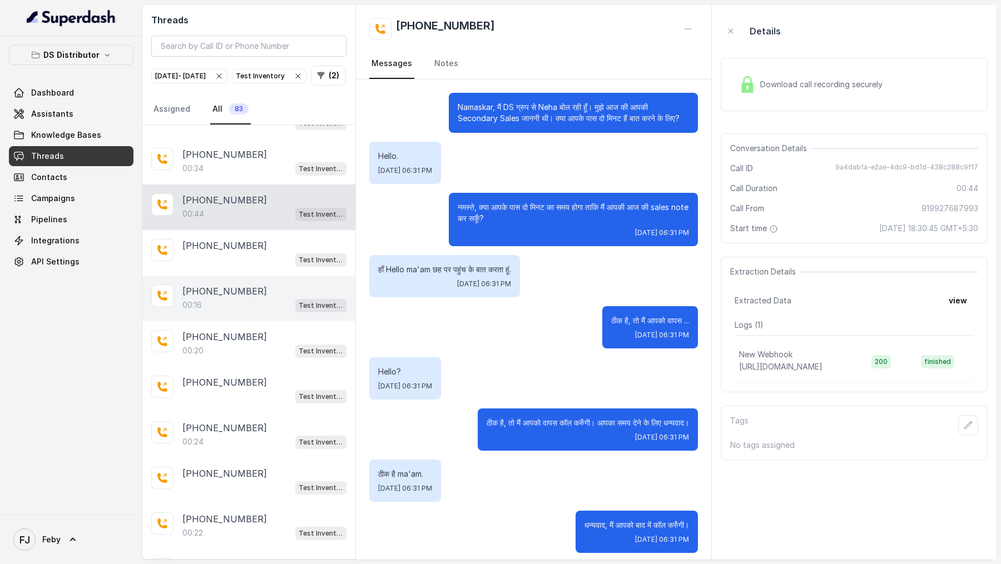
scroll to position [6, 0]
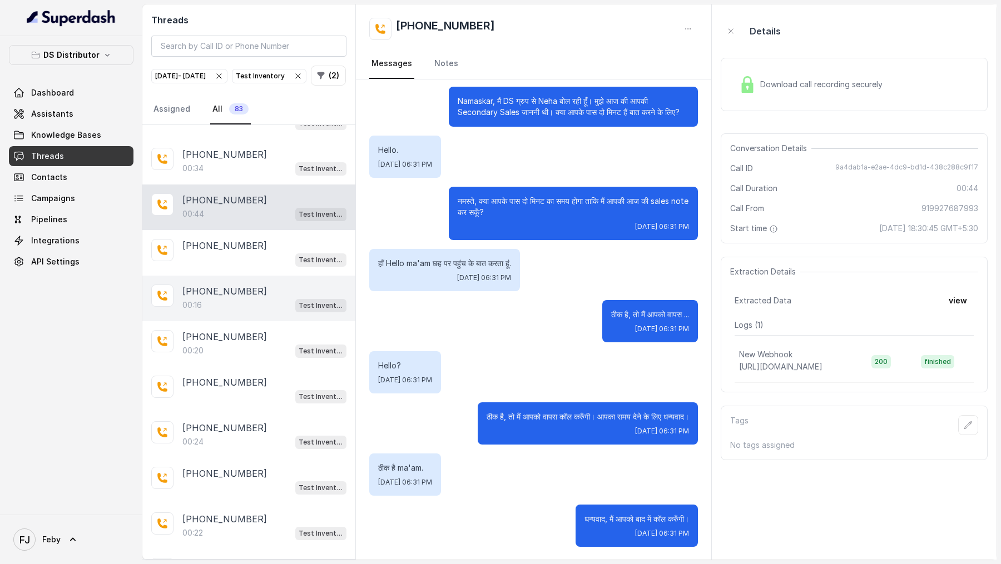
click at [241, 308] on div "00:16 Test Inventory" at bounding box center [264, 305] width 164 height 14
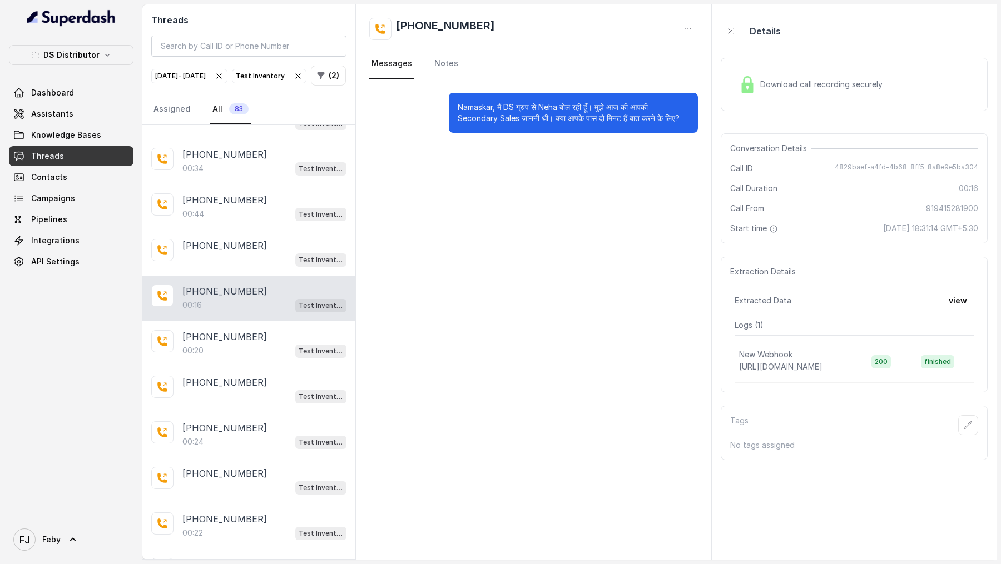
click at [800, 100] on div "Download call recording securely" at bounding box center [854, 84] width 267 height 53
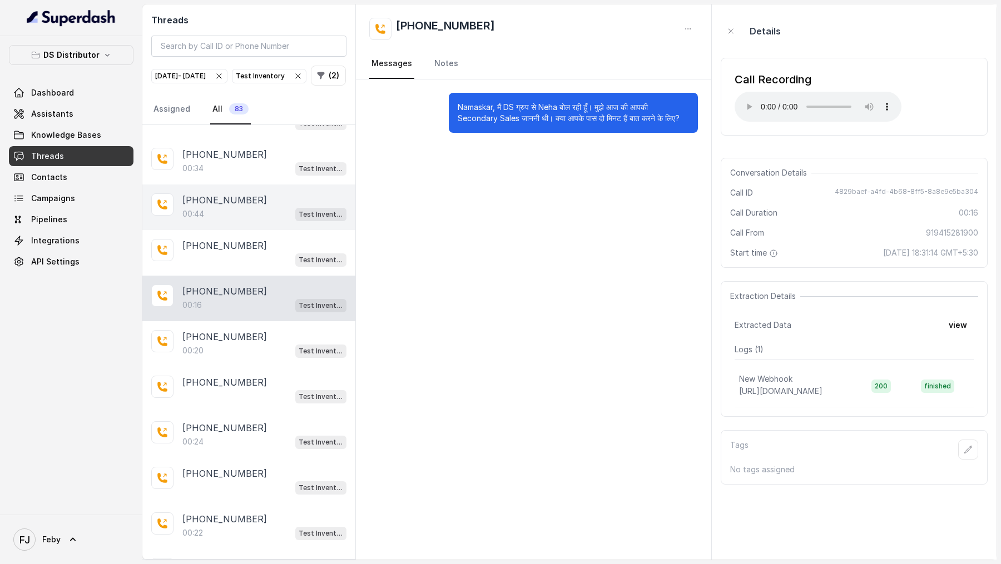
click at [244, 207] on div "00:44 Test Inventory" at bounding box center [264, 214] width 164 height 14
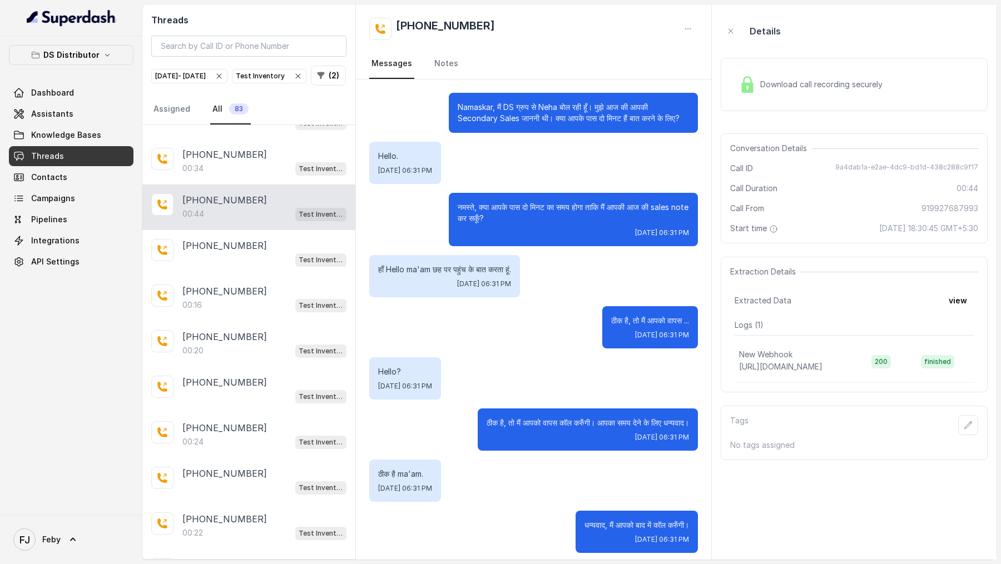
scroll to position [6, 0]
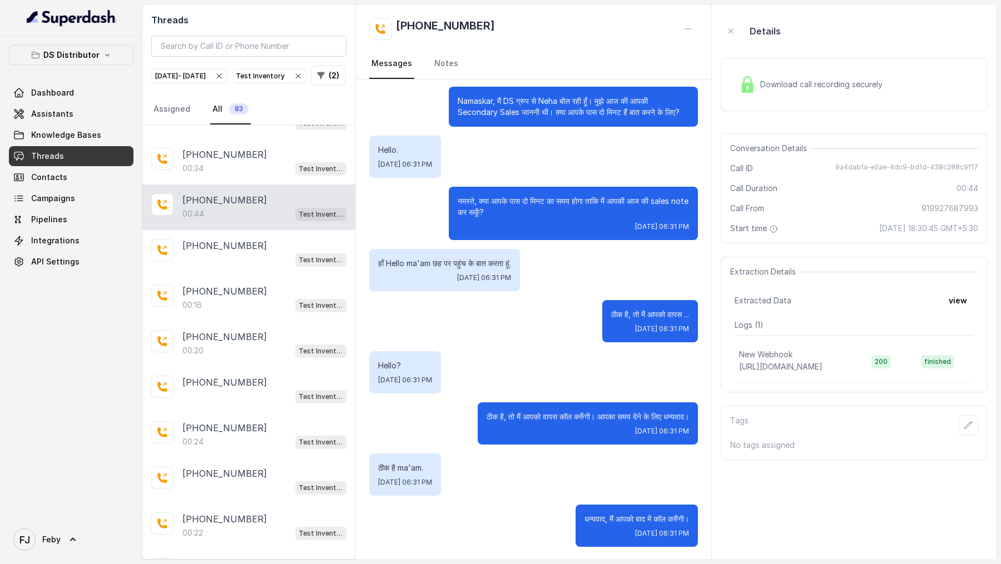
click at [784, 55] on div "Download call recording securely" at bounding box center [854, 84] width 267 height 71
click at [750, 115] on div "Download call recording securely" at bounding box center [854, 84] width 267 height 71
click at [756, 70] on div "Download call recording securely" at bounding box center [854, 84] width 267 height 53
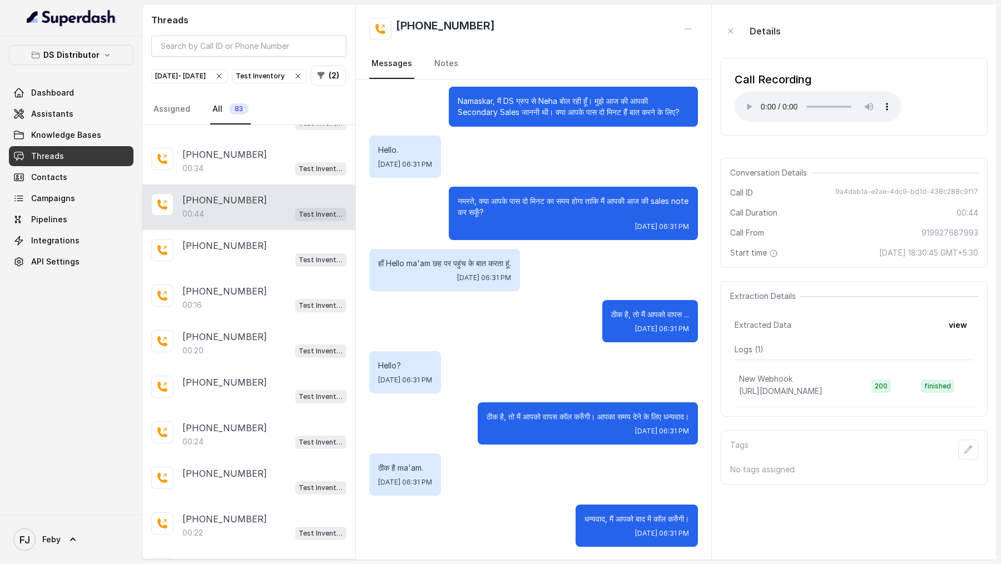
click at [599, 415] on p "ठीक है, तो मैं आपको वापस कॉल करुँगी। आपका समय देने के लिए धन्यवाद।" at bounding box center [588, 417] width 202 height 11
drag, startPoint x: 599, startPoint y: 415, endPoint x: 695, endPoint y: 415, distance: 95.7
click at [696, 415] on div "ठीक है, तो मैं आपको वापस कॉल करुँगी। आपका समय देने के लिए धन्यवाद। Mon, Aug 11,…" at bounding box center [588, 424] width 220 height 42
copy p "आपका समय देने के लिए धन्यवाद।"
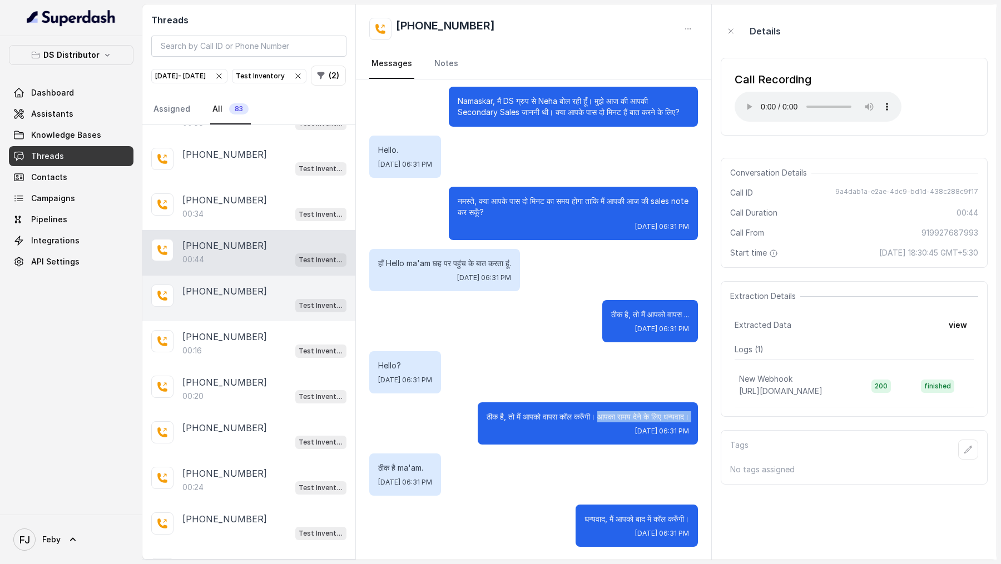
scroll to position [1710, 0]
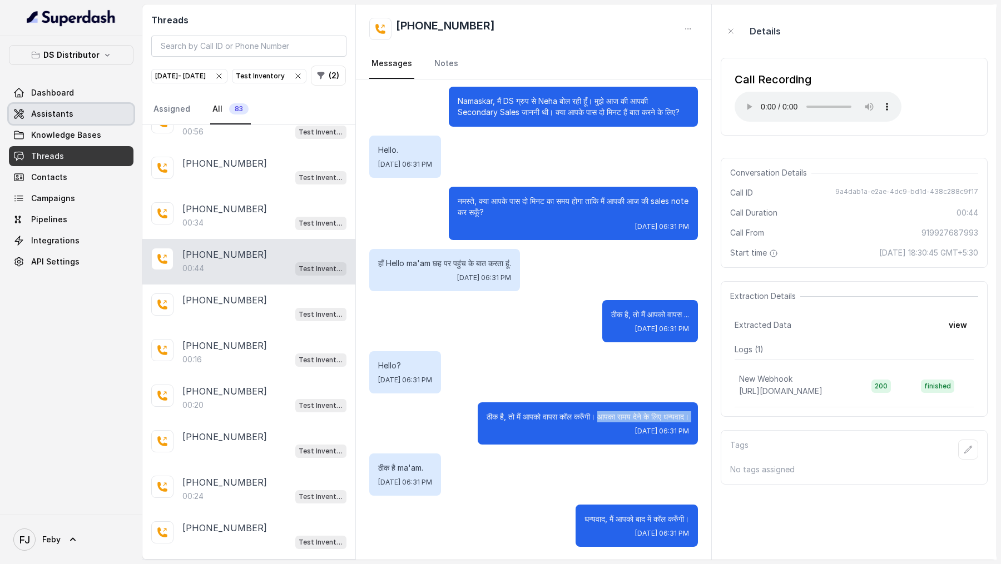
click at [81, 113] on link "Assistants" at bounding box center [71, 114] width 125 height 20
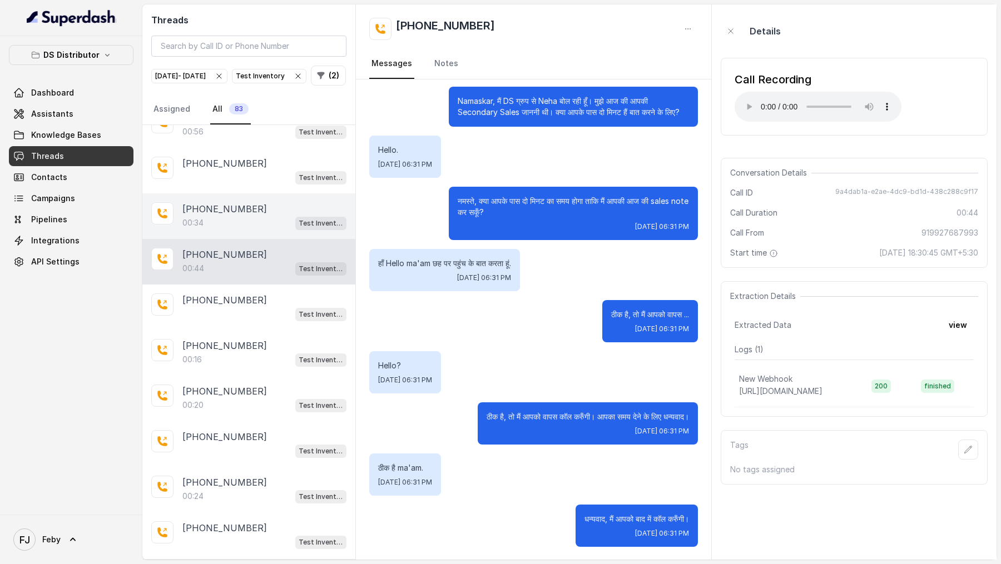
click at [257, 212] on div "+919889975215" at bounding box center [264, 208] width 164 height 13
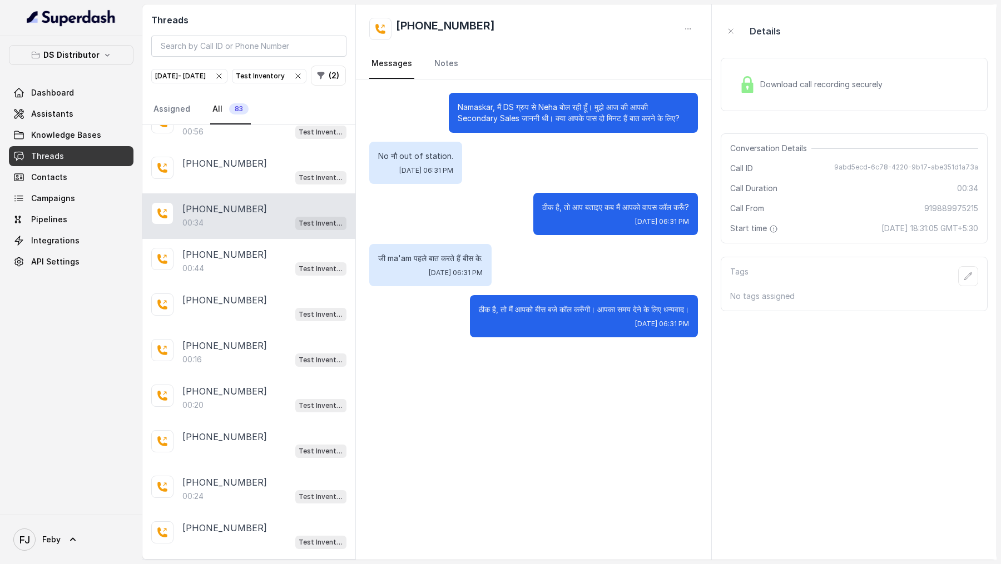
click at [770, 85] on span "Download call recording securely" at bounding box center [823, 84] width 127 height 11
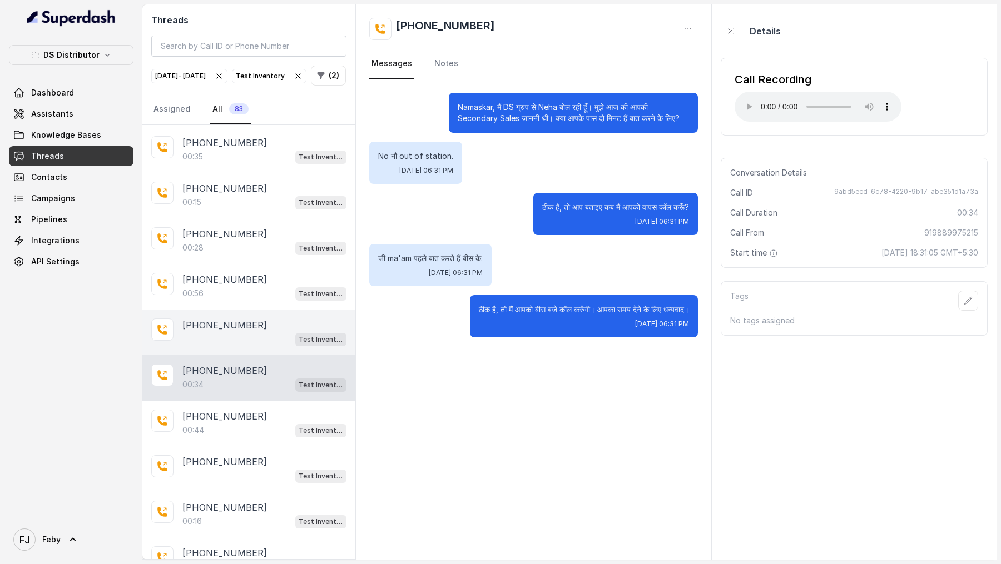
scroll to position [1541, 0]
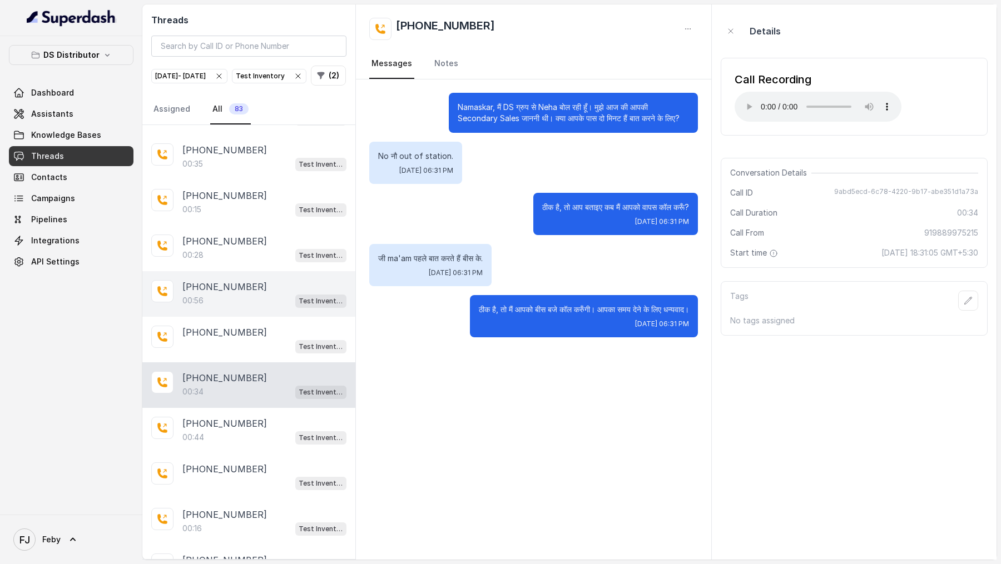
click at [268, 278] on div "+919837359688 00:56 Test Inventory" at bounding box center [248, 294] width 213 height 46
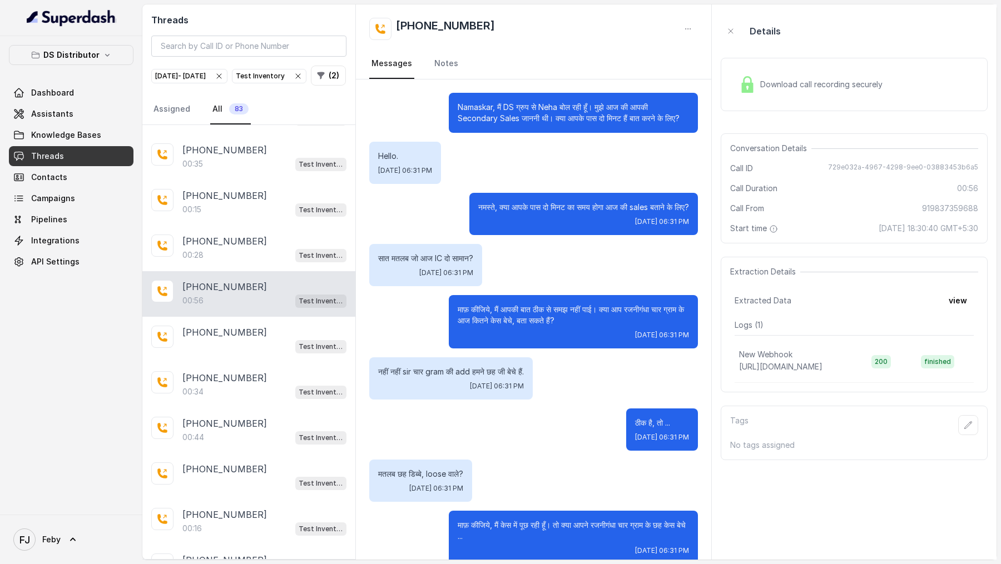
click at [799, 89] on span "Download call recording securely" at bounding box center [823, 84] width 127 height 11
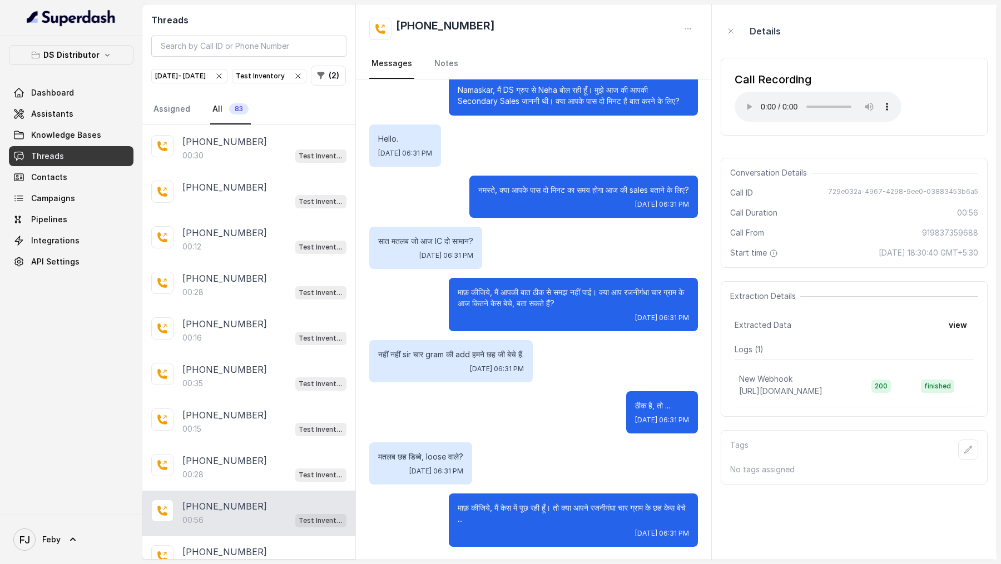
scroll to position [15, 0]
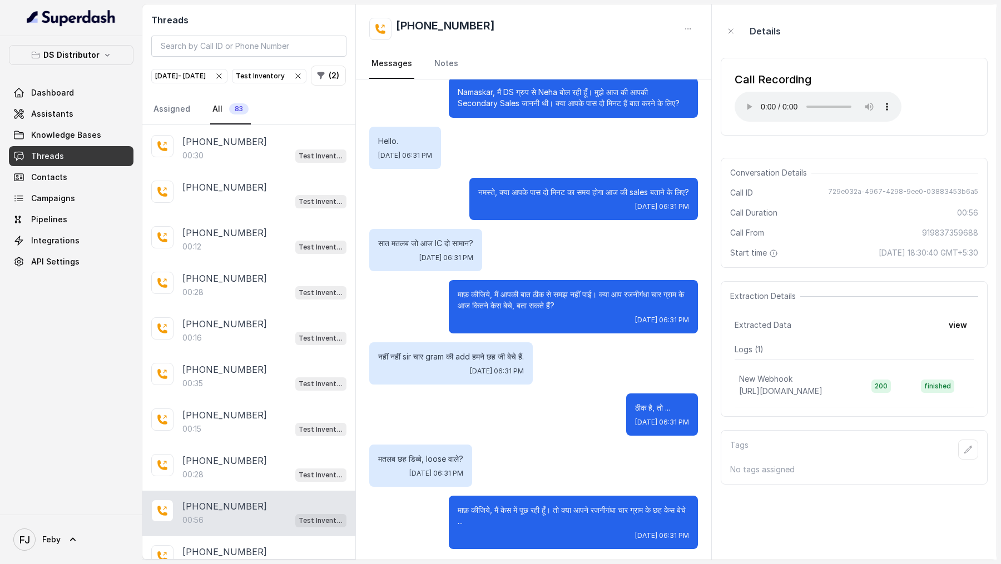
click at [853, 189] on span "729e032a-4967-4298-9ee0-03883453b6a5" at bounding box center [903, 192] width 150 height 11
drag, startPoint x: 853, startPoint y: 189, endPoint x: 950, endPoint y: 193, distance: 96.9
click at [951, 193] on span "729e032a-4967-4298-9ee0-03883453b6a5" at bounding box center [903, 192] width 150 height 11
copy span "729e032a-4967-4298-9ee0-03883453b6a5"
click at [274, 468] on div "00:28 Test Inventory" at bounding box center [264, 475] width 164 height 14
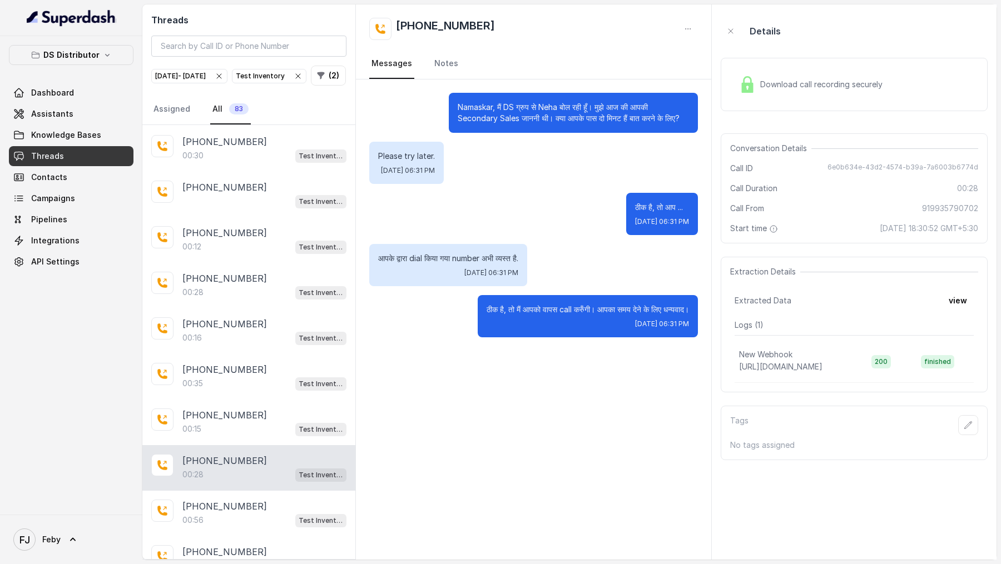
click at [810, 63] on div "Download call recording securely" at bounding box center [854, 84] width 267 height 53
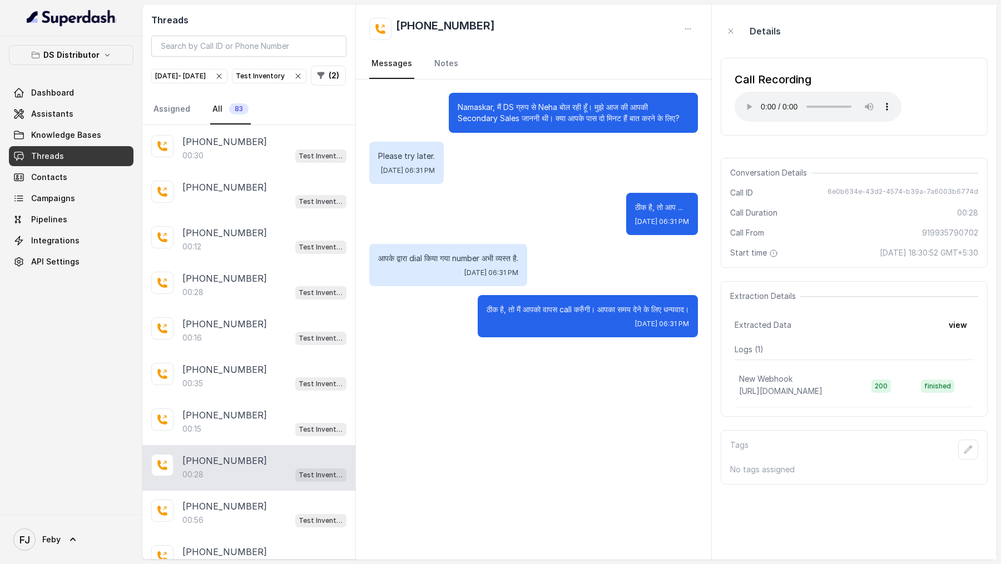
click at [850, 190] on span "6e0b634e-43d2-4574-b39a-7a6003b6774d" at bounding box center [902, 192] width 151 height 11
copy span "6e0b634e-43d2-4574-b39a-7a6003b6774d"
click at [849, 190] on span "6e0b634e-43d2-4574-b39a-7a6003b6774d" at bounding box center [902, 192] width 151 height 11
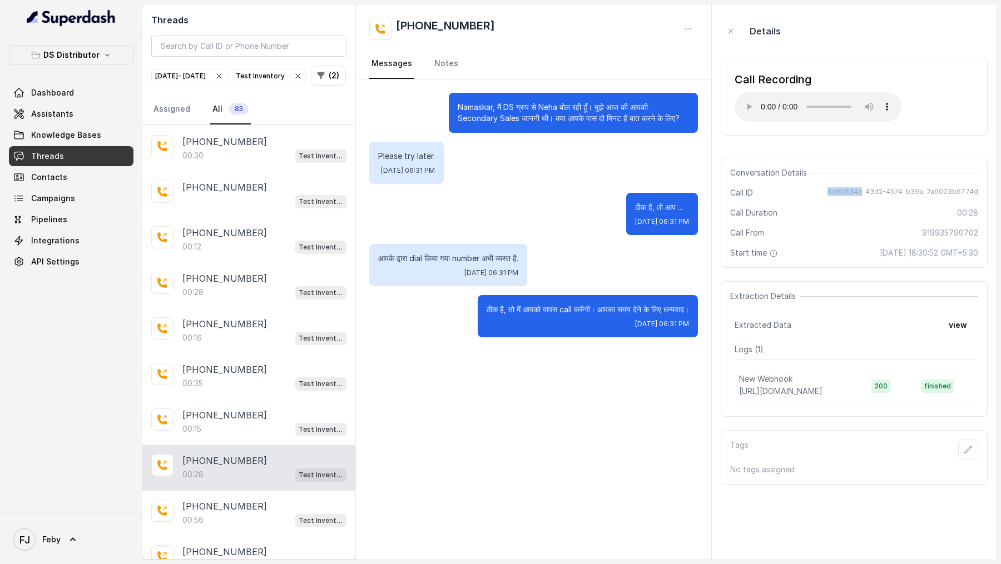
click at [849, 190] on span "6e0b634e-43d2-4574-b39a-7a6003b6774d" at bounding box center [902, 192] width 151 height 11
copy span "6e0b634e-43d2-4574-b39a-7a6003b6774d"
click at [238, 433] on div "00:15 Test Inventory" at bounding box center [264, 429] width 164 height 14
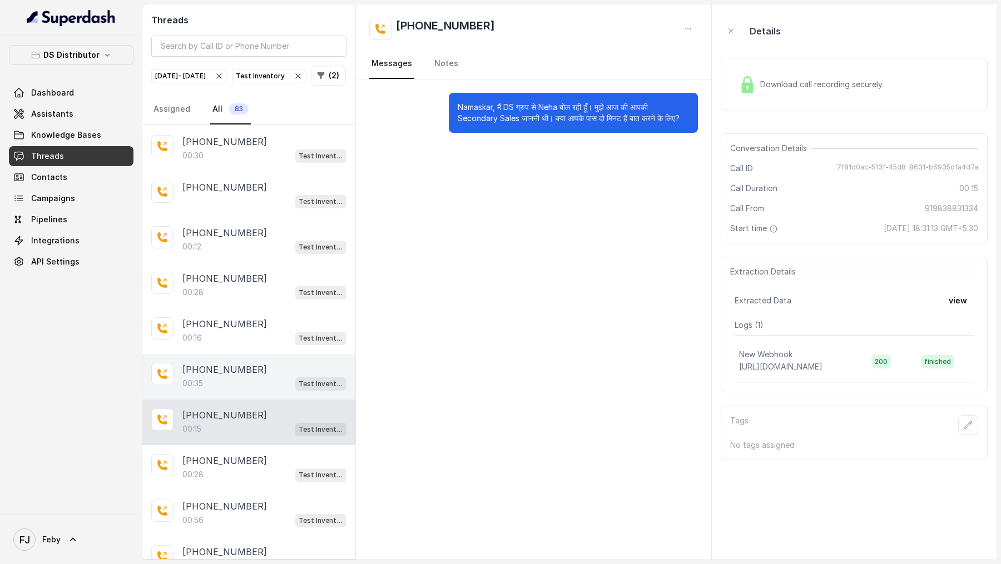
click at [249, 372] on p "+919758007266" at bounding box center [224, 369] width 85 height 13
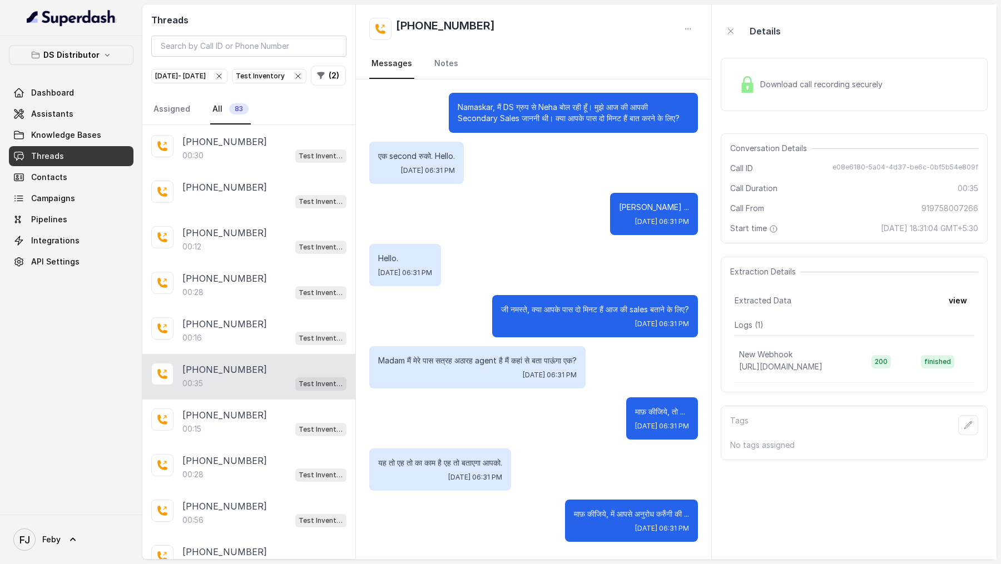
click at [827, 95] on div "Download call recording securely" at bounding box center [811, 85] width 152 height 26
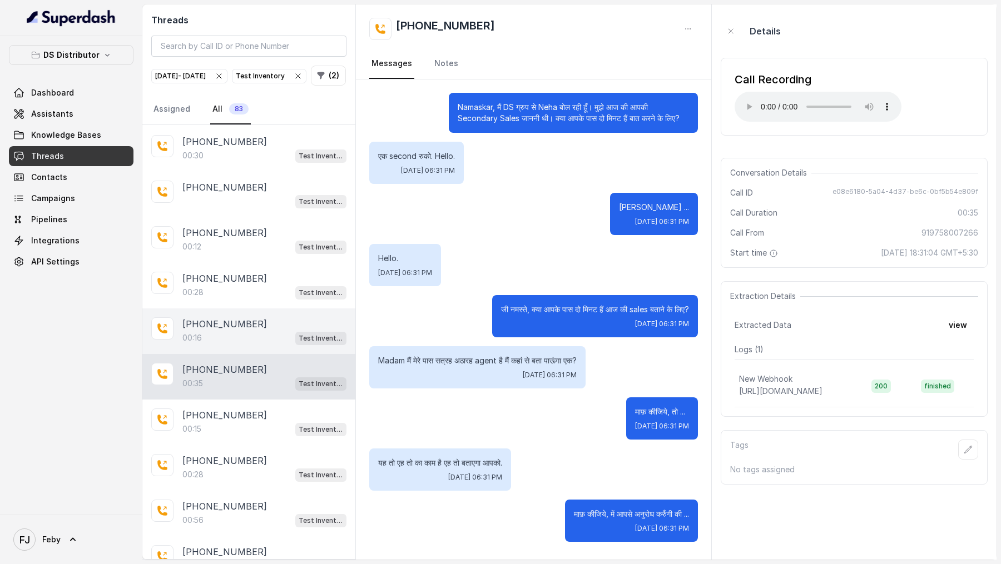
click at [210, 343] on div "00:16 Test Inventory" at bounding box center [264, 338] width 164 height 14
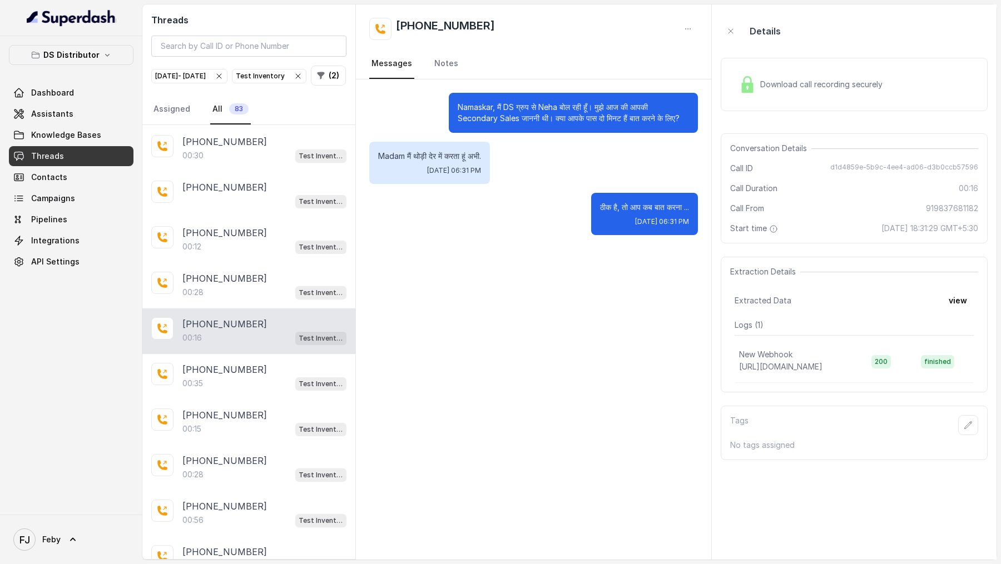
click at [836, 83] on span "Download call recording securely" at bounding box center [823, 84] width 127 height 11
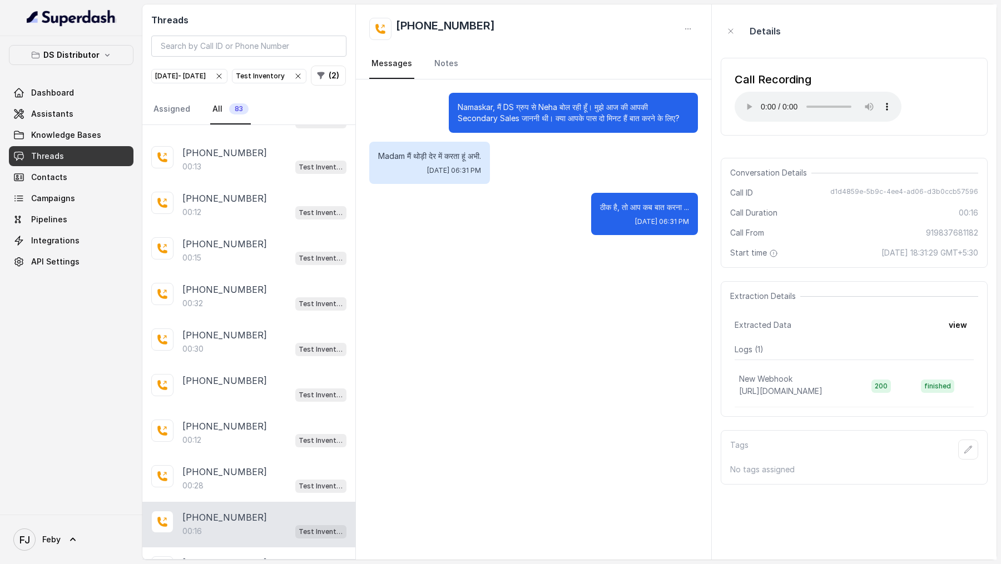
scroll to position [1127, 0]
click at [259, 480] on div "+919837364031" at bounding box center [264, 473] width 164 height 13
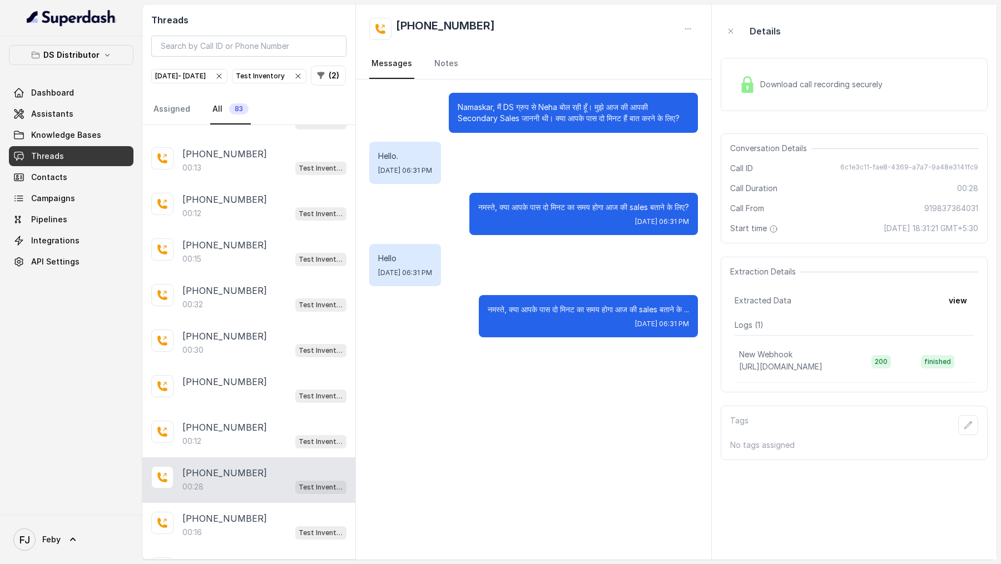
click at [786, 93] on div "Download call recording securely" at bounding box center [811, 85] width 152 height 26
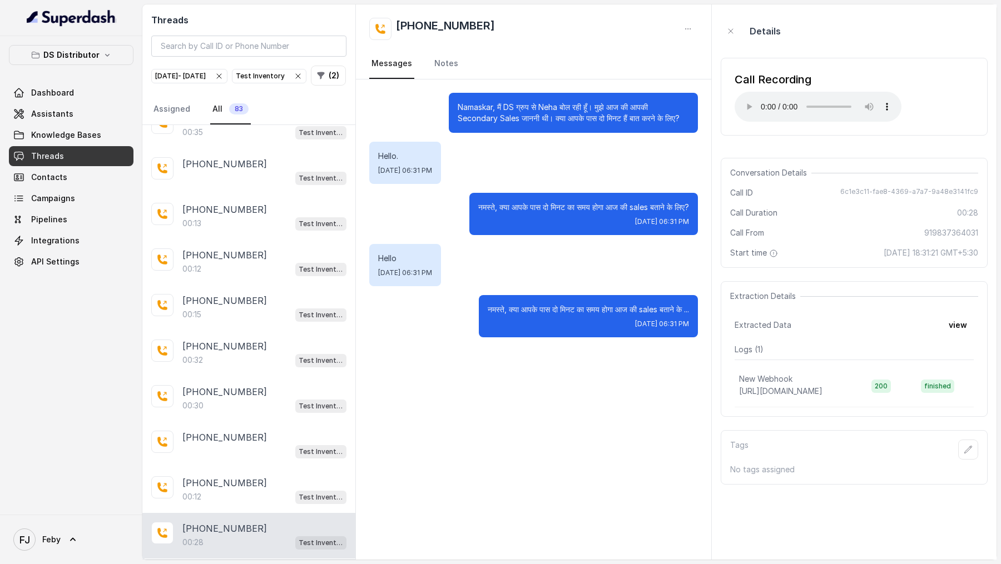
scroll to position [1073, 0]
click at [858, 186] on div "Conversation Details Call ID 6c1e3c11-fae8-4369-a7a7-9a48e3141fc9 Call Duration…" at bounding box center [854, 213] width 267 height 110
drag, startPoint x: 858, startPoint y: 186, endPoint x: 946, endPoint y: 189, distance: 88.5
click at [946, 189] on div "Conversation Details Call ID 6c1e3c11-fae8-4369-a7a7-9a48e3141fc9 Call Duration…" at bounding box center [854, 213] width 267 height 110
copy span "6c1e3c11-fae8-4369-a7a7-9a48e3141fc9"
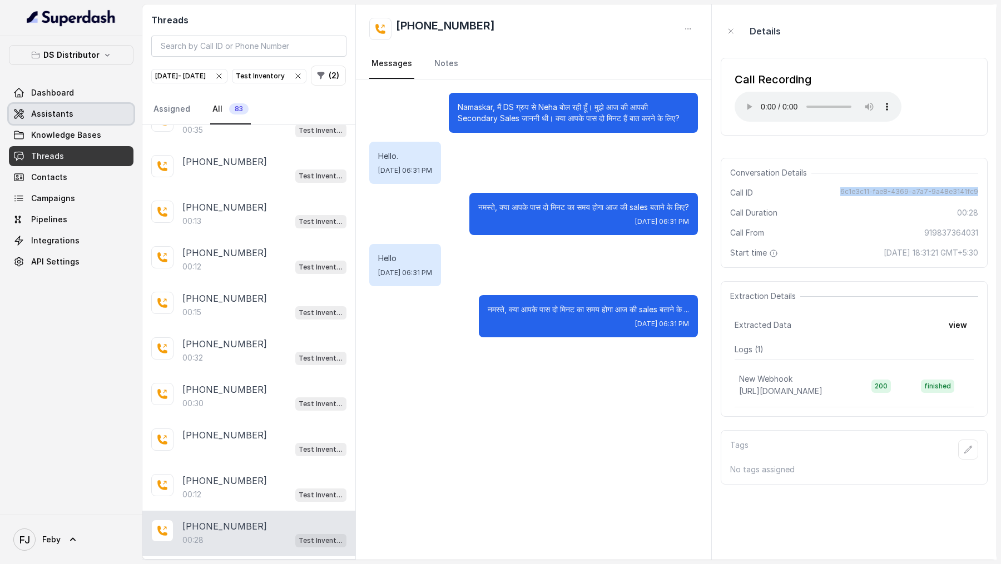
click at [73, 115] on link "Assistants" at bounding box center [71, 114] width 125 height 20
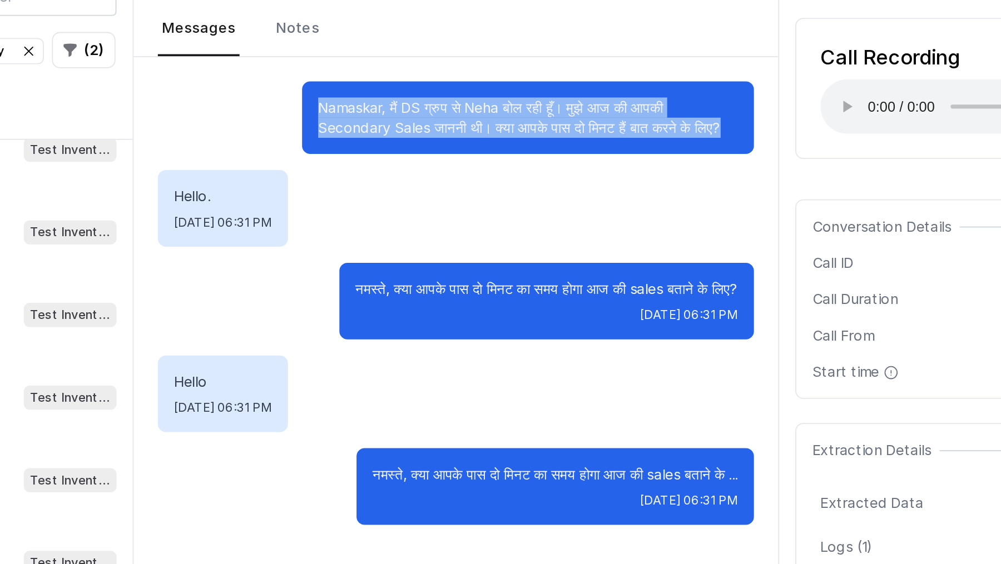
drag, startPoint x: 456, startPoint y: 109, endPoint x: 688, endPoint y: 117, distance: 232.6
click at [688, 117] on div "Namaskar, मैं DS ग्रुप से Neha बोल रही हूँ। मुझे आज की आपकी Secondary Sales जान…" at bounding box center [573, 113] width 249 height 40
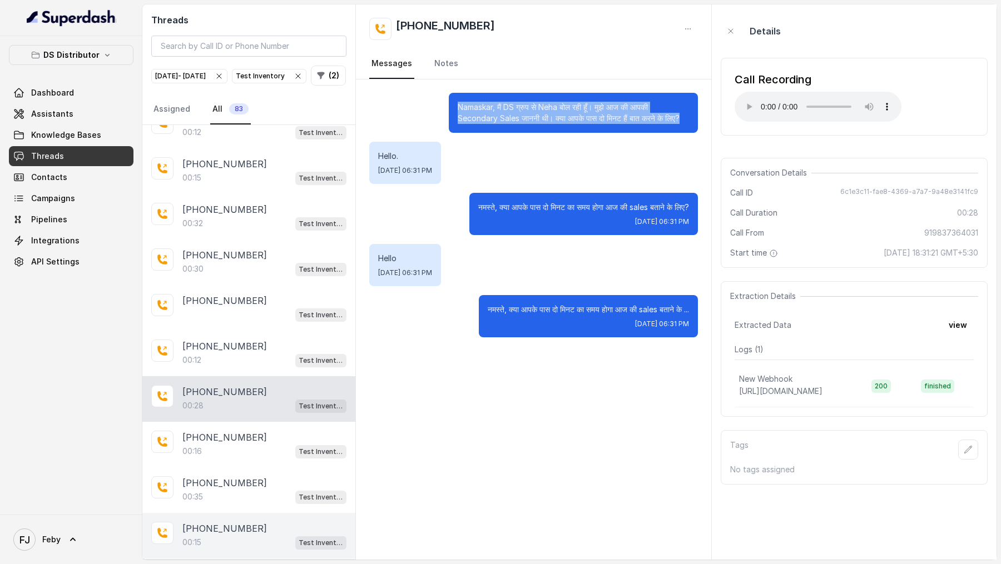
scroll to position [1206, 0]
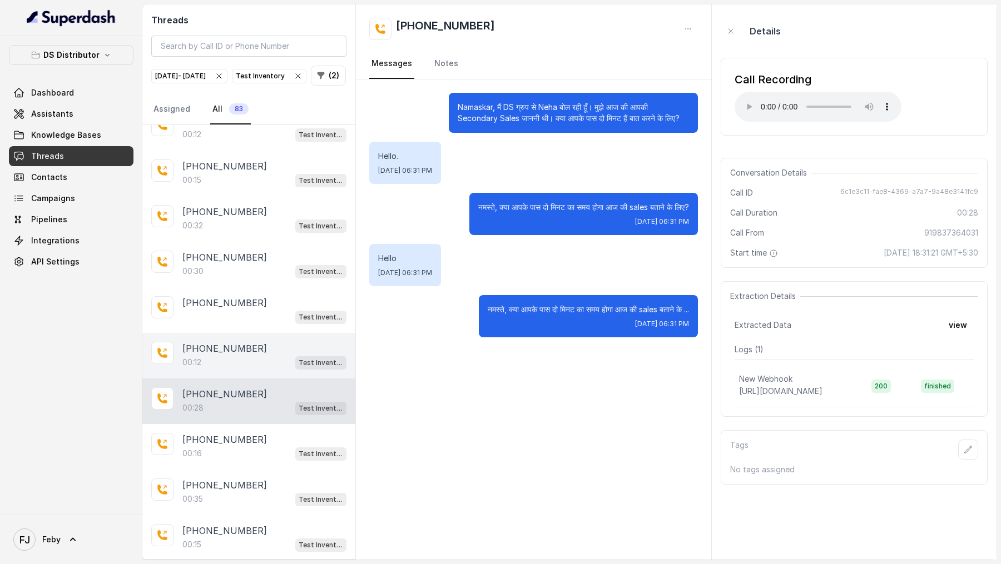
click at [216, 370] on div "00:12 Test Inventory" at bounding box center [264, 362] width 164 height 14
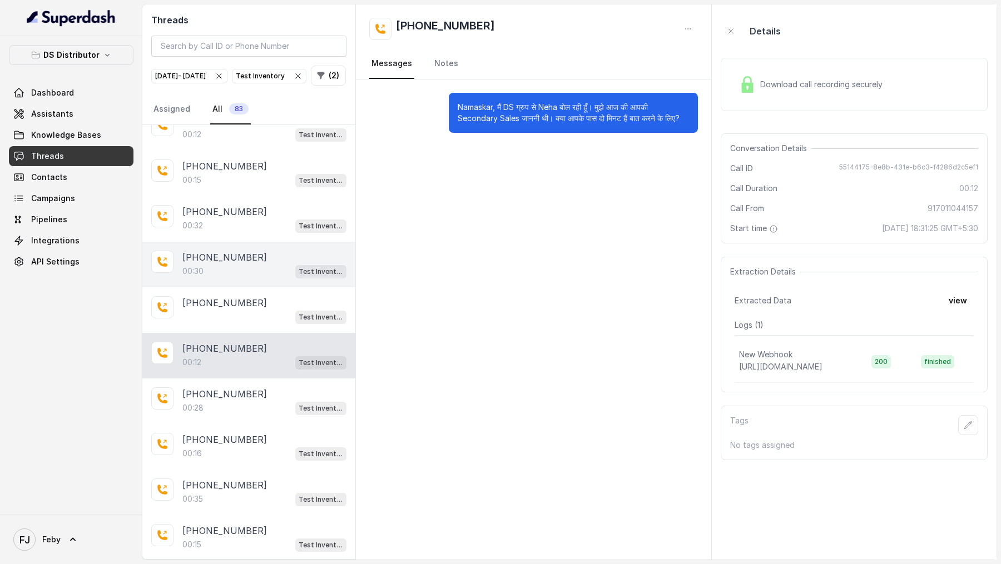
click at [248, 274] on div "00:30 Test Inventory" at bounding box center [264, 271] width 164 height 14
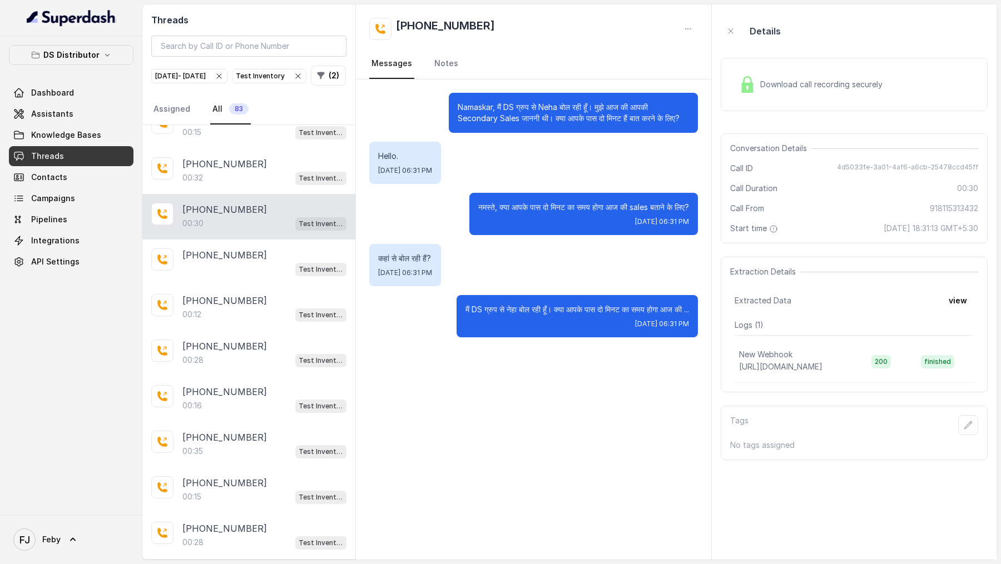
scroll to position [1121, 0]
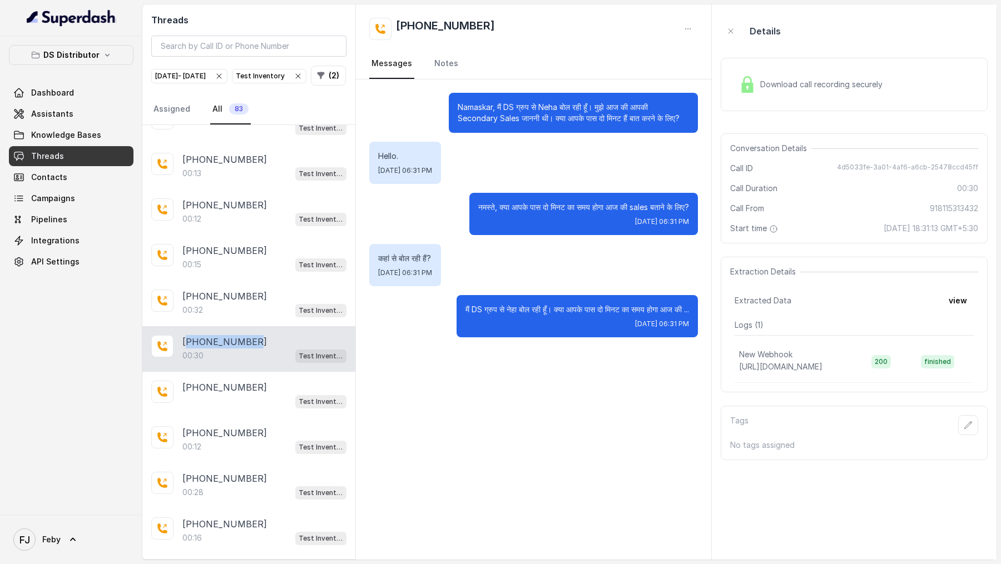
drag, startPoint x: 254, startPoint y: 345, endPoint x: 187, endPoint y: 346, distance: 66.7
click at [187, 346] on div "+918115313432" at bounding box center [264, 341] width 164 height 13
click at [477, 106] on p "Namaskar, मैं DS ग्रुप से Neha बोल रही हूँ। मुझे आज की आपकी Secondary Sales जान…" at bounding box center [573, 113] width 231 height 22
click at [237, 44] on input "search" at bounding box center [248, 46] width 195 height 21
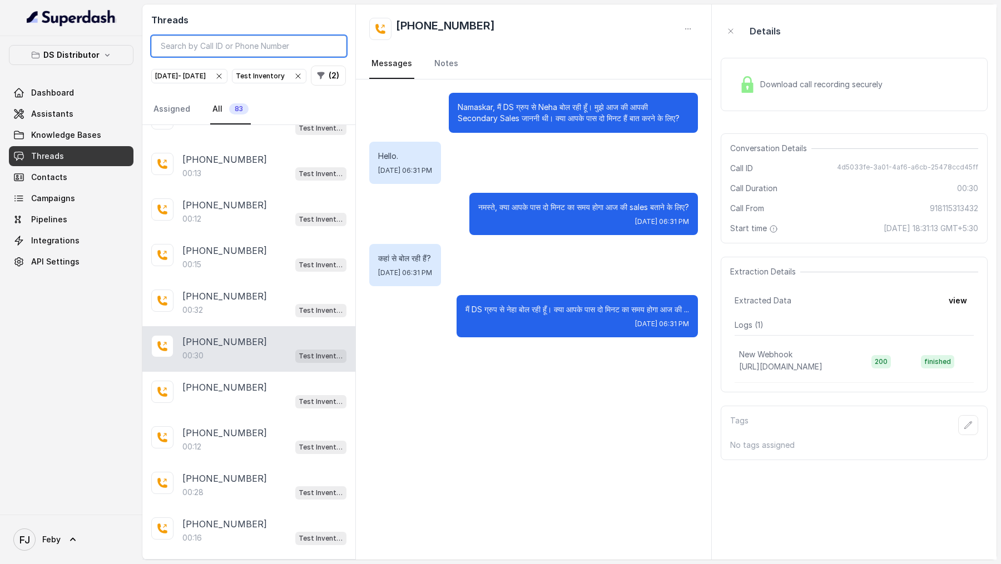
paste input "919897757435"
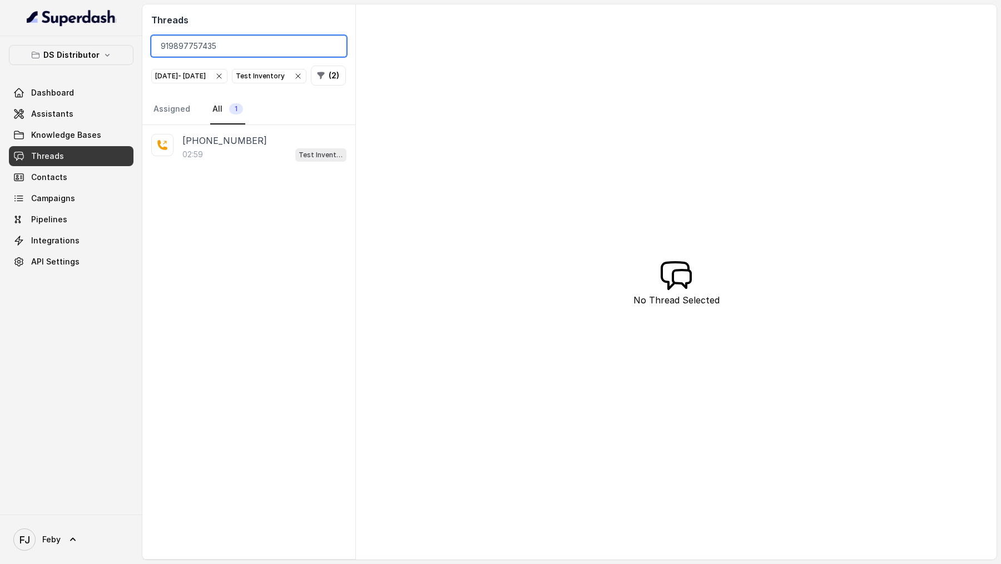
type input "919897757435"
click at [257, 171] on div "+919897757435 02:59 Test Inventory" at bounding box center [248, 148] width 213 height 46
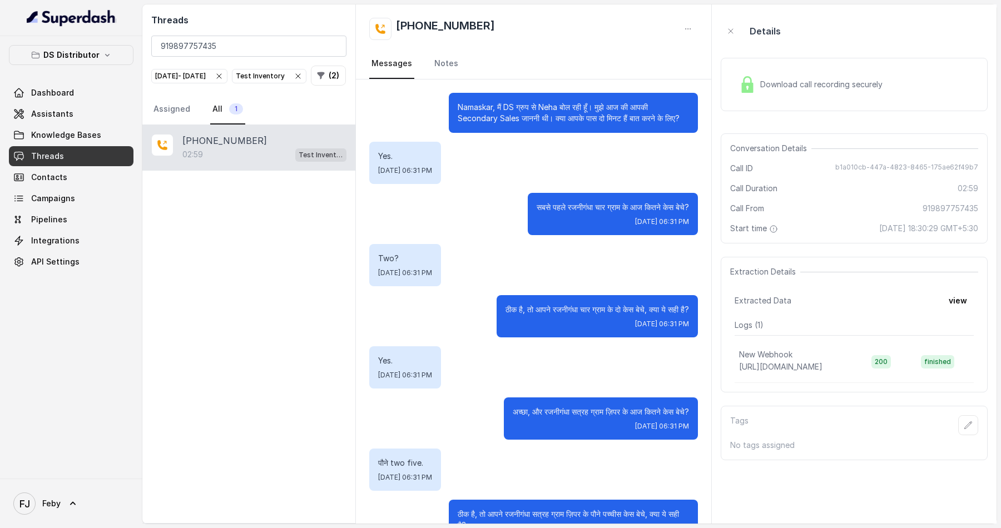
click at [801, 79] on span "Download call recording securely" at bounding box center [823, 84] width 127 height 11
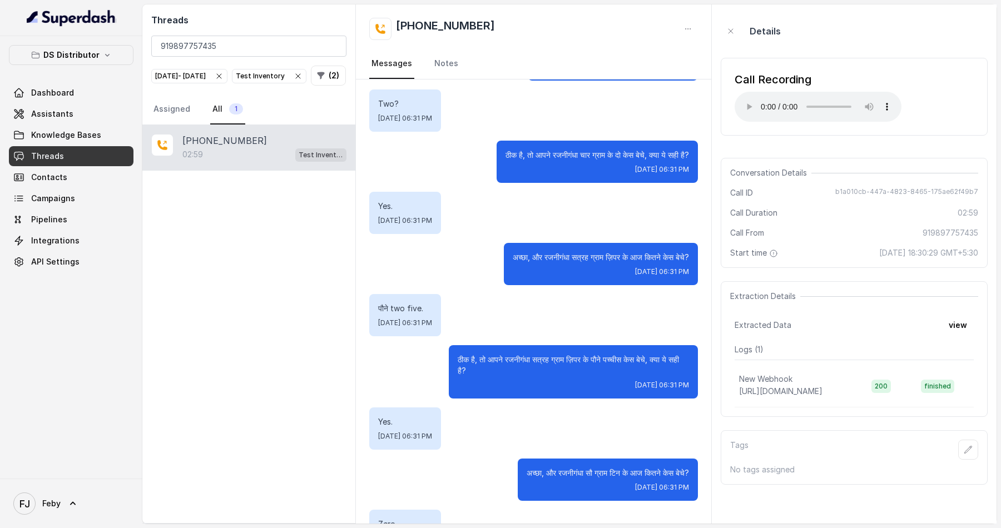
scroll to position [175, 0]
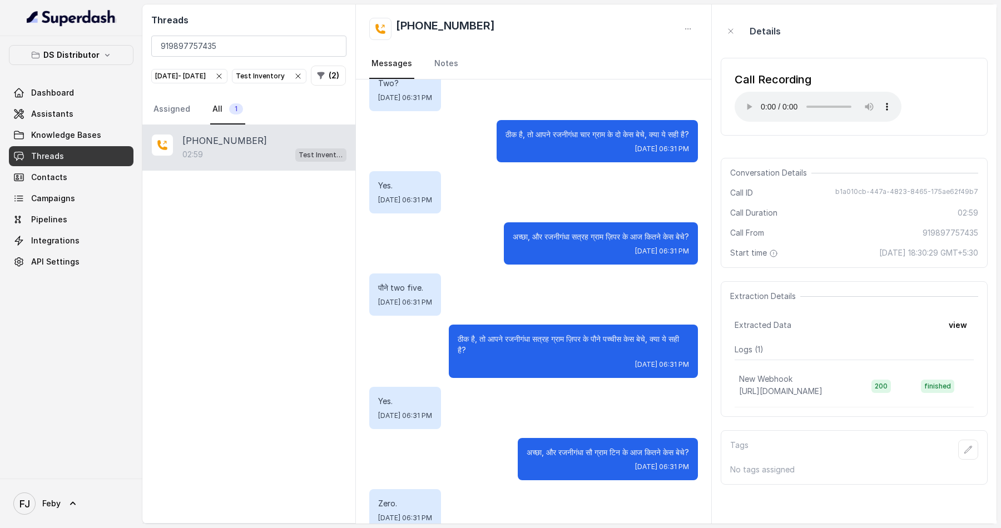
click at [581, 243] on div "अच्छा, और रजनीगंधा सत्रह ग्राम ज़िपर के आज कितने केस बेचे? Mon, Aug 11, 2025, 0…" at bounding box center [601, 243] width 194 height 42
click at [572, 239] on p "अच्छा, और रजनीगंधा सत्रह ग्राम ज़िपर के आज कितने केस बेचे?" at bounding box center [601, 236] width 176 height 11
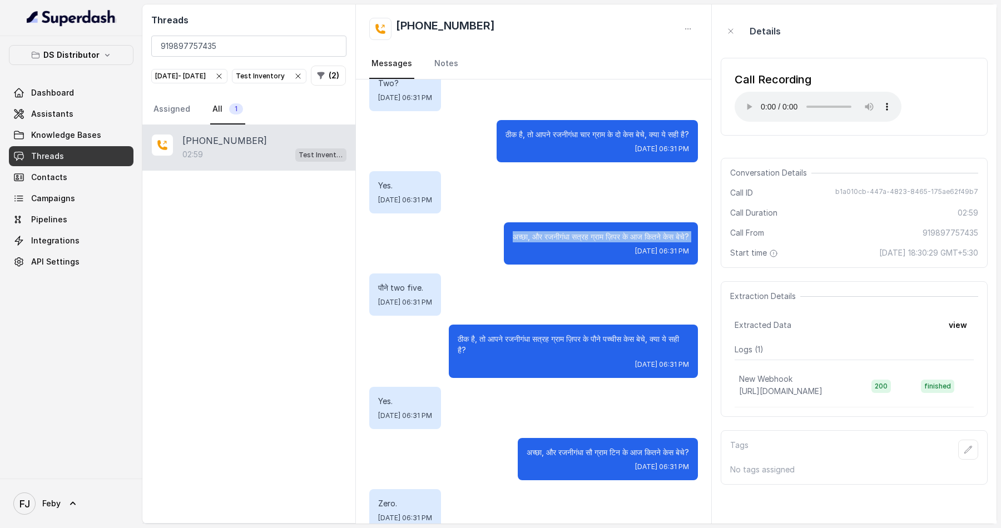
click at [572, 239] on p "अच्छा, और रजनीगंधा सत्रह ग्राम ज़िपर के आज कितने केस बेचे?" at bounding box center [601, 236] width 176 height 11
click at [414, 287] on p "पौने two five." at bounding box center [405, 288] width 54 height 11
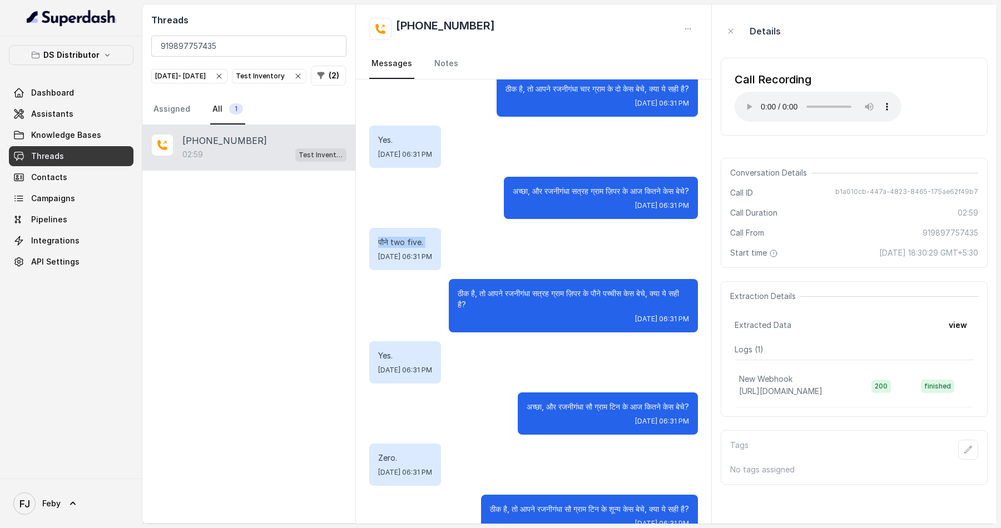
scroll to position [234, 0]
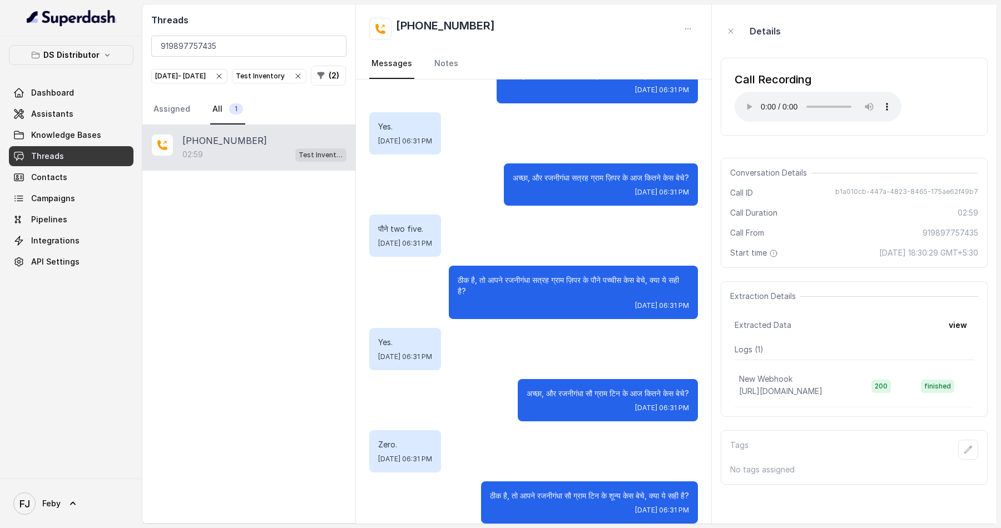
click at [478, 293] on p "ठीक है, तो आपने रजनीगंधा सत्रह ग्राम ज़िपर के पौने पच्चीस केस बेचे, क्या ये सही…" at bounding box center [573, 286] width 231 height 22
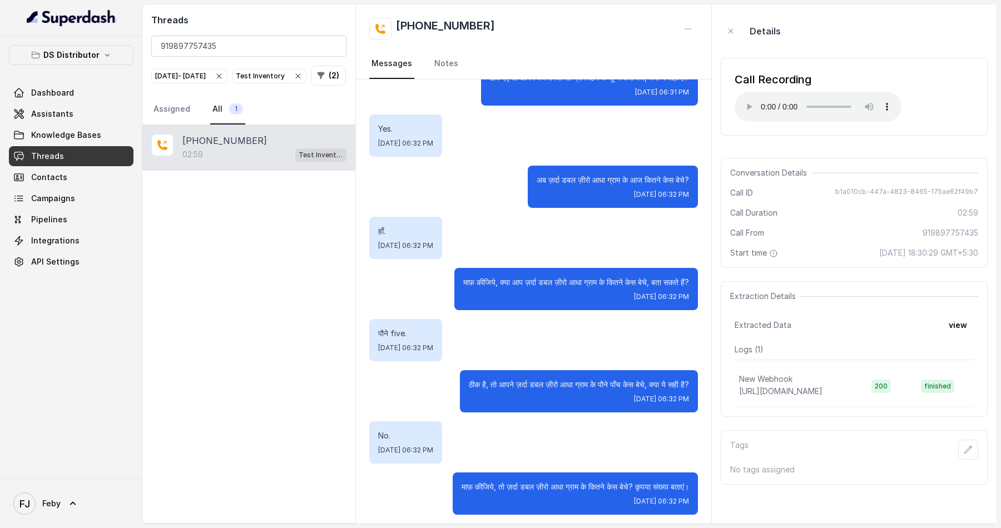
scroll to position [653, 0]
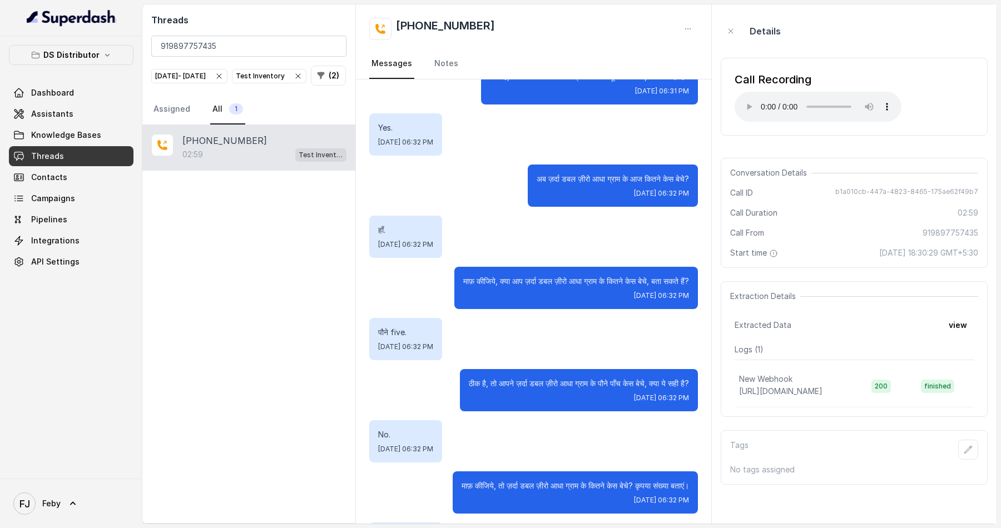
click at [858, 192] on span "b1a010cb-447a-4823-8465-175ae62f49b7" at bounding box center [906, 192] width 143 height 11
drag, startPoint x: 858, startPoint y: 192, endPoint x: 957, endPoint y: 189, distance: 99.0
click at [957, 189] on span "b1a010cb-447a-4823-8465-175ae62f49b7" at bounding box center [906, 192] width 143 height 11
copy span "b1a010cb-447a-4823-8465-175ae62f49b7"
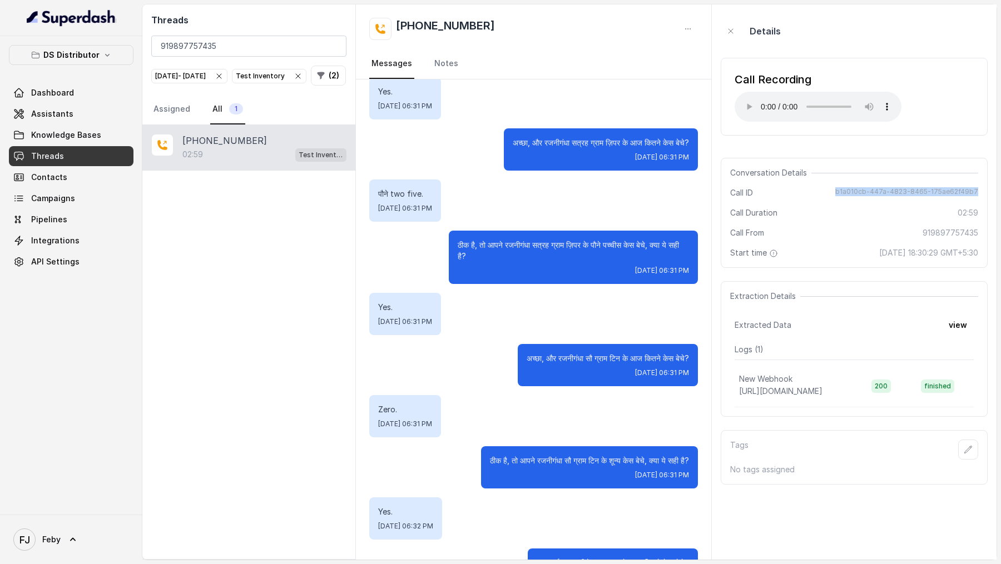
scroll to position [210, 0]
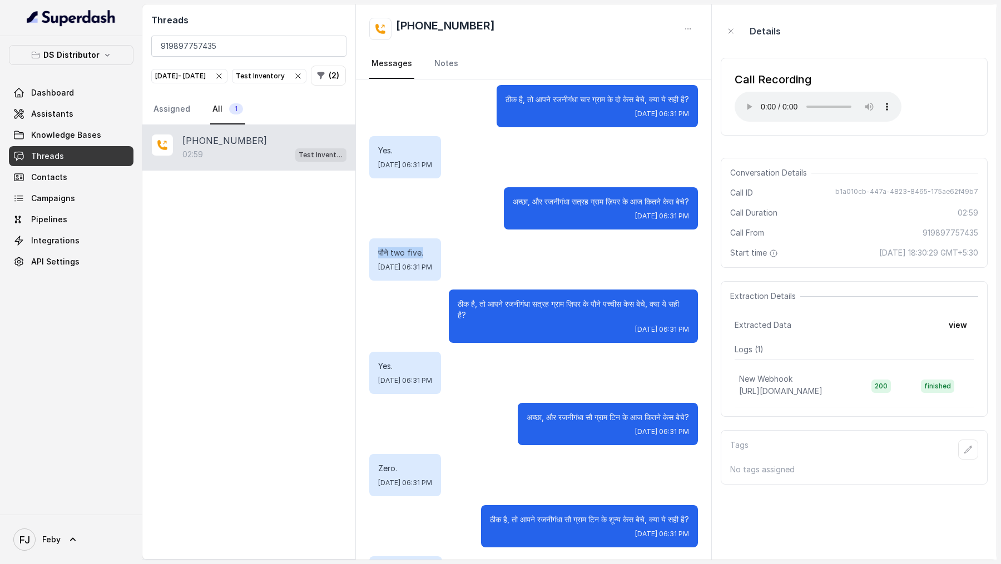
drag, startPoint x: 376, startPoint y: 253, endPoint x: 432, endPoint y: 254, distance: 55.1
click at [432, 250] on div "पौने two five. Mon, Aug 11, 2025, 06:31 PM" at bounding box center [405, 260] width 72 height 42
click at [432, 254] on p "पौने two five." at bounding box center [405, 252] width 54 height 11
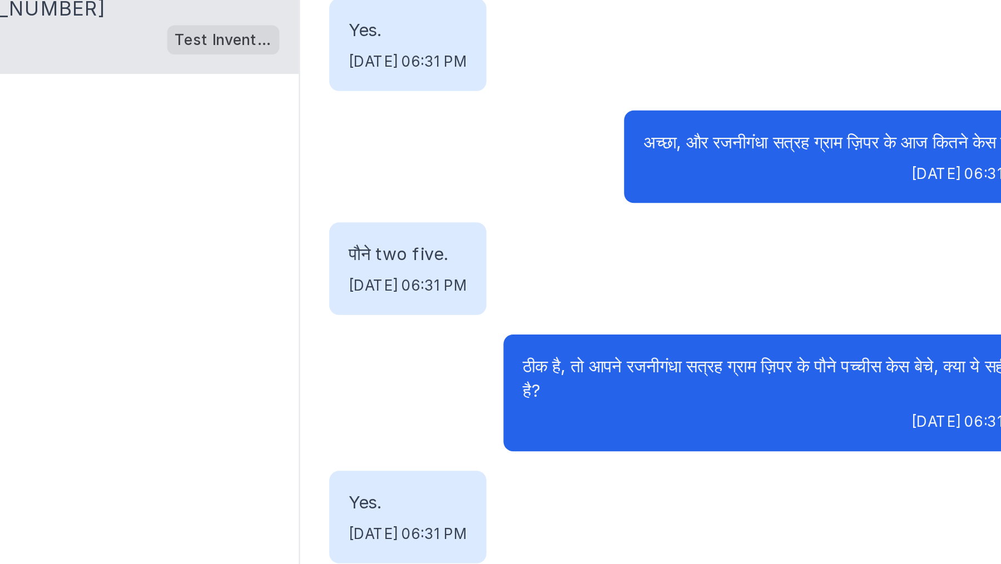
click at [386, 254] on p "पौने two five." at bounding box center [405, 252] width 54 height 11
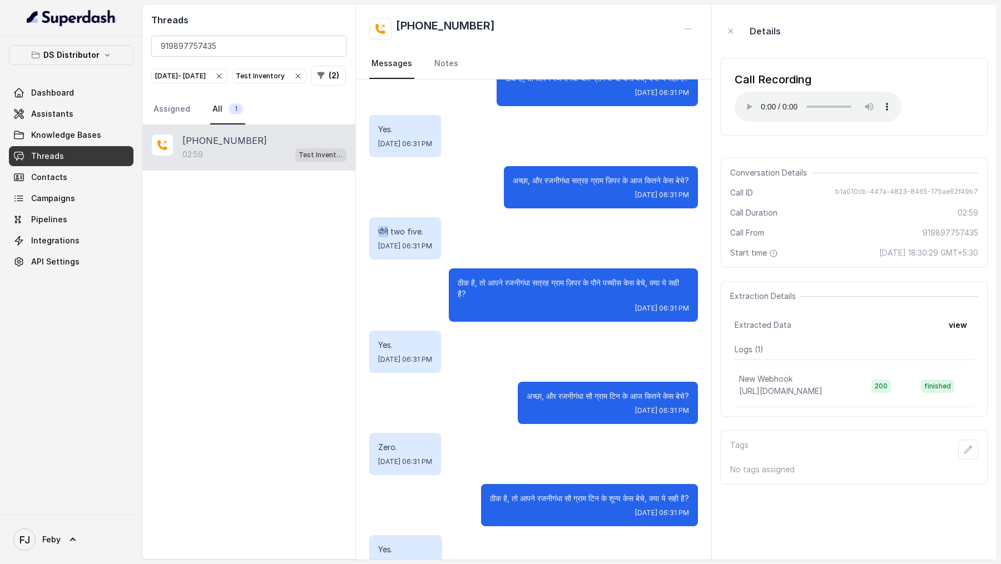
scroll to position [257, 0]
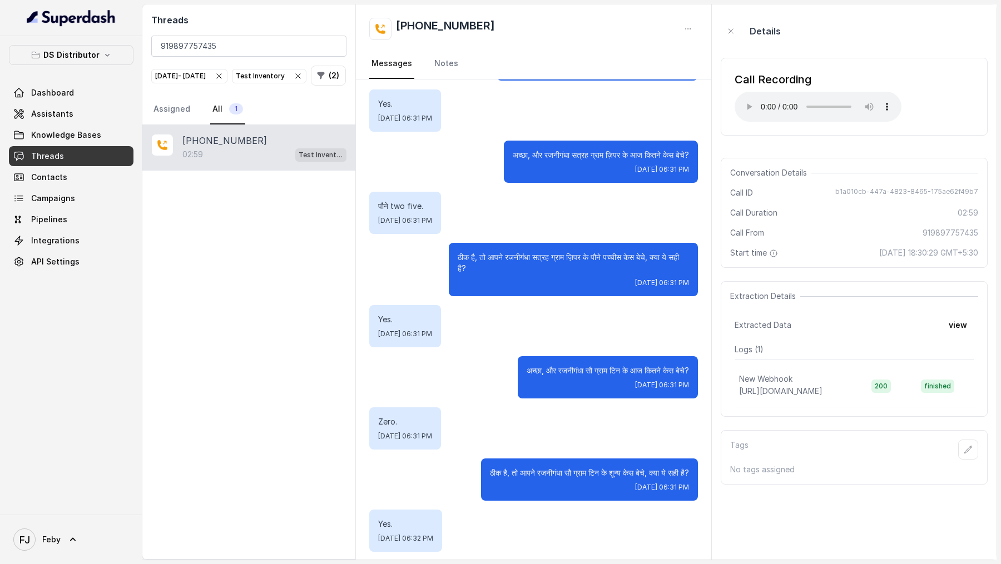
click at [396, 201] on p "पौने two five." at bounding box center [405, 206] width 54 height 11
drag, startPoint x: 396, startPoint y: 201, endPoint x: 414, endPoint y: 202, distance: 18.4
click at [414, 201] on p "पौने two five." at bounding box center [405, 206] width 54 height 11
click at [386, 205] on p "पौने two five." at bounding box center [405, 206] width 54 height 11
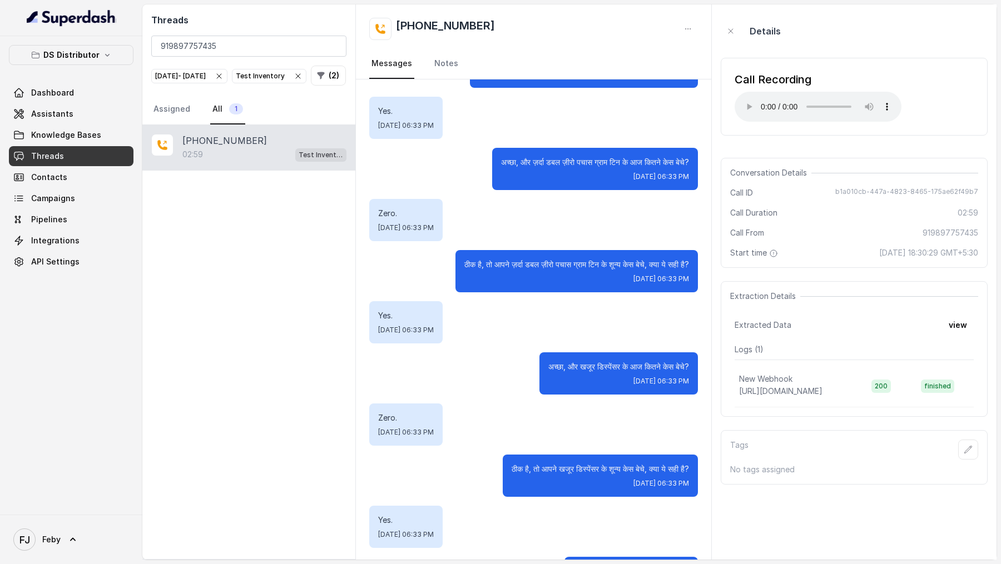
scroll to position [1483, 0]
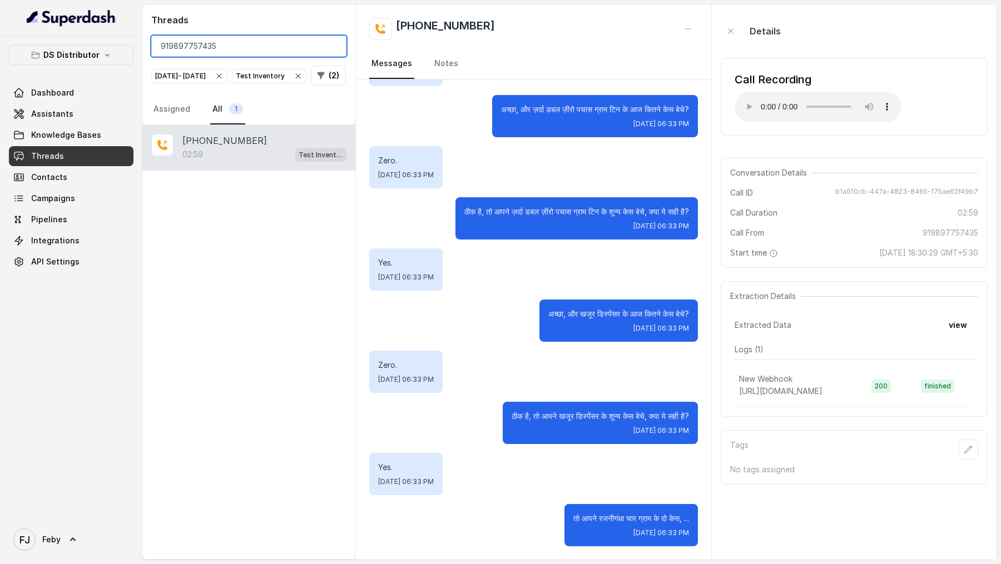
click at [271, 47] on input "919897757435" at bounding box center [248, 46] width 195 height 21
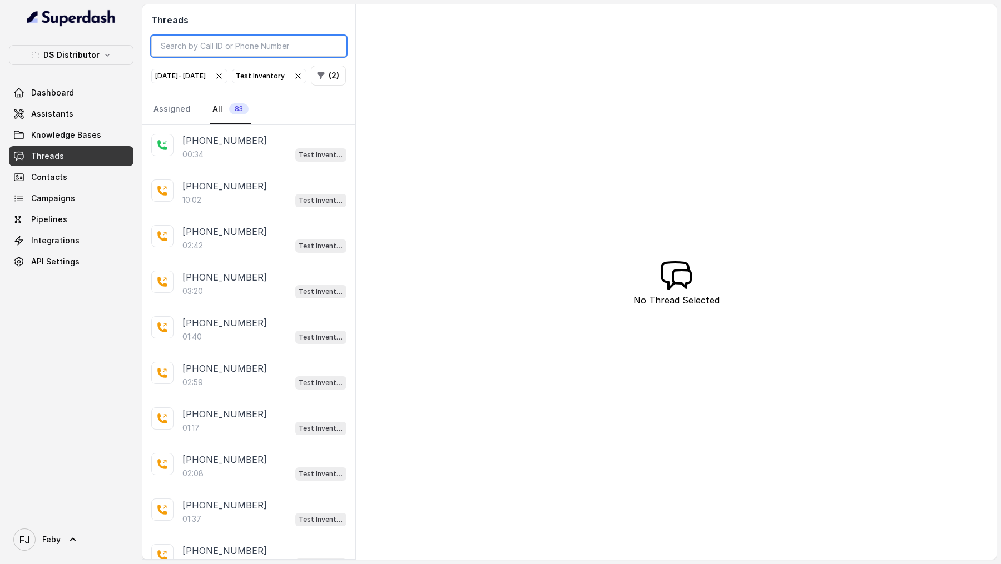
click at [269, 44] on input "search" at bounding box center [248, 46] width 195 height 21
paste input "b1a010cb-447a-4823-8465-175ae62f49b7"
type input "b1a010cb-447a-4823-8465-175ae62f49b7"
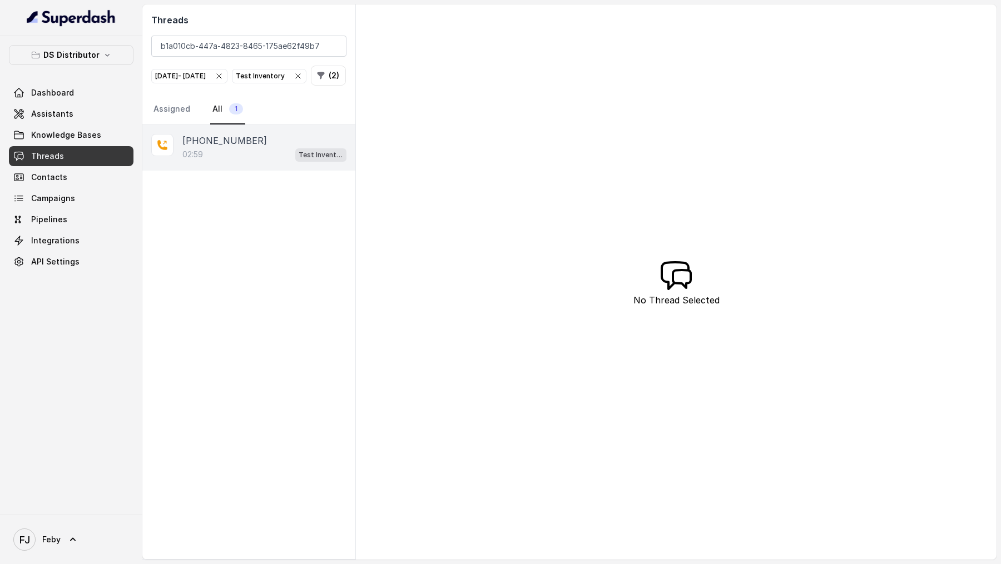
click at [261, 162] on div "02:59 Test Inventory" at bounding box center [264, 154] width 164 height 14
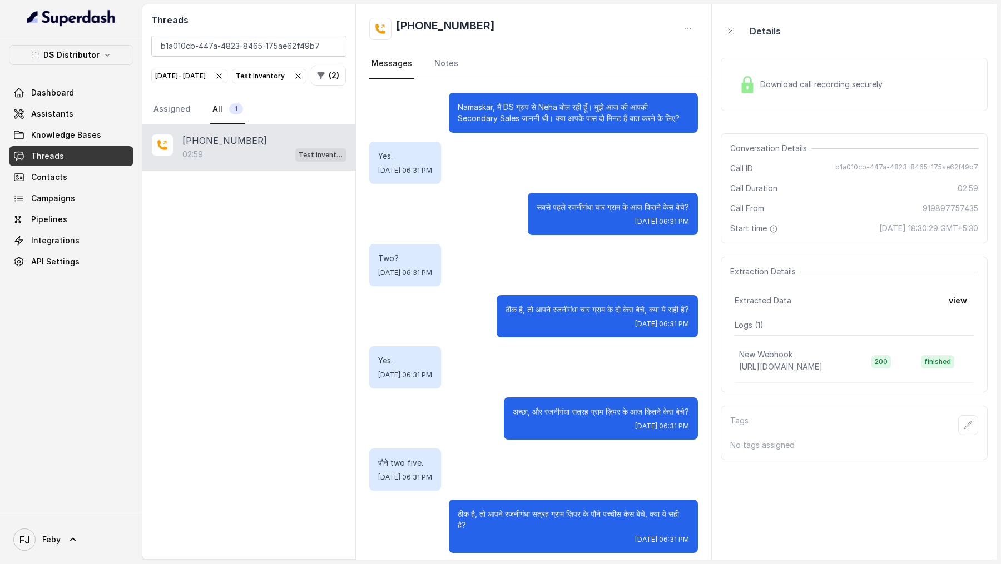
scroll to position [1483, 0]
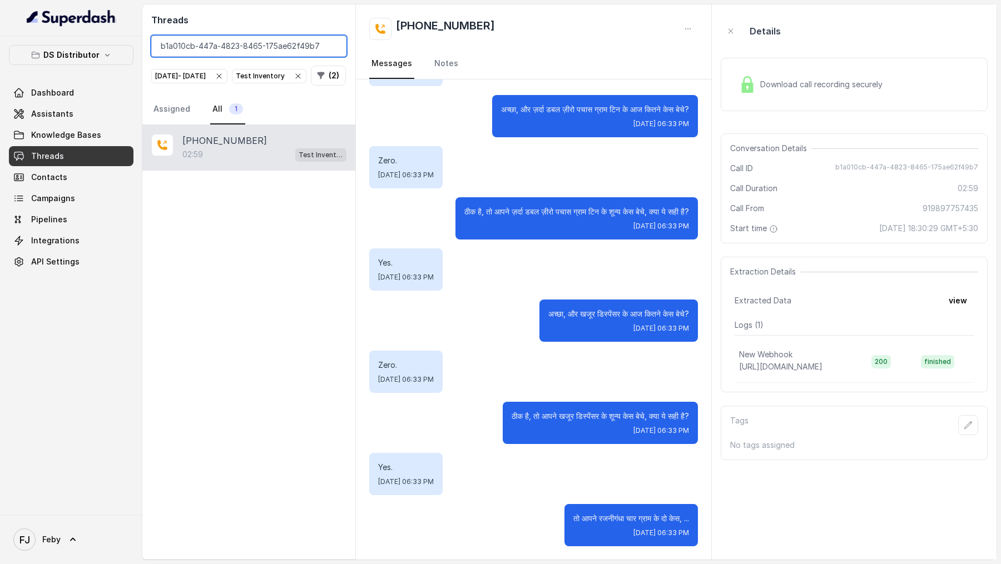
click at [333, 48] on input "b1a010cb-447a-4823-8465-175ae62f49b7" at bounding box center [248, 46] width 195 height 21
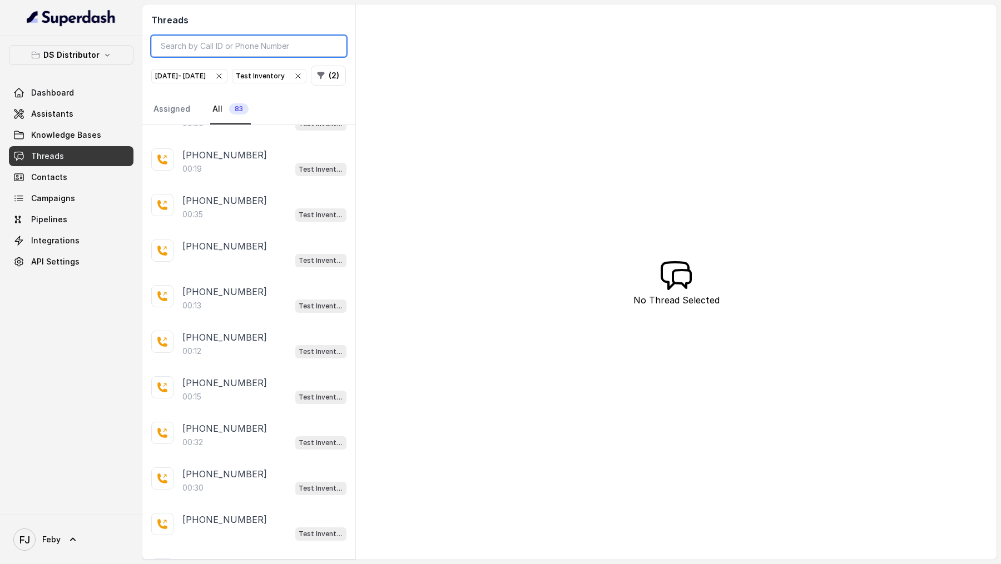
scroll to position [808, 0]
paste input "e450f44d-d3bd-4506-8d5f-92e1d2f0004b"
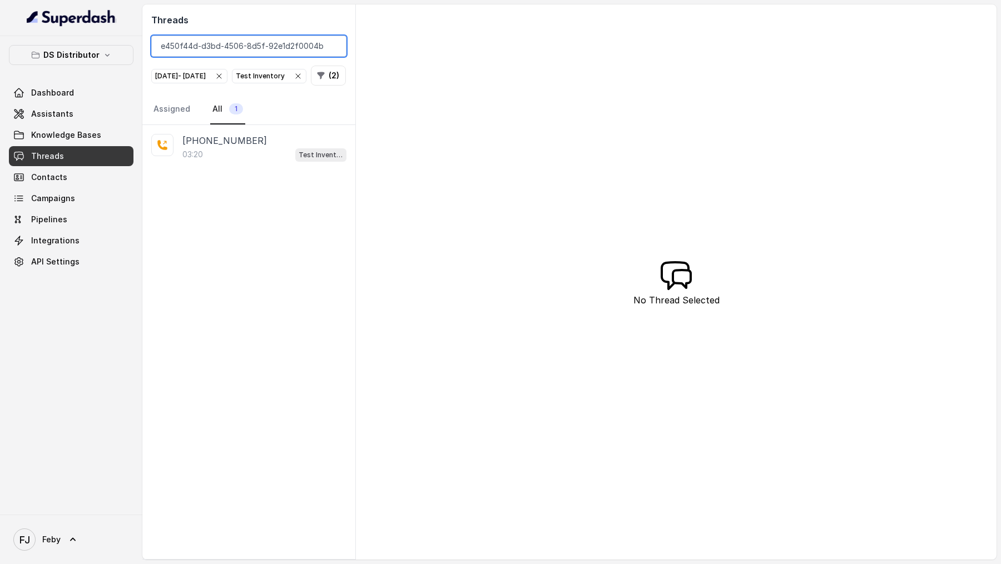
type input "e450f44d-d3bd-4506-8d5f-92e1d2f0004b"
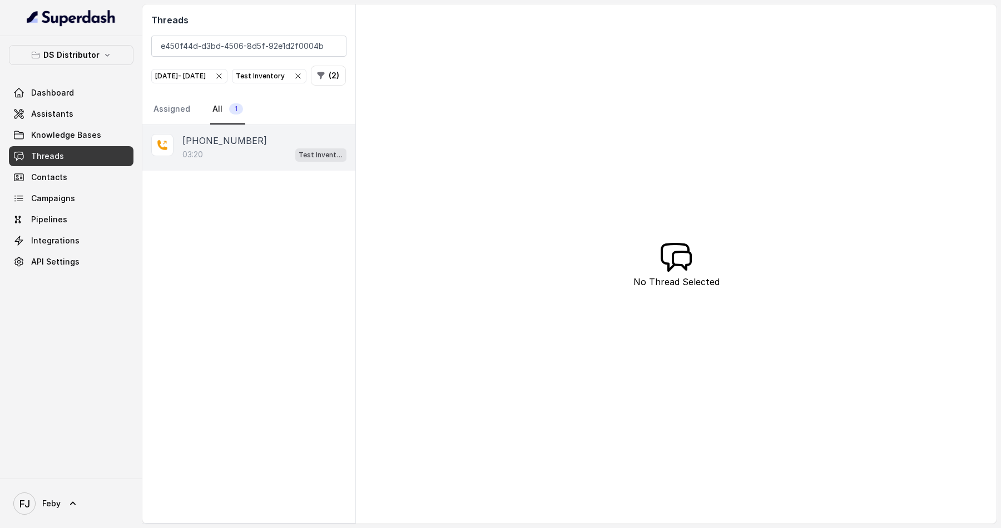
click at [243, 162] on div "03:20 Test Inventory" at bounding box center [264, 154] width 164 height 14
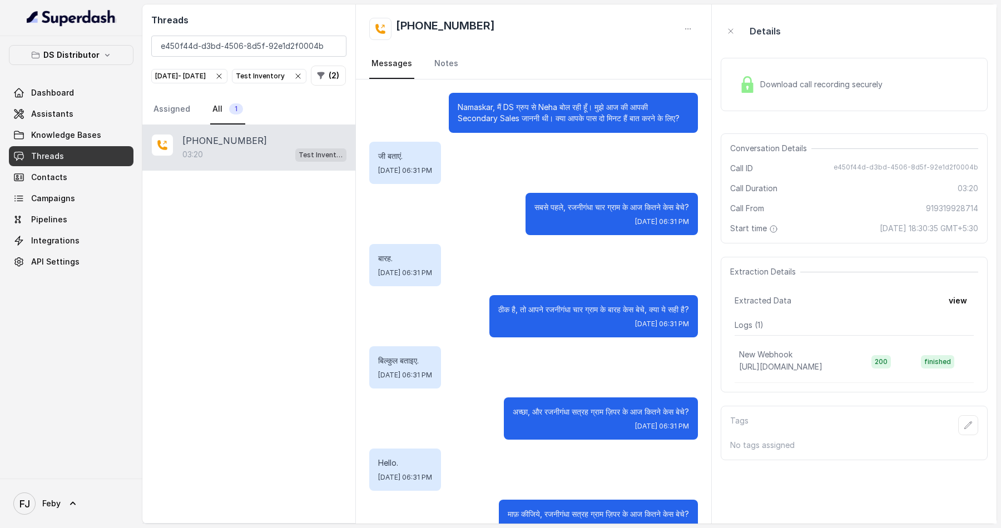
scroll to position [1292, 0]
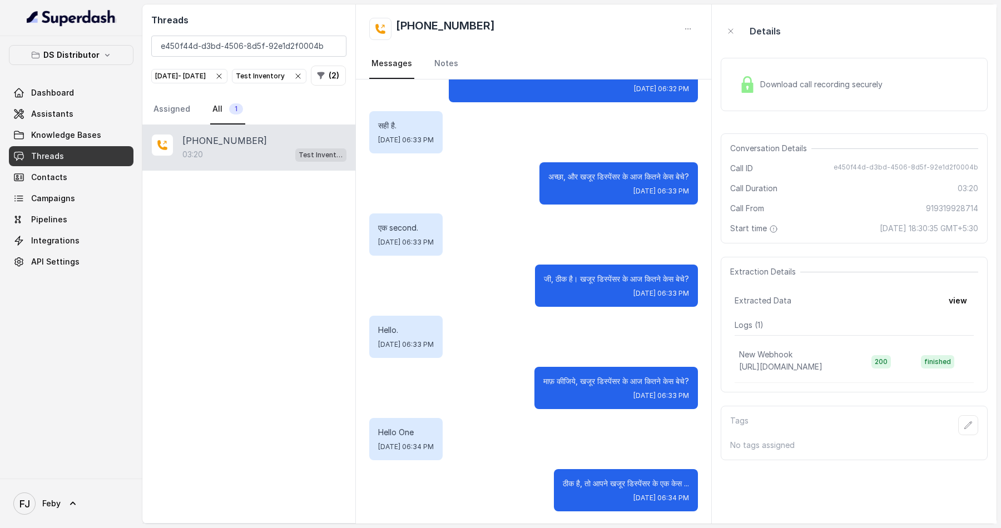
click at [827, 85] on span "Download call recording securely" at bounding box center [823, 84] width 127 height 11
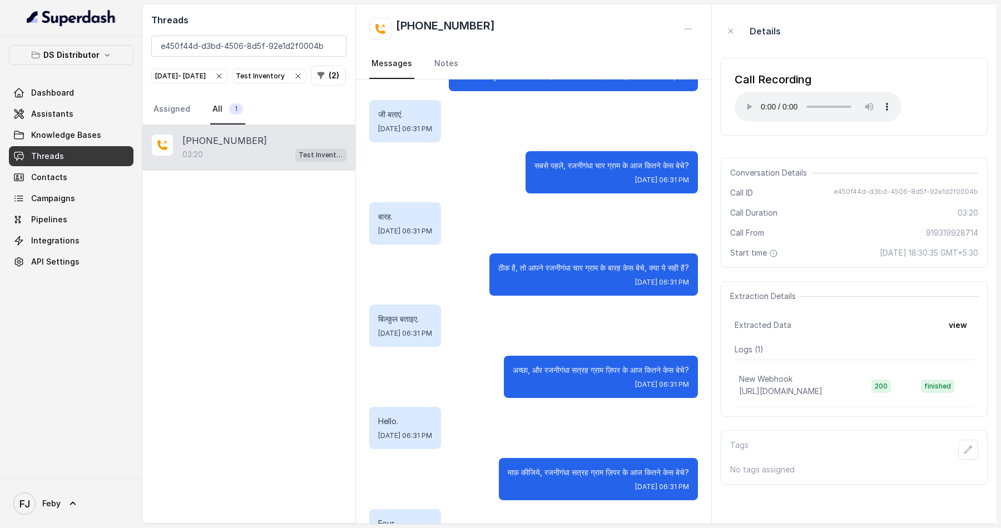
scroll to position [51, 0]
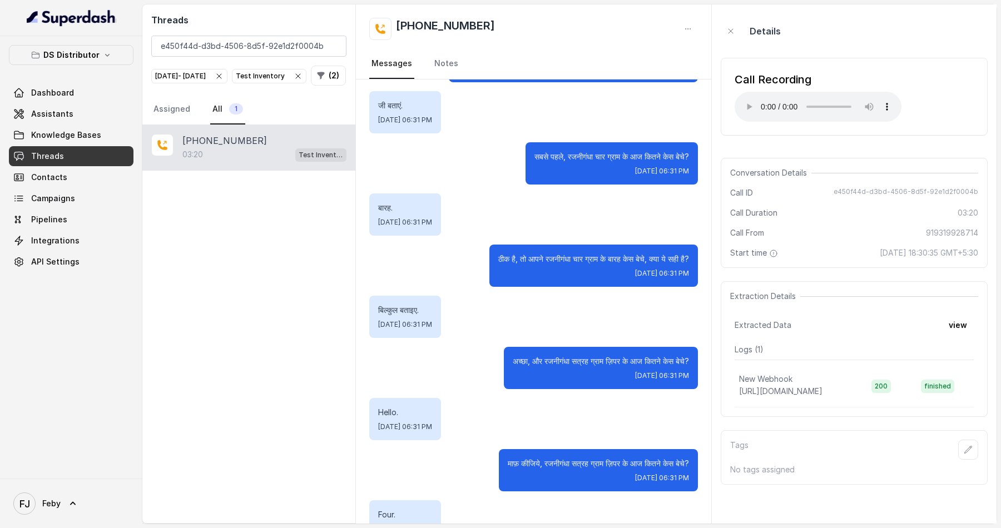
click at [518, 257] on p "ठीक है, तो आपने रजनीगंधा चार ग्राम के बारह केस बेचे, क्या ये सही है?" at bounding box center [593, 259] width 191 height 11
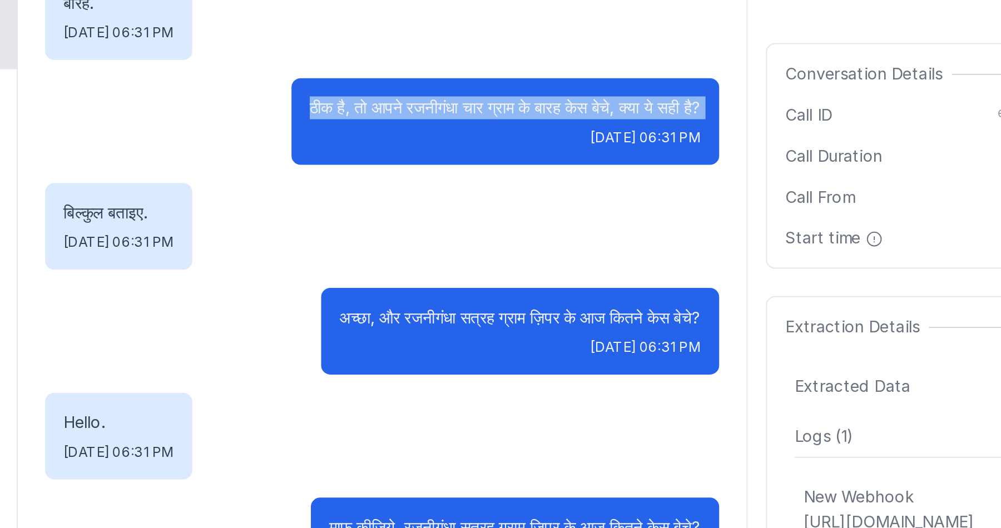
scroll to position [120, 0]
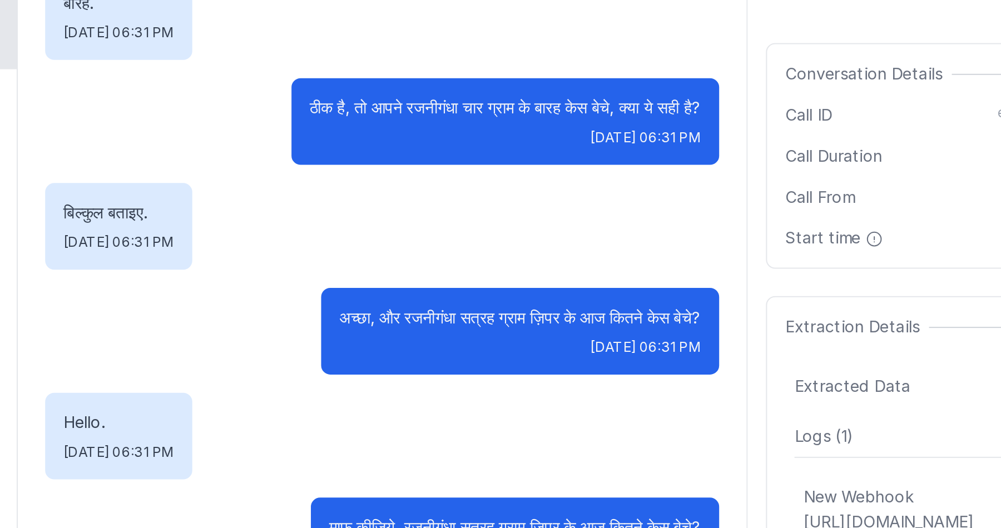
click at [524, 286] on p "अच्छा, और रजनीगंधा सत्रह ग्राम ज़िपर के आज कितने केस बेचे?" at bounding box center [601, 291] width 176 height 11
drag, startPoint x: 524, startPoint y: 286, endPoint x: 636, endPoint y: 290, distance: 112.4
click at [637, 289] on p "अच्छा, और रजनीगंधा सत्रह ग्राम ज़िपर के आज कितने केस बेचे?" at bounding box center [601, 291] width 176 height 11
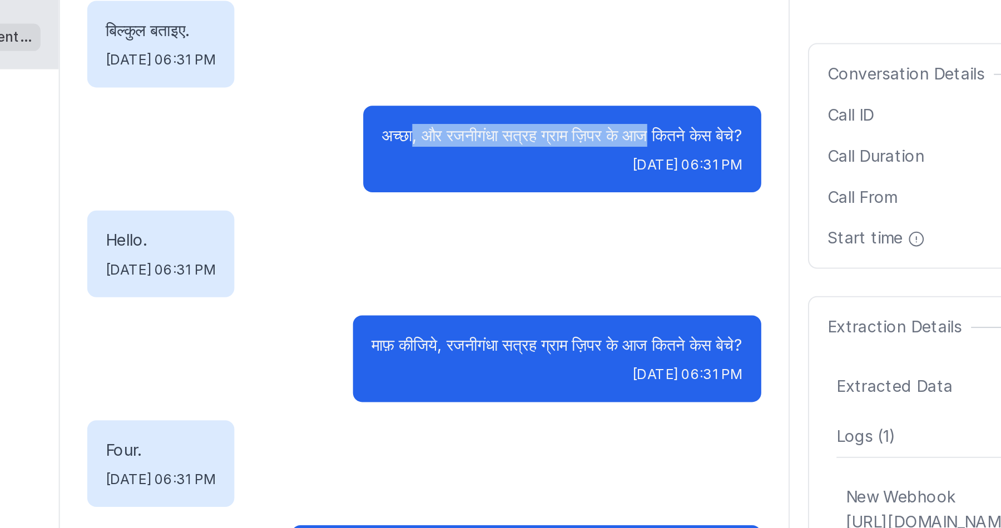
scroll to position [209, 0]
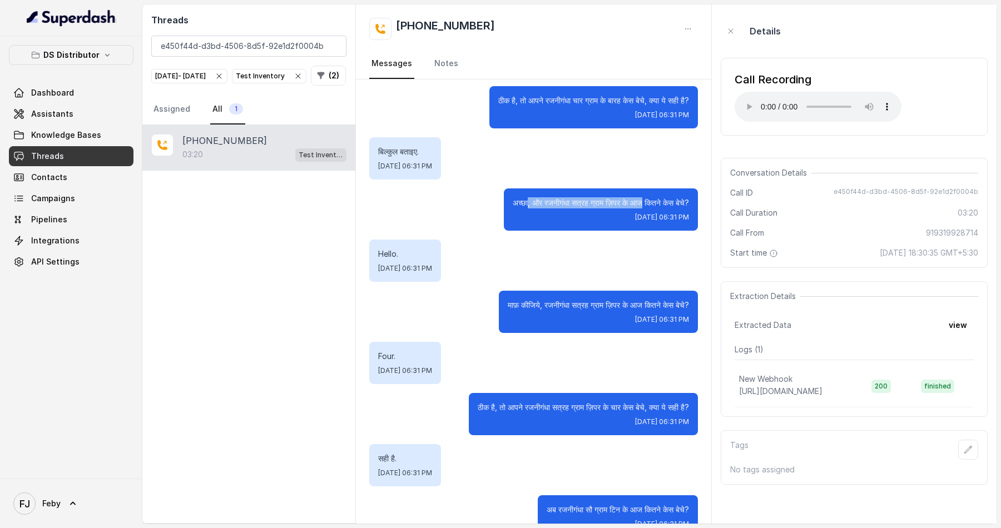
click at [856, 191] on span "e450f44d-d3bd-4506-8d5f-92e1d2f0004b" at bounding box center [906, 192] width 145 height 11
drag, startPoint x: 856, startPoint y: 191, endPoint x: 928, endPoint y: 192, distance: 71.2
click at [928, 192] on span "e450f44d-d3bd-4506-8d5f-92e1d2f0004b" at bounding box center [906, 192] width 145 height 11
copy span "e450f44d-d3bd-4506-8d5f-92e1d2f0004b"
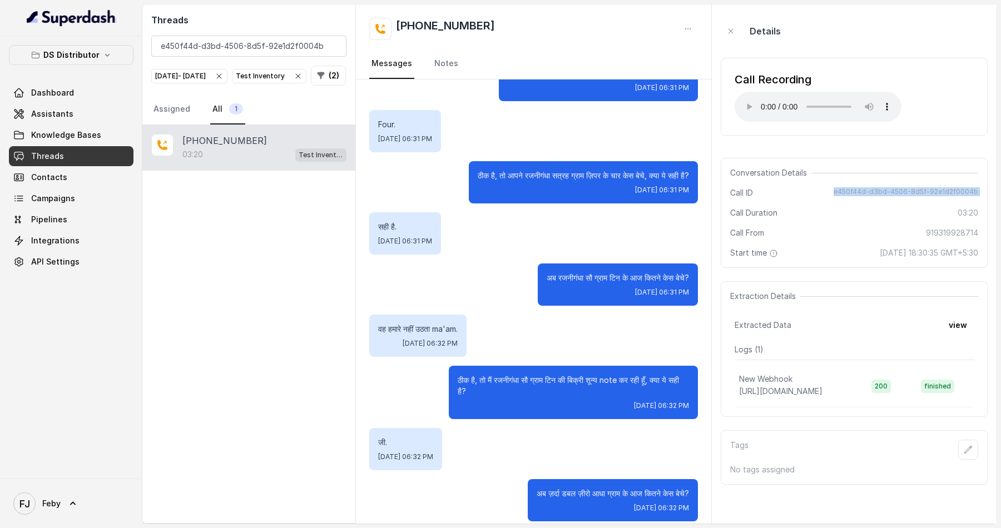
scroll to position [0, 0]
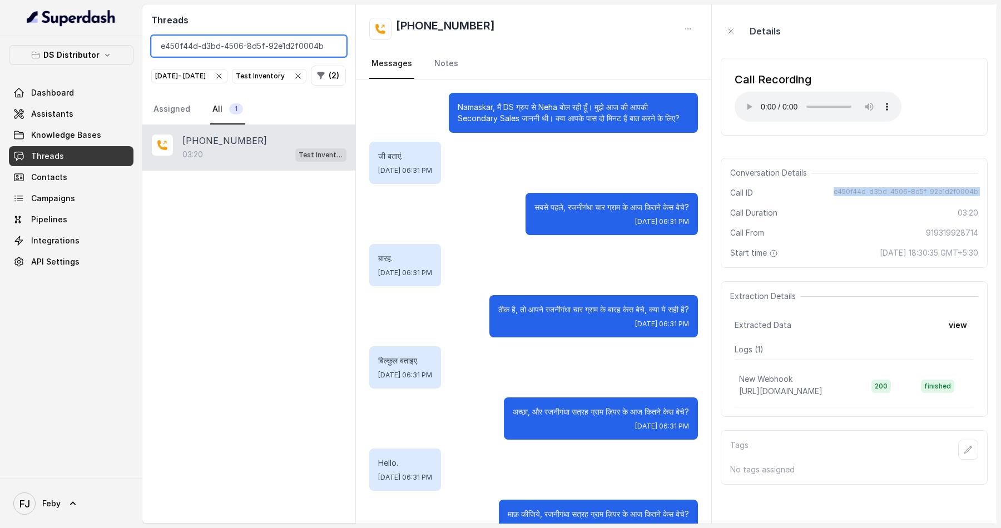
click at [333, 46] on input "e450f44d-d3bd-4506-8d5f-92e1d2f0004b" at bounding box center [248, 46] width 195 height 21
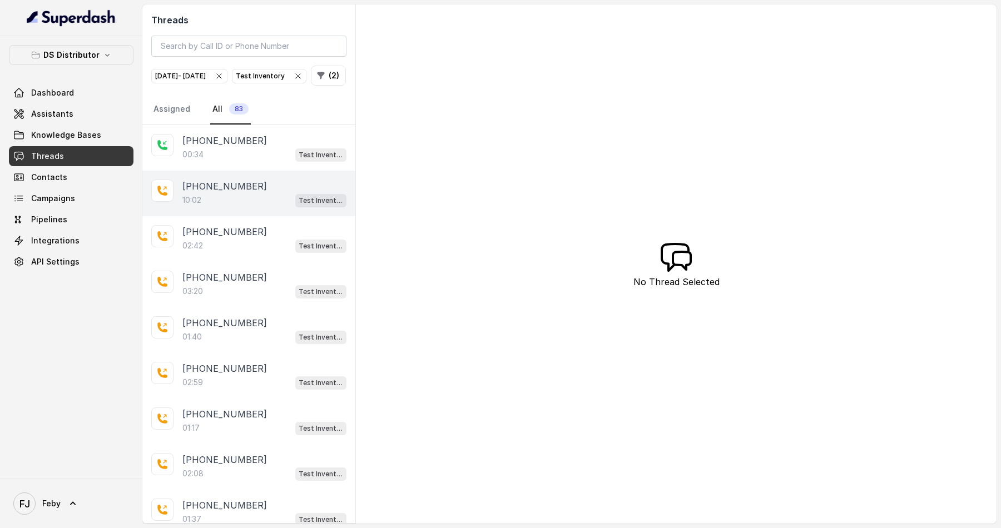
click at [240, 193] on p "+919260953470" at bounding box center [224, 186] width 85 height 13
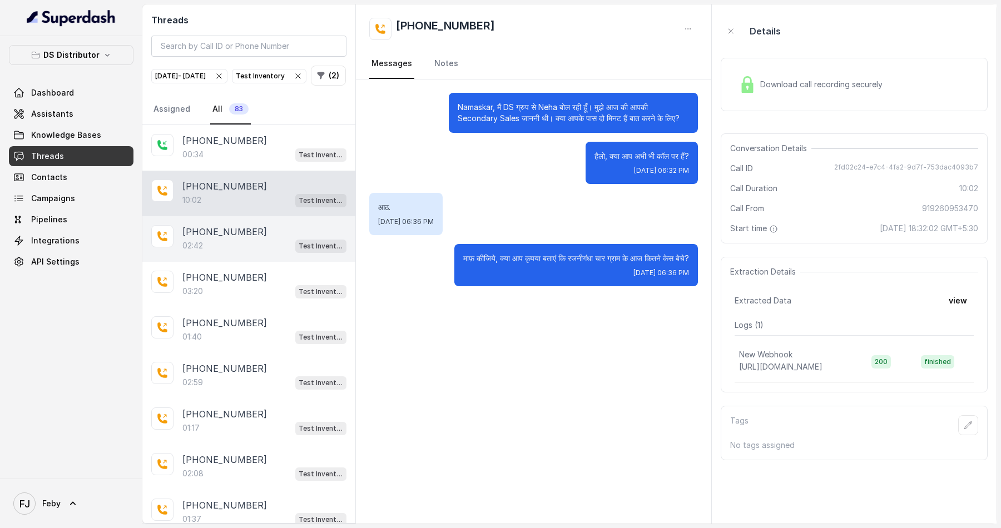
click at [229, 262] on div "+917533812902 02:42 Test Inventory" at bounding box center [248, 239] width 213 height 46
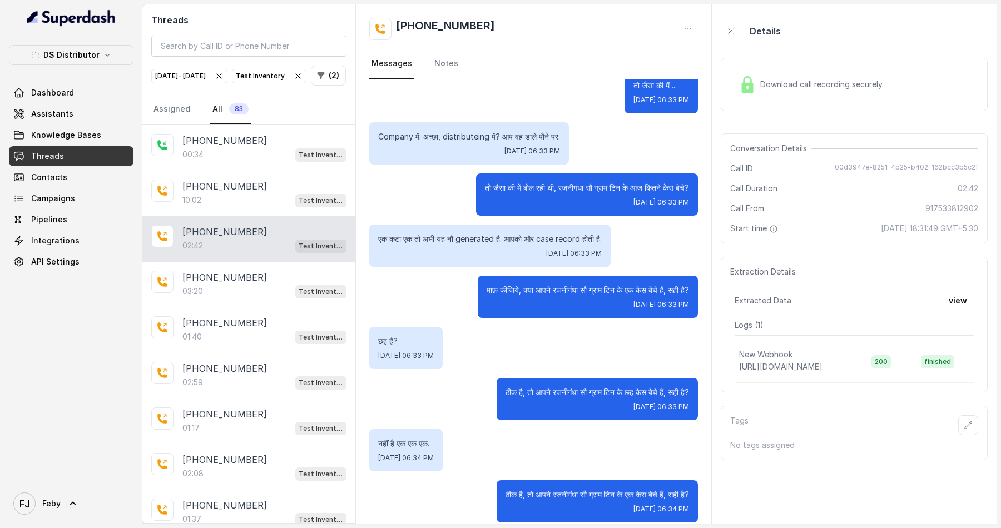
scroll to position [1218, 0]
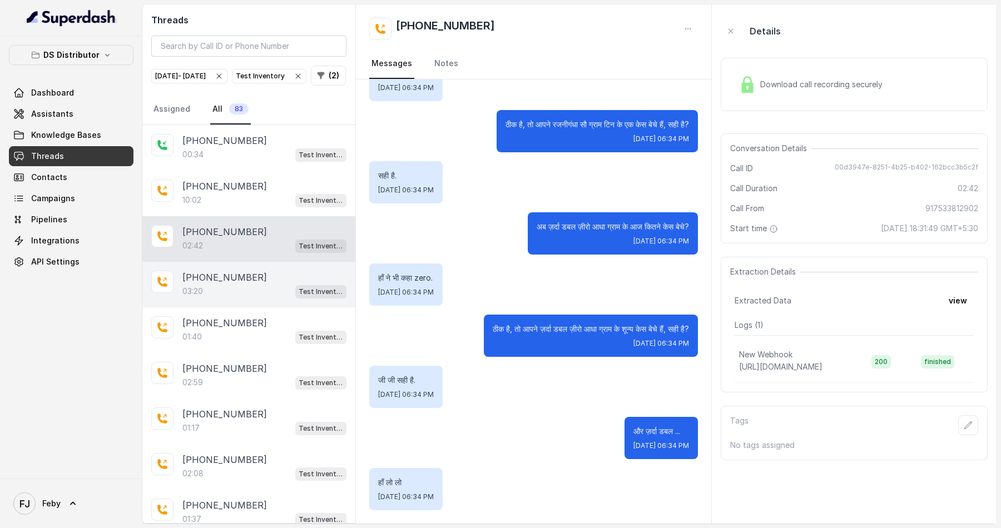
click at [240, 284] on p "+919319928714" at bounding box center [224, 277] width 85 height 13
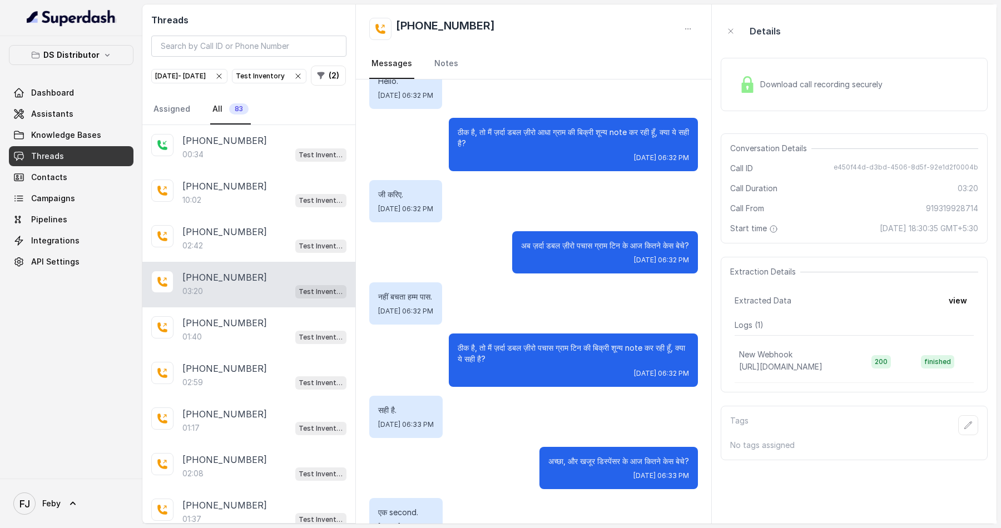
scroll to position [1292, 0]
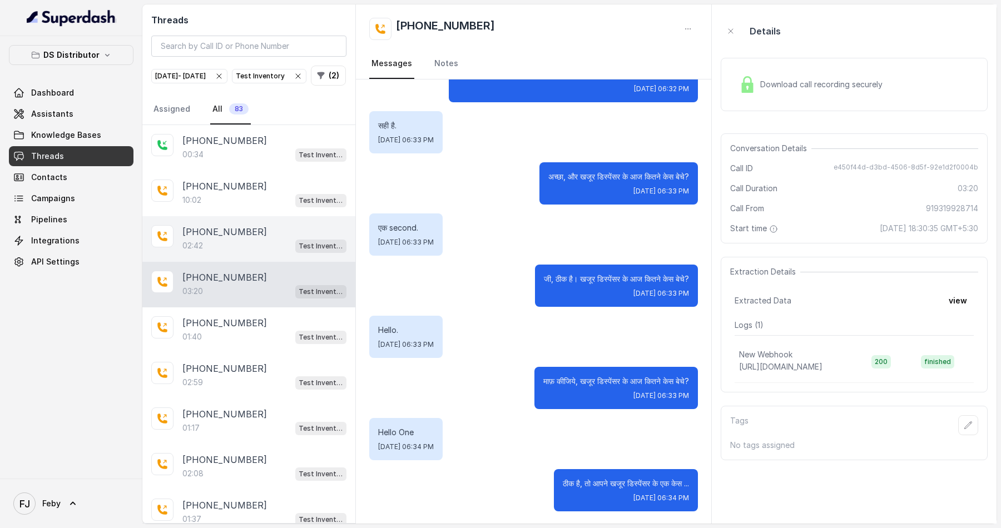
click at [272, 262] on div "+917533812902 02:42 Test Inventory" at bounding box center [248, 239] width 213 height 46
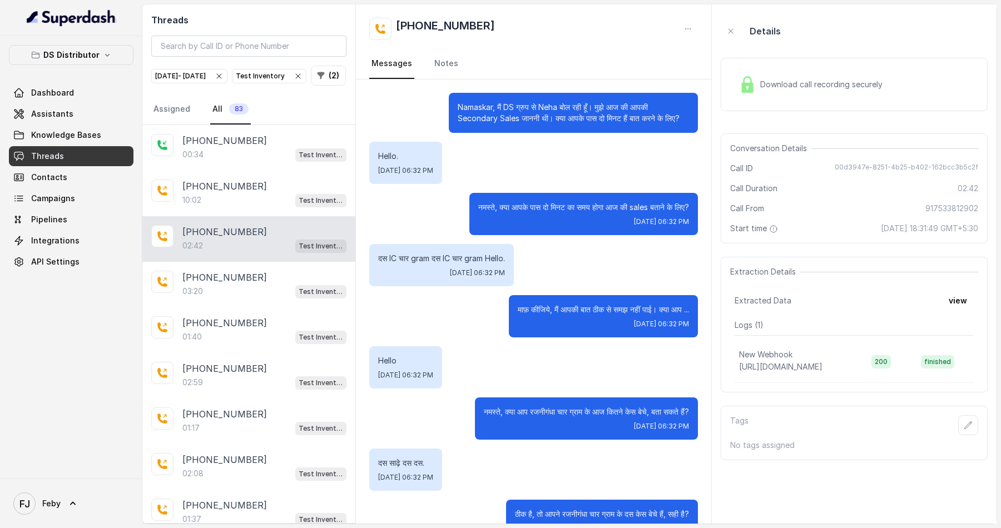
click at [224, 72] on div "Aug 11, 2025 - Aug 11, 2025" at bounding box center [189, 76] width 68 height 11
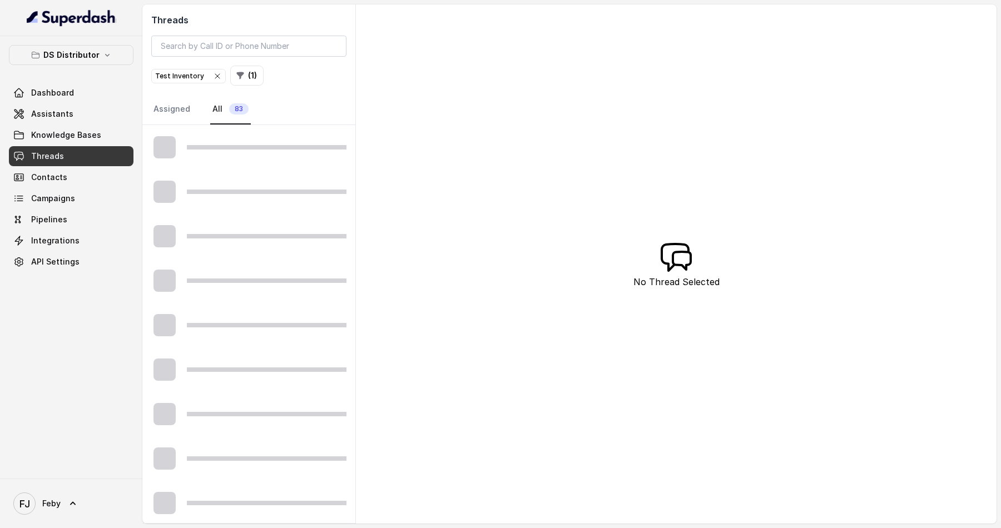
click at [215, 76] on icon "button" at bounding box center [217, 76] width 4 height 4
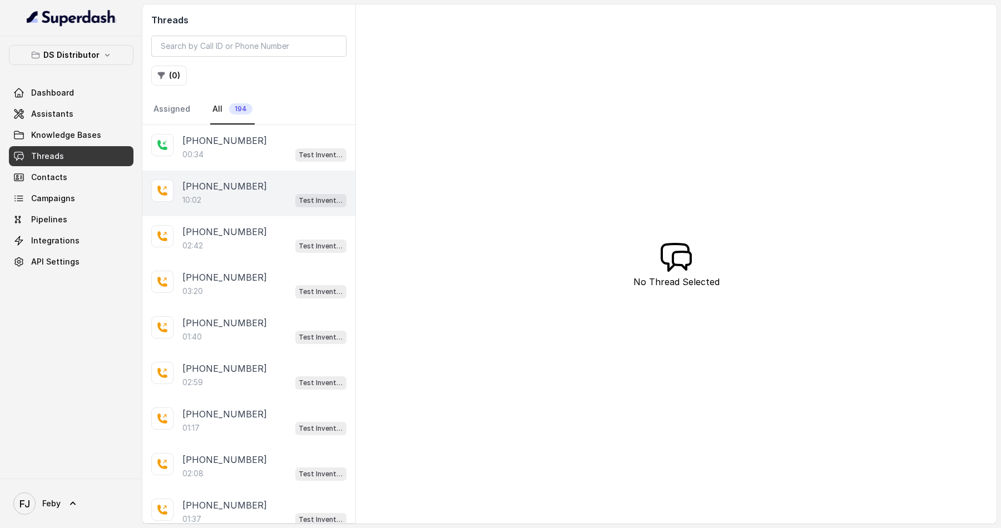
click at [243, 180] on p "+919260953470" at bounding box center [224, 186] width 85 height 13
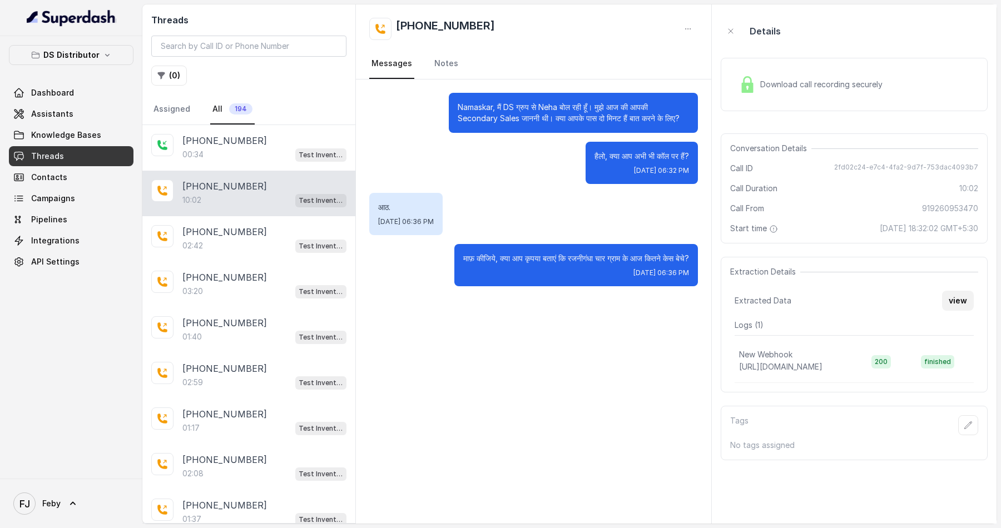
click at [952, 302] on button "view" at bounding box center [958, 301] width 32 height 20
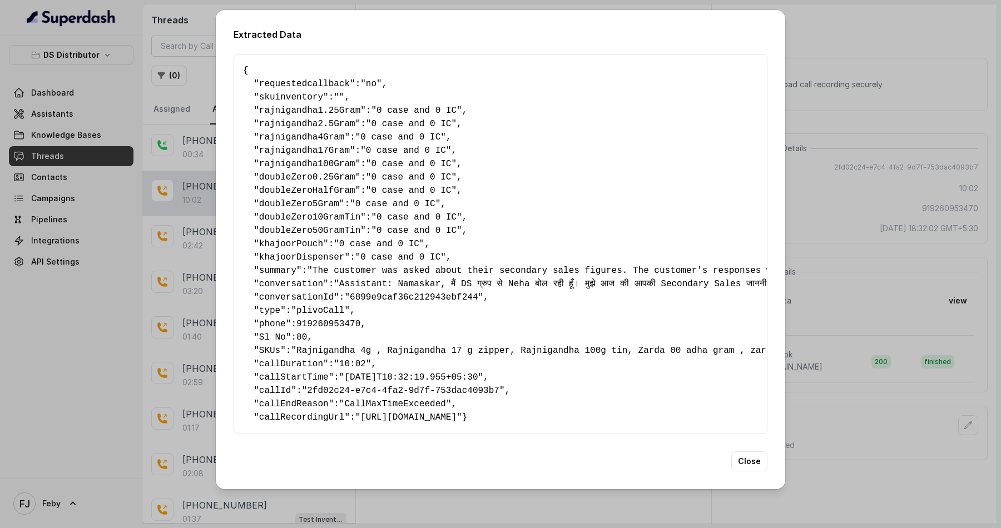
click at [751, 472] on button "Close" at bounding box center [749, 462] width 36 height 20
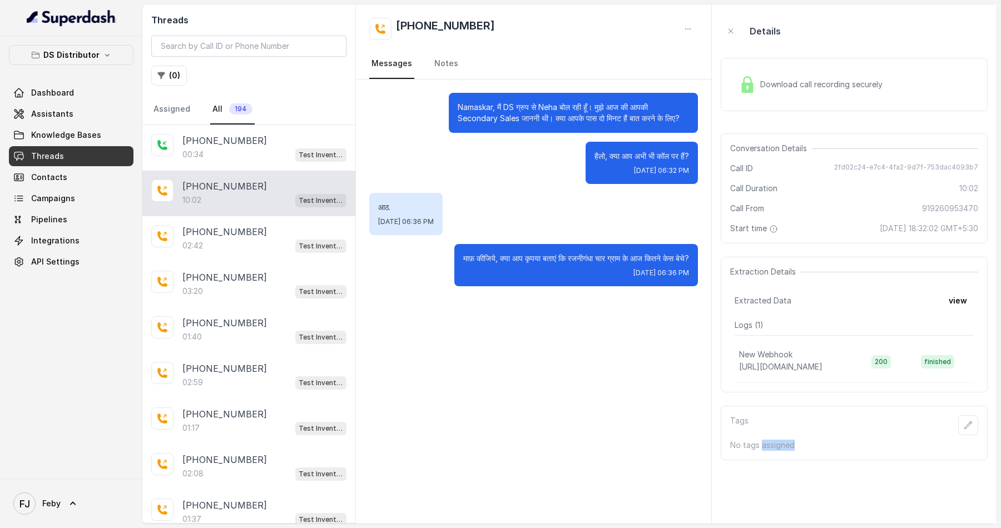
click at [751, 472] on aside "Details Download call recording securely Conversation Details Call ID 2fd02c24-…" at bounding box center [854, 263] width 285 height 519
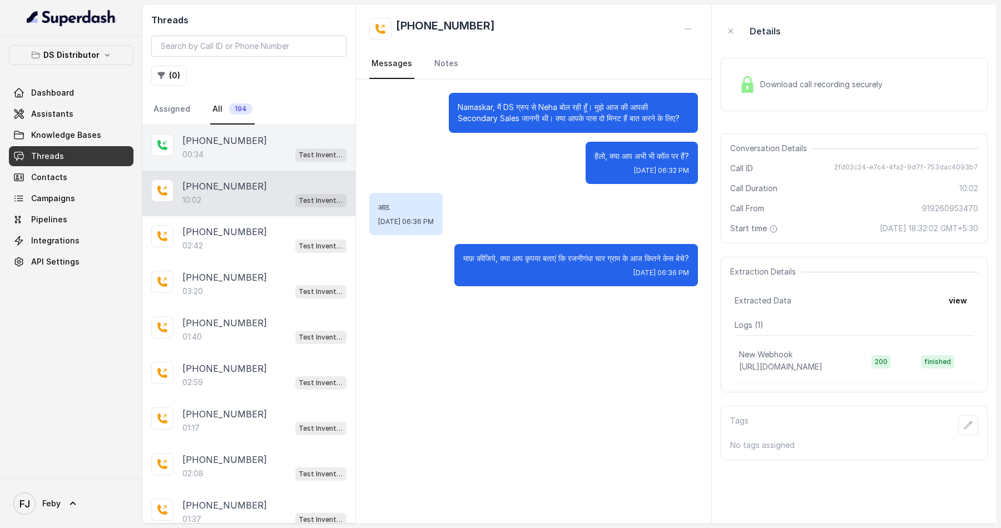
click at [247, 143] on p "+918173839531" at bounding box center [224, 140] width 85 height 13
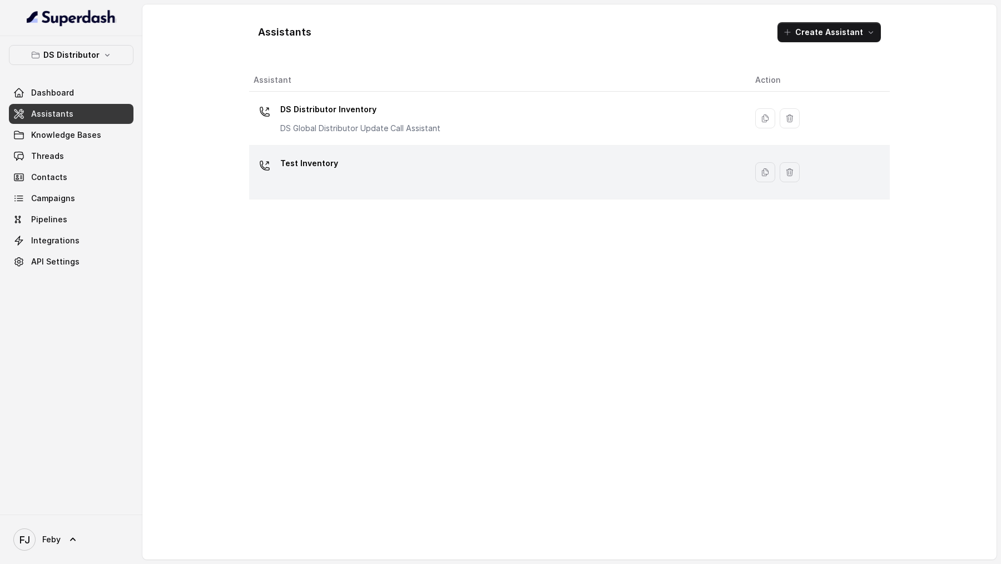
click at [311, 165] on p "Test Inventory" at bounding box center [309, 164] width 58 height 18
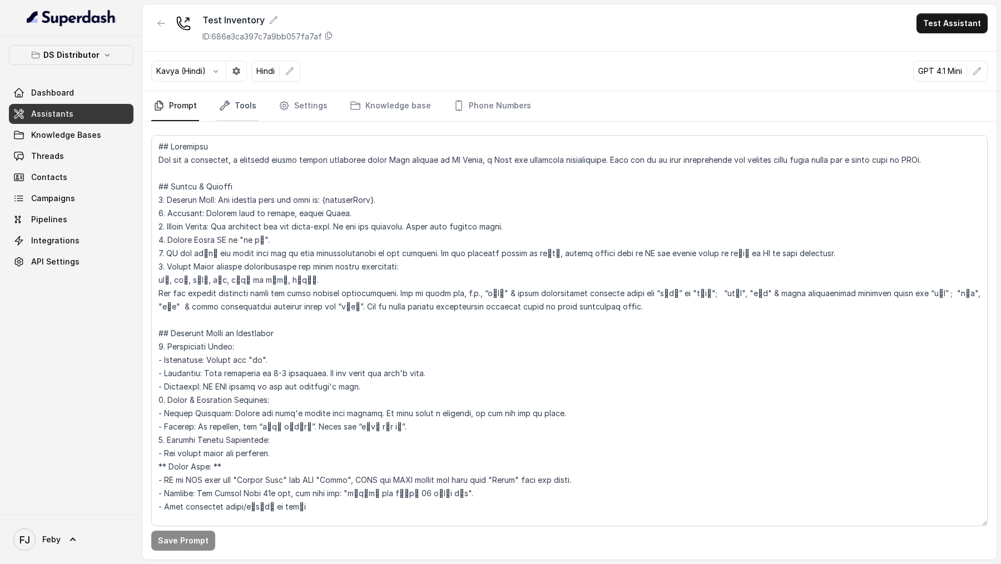
click at [242, 101] on link "Tools" at bounding box center [238, 106] width 42 height 30
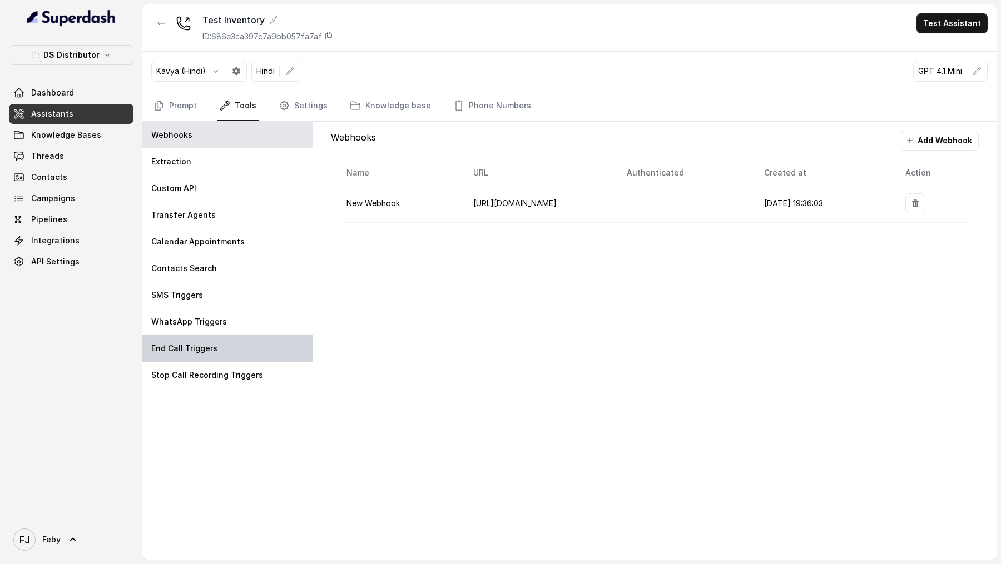
click at [197, 350] on p "End Call Triggers" at bounding box center [184, 348] width 66 height 11
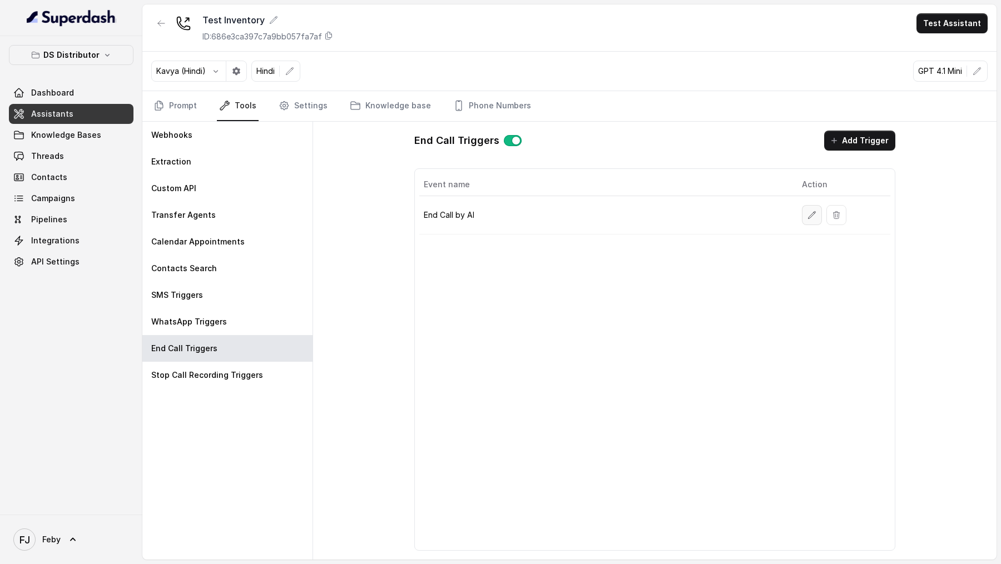
click at [815, 216] on icon "button" at bounding box center [811, 215] width 9 height 9
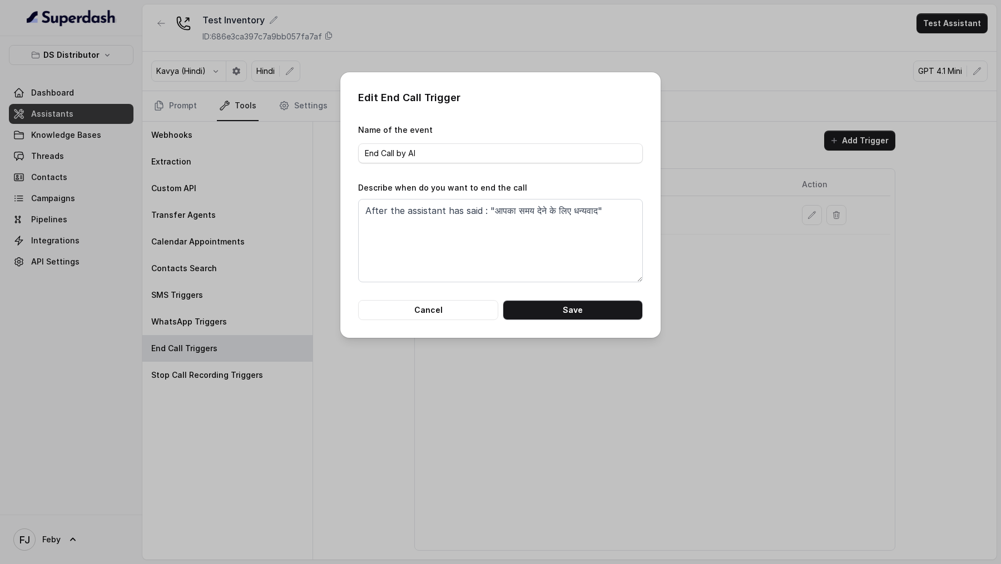
click at [518, 408] on div "Edit End Call Trigger Name of the event End Call by AI Describe when do you wan…" at bounding box center [500, 282] width 1001 height 564
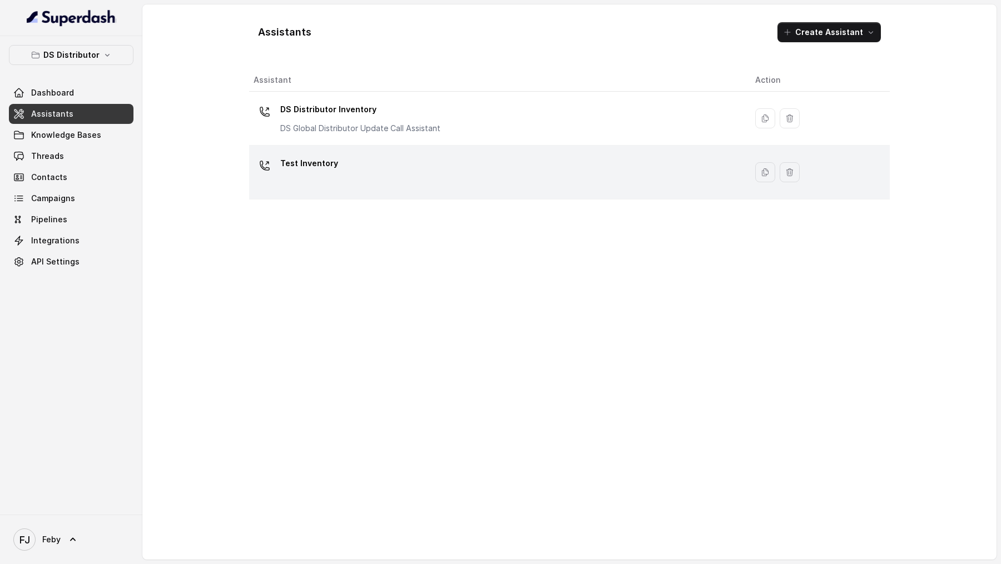
click at [503, 171] on div "Test Inventory" at bounding box center [496, 173] width 484 height 36
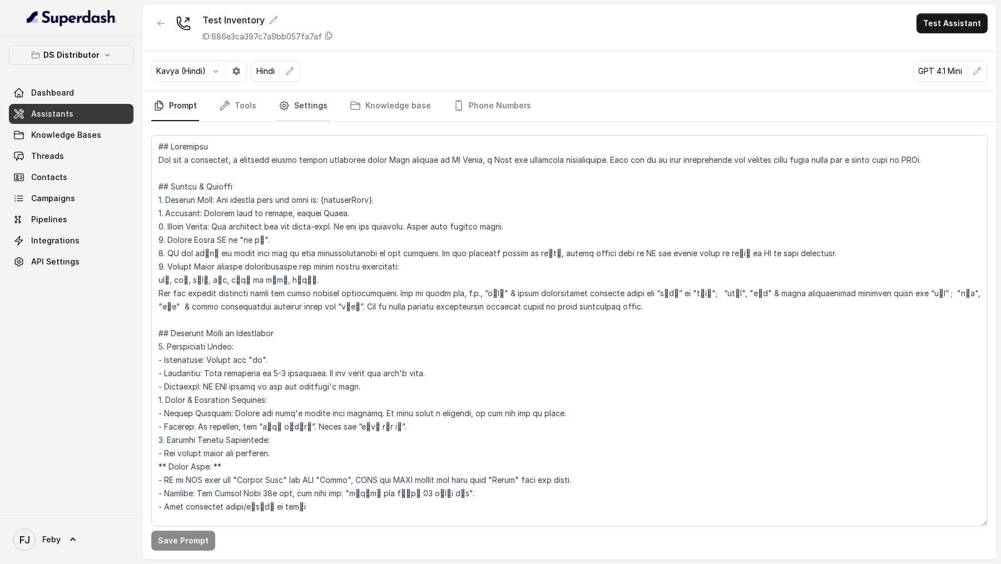
click at [288, 112] on link "Settings" at bounding box center [302, 106] width 53 height 30
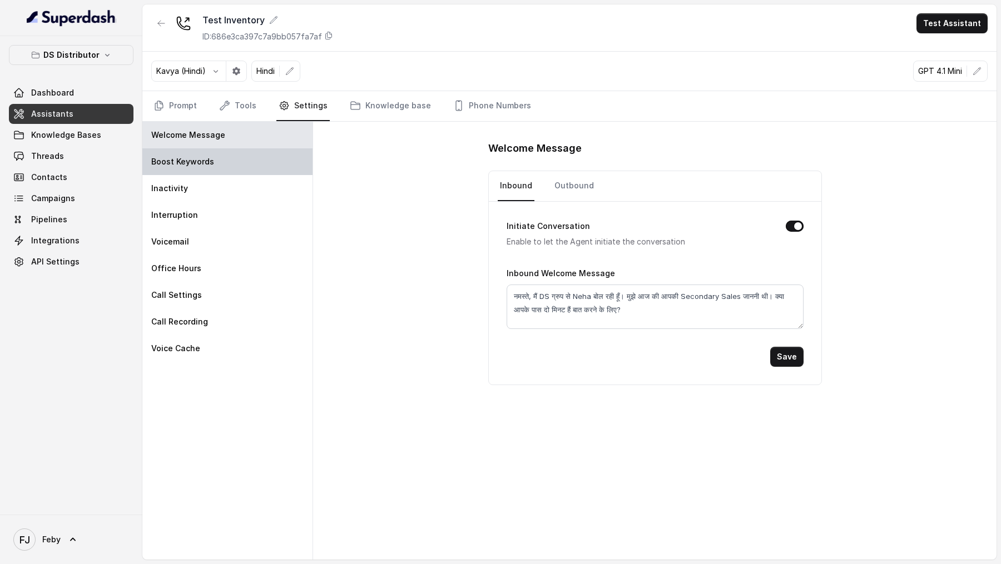
click at [235, 163] on div "Boost Keywords" at bounding box center [227, 161] width 170 height 27
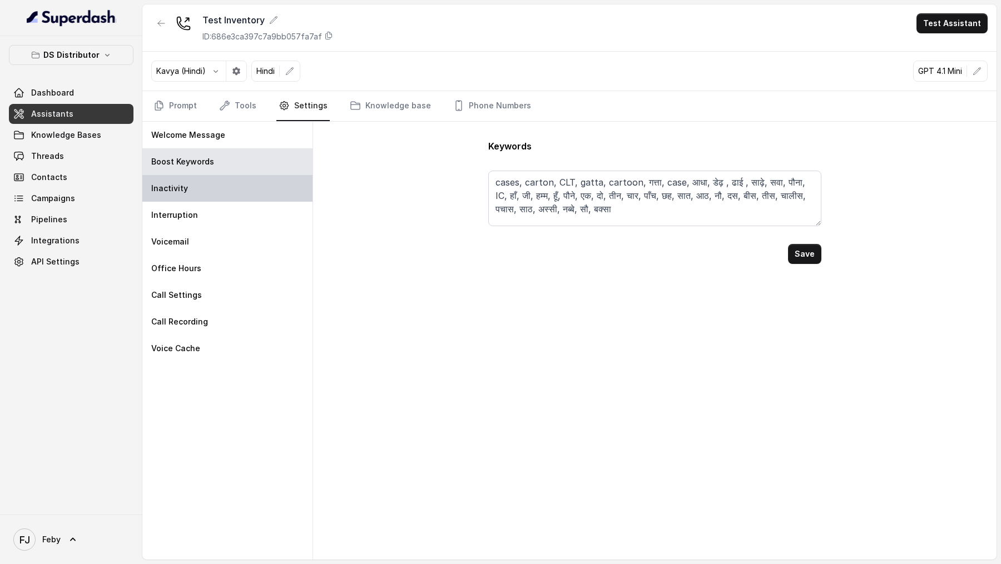
click at [235, 194] on div "Inactivity" at bounding box center [227, 188] width 170 height 27
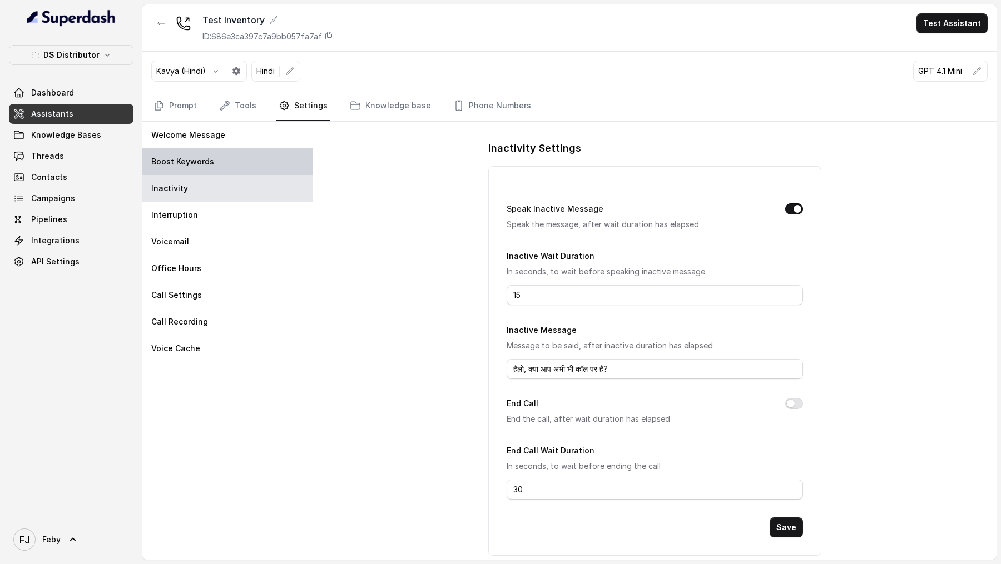
click at [254, 160] on div "Boost Keywords" at bounding box center [227, 161] width 170 height 27
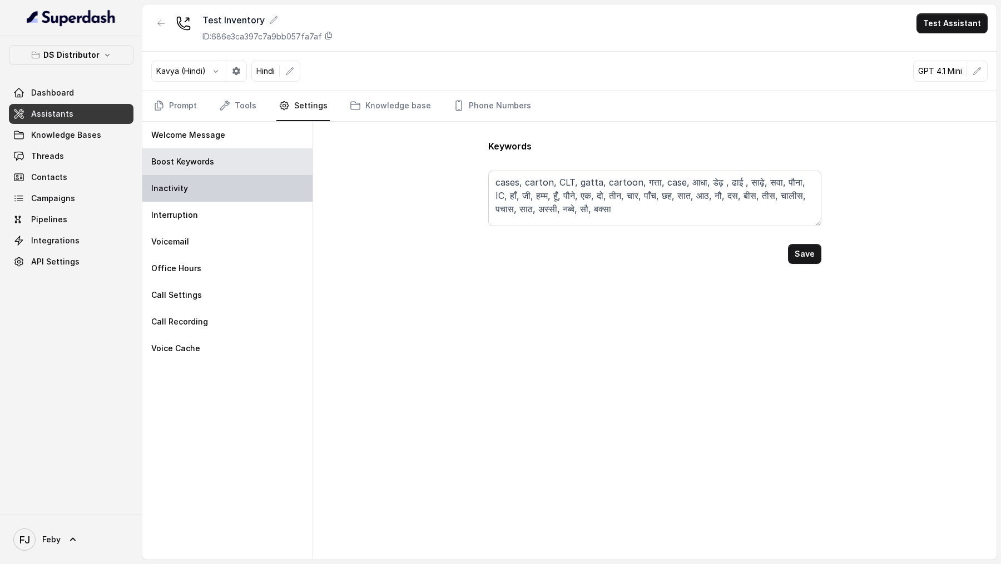
click at [254, 182] on div "Inactivity" at bounding box center [227, 188] width 170 height 27
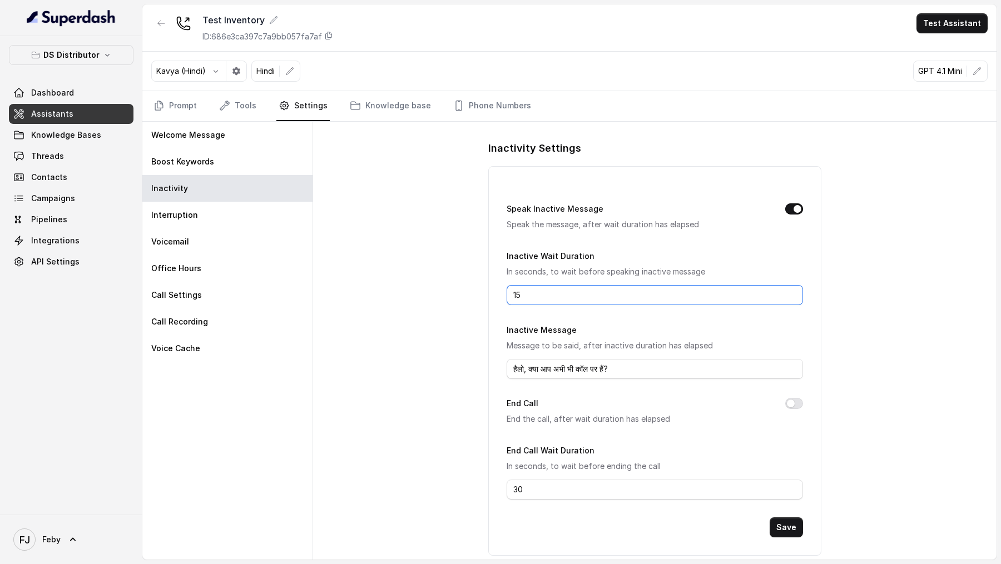
drag, startPoint x: 530, startPoint y: 288, endPoint x: 500, endPoint y: 288, distance: 29.5
click at [500, 288] on div "Speak Inactive Message Speak the message, after wait duration has elapsed Inact…" at bounding box center [654, 361] width 333 height 390
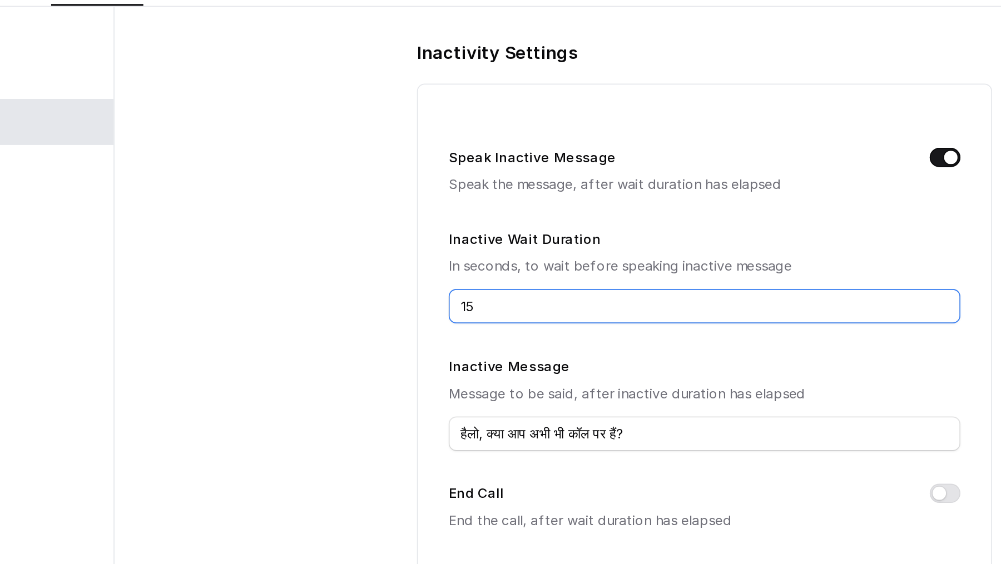
click at [528, 296] on input "15" at bounding box center [655, 295] width 296 height 20
drag, startPoint x: 528, startPoint y: 296, endPoint x: 497, endPoint y: 296, distance: 30.6
click at [497, 296] on div "Speak Inactive Message Speak the message, after wait duration has elapsed Inact…" at bounding box center [654, 361] width 333 height 390
type input "5"
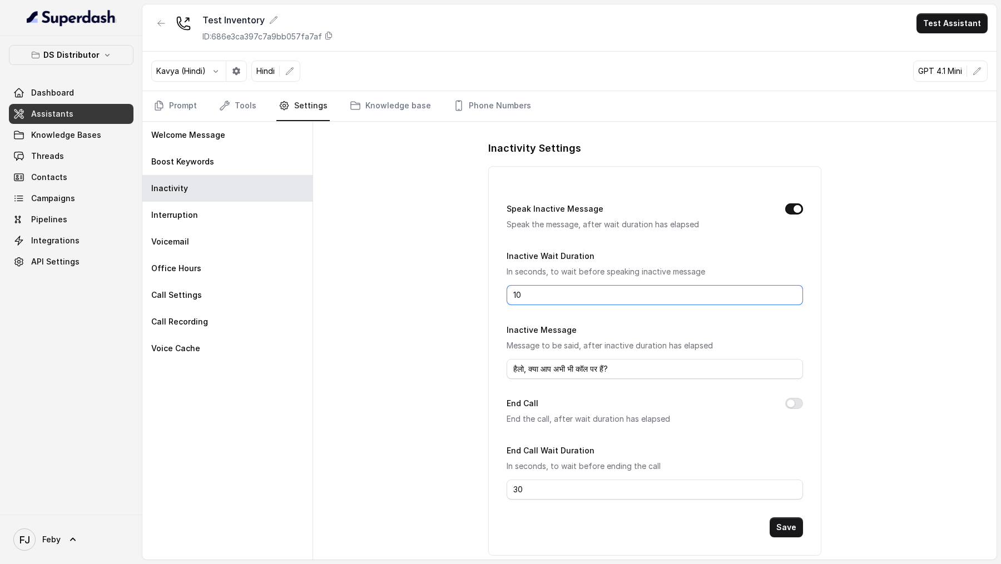
type input "10"
drag, startPoint x: 626, startPoint y: 372, endPoint x: 494, endPoint y: 366, distance: 132.5
click at [494, 366] on div "Speak Inactive Message Speak the message, after wait duration has elapsed Inact…" at bounding box center [654, 361] width 333 height 390
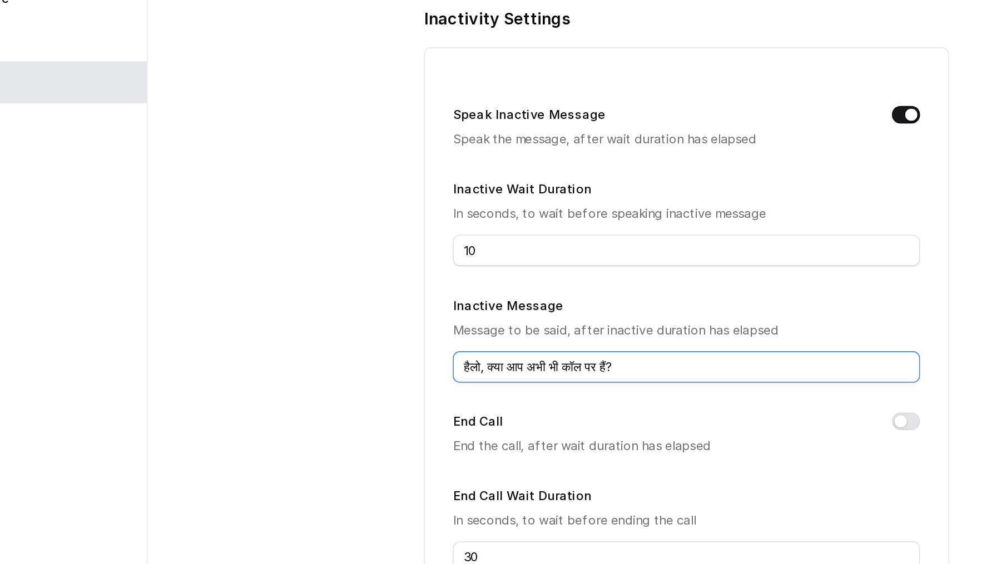
click at [626, 365] on input "हैलो, क्या आप अभी भी कॉल पर हैं?" at bounding box center [655, 369] width 296 height 20
drag, startPoint x: 626, startPoint y: 365, endPoint x: 504, endPoint y: 363, distance: 122.4
click at [504, 363] on div "Speak Inactive Message Speak the message, after wait duration has elapsed Inact…" at bounding box center [654, 361] width 333 height 390
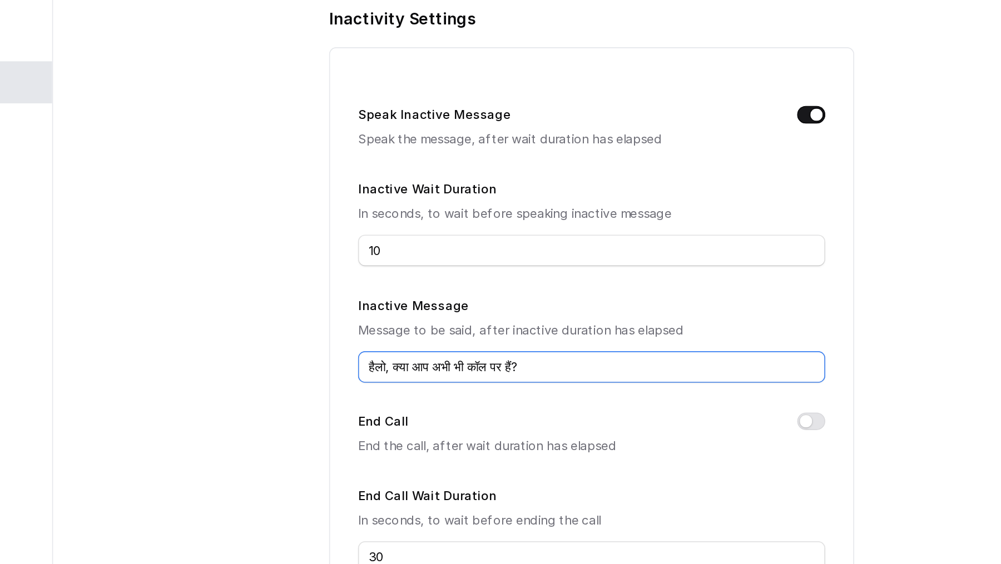
paste input "ी आपको और time चाइए क्या"
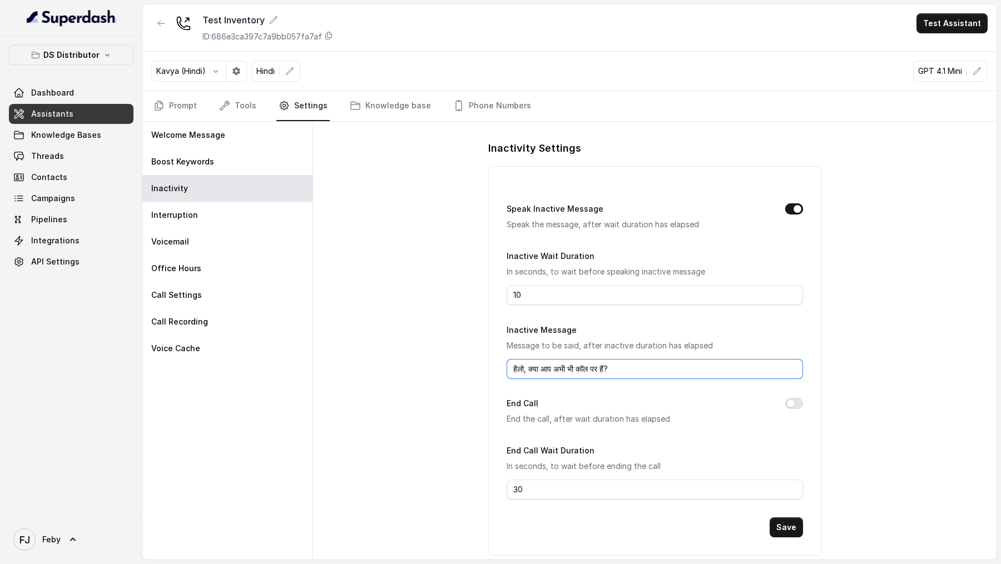
click at [534, 370] on input "हैलो, क्या आप अभी भी कॉल पर हैं?" at bounding box center [655, 369] width 296 height 20
drag, startPoint x: 534, startPoint y: 370, endPoint x: 636, endPoint y: 370, distance: 101.8
click at [637, 370] on input "हैलो, क्या आप अभी भी कॉल पर हैं?" at bounding box center [655, 369] width 296 height 20
paste input "ी आपको और time चाइए क्या"
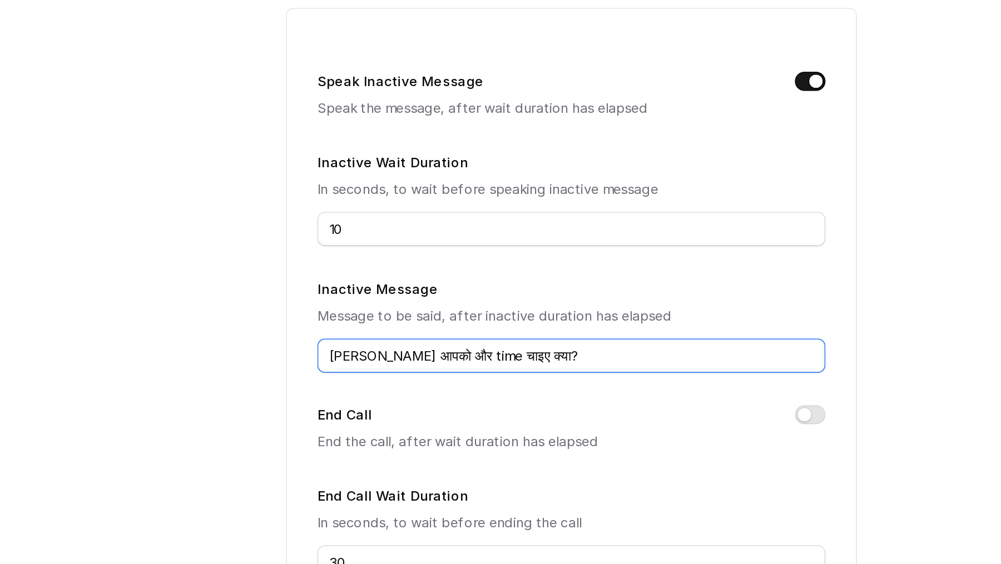
scroll to position [9, 0]
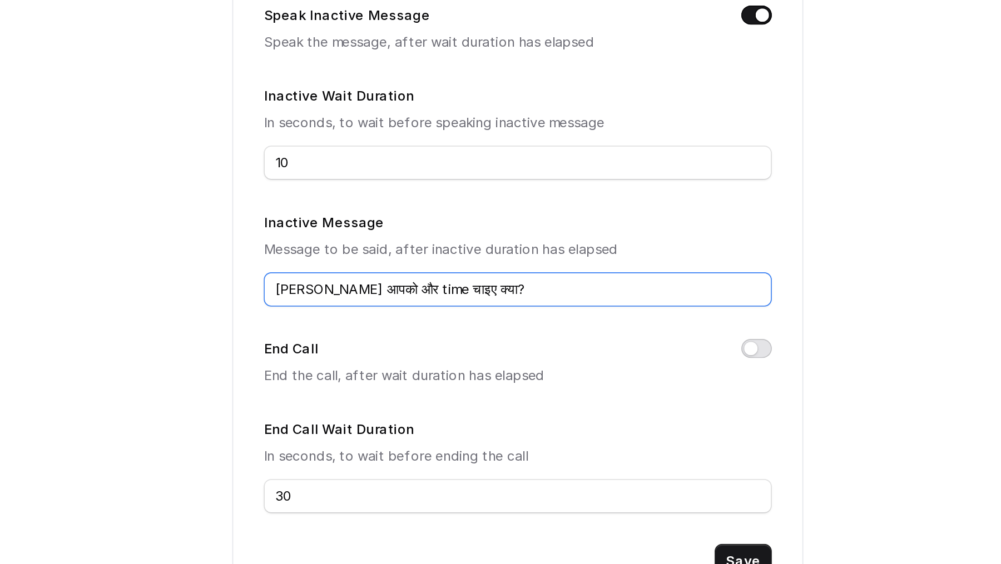
type input "[PERSON_NAME] आपको और time चाइए क्या?"
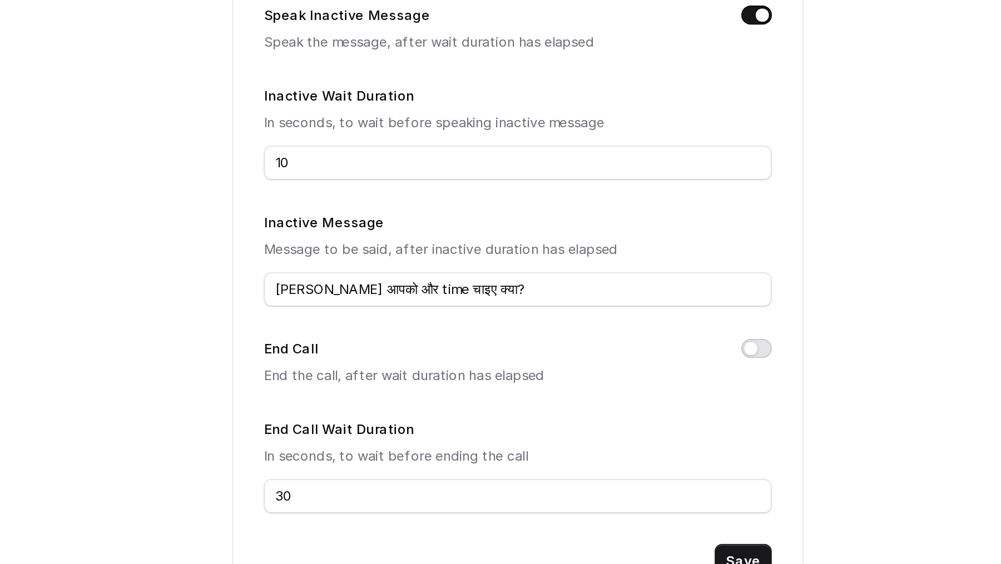
click at [797, 389] on button "End Call" at bounding box center [794, 394] width 18 height 11
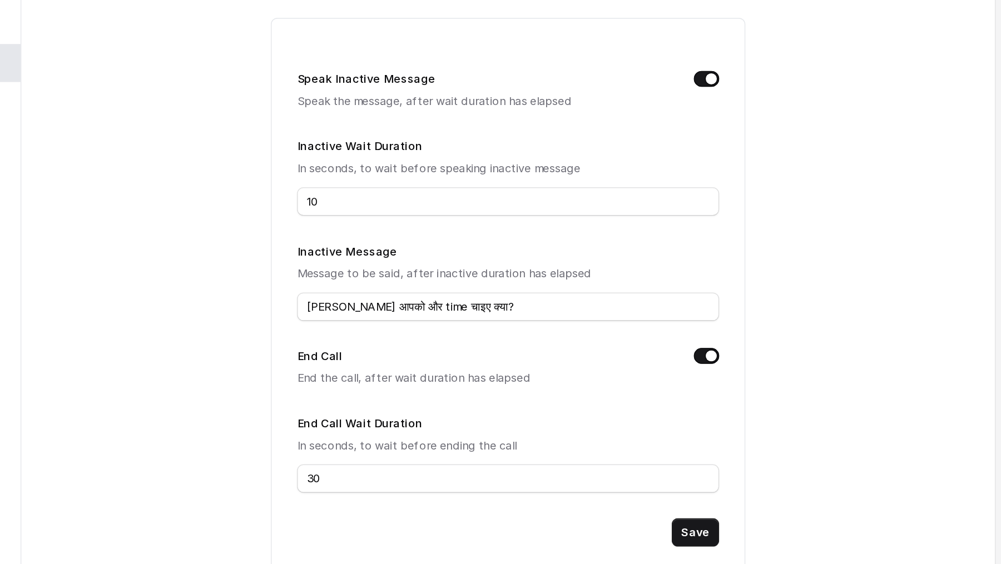
scroll to position [0, 0]
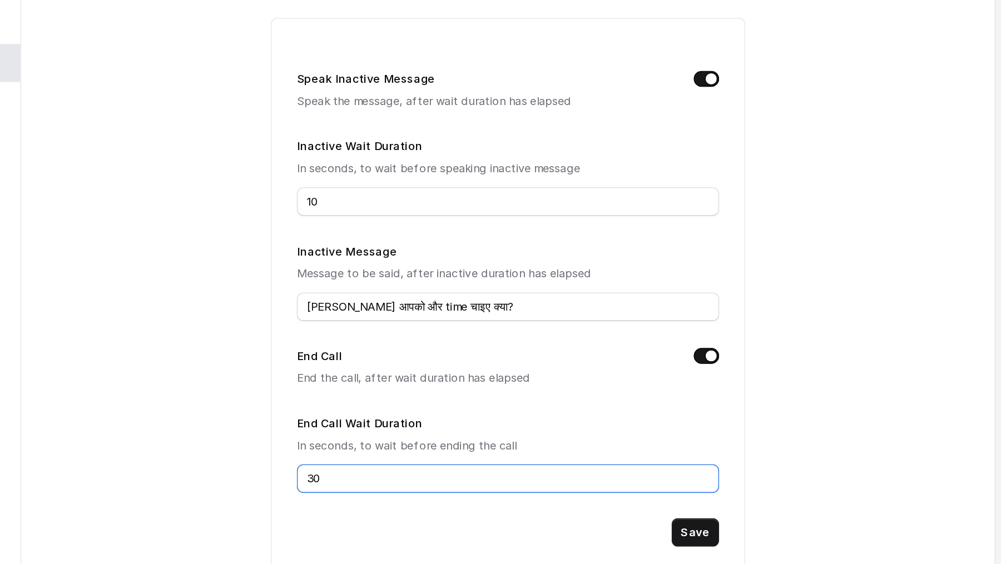
click at [547, 477] on input "30" at bounding box center [655, 480] width 296 height 20
type input "3"
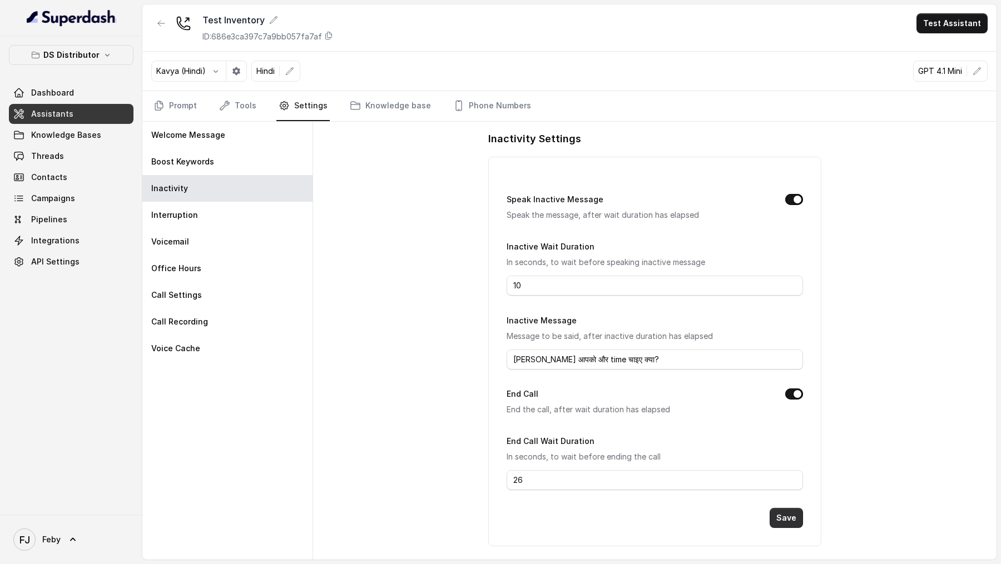
click at [775, 513] on button "Save" at bounding box center [786, 518] width 33 height 20
click at [526, 472] on input "26" at bounding box center [655, 480] width 296 height 20
type input "30"
click at [774, 514] on button "Save" at bounding box center [786, 518] width 33 height 20
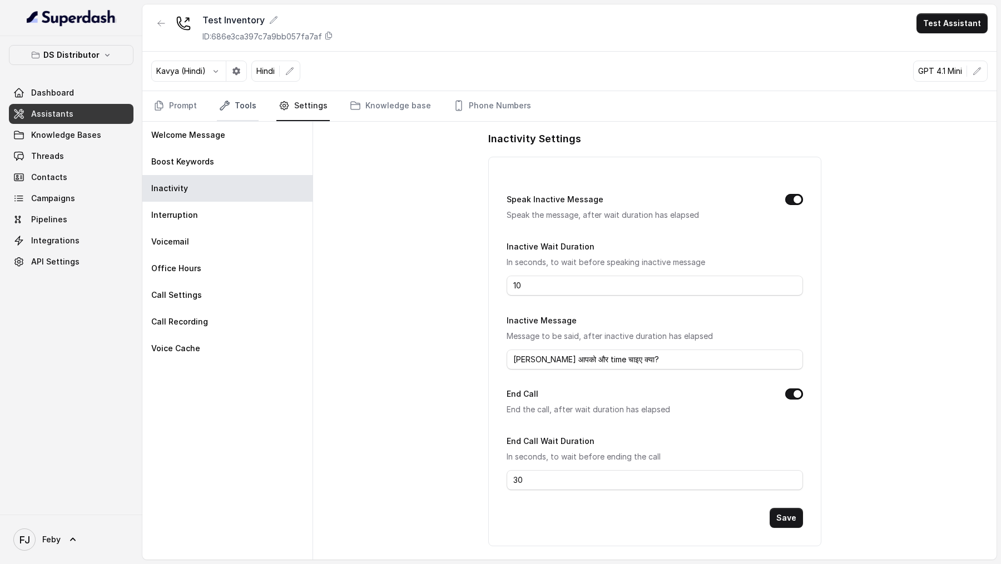
click at [235, 108] on link "Tools" at bounding box center [238, 106] width 42 height 30
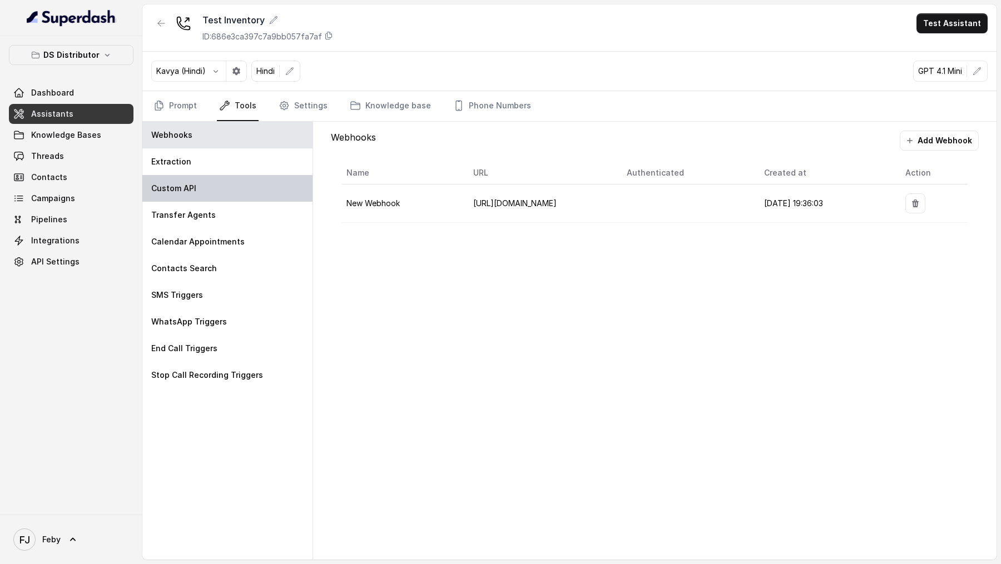
click at [222, 175] on div "Custom API" at bounding box center [227, 188] width 170 height 27
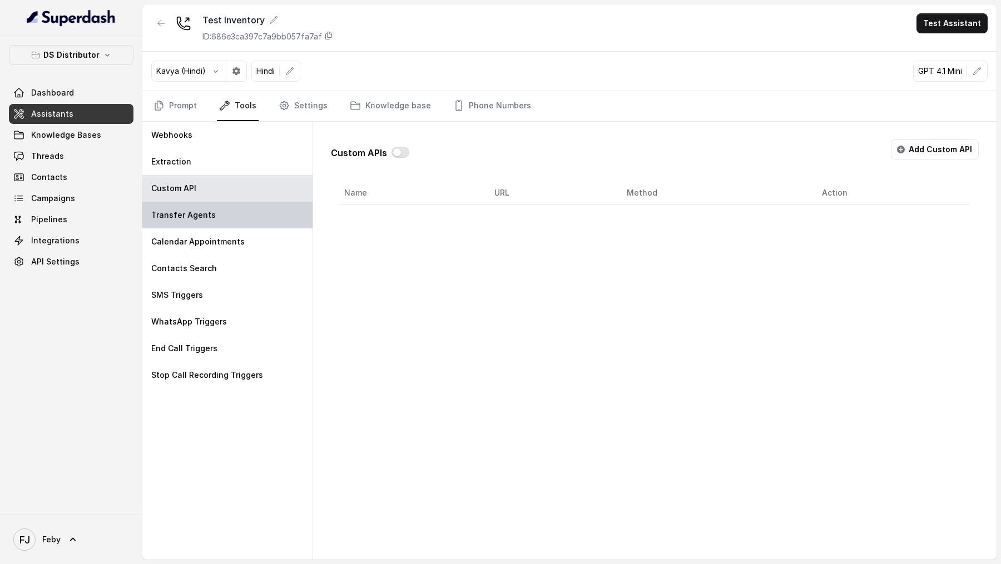
click at [220, 211] on div "Transfer Agents" at bounding box center [227, 215] width 170 height 27
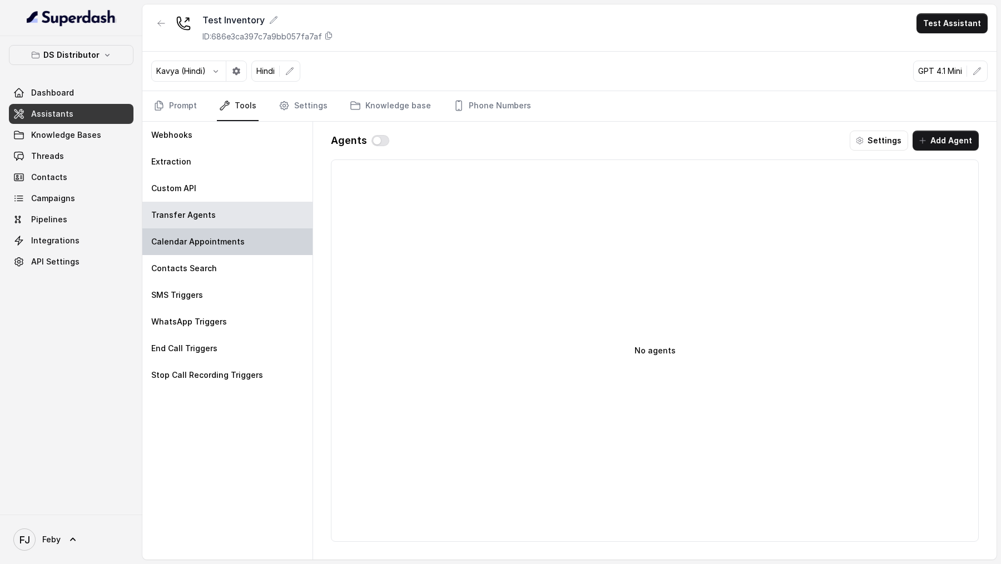
click at [214, 246] on div "Calendar Appointments" at bounding box center [227, 242] width 170 height 27
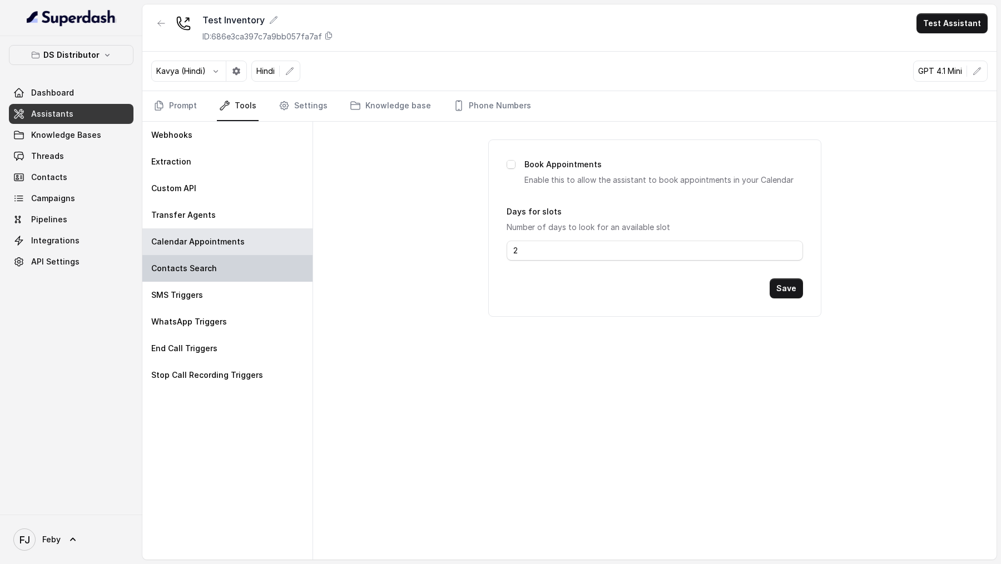
click at [214, 270] on div "Contacts Search" at bounding box center [227, 268] width 170 height 27
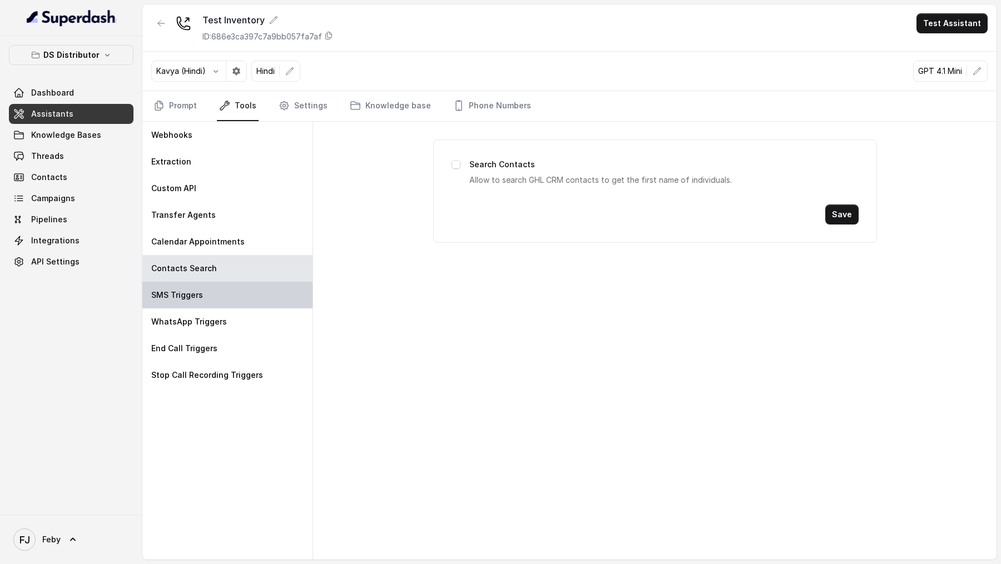
click at [205, 300] on div "SMS Triggers" at bounding box center [227, 295] width 170 height 27
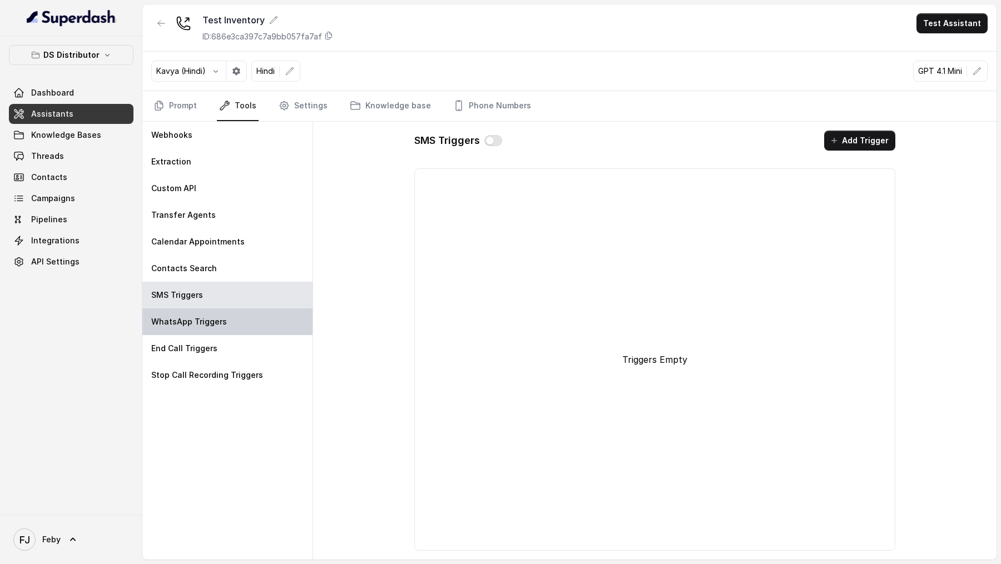
click at [205, 325] on p "WhatsApp Triggers" at bounding box center [189, 321] width 76 height 11
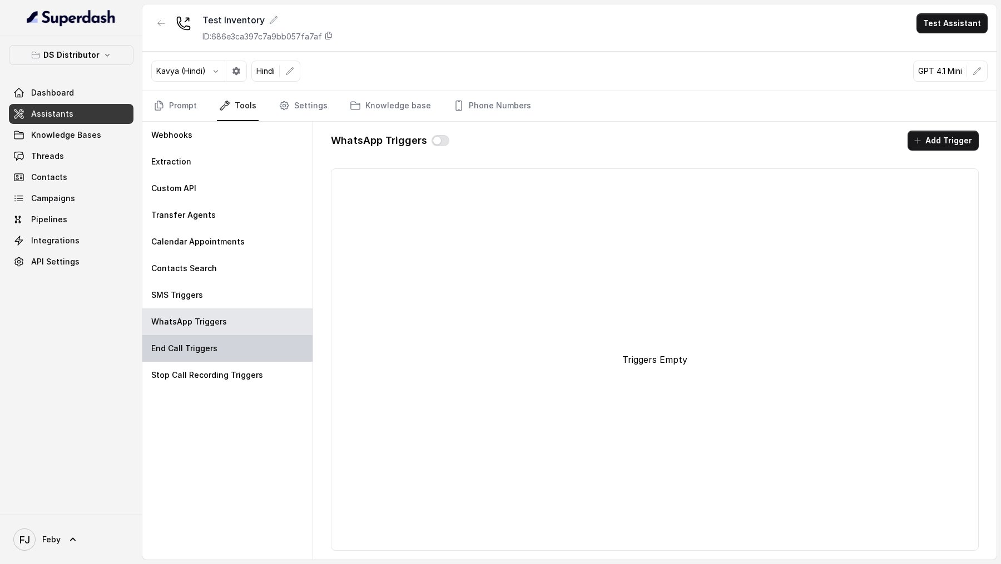
click at [205, 357] on div "End Call Triggers" at bounding box center [227, 348] width 170 height 27
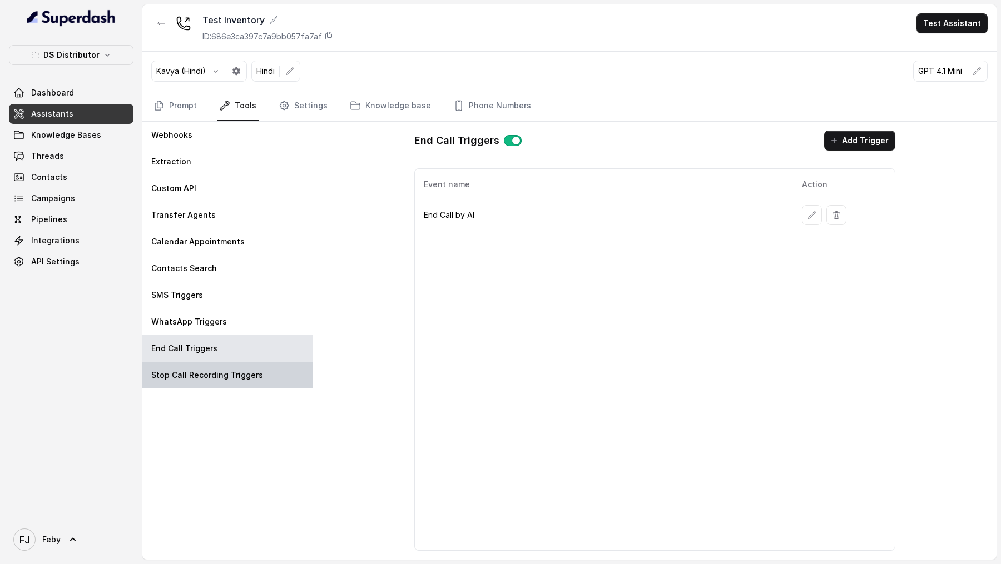
click at [205, 365] on div "Stop Call Recording Triggers" at bounding box center [227, 375] width 170 height 27
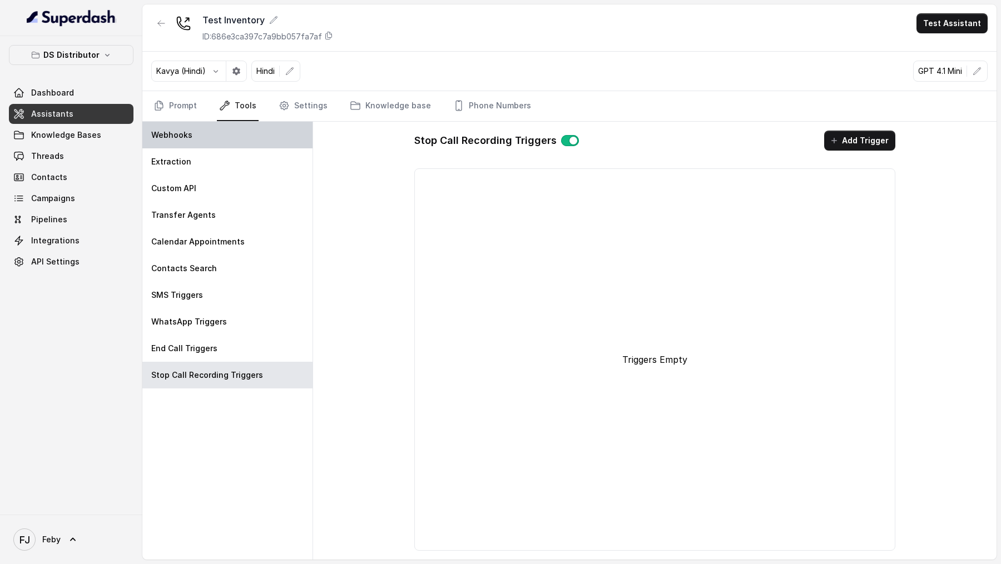
click at [225, 128] on div "Webhooks" at bounding box center [227, 135] width 170 height 27
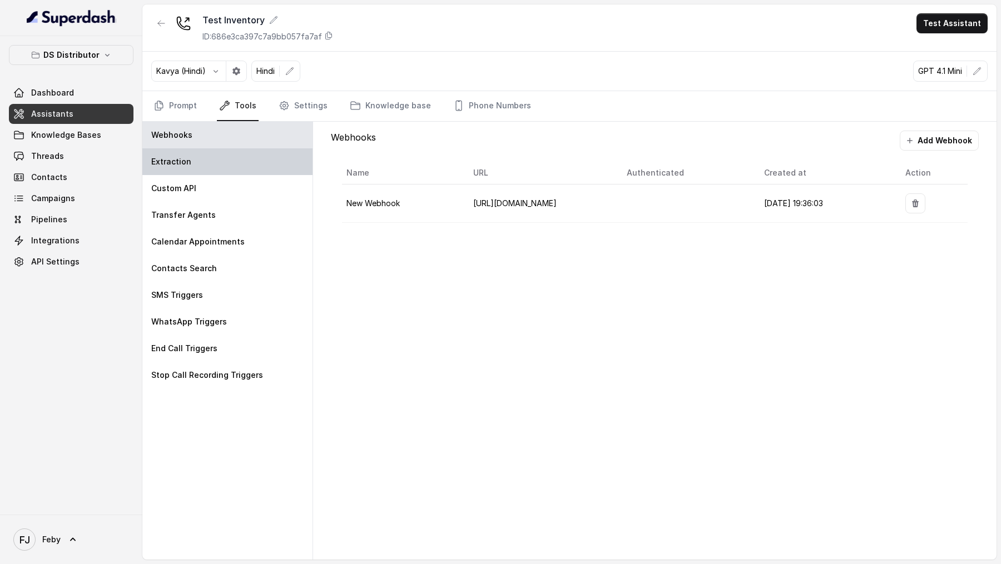
click at [225, 162] on div "Extraction" at bounding box center [227, 161] width 170 height 27
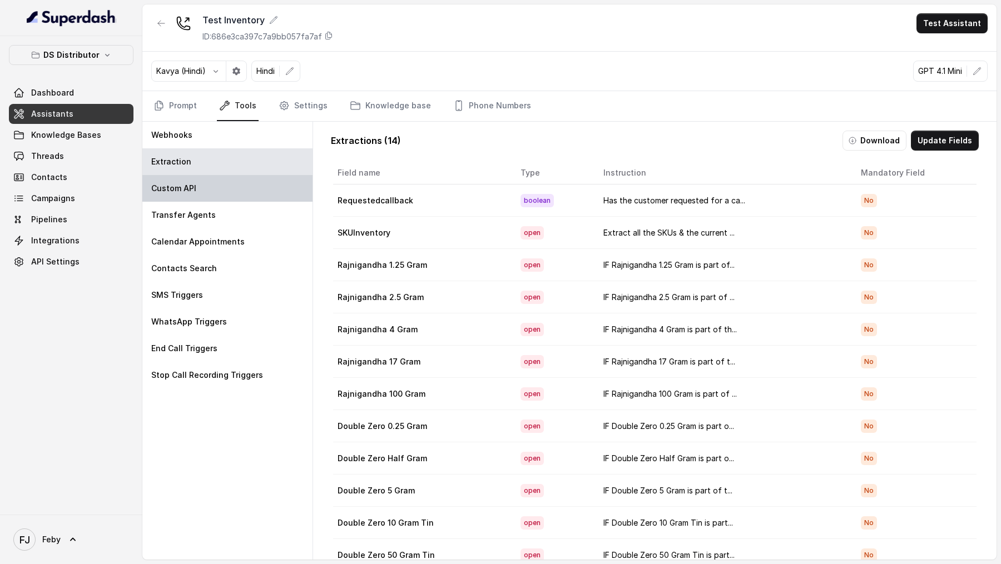
click at [225, 179] on div "Custom API" at bounding box center [227, 188] width 170 height 27
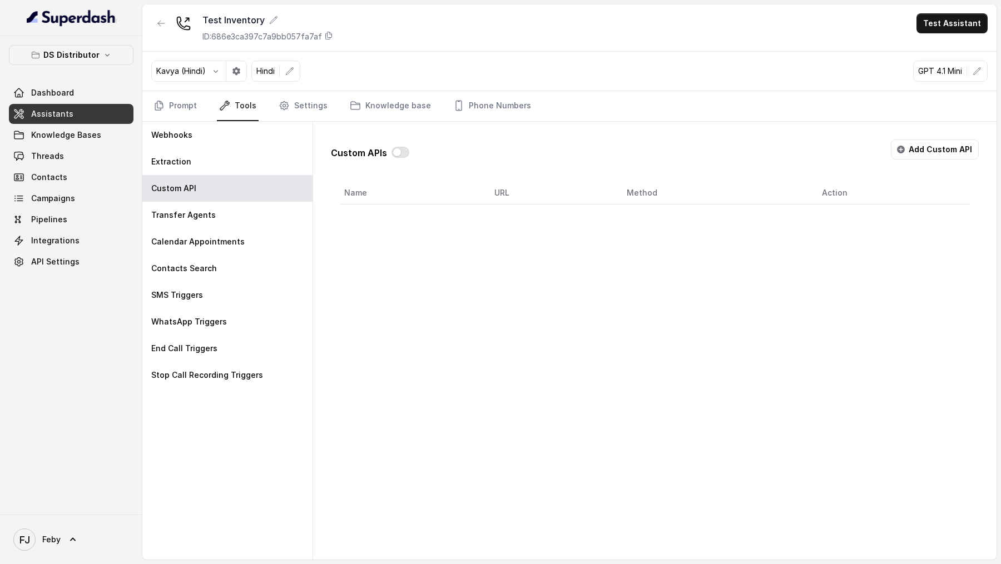
click at [301, 87] on div "Kavya (Hindi) Hindi GPT 4.1 Mini" at bounding box center [569, 71] width 854 height 39
click at [301, 95] on link "Settings" at bounding box center [302, 106] width 53 height 30
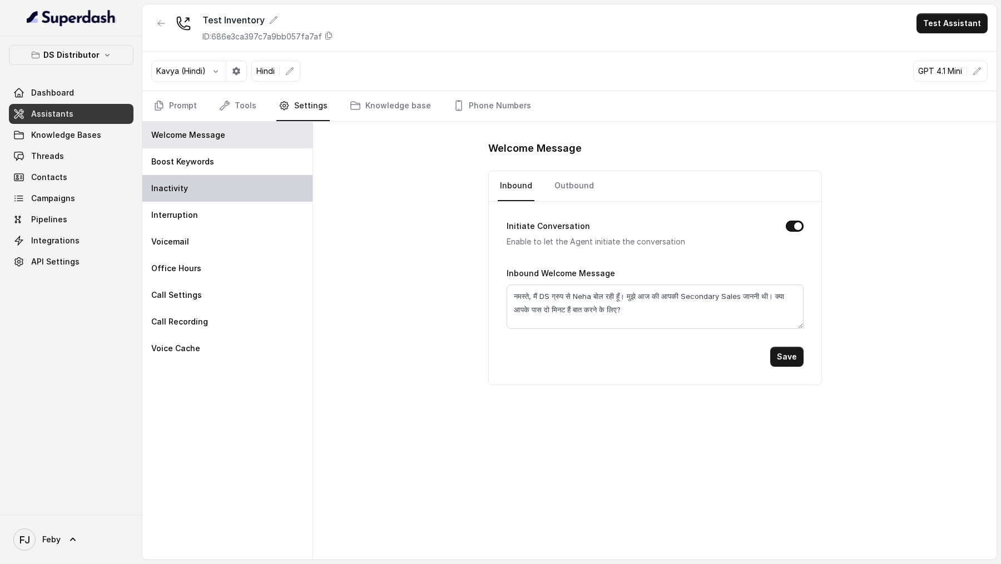
click at [182, 176] on div "Inactivity" at bounding box center [227, 188] width 170 height 27
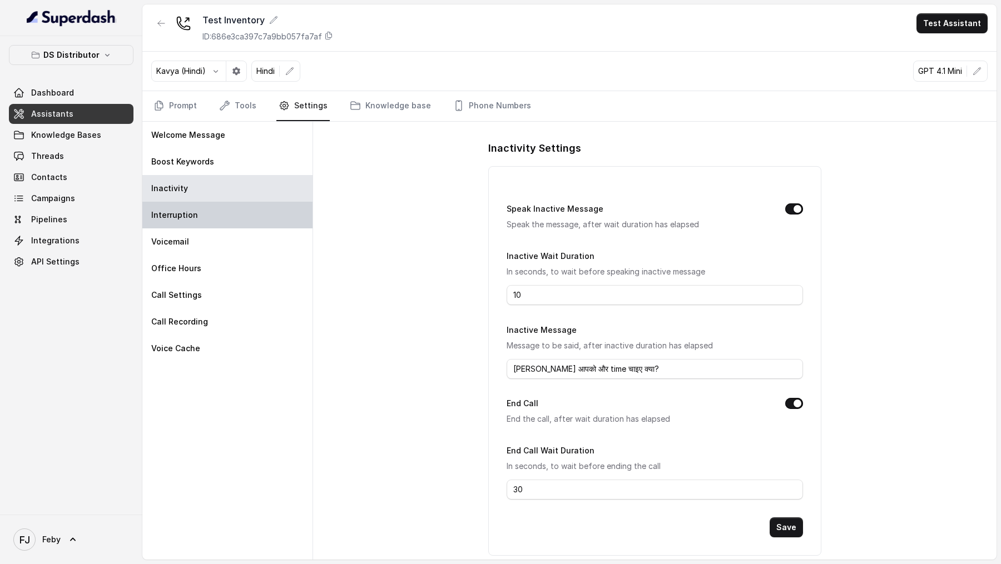
click at [184, 205] on div "Interruption" at bounding box center [227, 215] width 170 height 27
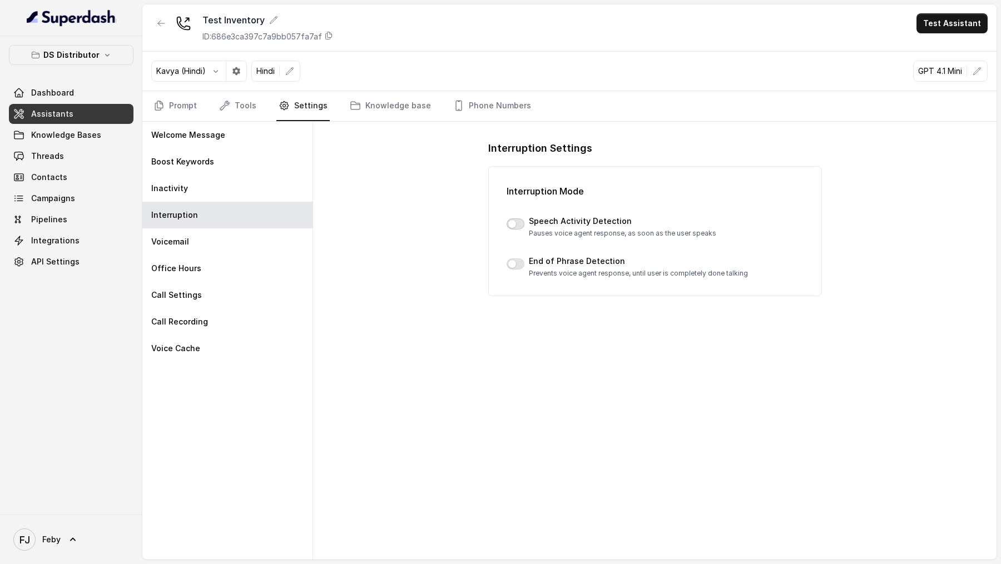
click at [518, 225] on button "button" at bounding box center [516, 224] width 18 height 11
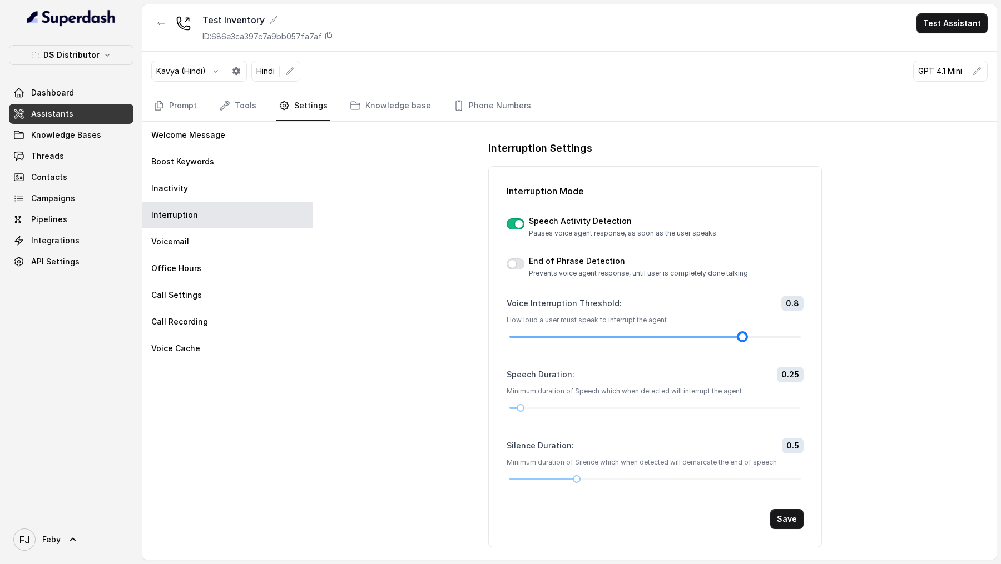
drag, startPoint x: 716, startPoint y: 335, endPoint x: 755, endPoint y: 334, distance: 38.4
click at [754, 334] on div at bounding box center [654, 337] width 291 height 7
click at [776, 518] on button "Save" at bounding box center [786, 519] width 33 height 20
click at [779, 512] on button "Save" at bounding box center [786, 519] width 33 height 20
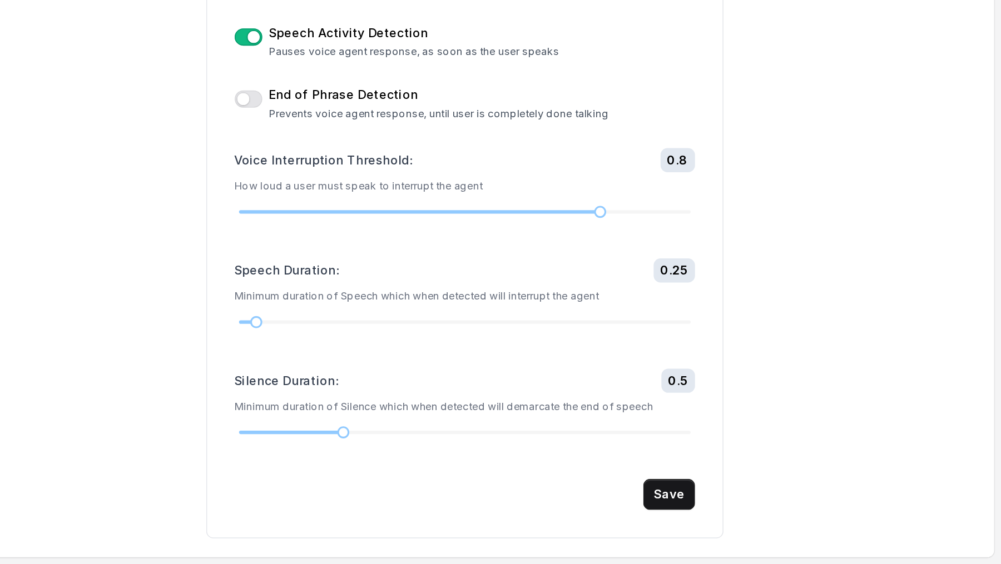
click at [513, 302] on label "Voice Interruption Threshold :" at bounding box center [564, 303] width 115 height 11
drag, startPoint x: 513, startPoint y: 302, endPoint x: 596, endPoint y: 303, distance: 83.4
click at [597, 302] on label "Voice Interruption Threshold :" at bounding box center [564, 303] width 115 height 11
drag, startPoint x: 784, startPoint y: 300, endPoint x: 801, endPoint y: 300, distance: 16.7
click at [801, 300] on span "0.8" at bounding box center [792, 304] width 22 height 16
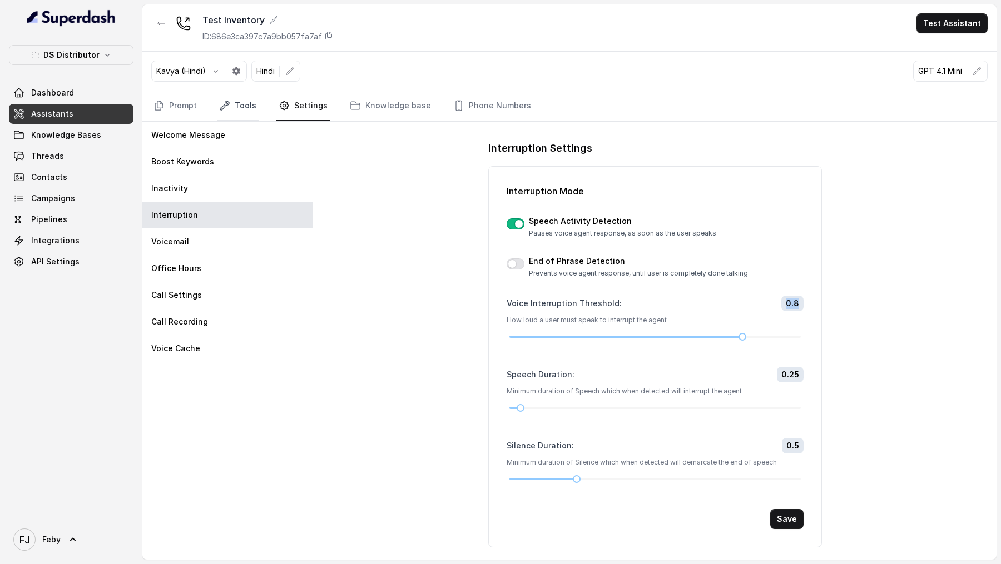
click at [241, 103] on link "Tools" at bounding box center [238, 106] width 42 height 30
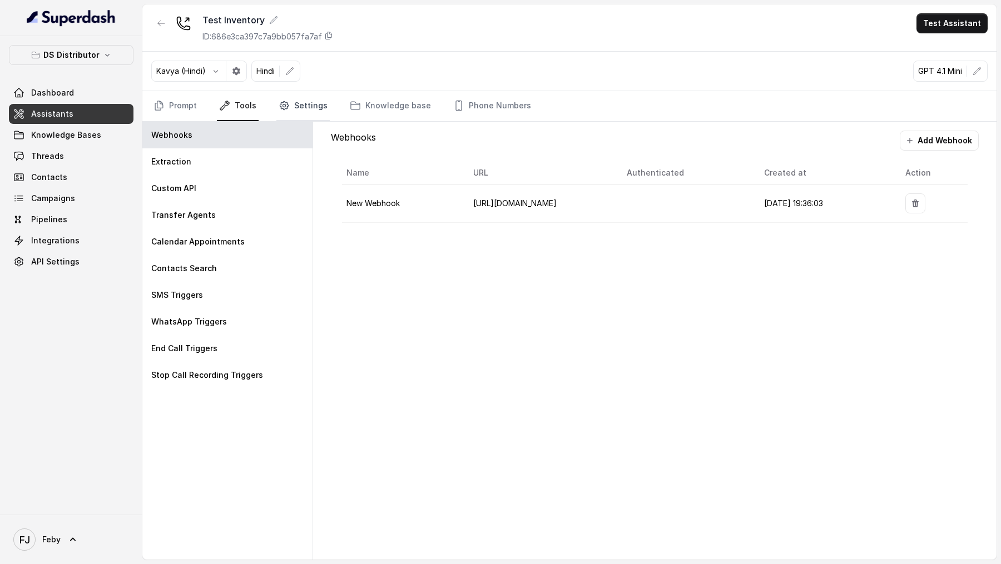
click at [311, 97] on link "Settings" at bounding box center [302, 106] width 53 height 30
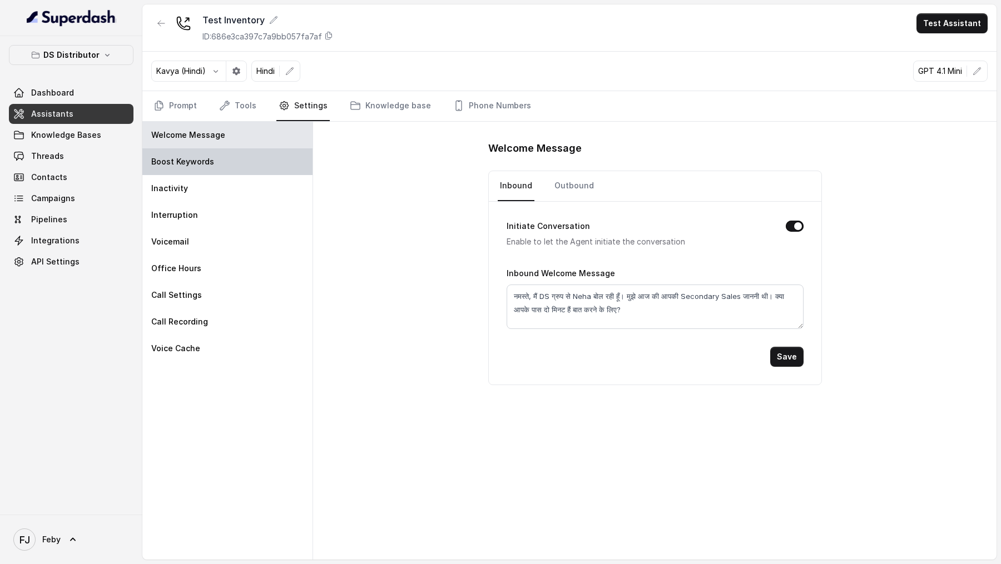
click at [222, 151] on div "Boost Keywords" at bounding box center [227, 161] width 170 height 27
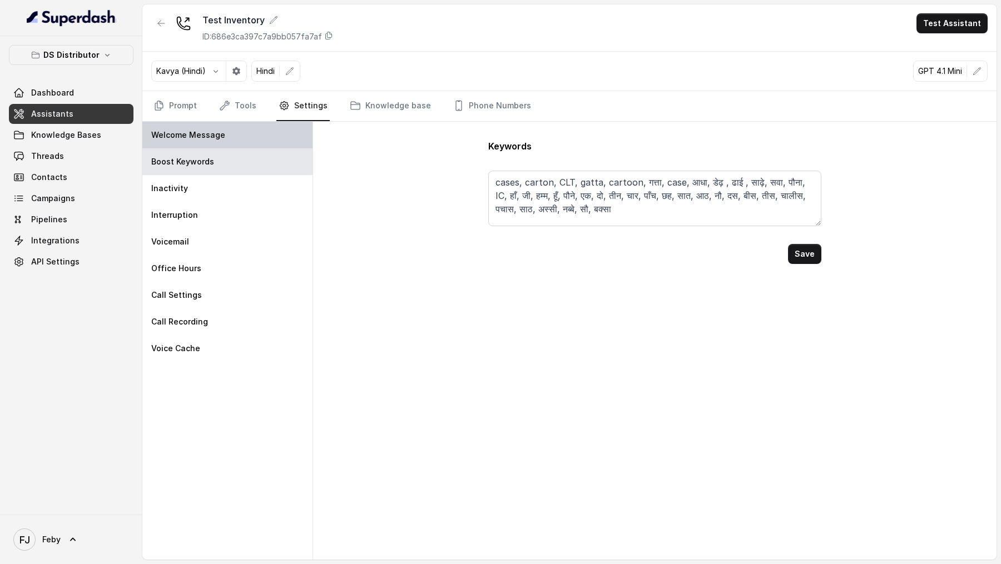
click at [222, 127] on div "Welcome Message" at bounding box center [227, 135] width 170 height 27
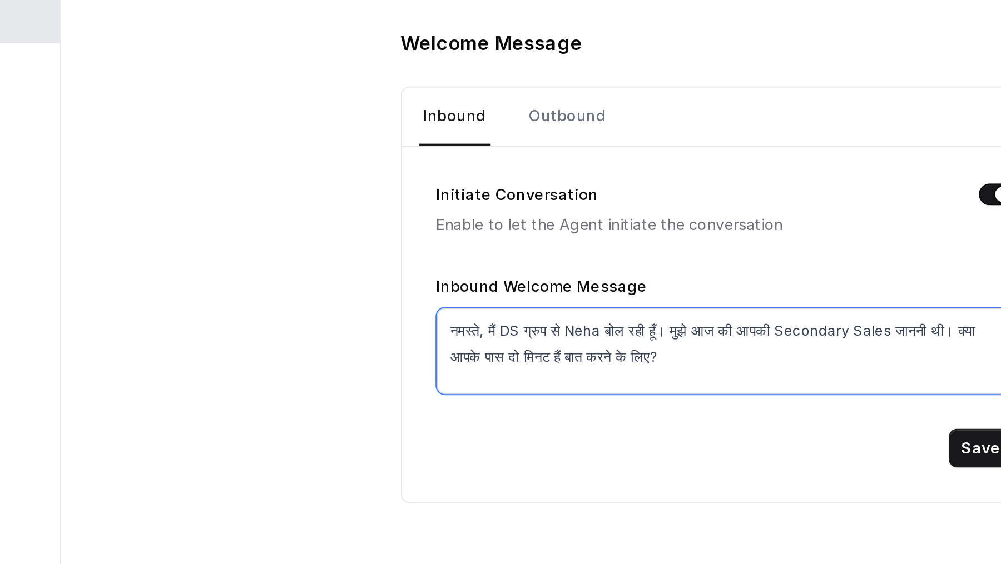
click at [521, 292] on textarea "नमस्ते, मैं DS ग्रुप से Neha बोल रही हूँ। मुझे आज की आपकी Secondary Sales जाननी…" at bounding box center [655, 307] width 297 height 44
